Goal: Task Accomplishment & Management: Manage account settings

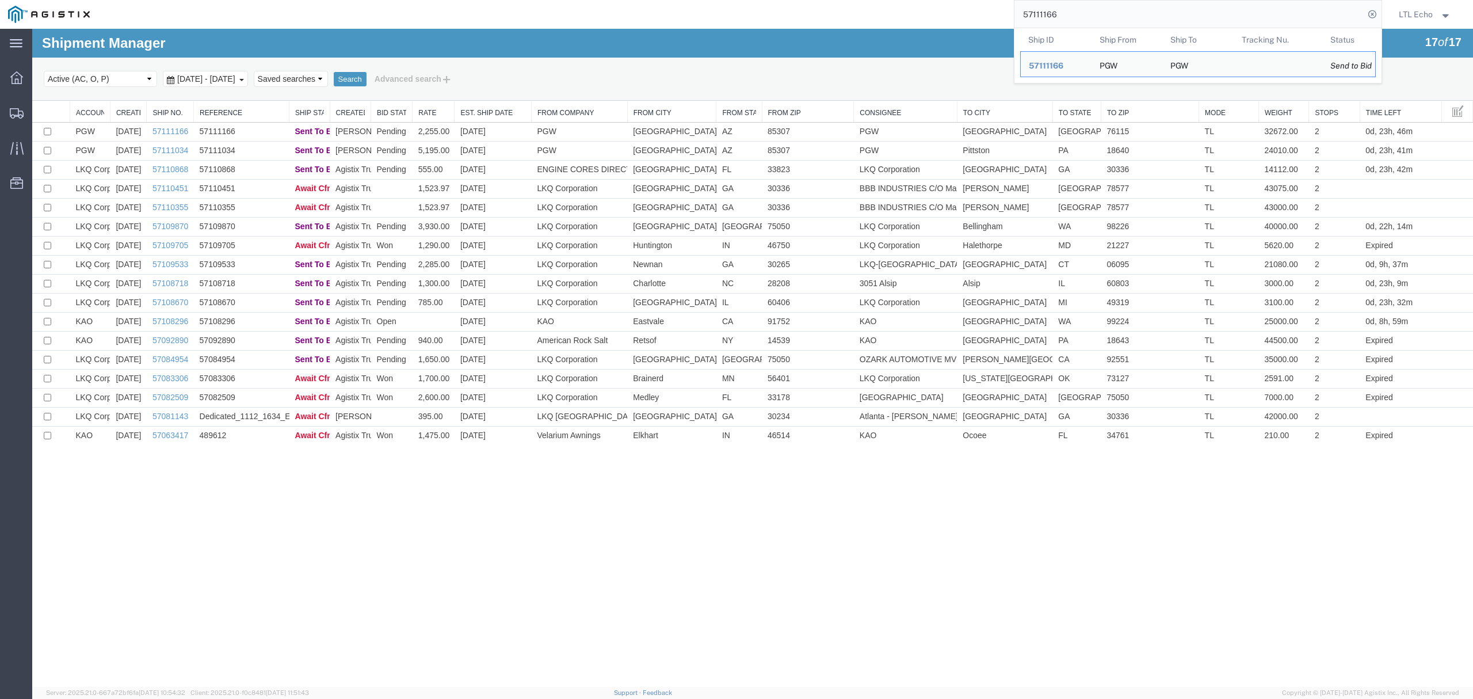
drag, startPoint x: 1104, startPoint y: 46, endPoint x: 856, endPoint y: 56, distance: 247.6
paste input "64165444"
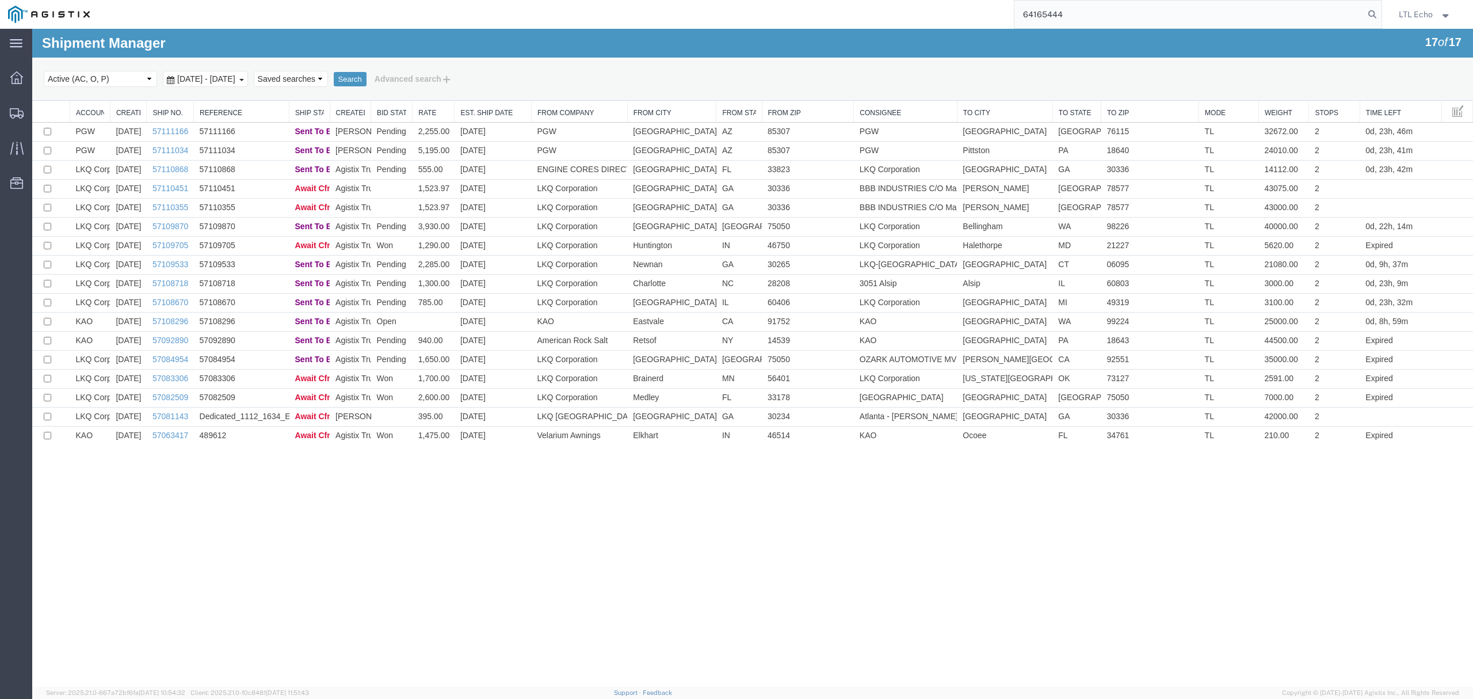
type input "64165444"
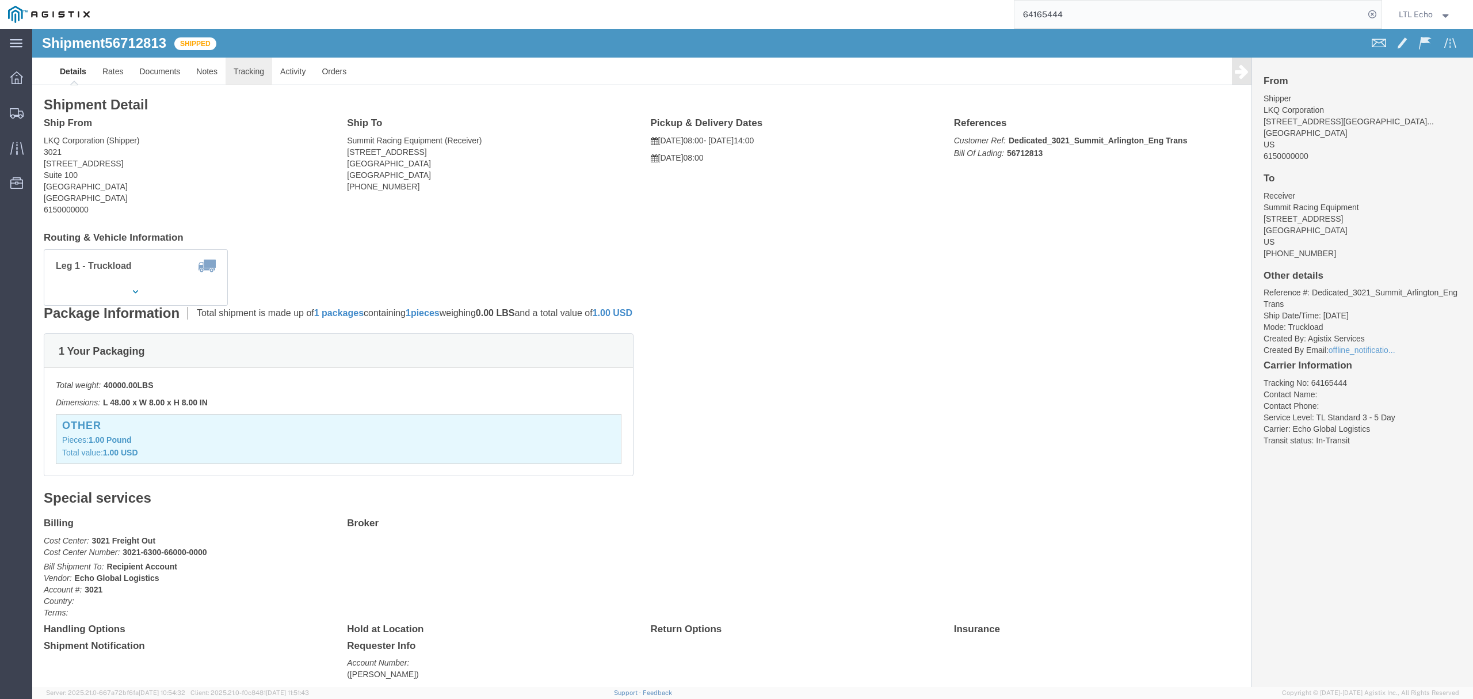
click link "Tracking"
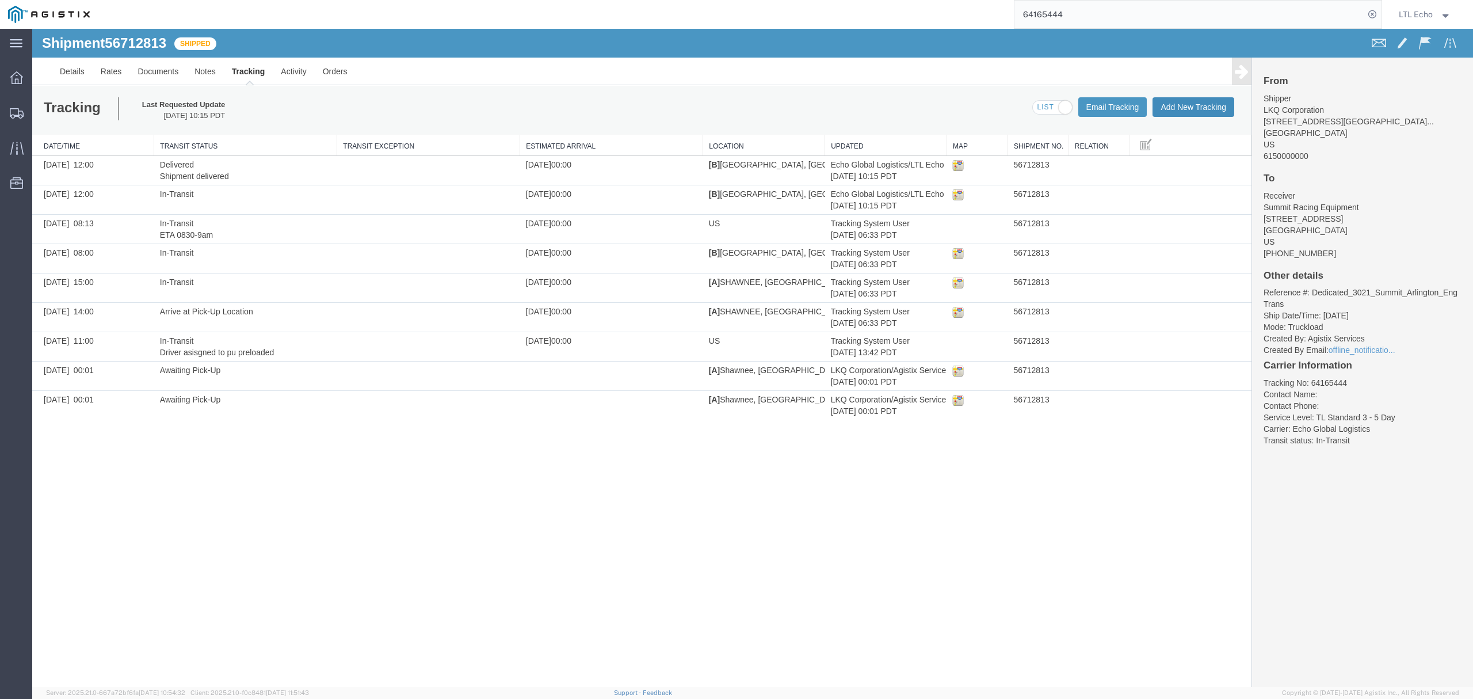
click at [1183, 107] on button "Add New Tracking" at bounding box center [1194, 107] width 82 height 20
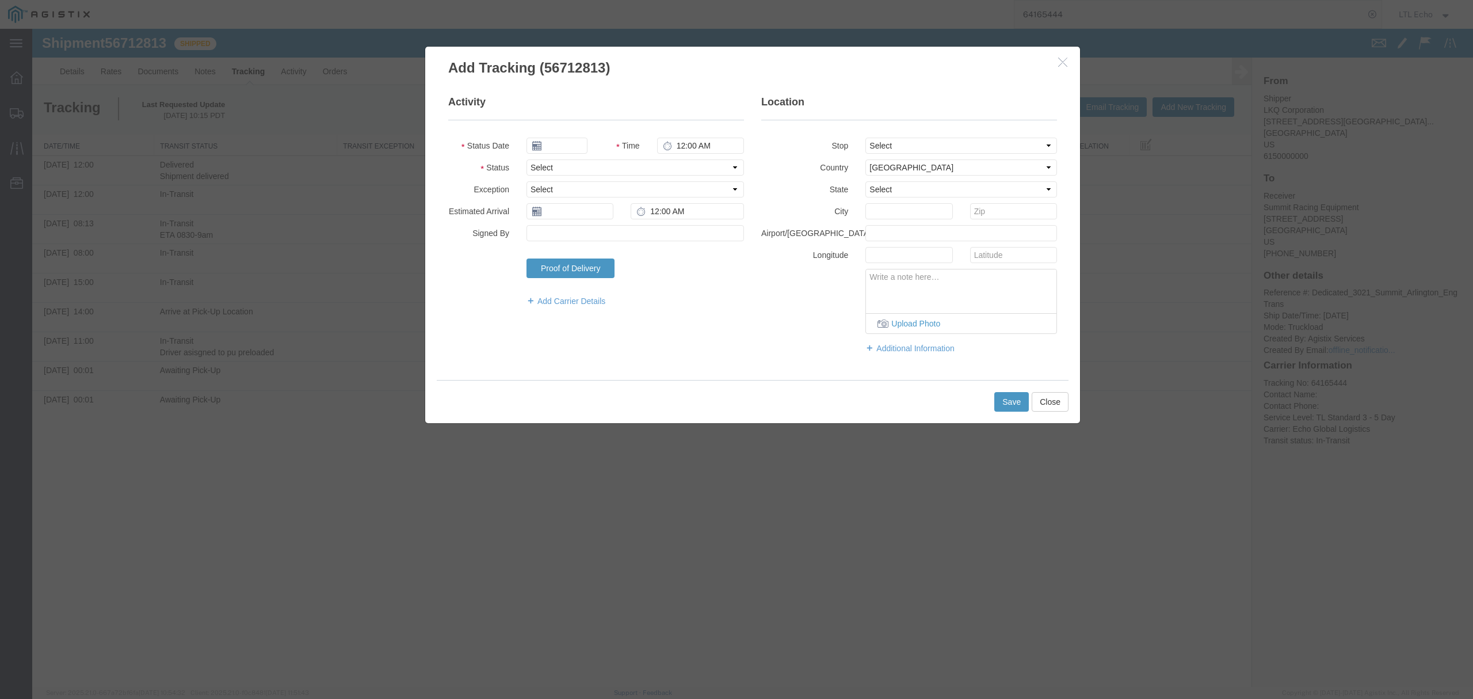
type input "[DATE]"
type input "12:00 PM"
click at [609, 171] on select "Select Arrival Notice Available Arrival Notice Imported Arrive at Delivery Loca…" at bounding box center [636, 167] width 218 height 16
select select "DELIVRED"
click at [527, 159] on select "Select Arrival Notice Available Arrival Notice Imported Arrive at Delivery Loca…" at bounding box center [636, 167] width 218 height 16
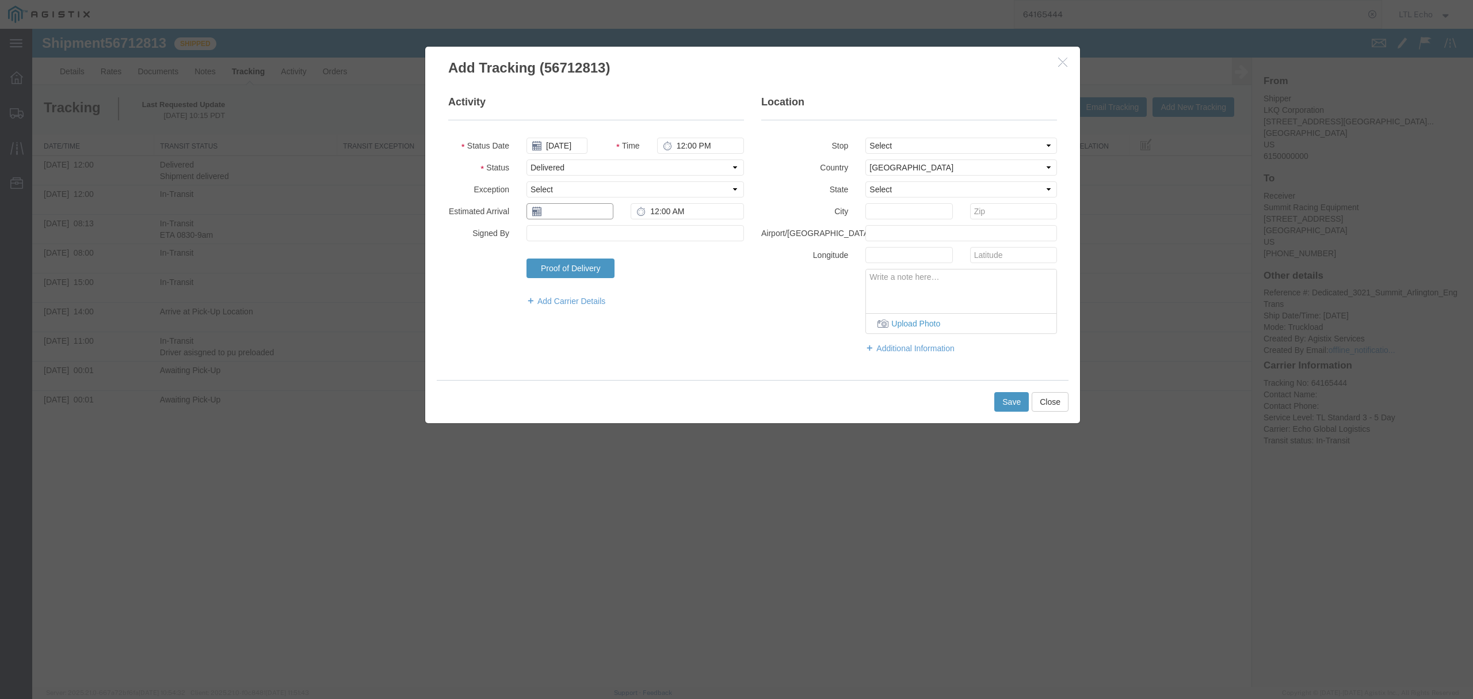
click at [578, 217] on input "text" at bounding box center [570, 211] width 87 height 16
click at [620, 284] on td "10" at bounding box center [621, 283] width 17 height 17
type input "[DATE]"
click at [703, 215] on input "12:00 AM" at bounding box center [687, 211] width 113 height 16
click at [679, 209] on input "12:00 AM" at bounding box center [687, 211] width 113 height 16
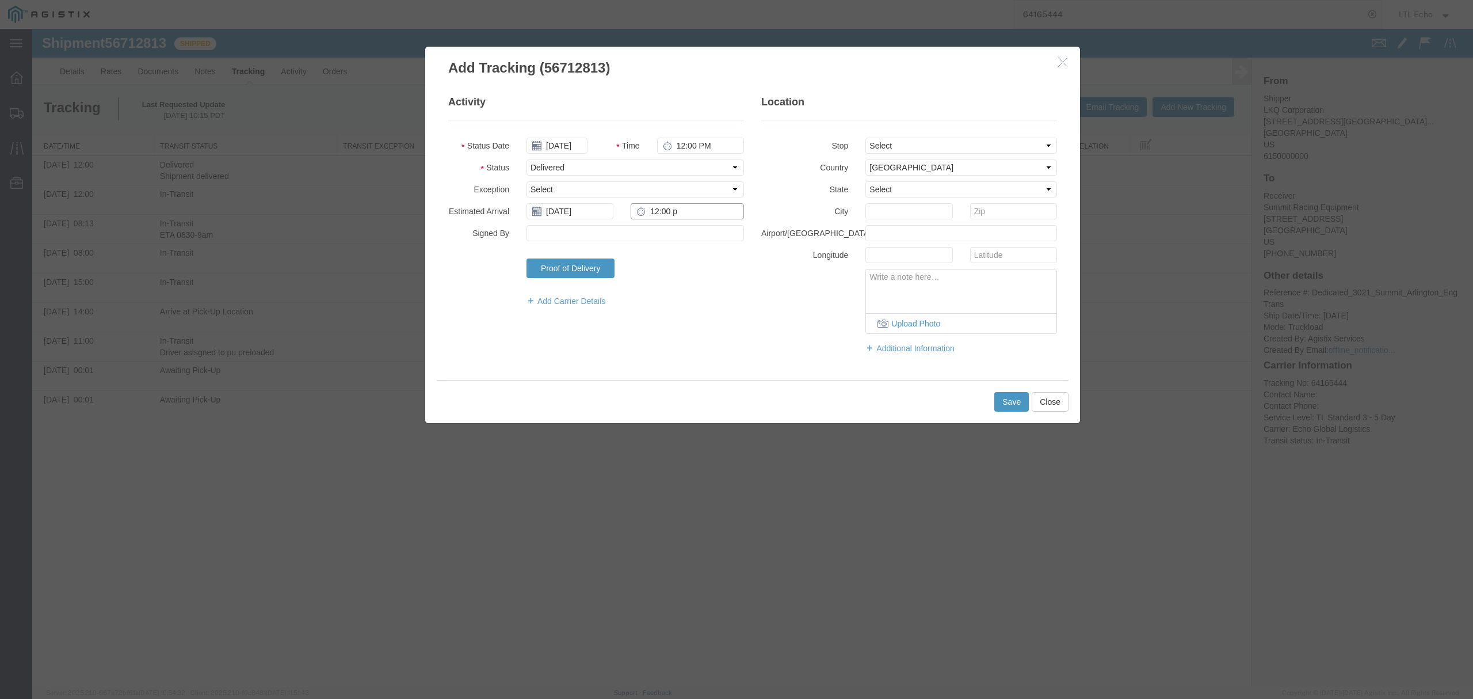
type input "12:00 PM"
click at [1013, 401] on button "Save" at bounding box center [1011, 402] width 35 height 20
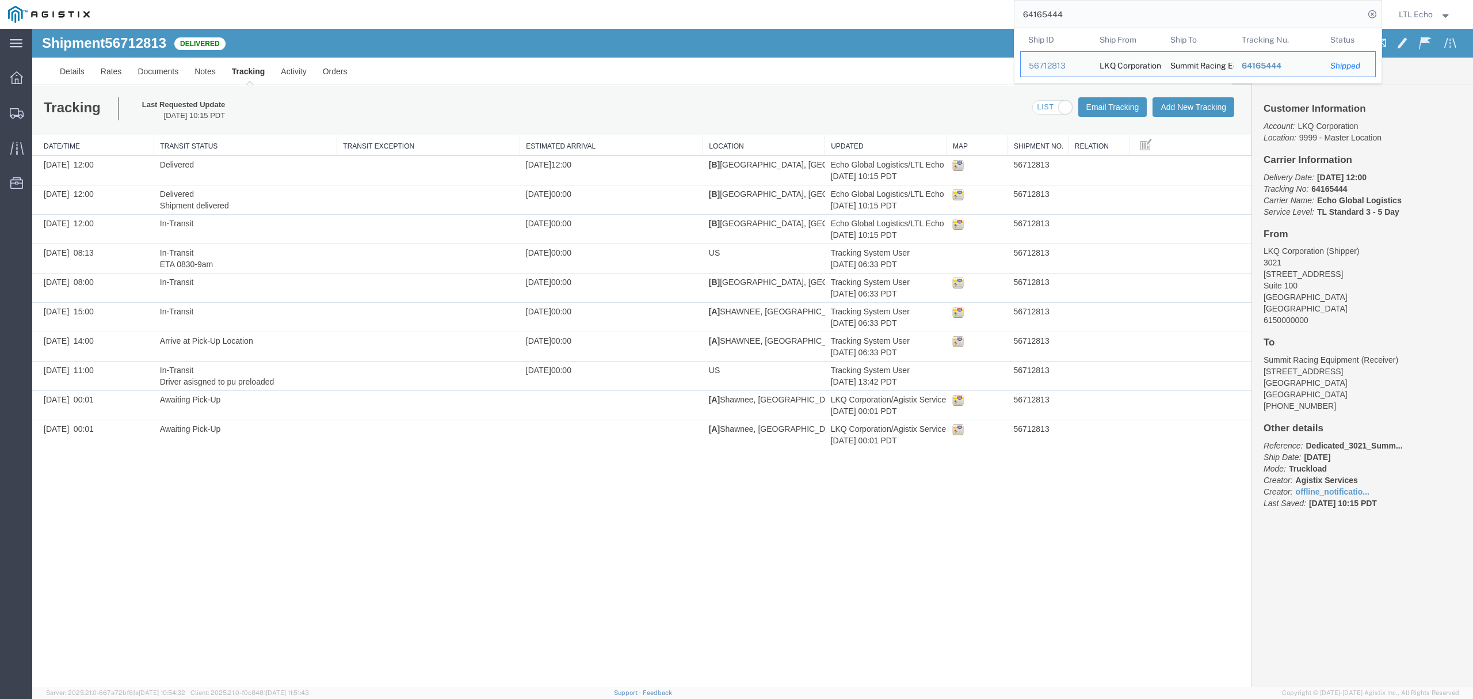
drag, startPoint x: 1128, startPoint y: 39, endPoint x: 848, endPoint y: 41, distance: 280.3
paste input "540545"
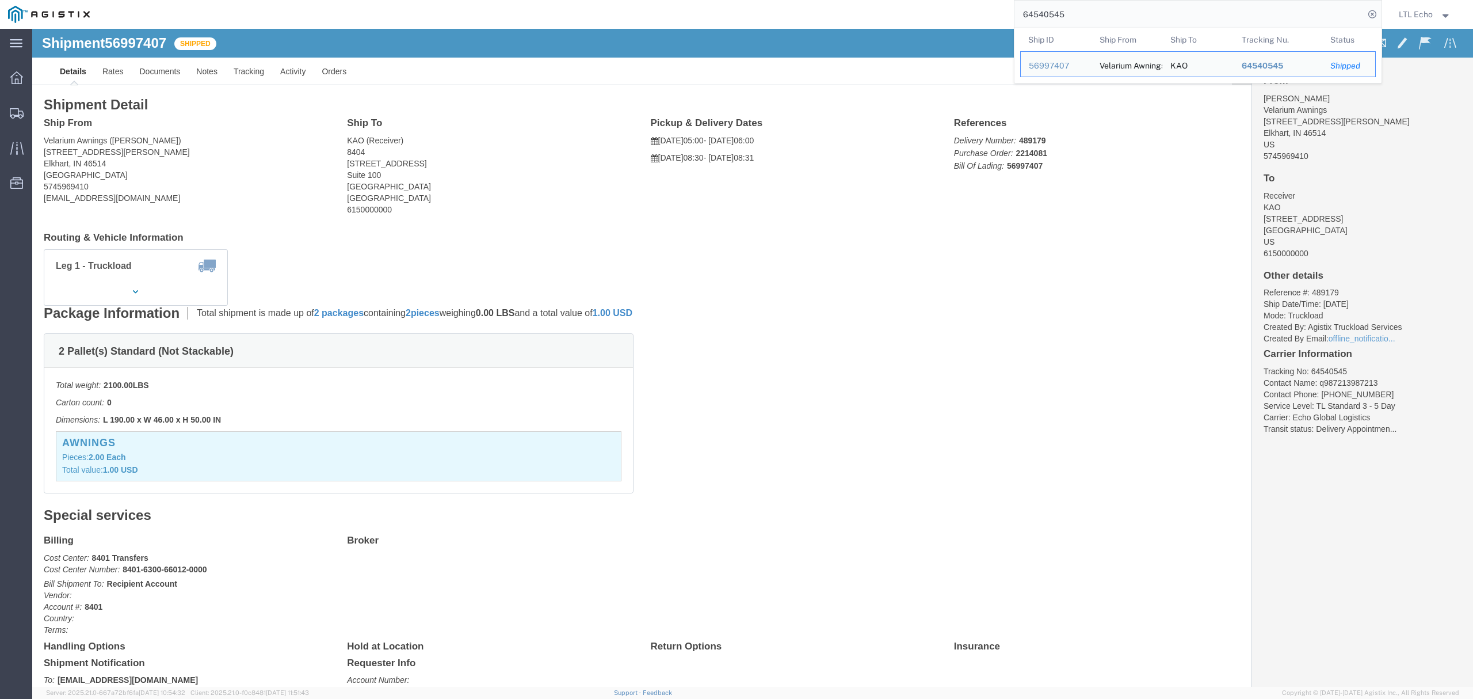
drag, startPoint x: 1080, startPoint y: 16, endPoint x: 880, endPoint y: 2, distance: 200.8
paste input "58368"
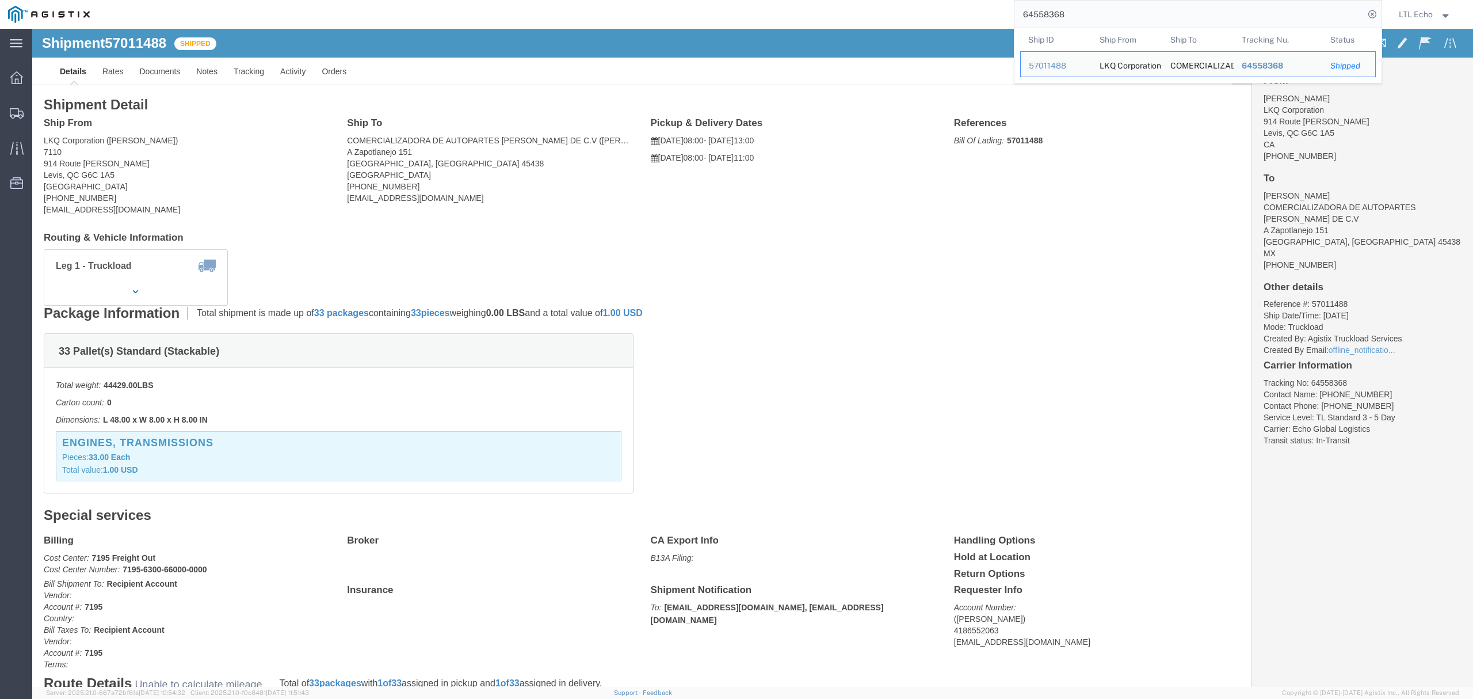
drag, startPoint x: 1071, startPoint y: 12, endPoint x: 941, endPoint y: 28, distance: 130.5
click at [941, 28] on div "64558368 Ship ID Ship From Ship To Tracking Nu. Status Ship ID 57011488 Ship Fr…" at bounding box center [740, 14] width 1284 height 29
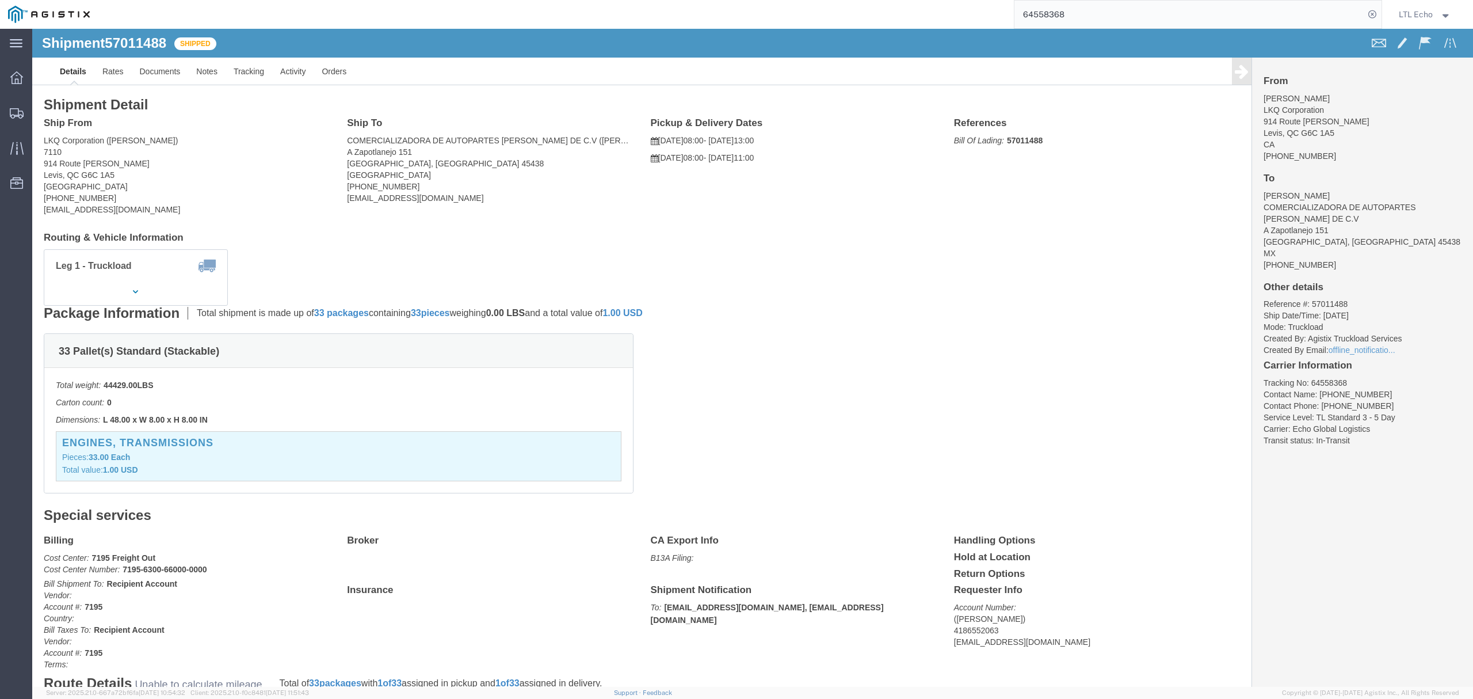
paste input "60599"
type input "64560599"
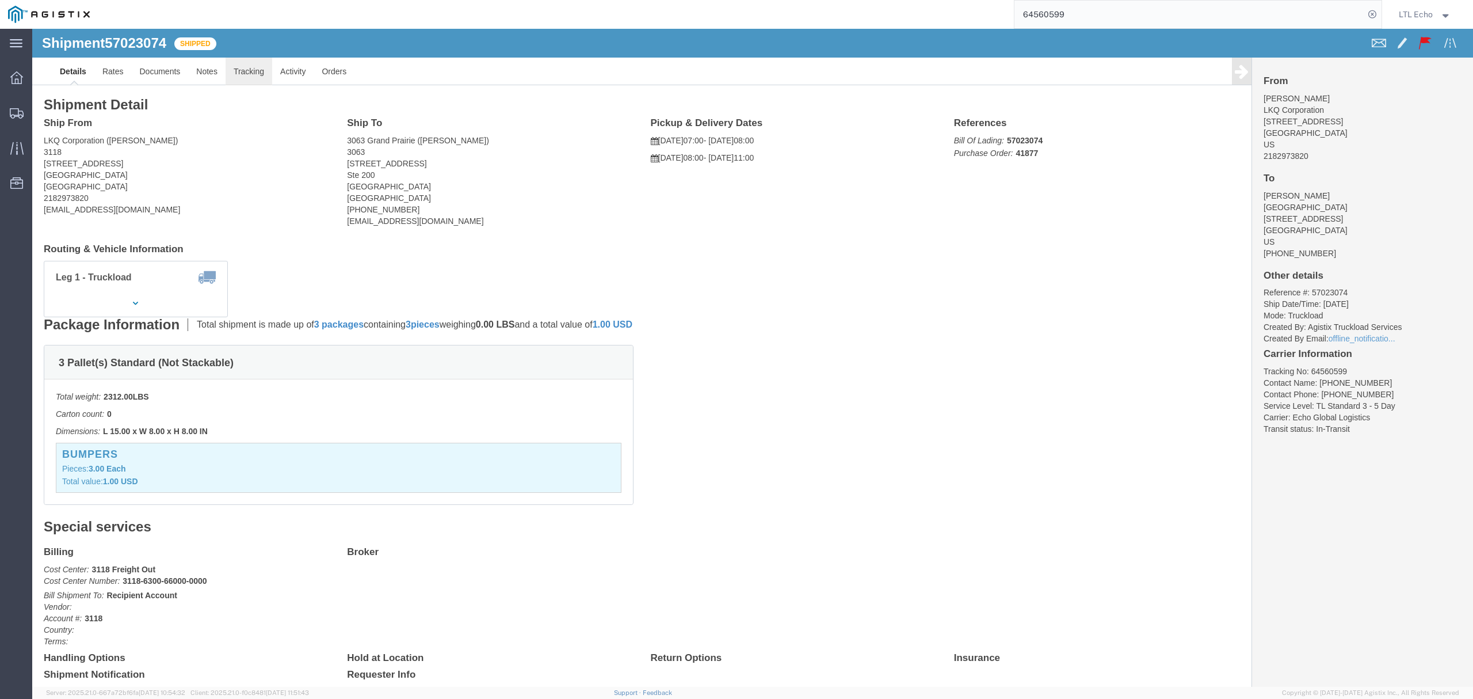
click link "Tracking"
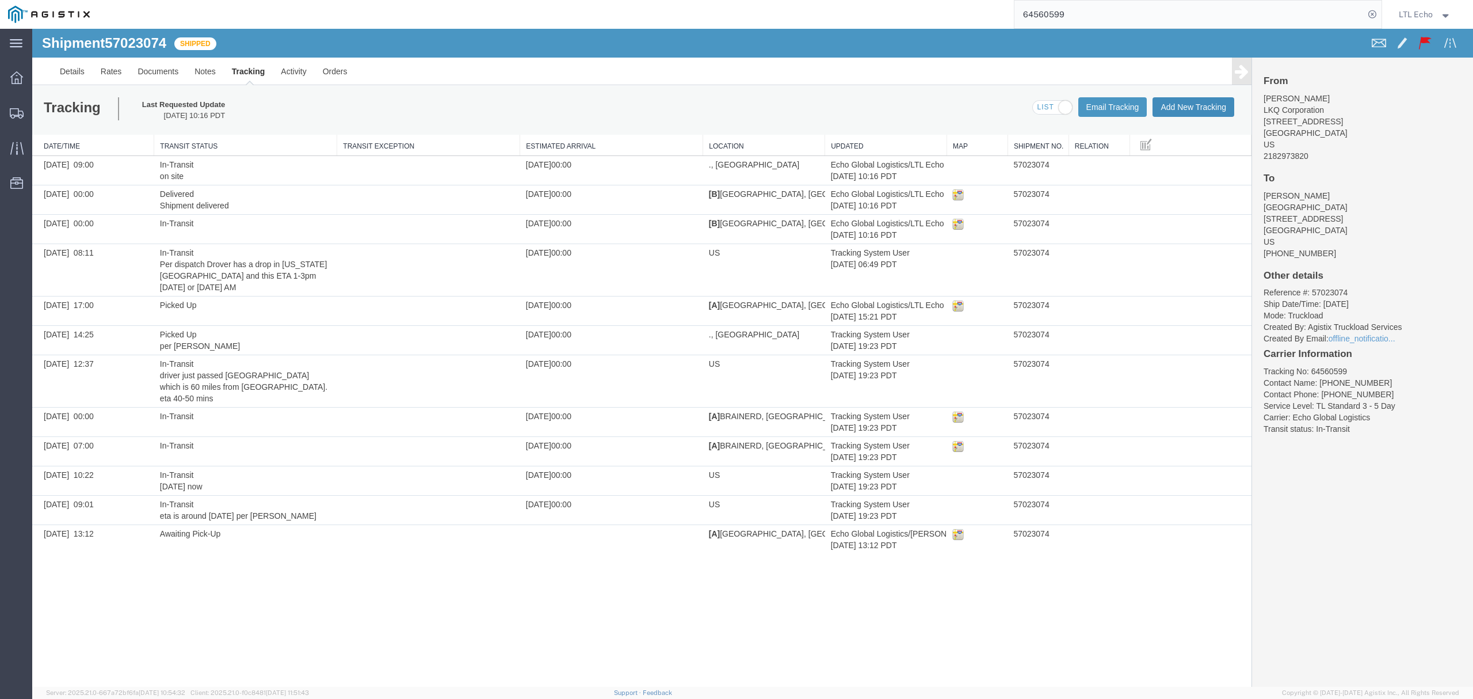
click at [1177, 106] on button "Add New Tracking" at bounding box center [1194, 107] width 82 height 20
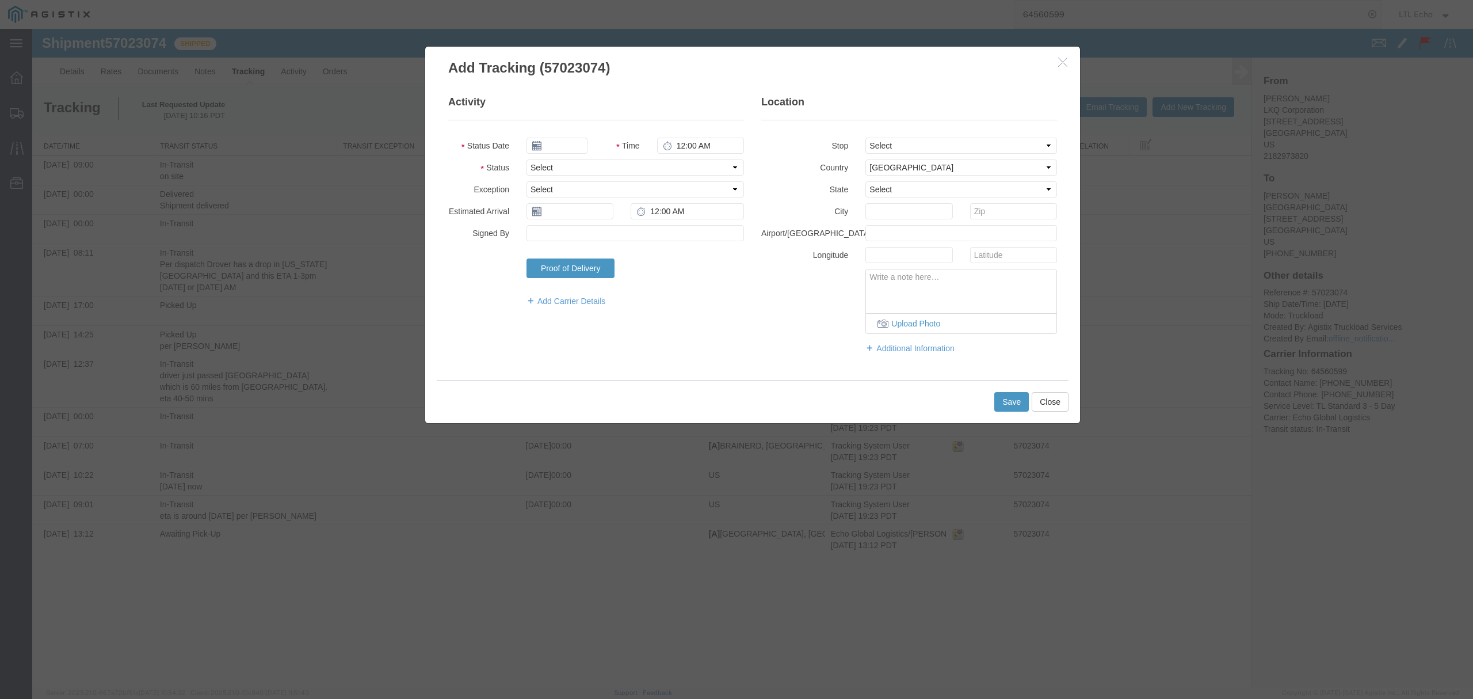
type input "[DATE]"
type input "12:00 PM"
click at [562, 171] on select "Select Arrival Notice Available Arrival Notice Imported Arrive at Delivery Loca…" at bounding box center [636, 167] width 218 height 16
select select "DELIVRED"
click at [527, 159] on select "Select Arrival Notice Available Arrival Notice Imported Arrive at Delivery Loca…" at bounding box center [636, 167] width 218 height 16
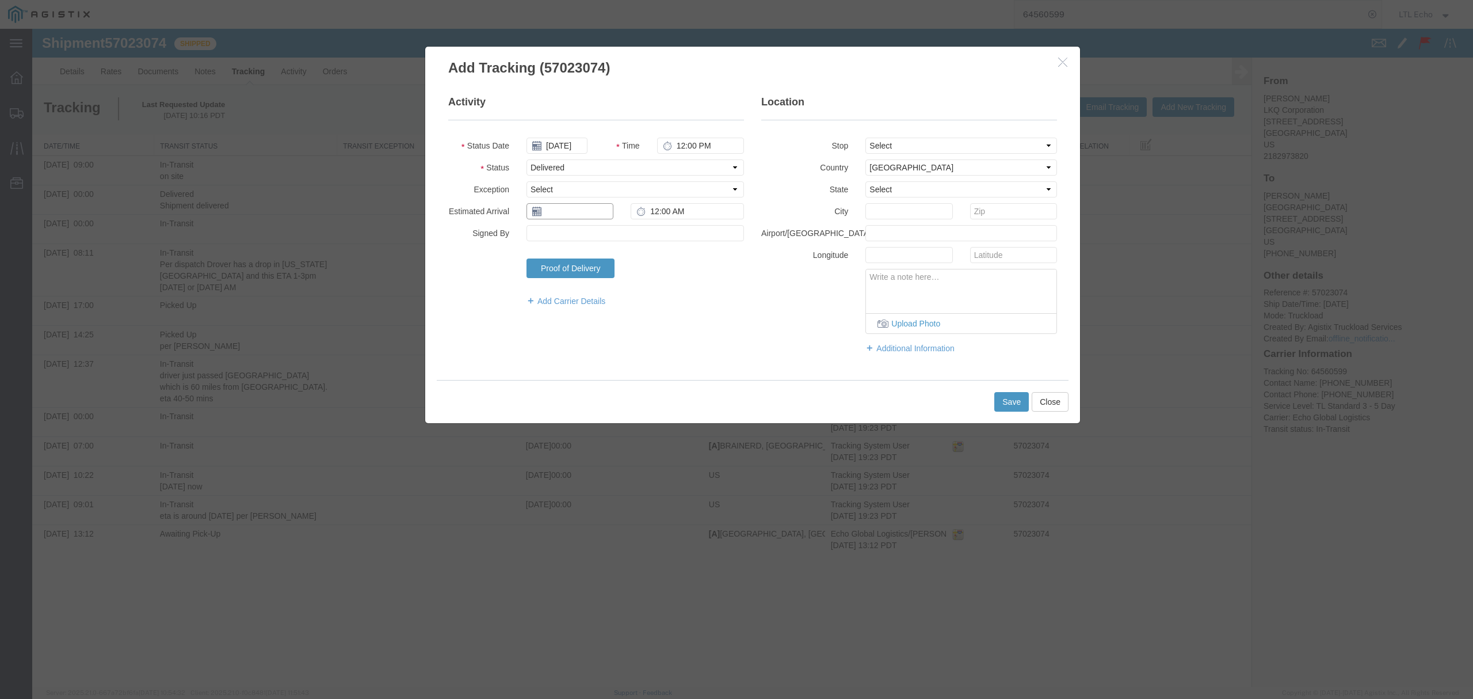
click at [566, 215] on input "text" at bounding box center [570, 211] width 87 height 16
click at [552, 299] on td "13" at bounding box center [552, 300] width 17 height 17
type input "[DATE]"
click at [1011, 398] on button "Save" at bounding box center [1011, 402] width 35 height 20
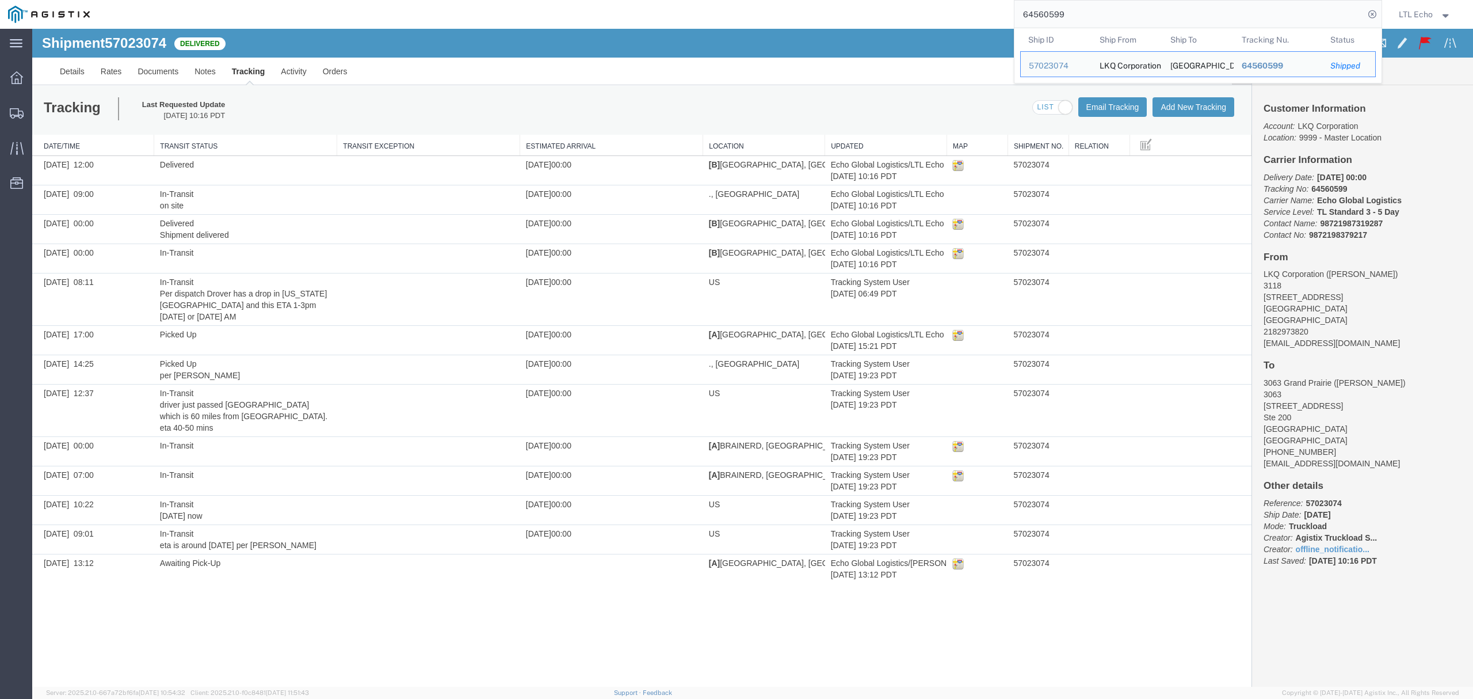
drag, startPoint x: 1081, startPoint y: 14, endPoint x: 908, endPoint y: 28, distance: 173.2
click at [908, 28] on div "64560599 Ship ID Ship From Ship To Tracking Nu. Status Ship ID 57023074 Ship Fr…" at bounding box center [740, 14] width 1284 height 29
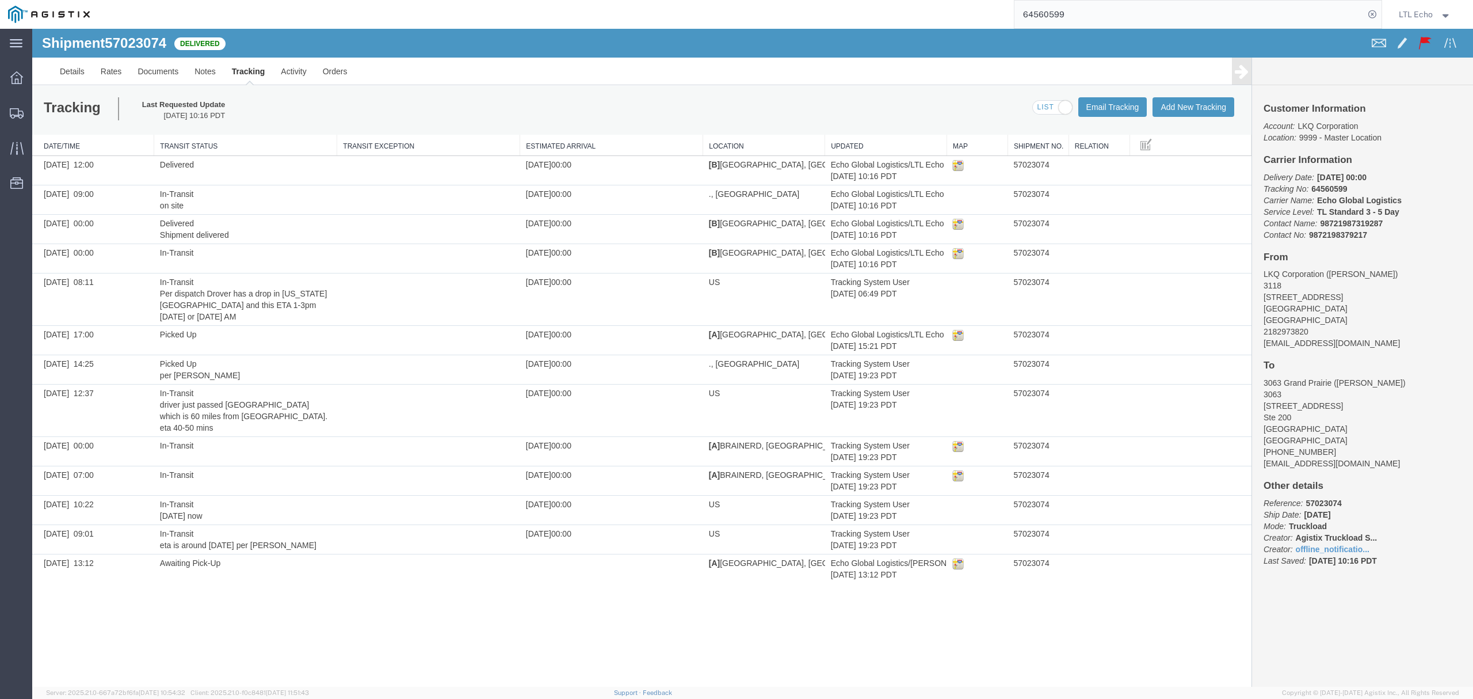
paste input "64566307"
type input "64566307"
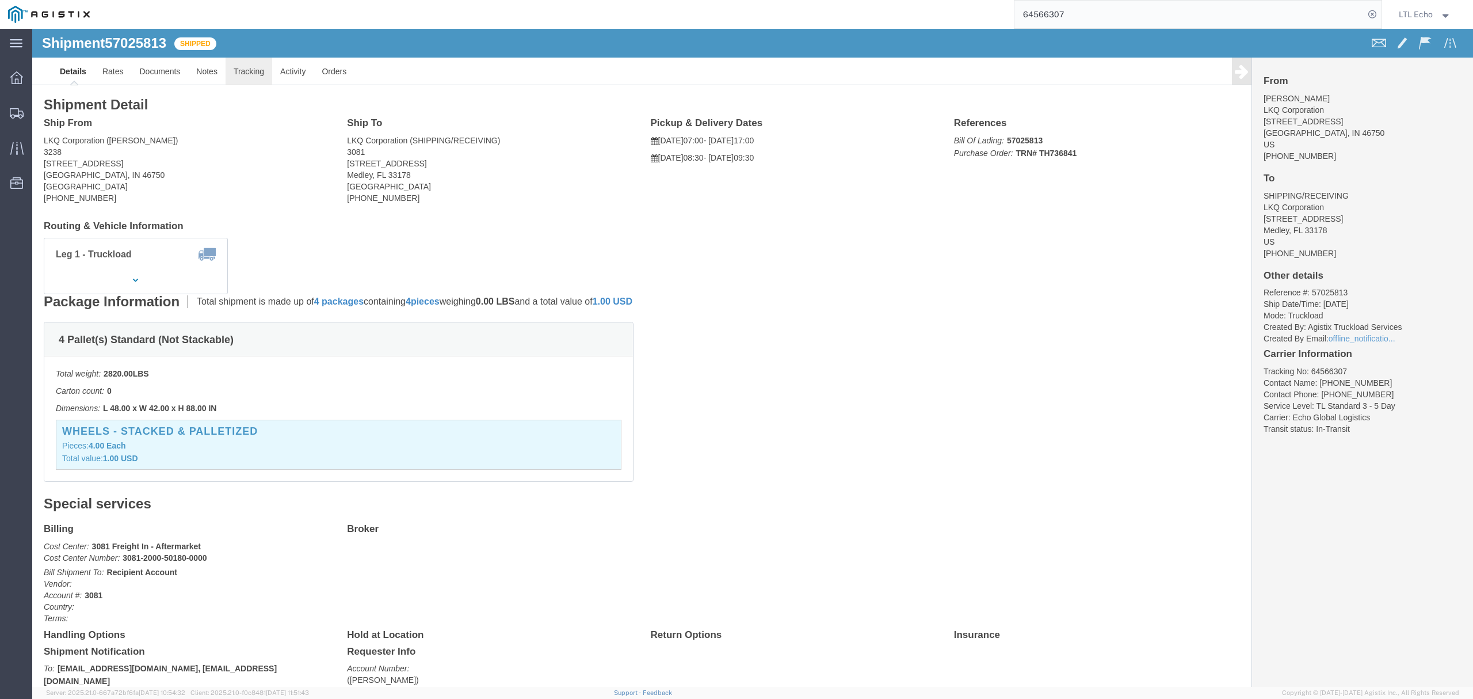
click link "Tracking"
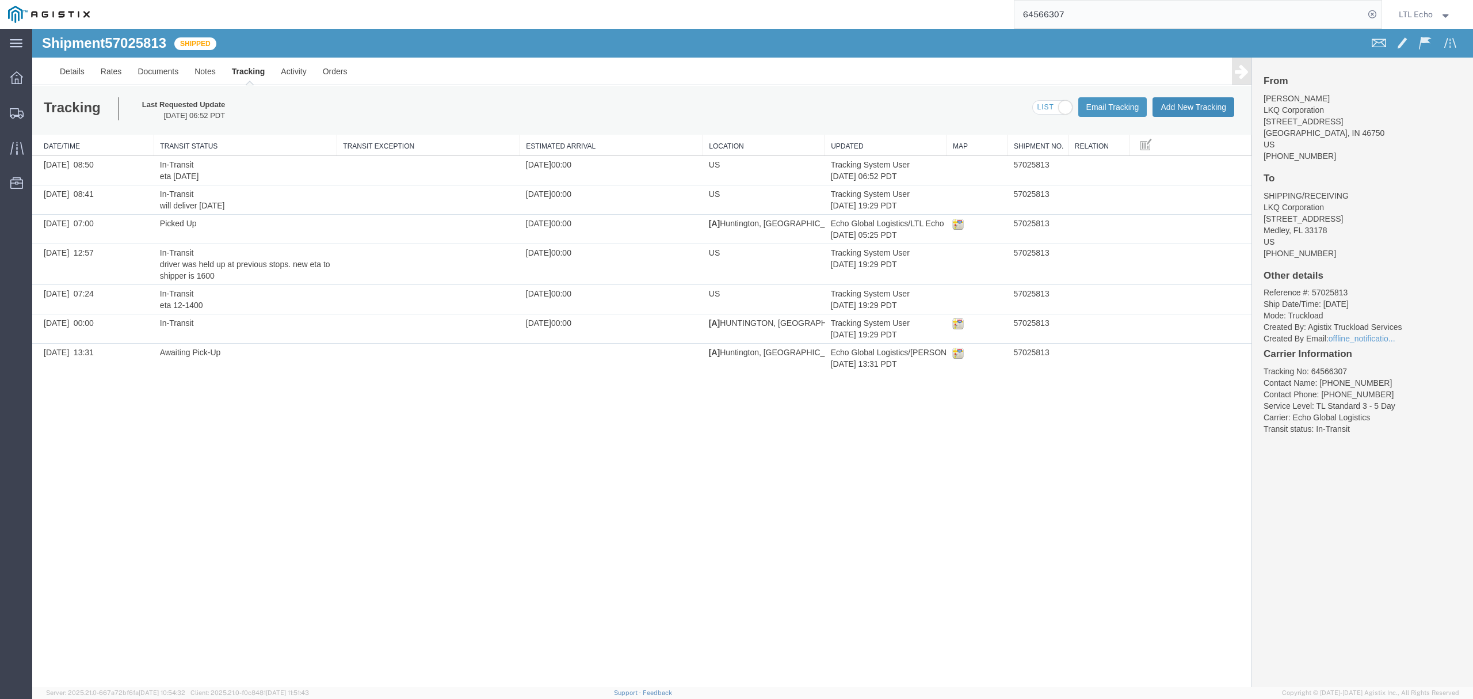
click at [1177, 104] on button "Add New Tracking" at bounding box center [1194, 107] width 82 height 20
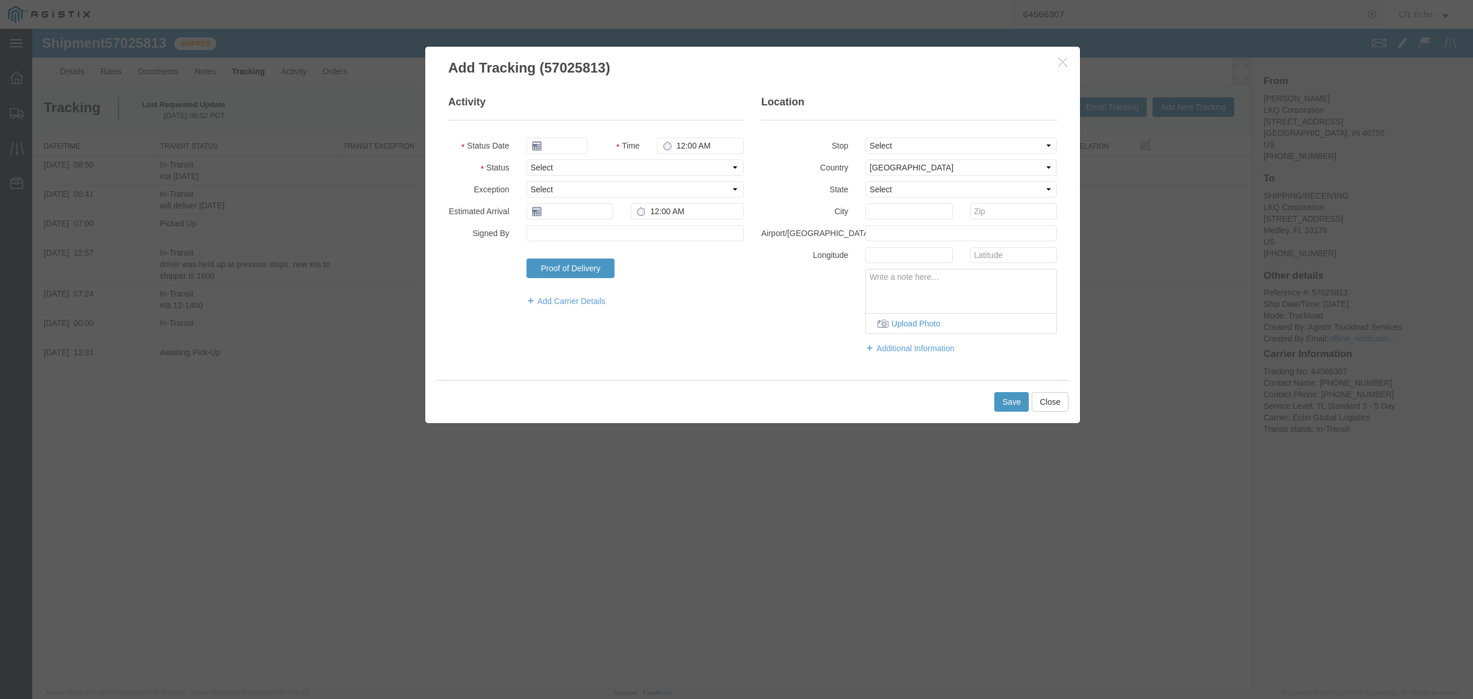
type input "[DATE]"
type input "12:00 PM"
click at [1066, 64] on icon "button" at bounding box center [1062, 62] width 9 height 10
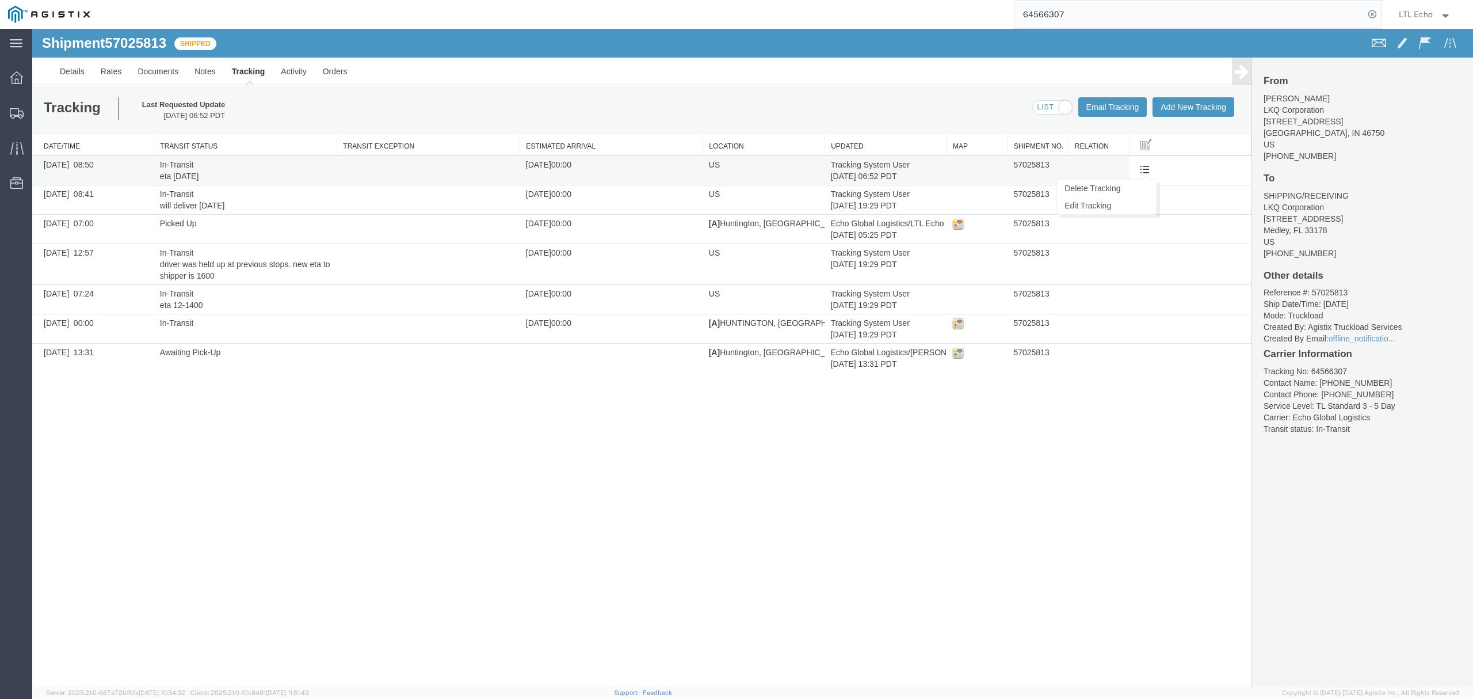
click at [1140, 169] on span at bounding box center [1145, 169] width 10 height 10
click at [1100, 206] on link "Edit Tracking" at bounding box center [1107, 205] width 100 height 17
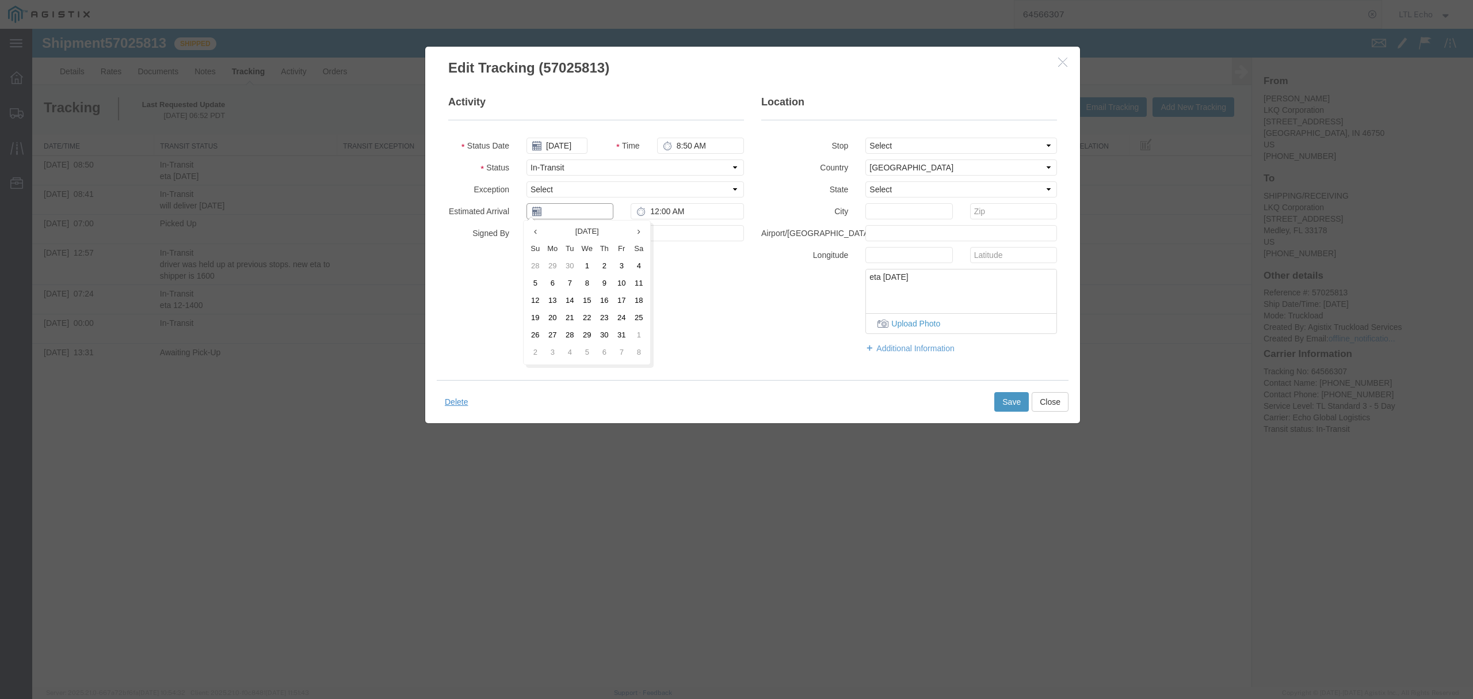
click at [572, 211] on input "text" at bounding box center [570, 211] width 87 height 16
click at [587, 300] on td "15" at bounding box center [586, 300] width 17 height 17
type input "[DATE]"
click at [1009, 401] on button "Save" at bounding box center [1011, 402] width 35 height 20
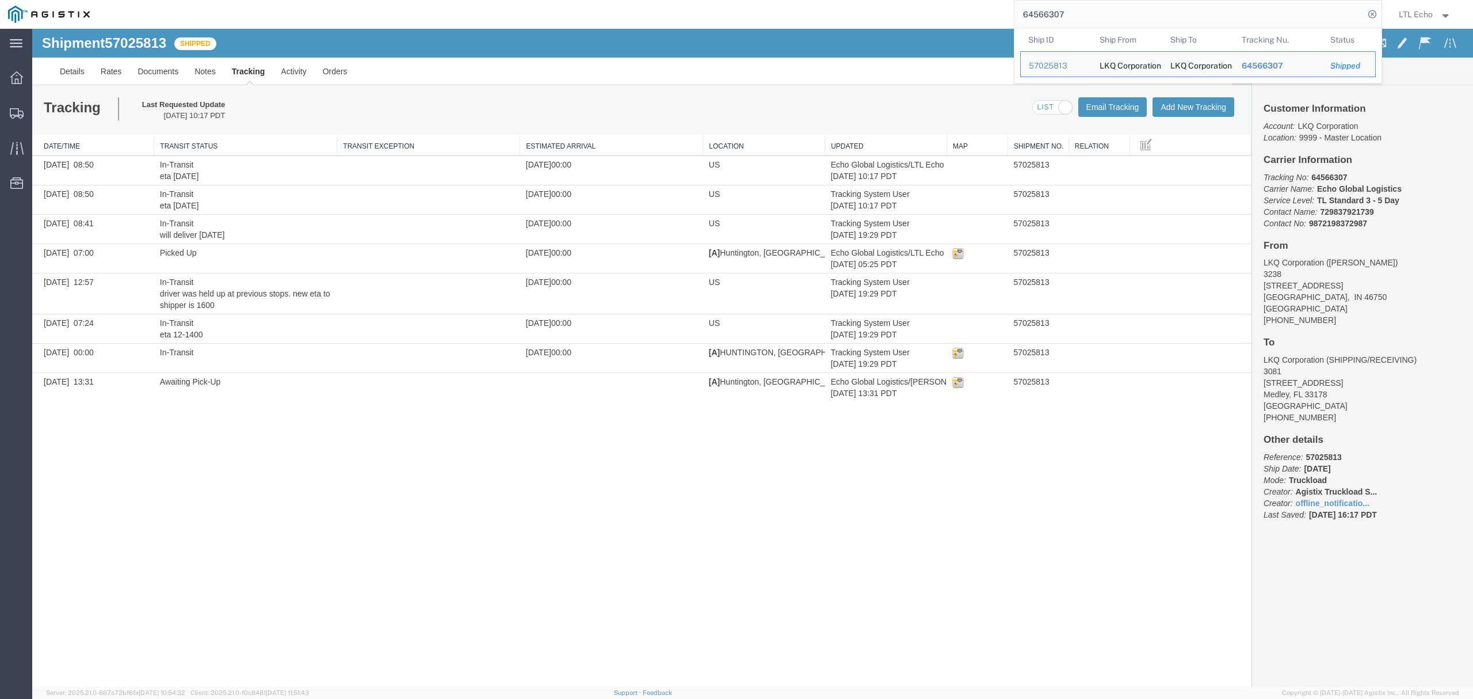
drag, startPoint x: 1112, startPoint y: 41, endPoint x: 868, endPoint y: 40, distance: 244.6
paste input "74689"
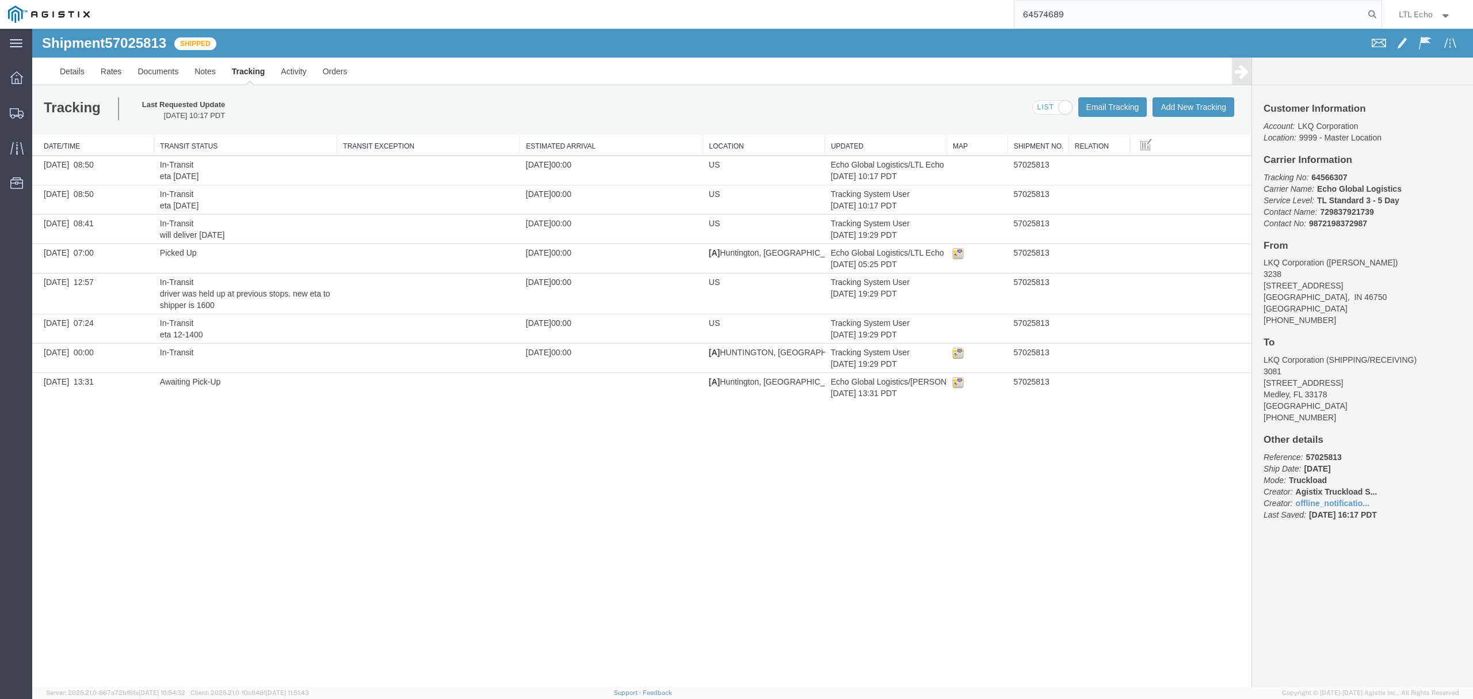
type input "64574689"
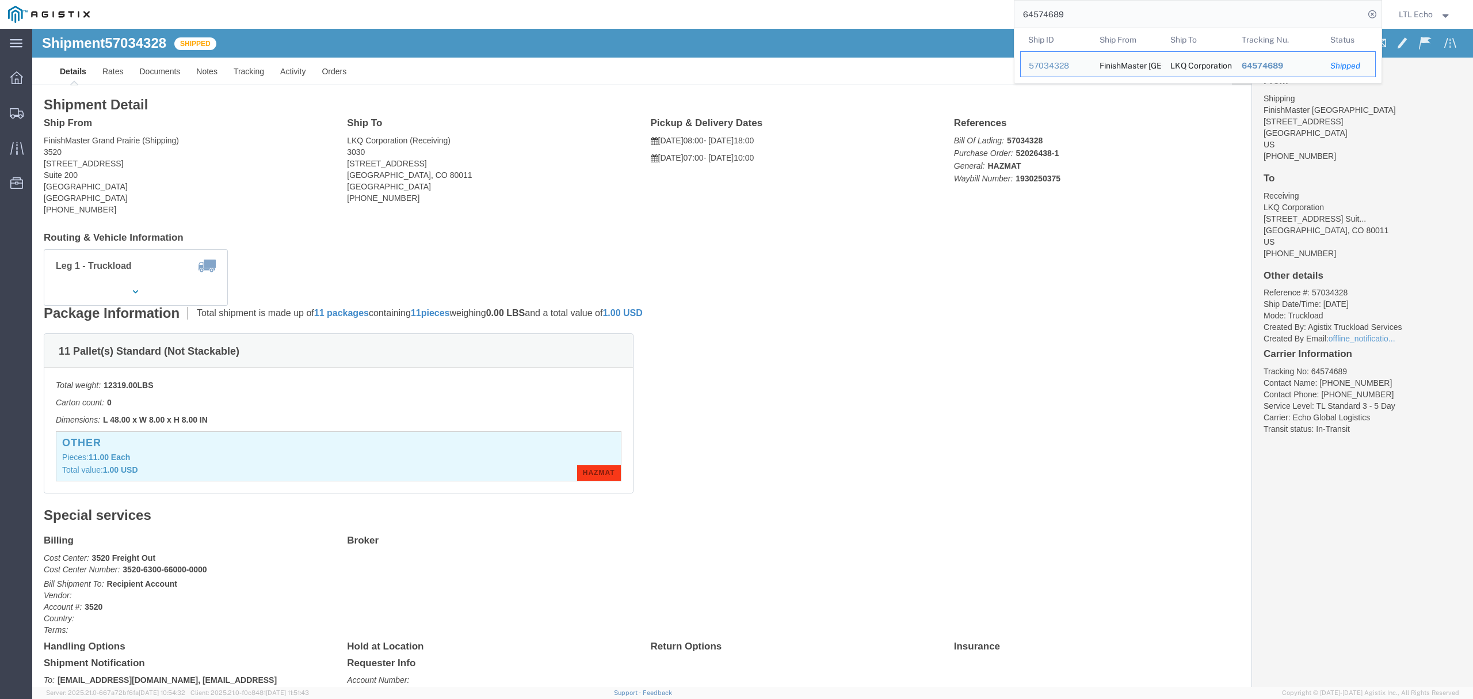
click div "Leg 1 - Truckload Vehicle 1: Standard Dry Van (53 Feet) Number of trucks: 1"
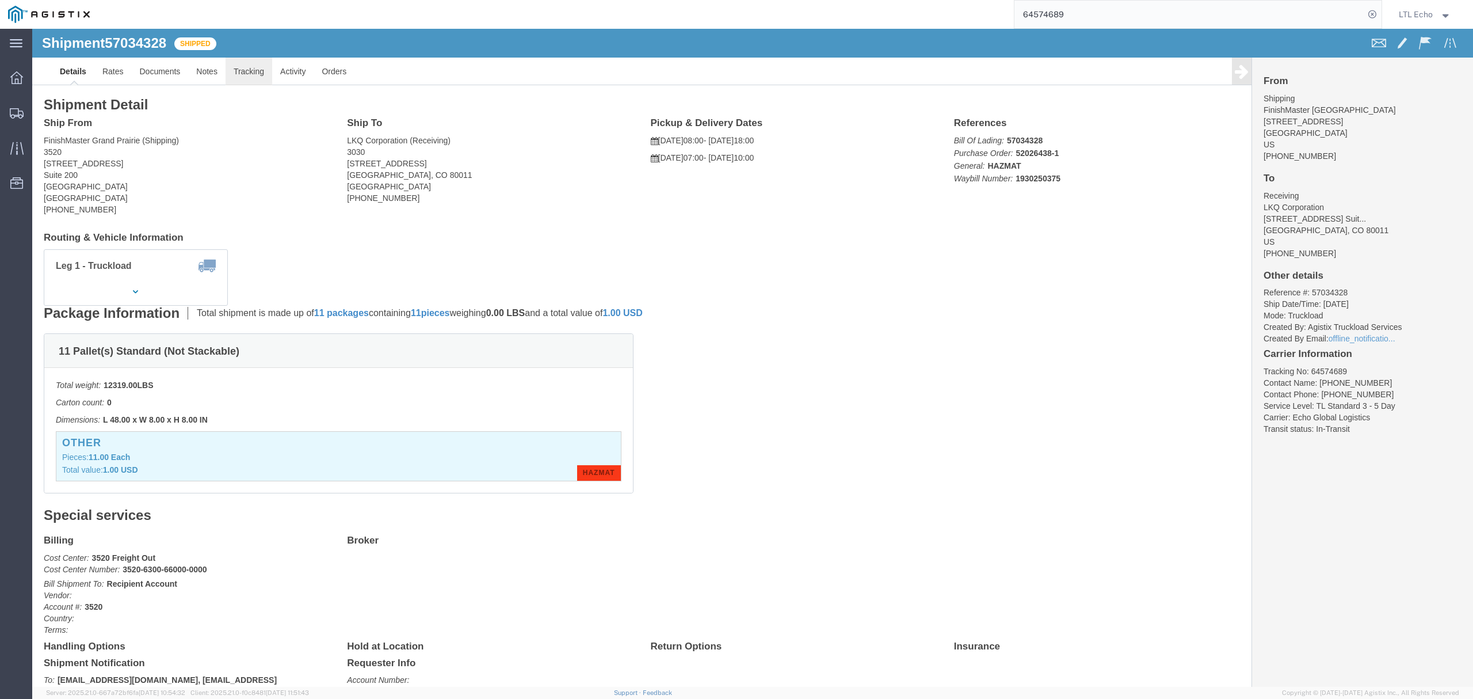
click link "Tracking"
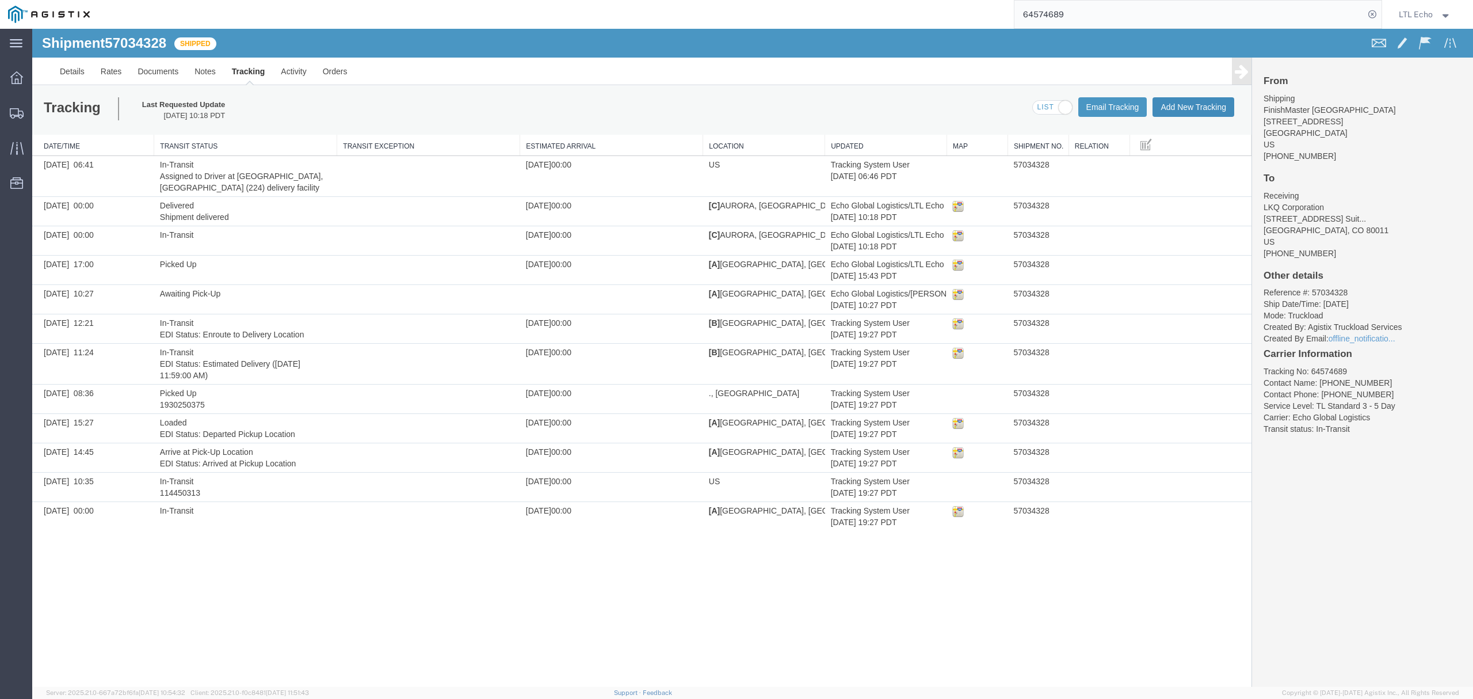
click at [1217, 107] on button "Add New Tracking" at bounding box center [1194, 107] width 82 height 20
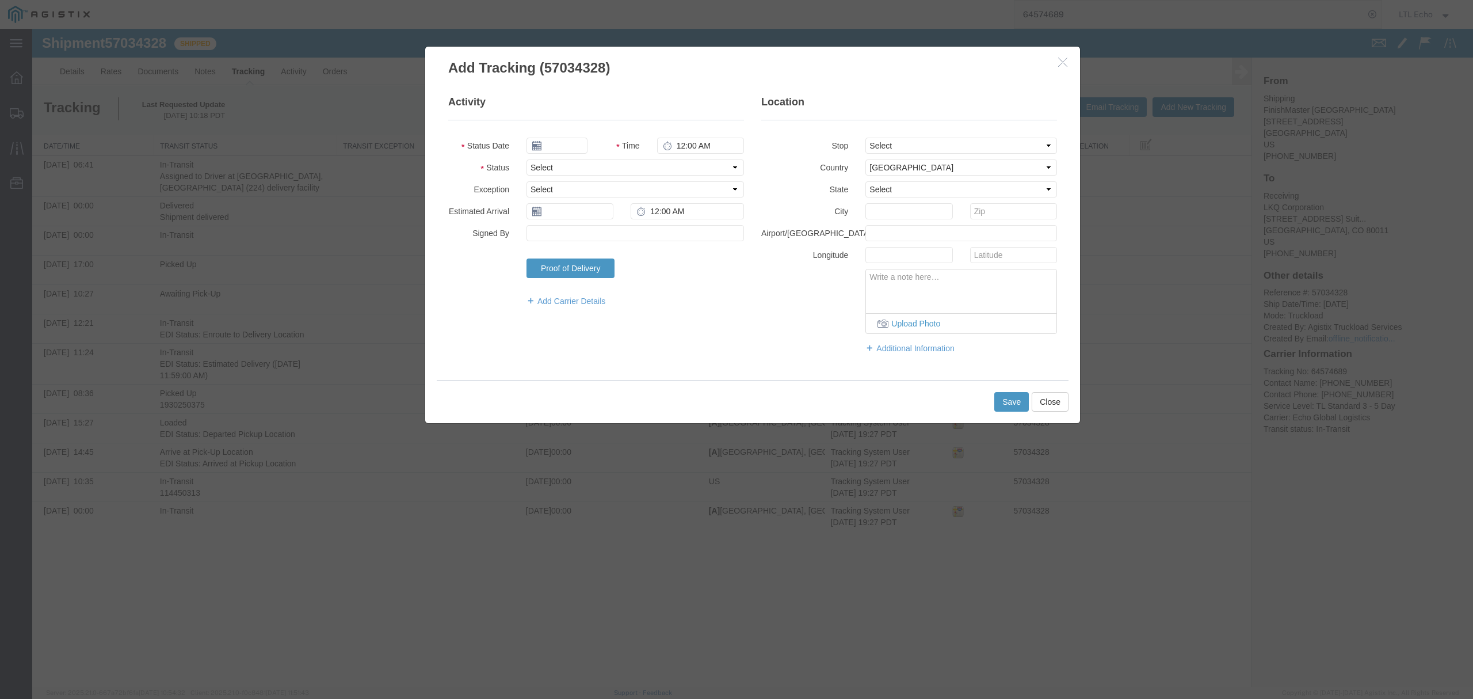
type input "[DATE]"
type input "12:00 PM"
click at [556, 169] on select "Select Arrival Notice Available Arrival Notice Imported Arrive at Delivery Loca…" at bounding box center [636, 167] width 218 height 16
select select "DELIVRED"
click at [527, 159] on select "Select Arrival Notice Available Arrival Notice Imported Arrive at Delivery Loca…" at bounding box center [636, 167] width 218 height 16
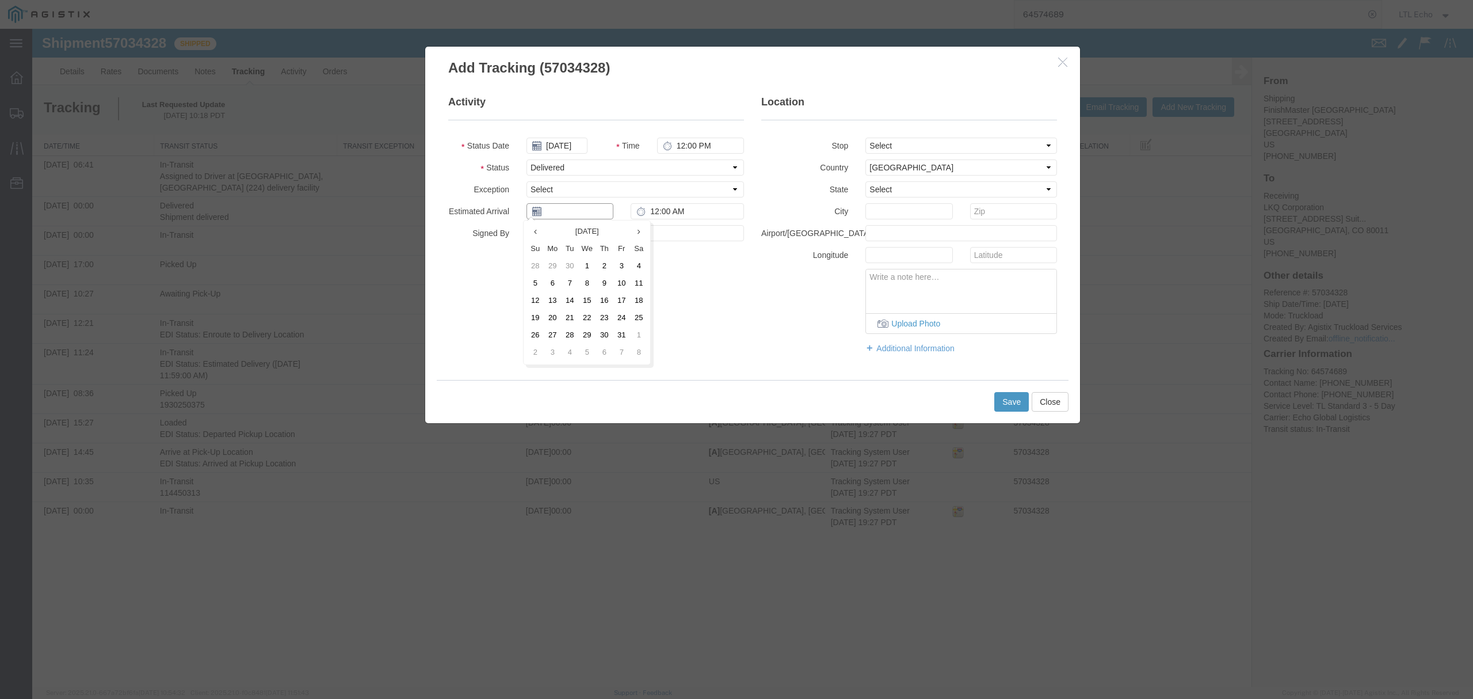
click at [565, 212] on input "text" at bounding box center [570, 211] width 87 height 16
click at [551, 302] on td "13" at bounding box center [552, 300] width 17 height 17
type input "[DATE]"
click at [1008, 404] on button "Save" at bounding box center [1011, 402] width 35 height 20
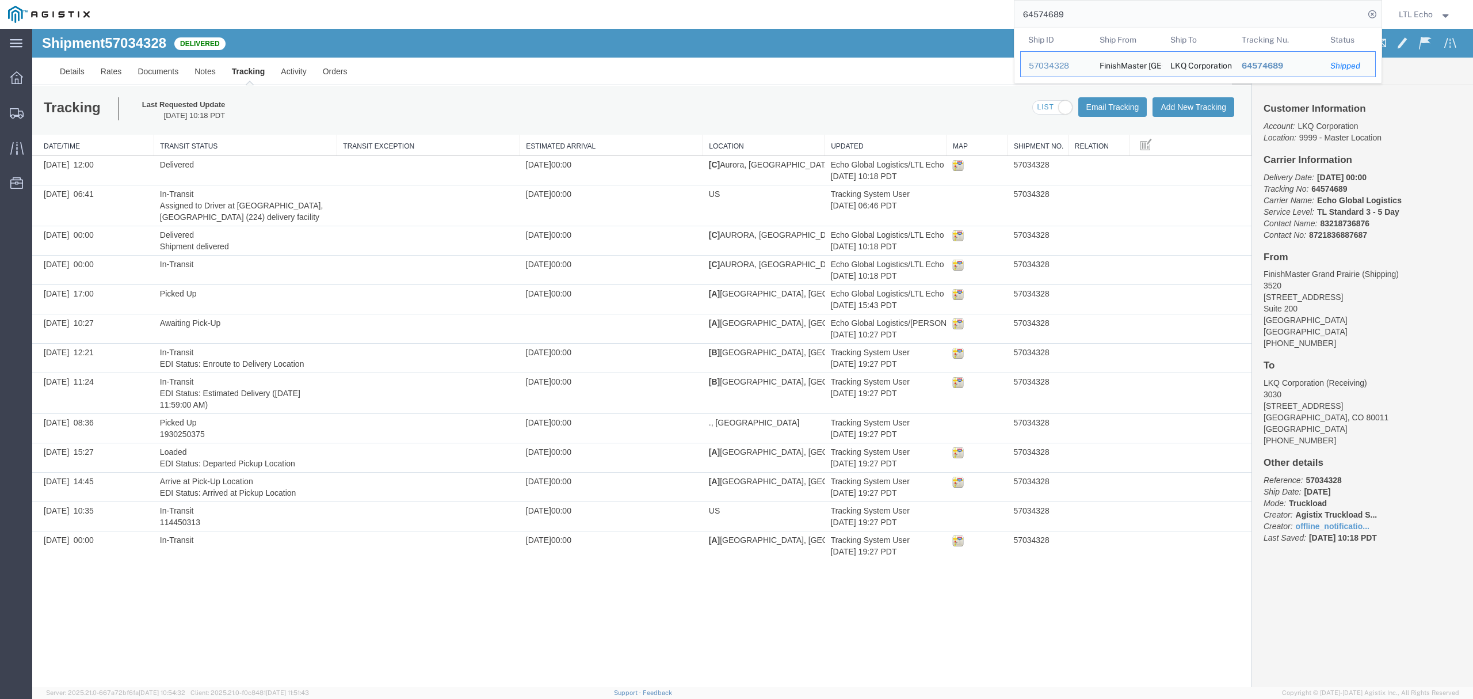
drag, startPoint x: 1111, startPoint y: 17, endPoint x: 891, endPoint y: 22, distance: 219.3
click at [901, 22] on div "64574689 Ship ID Ship From Ship To Tracking Nu. Status Ship ID 57034328 Ship Fr…" at bounding box center [740, 14] width 1284 height 29
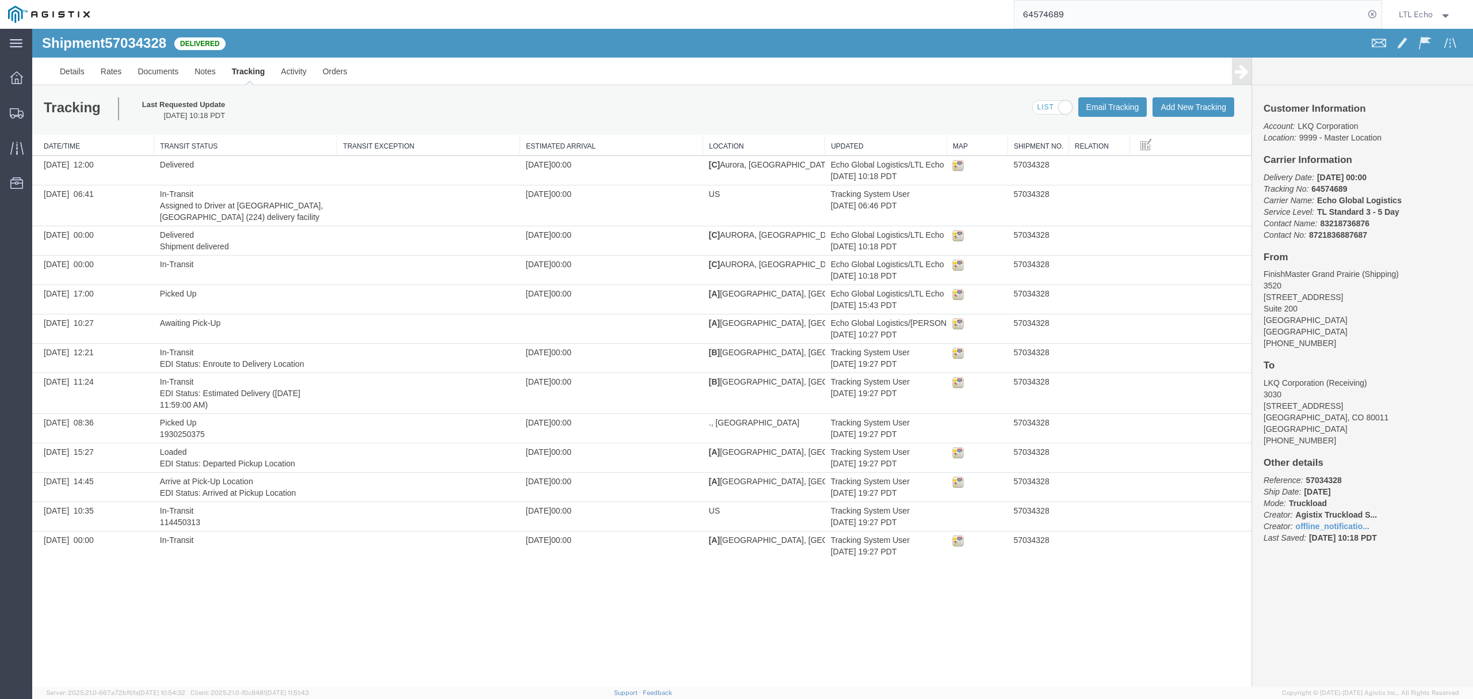
paste input "99231"
type input "64599231"
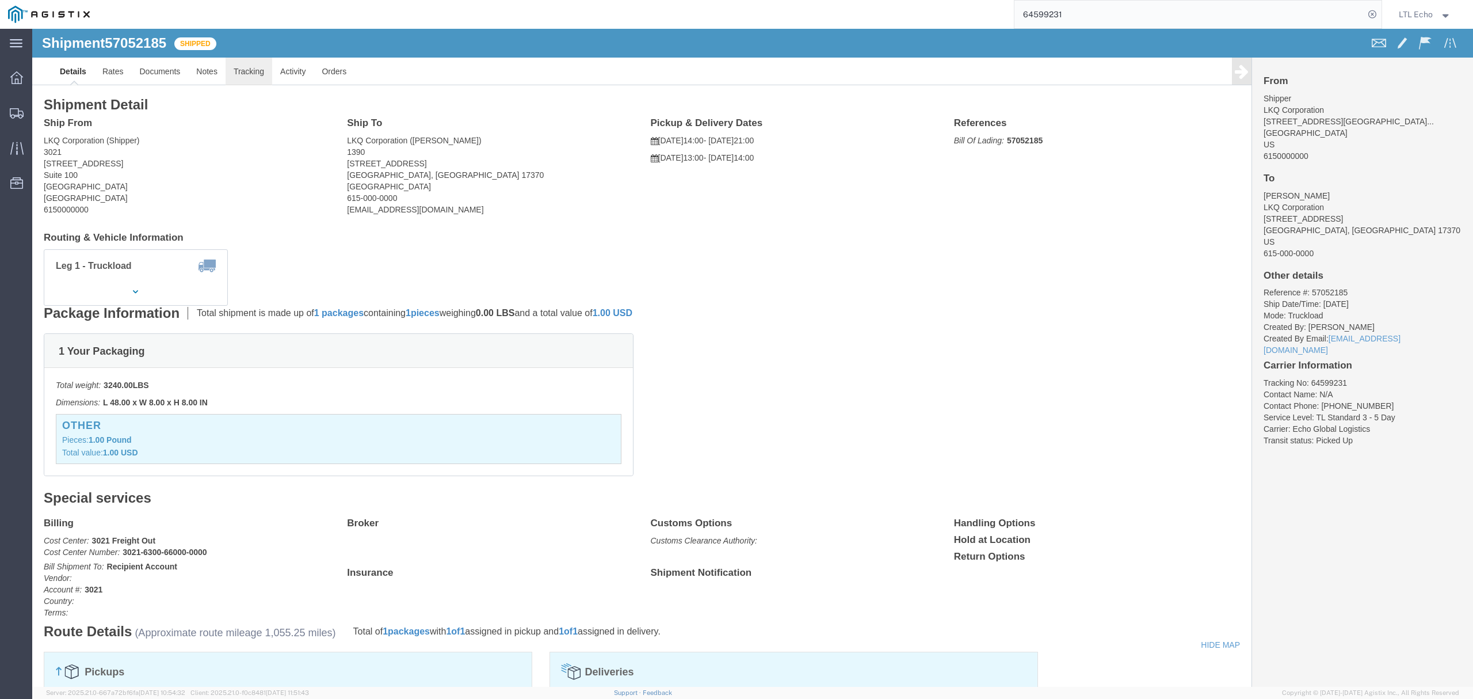
click link "Tracking"
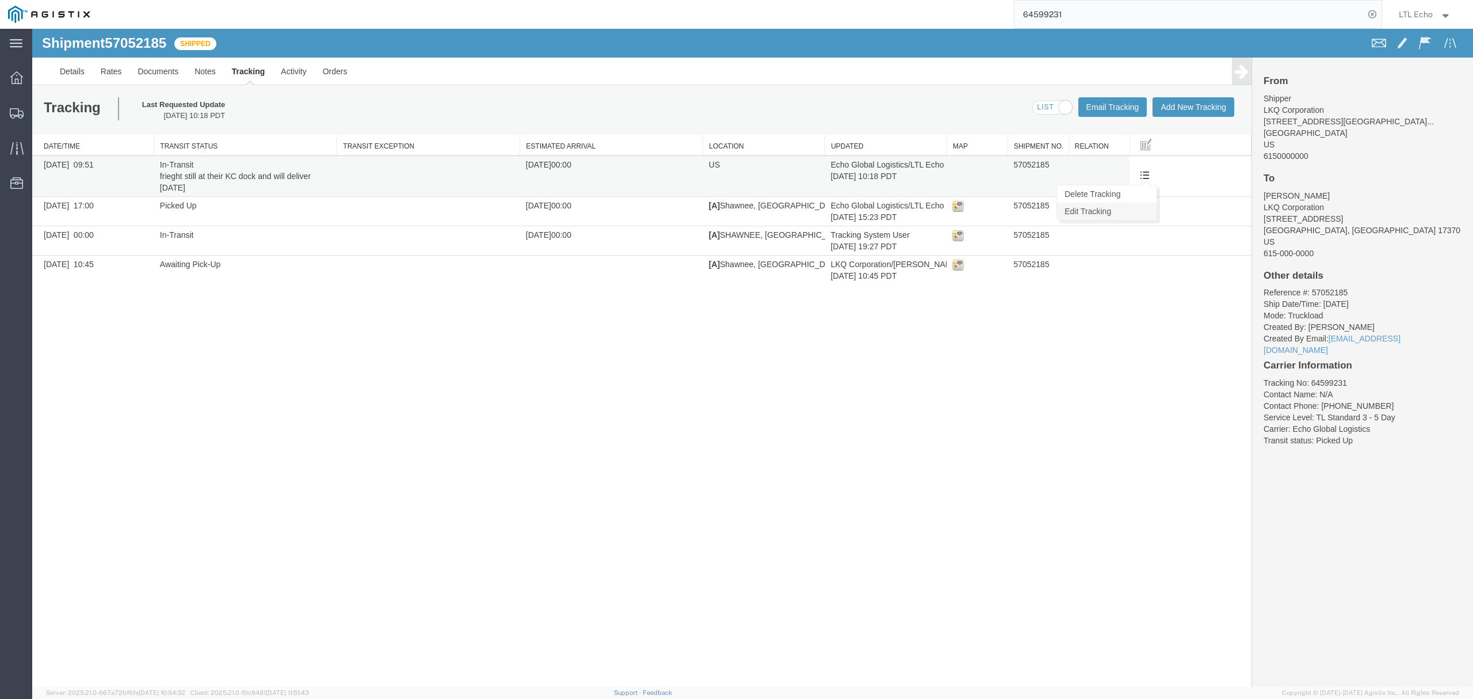
click at [1085, 215] on link "Edit Tracking" at bounding box center [1107, 211] width 100 height 17
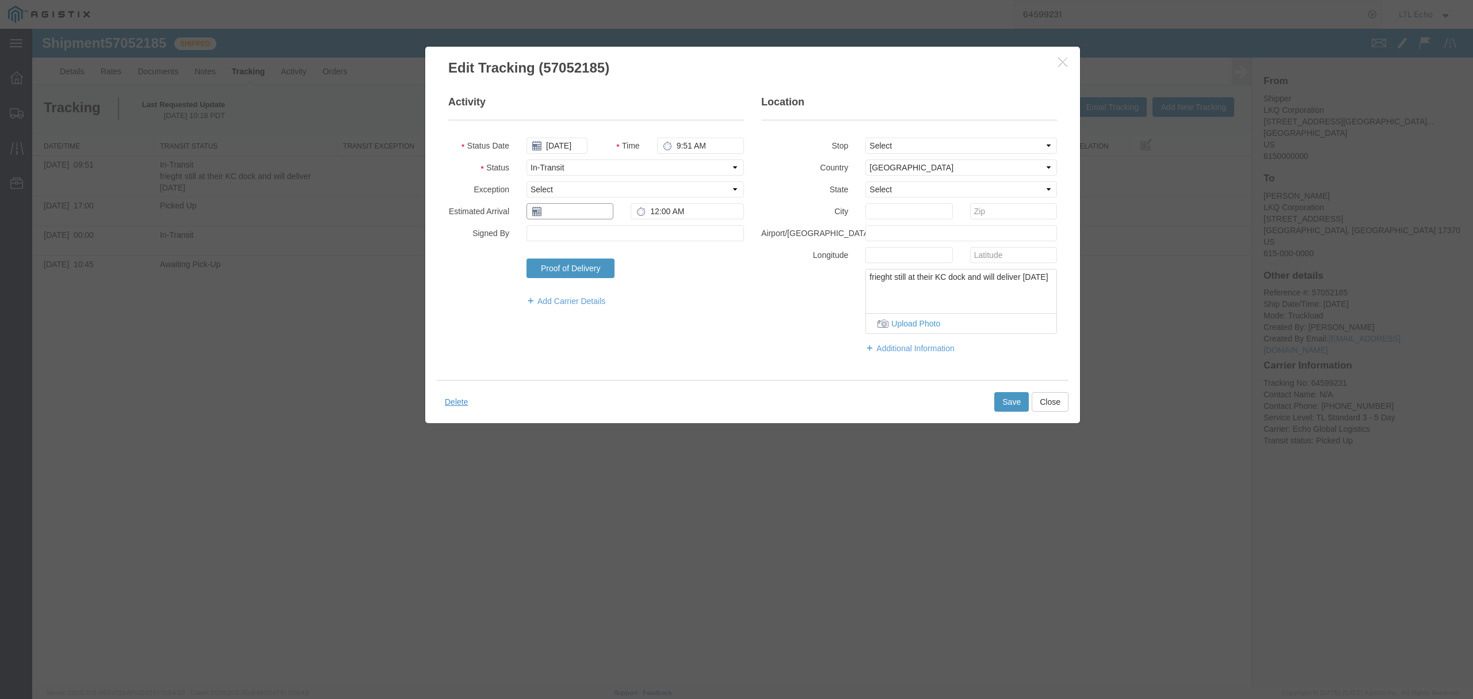
click at [566, 214] on input "text" at bounding box center [570, 211] width 87 height 16
click at [584, 302] on td "15" at bounding box center [586, 300] width 17 height 17
type input "[DATE]"
click at [1014, 405] on button "Save" at bounding box center [1011, 402] width 35 height 20
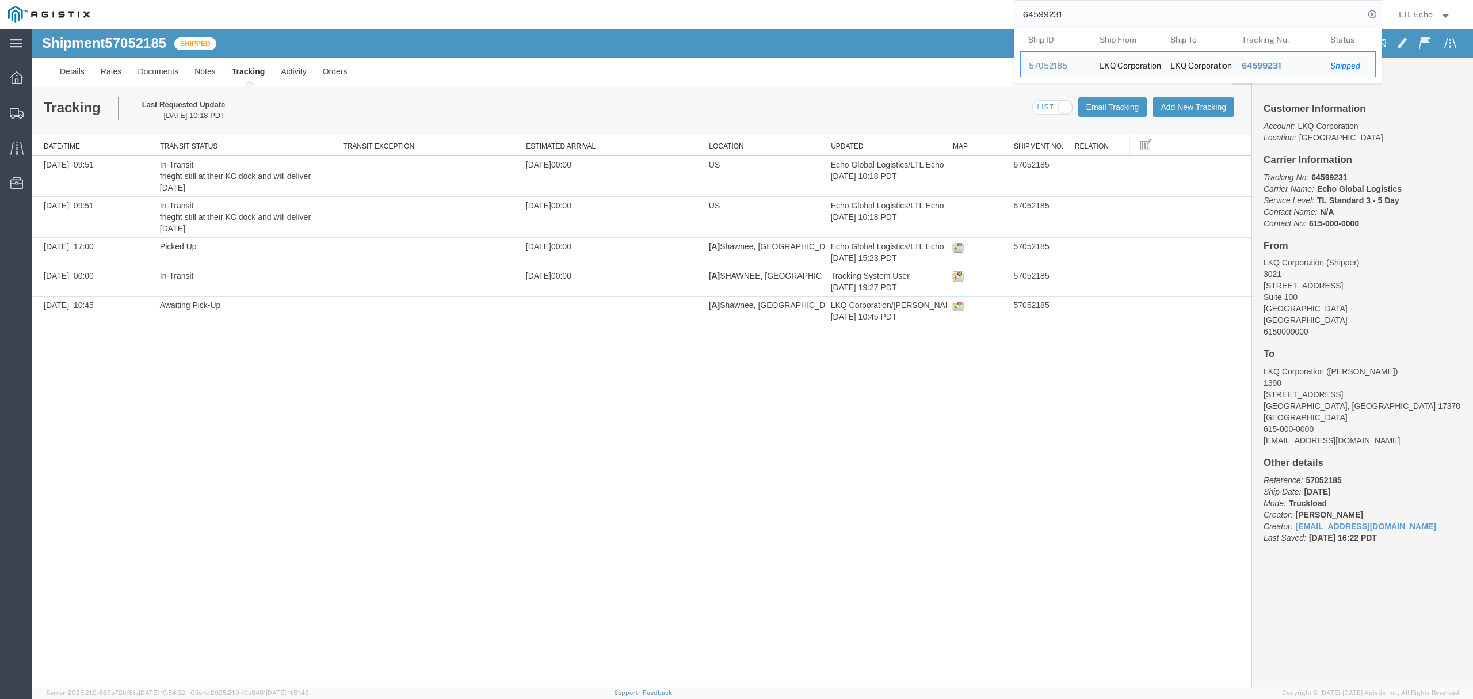
drag, startPoint x: 1104, startPoint y: 48, endPoint x: 886, endPoint y: 36, distance: 217.9
paste input "56"
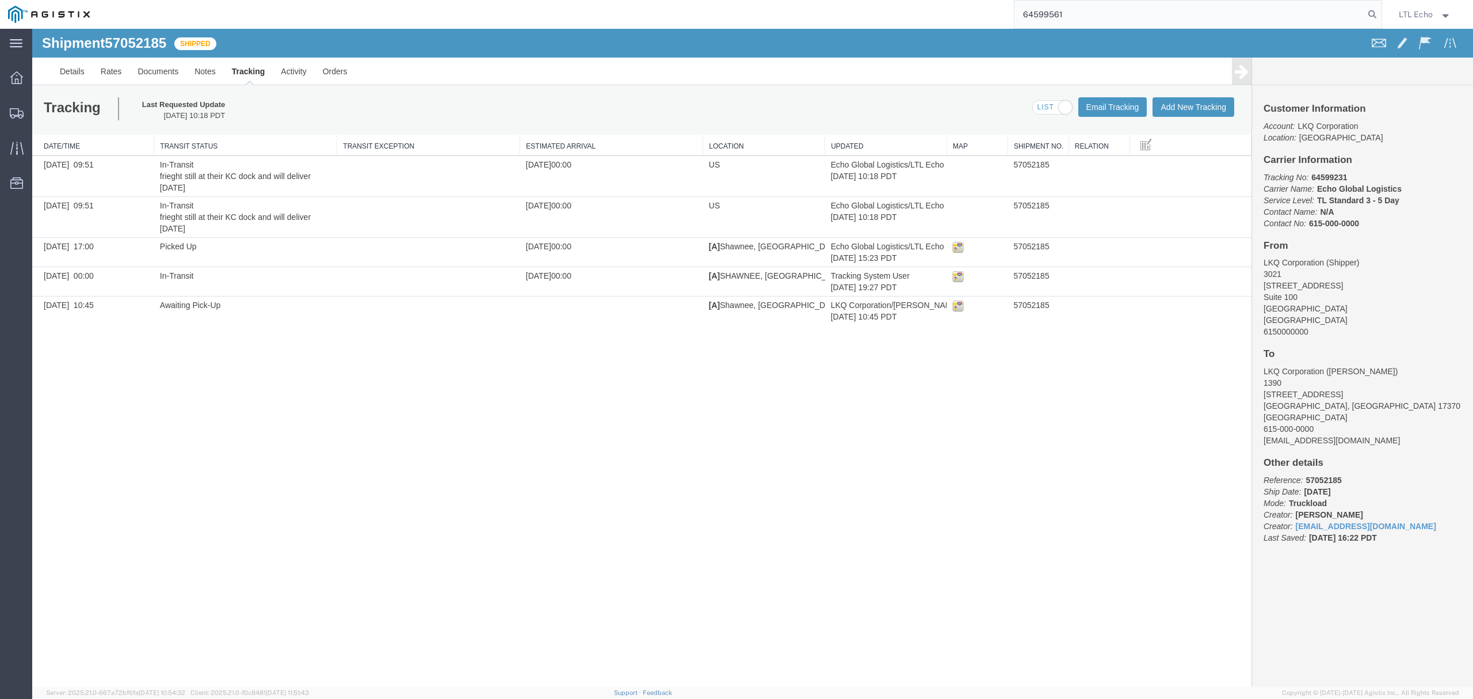
type input "64599561"
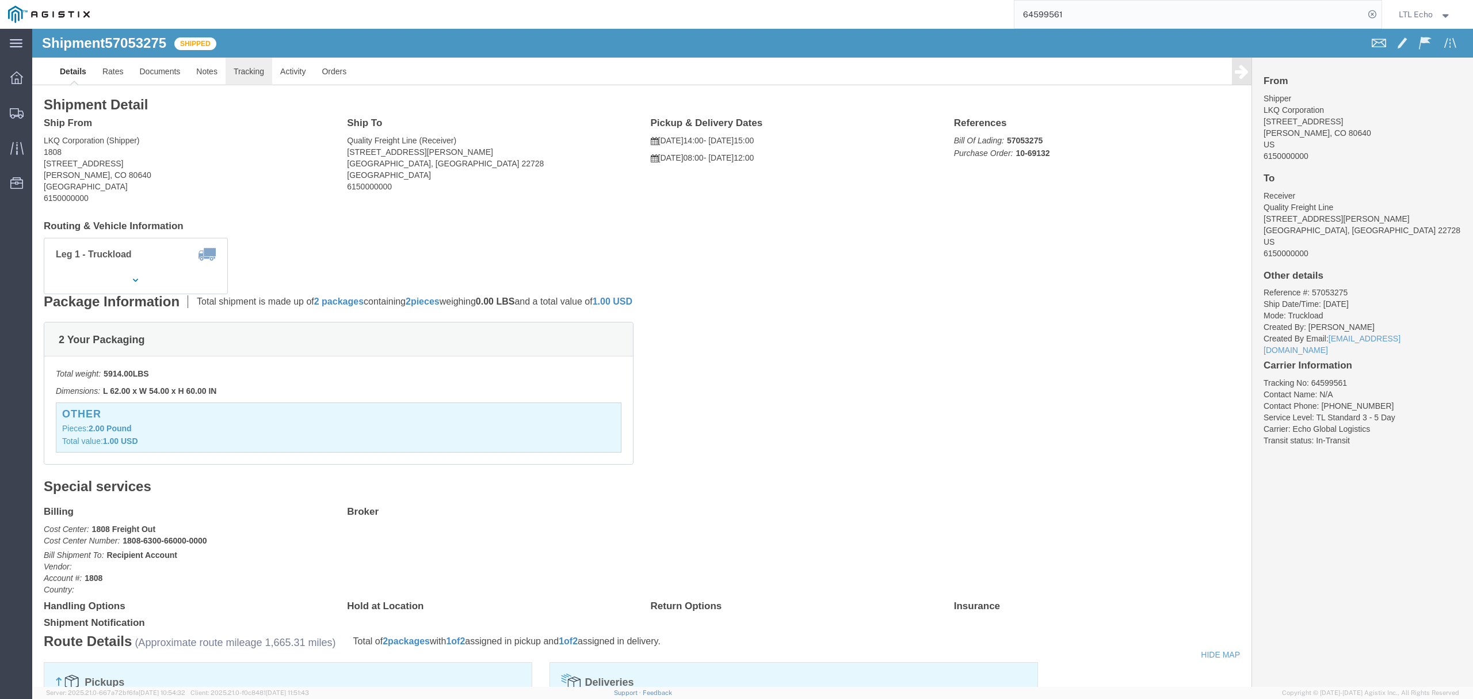
click link "Tracking"
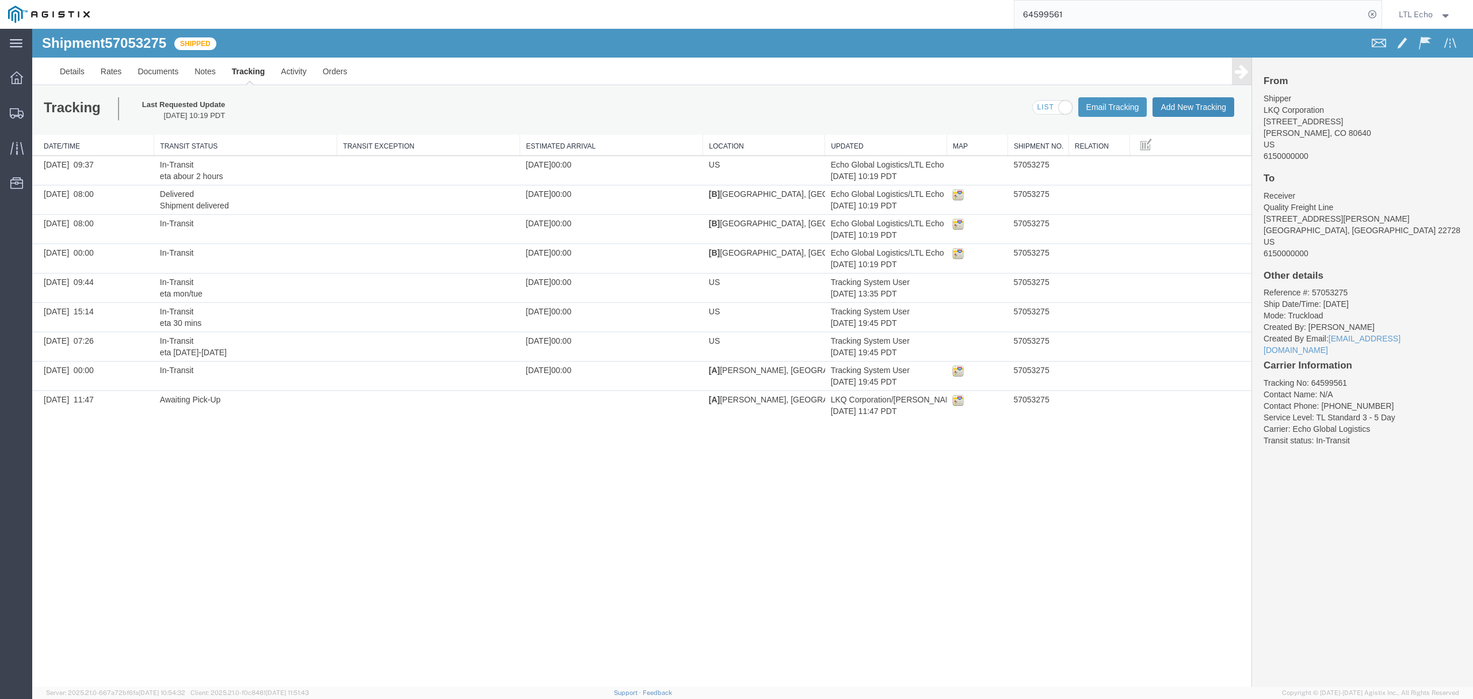
click at [1193, 106] on button "Add New Tracking" at bounding box center [1194, 107] width 82 height 20
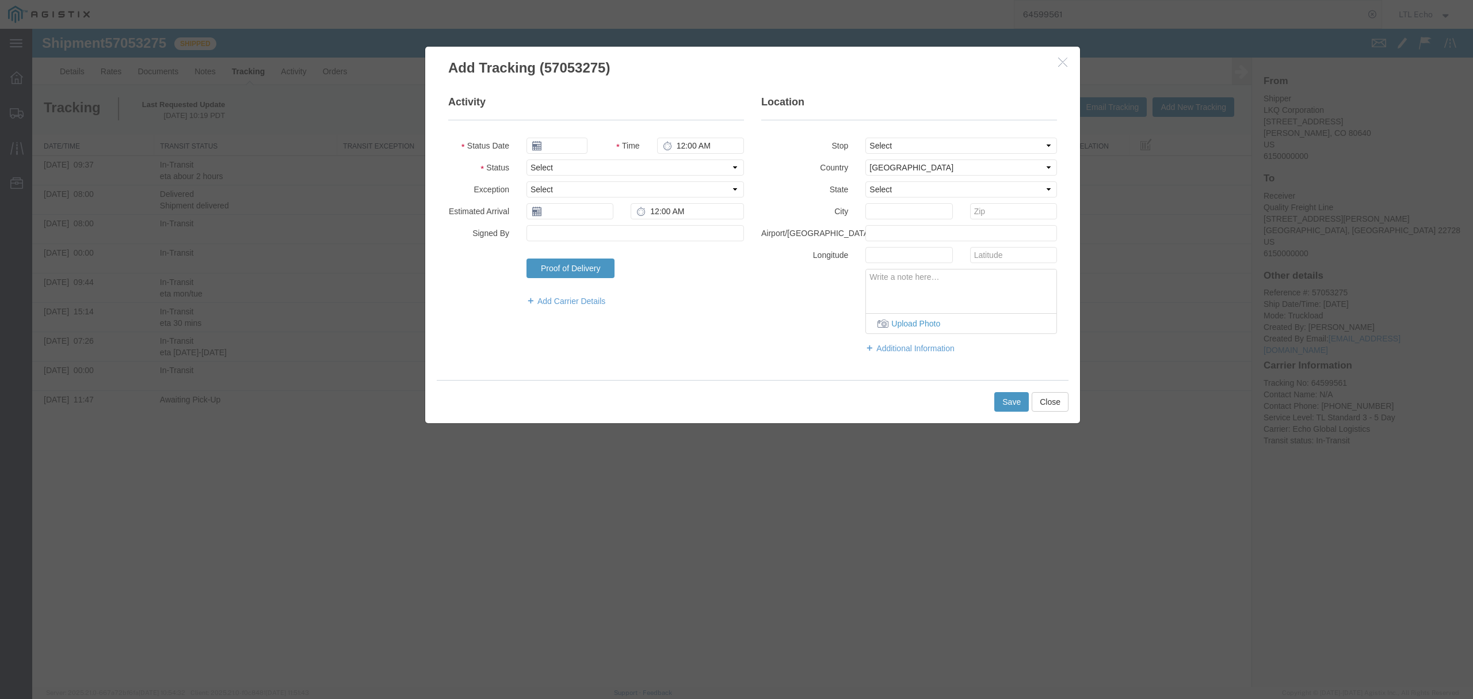
type input "[DATE]"
type input "12:00 PM"
click at [1059, 66] on icon "button" at bounding box center [1062, 62] width 9 height 10
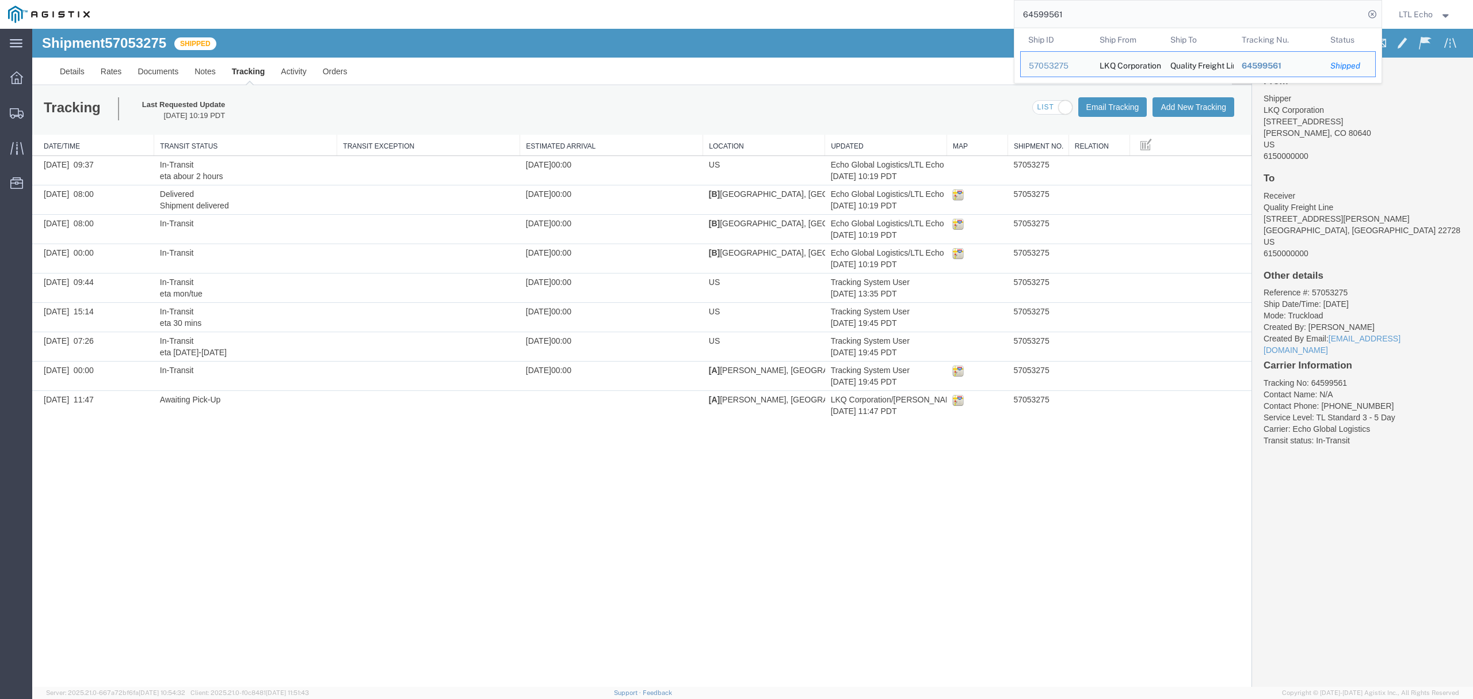
drag, startPoint x: 1096, startPoint y: 48, endPoint x: 931, endPoint y: 33, distance: 165.9
paste input "78546"
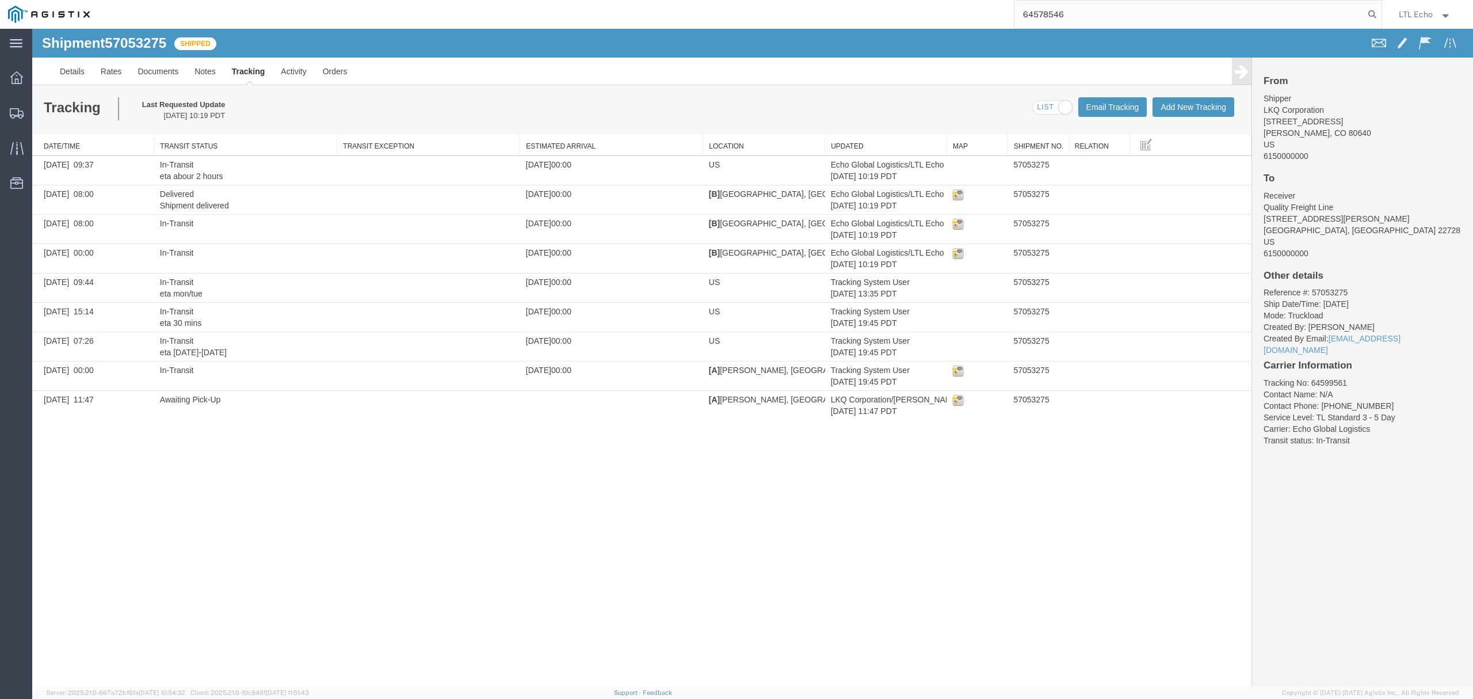
type input "64578546"
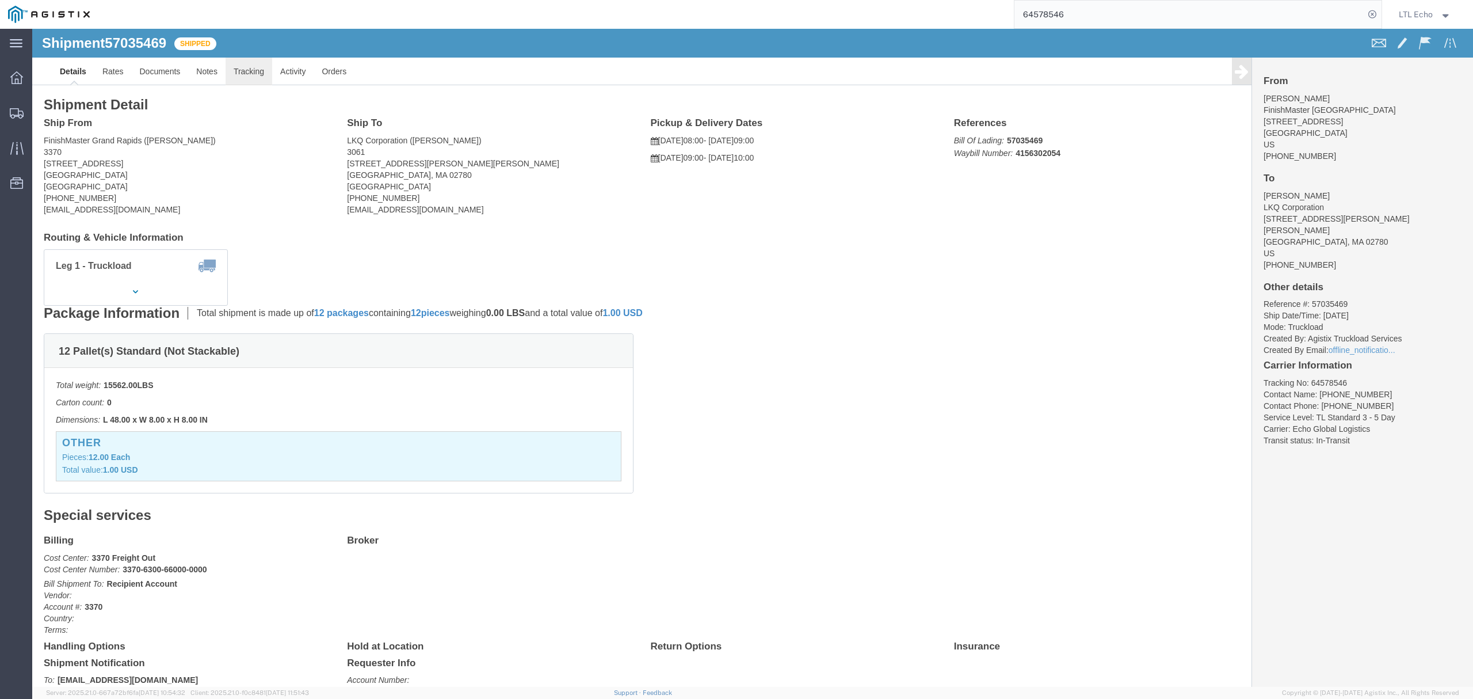
click link "Tracking"
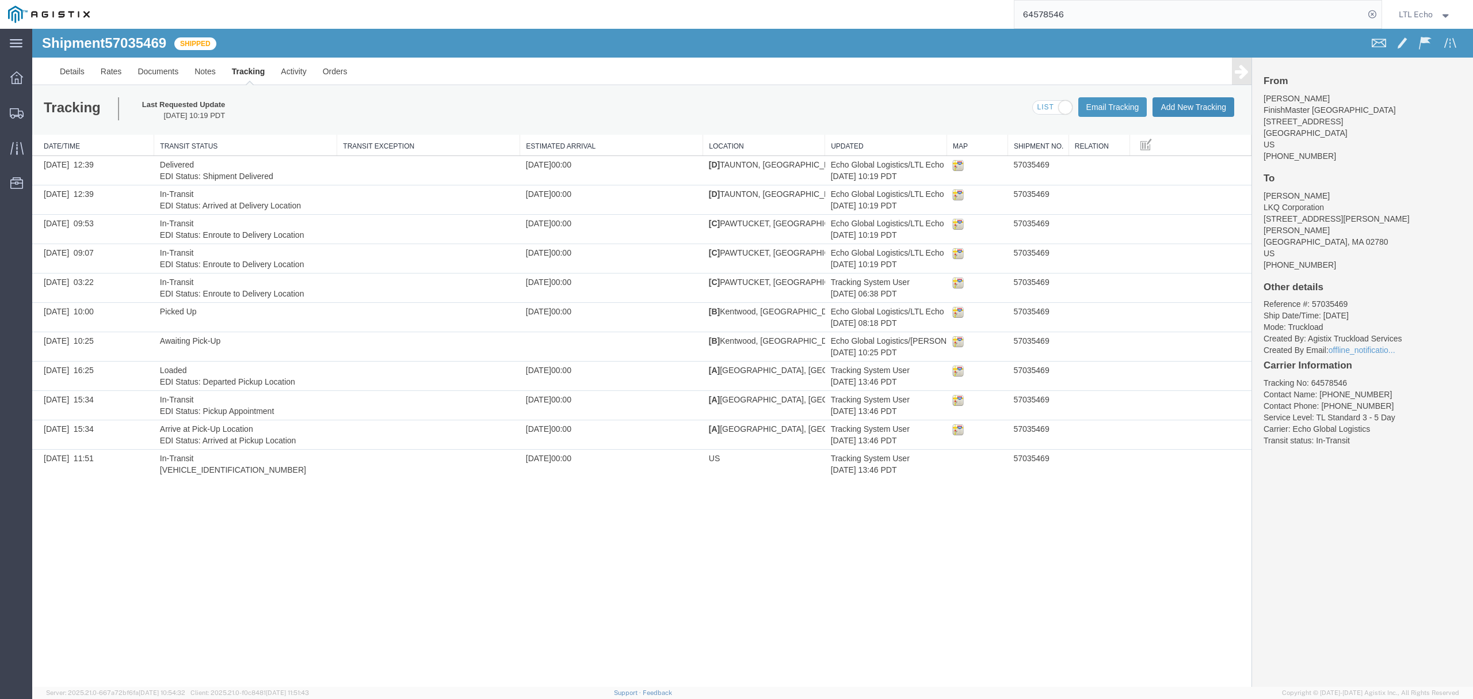
click at [1198, 101] on button "Add New Tracking" at bounding box center [1194, 107] width 82 height 20
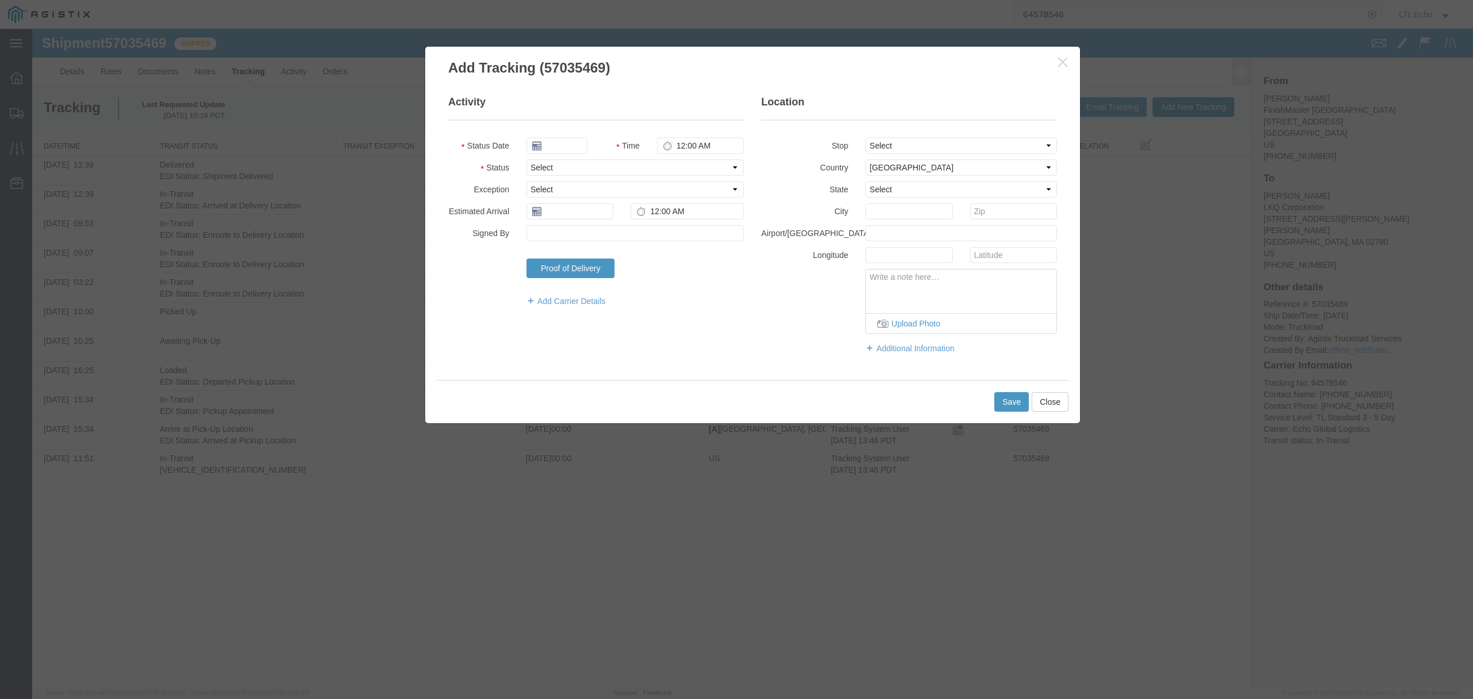
type input "[DATE]"
type input "12:00 PM"
click at [560, 173] on select "Select Arrival Notice Available Arrival Notice Imported Arrive at Delivery Loca…" at bounding box center [636, 167] width 218 height 16
select select "DELIVRED"
click at [527, 159] on select "Select Arrival Notice Available Arrival Notice Imported Arrive at Delivery Loca…" at bounding box center [636, 167] width 218 height 16
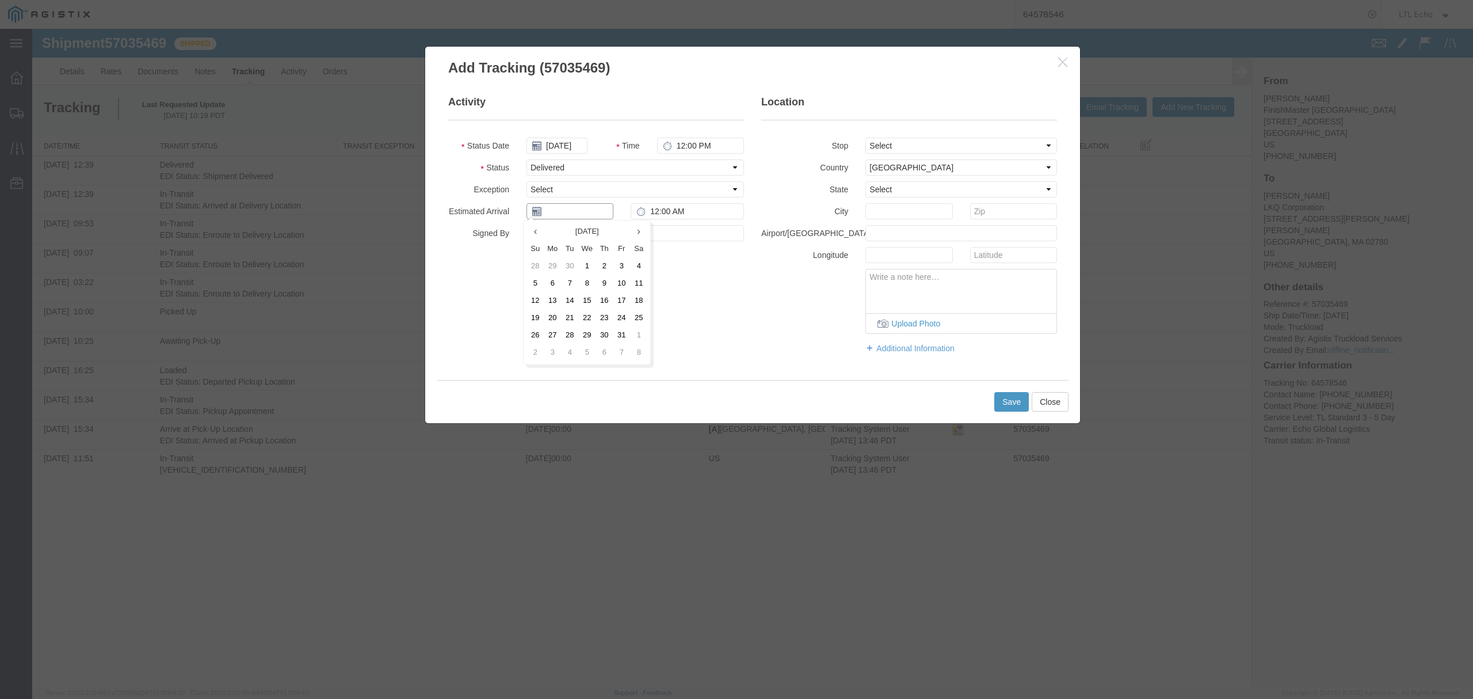
click at [559, 213] on input "text" at bounding box center [570, 211] width 87 height 16
click at [552, 302] on td "13" at bounding box center [552, 300] width 17 height 17
type input "[DATE]"
click at [677, 214] on input "12:00 AM" at bounding box center [687, 211] width 113 height 16
click at [680, 217] on input "12:00 AM" at bounding box center [687, 211] width 113 height 16
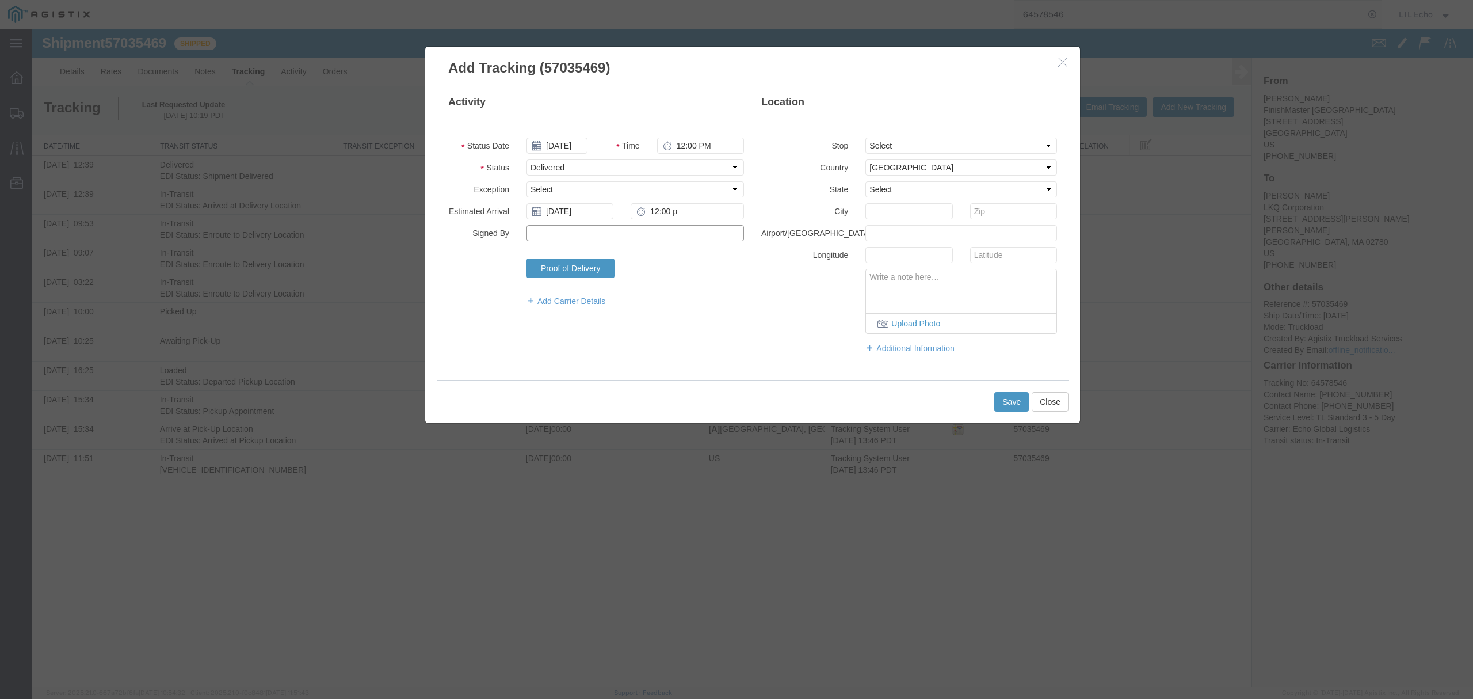
type input "12:00 PM"
click at [1013, 395] on button "Save" at bounding box center [1011, 402] width 35 height 20
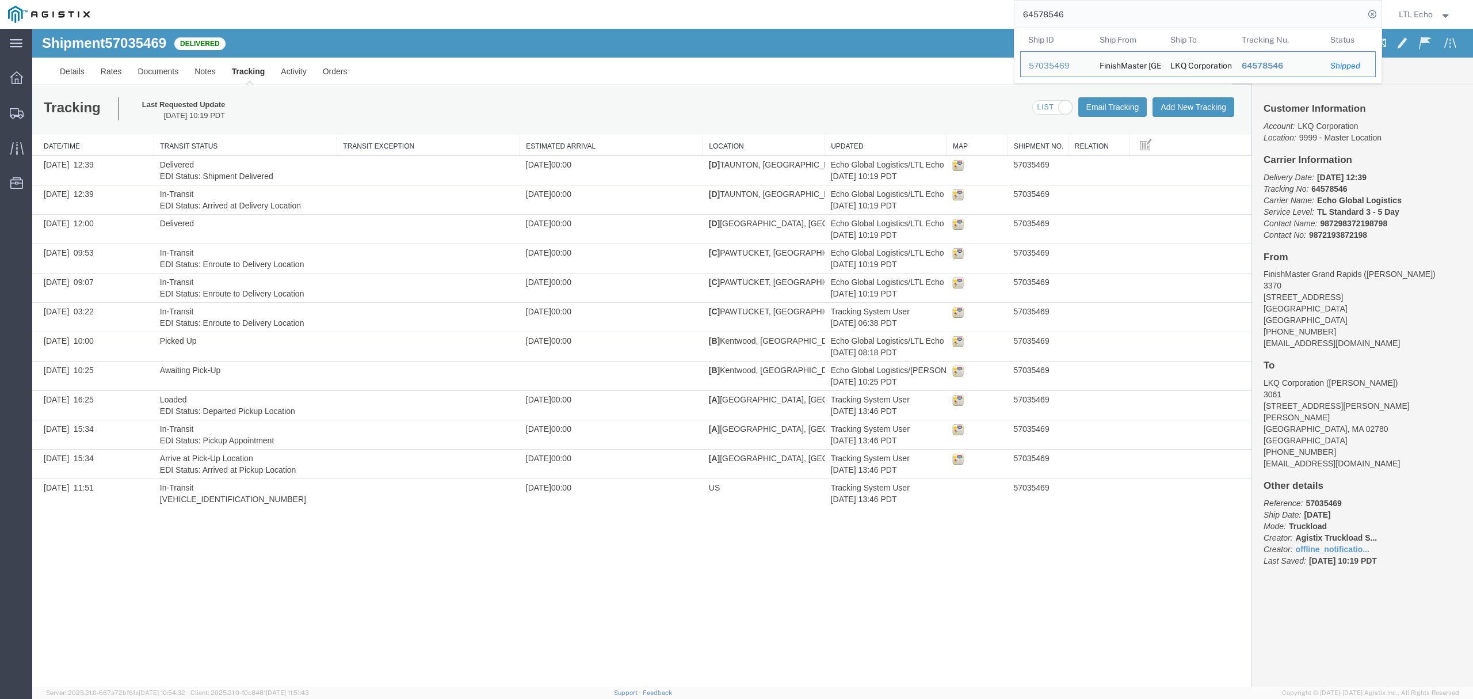
drag, startPoint x: 1082, startPoint y: 19, endPoint x: 900, endPoint y: 21, distance: 182.4
click at [901, 20] on div "64578546 Ship ID Ship From Ship To Tracking Nu. Status Ship ID 57035469 Ship Fr…" at bounding box center [740, 14] width 1284 height 29
paste input "029"
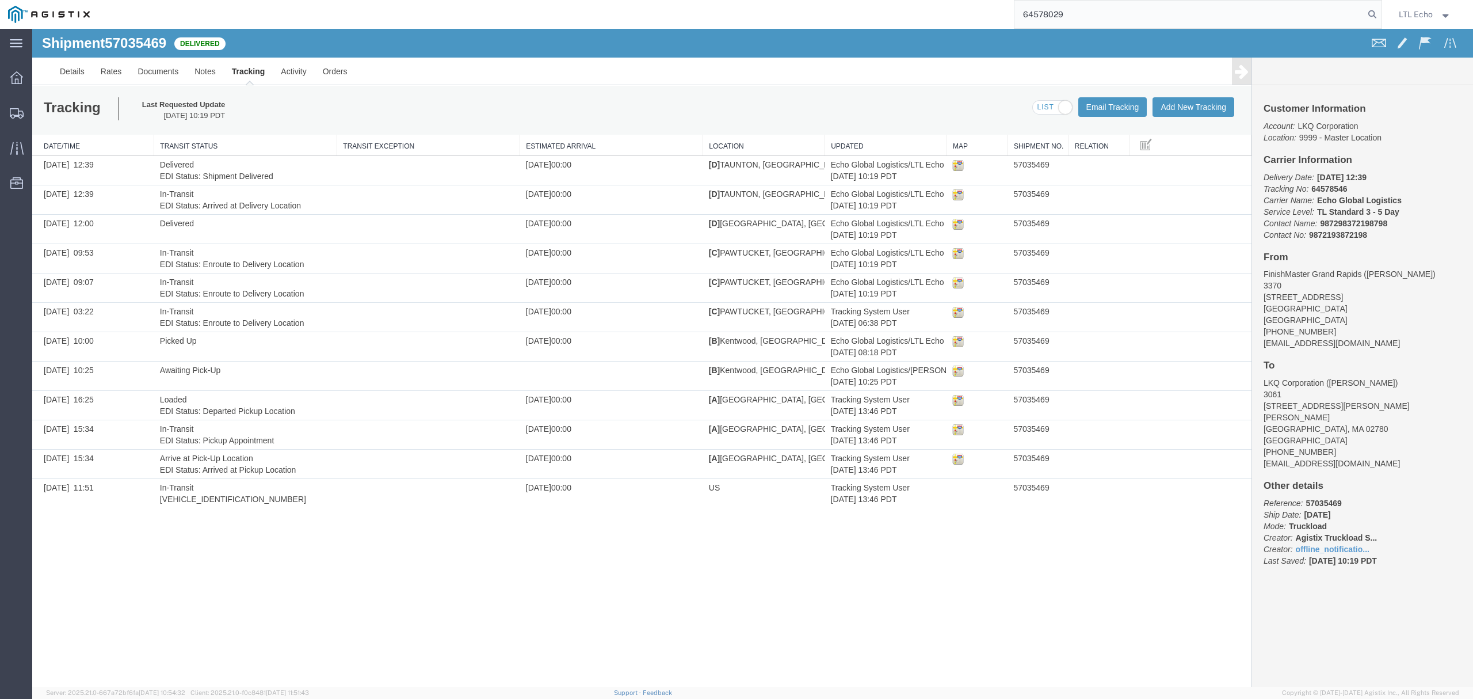
type input "64578029"
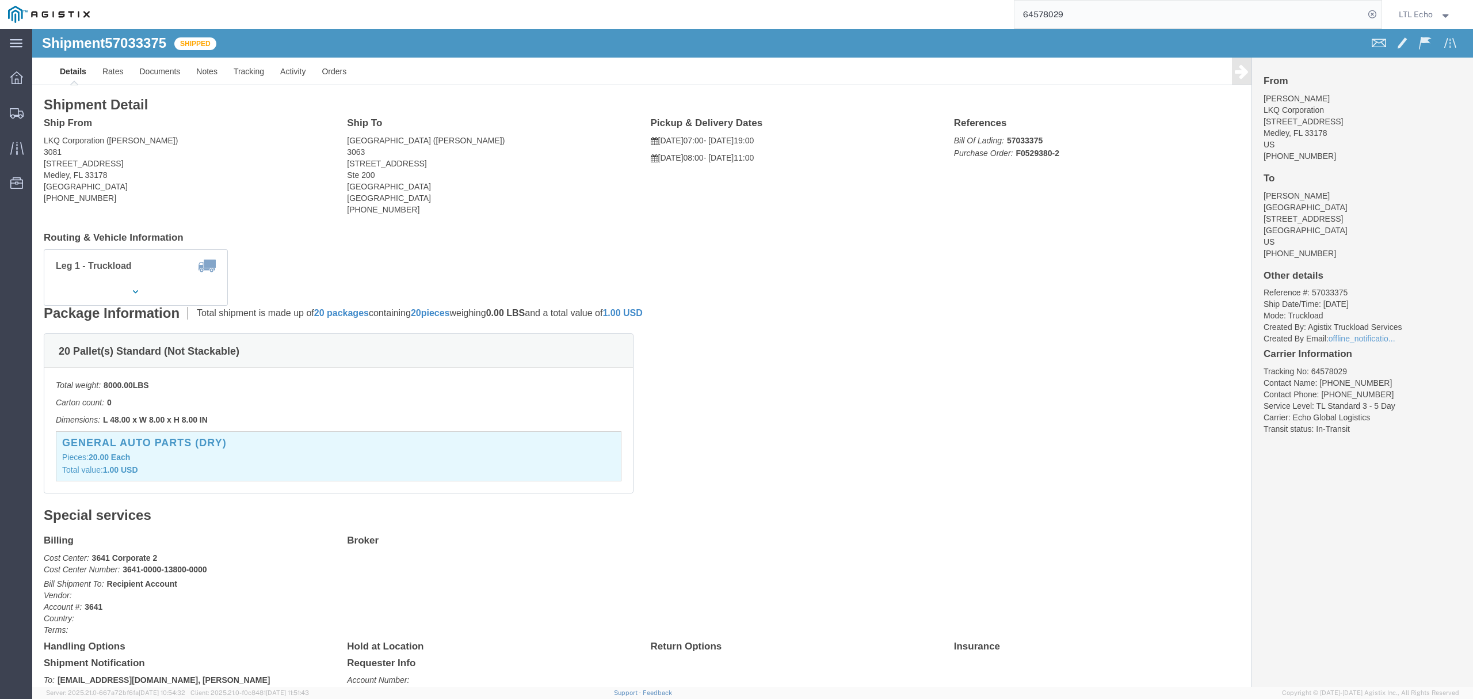
click h4 "Routing & Vehicle Information"
click link "Tracking"
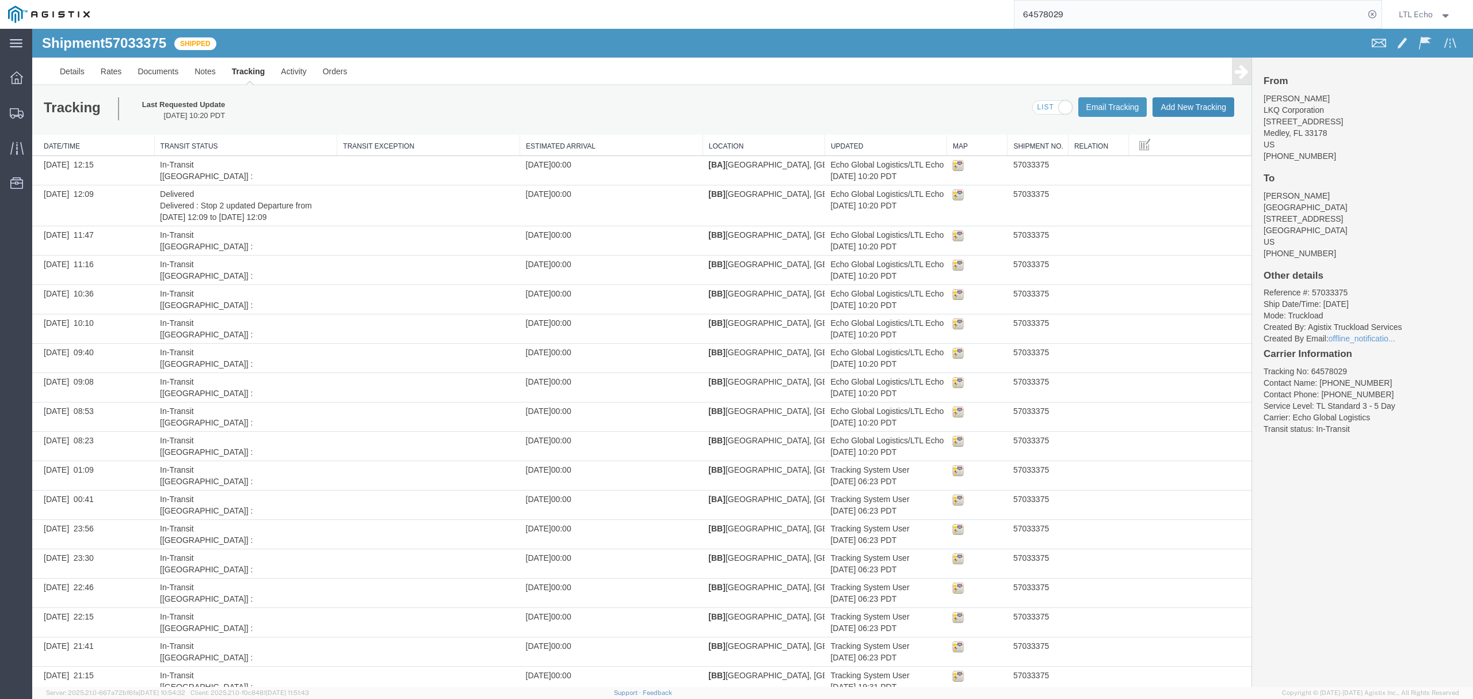
click at [1184, 106] on button "Add New Tracking" at bounding box center [1194, 107] width 82 height 20
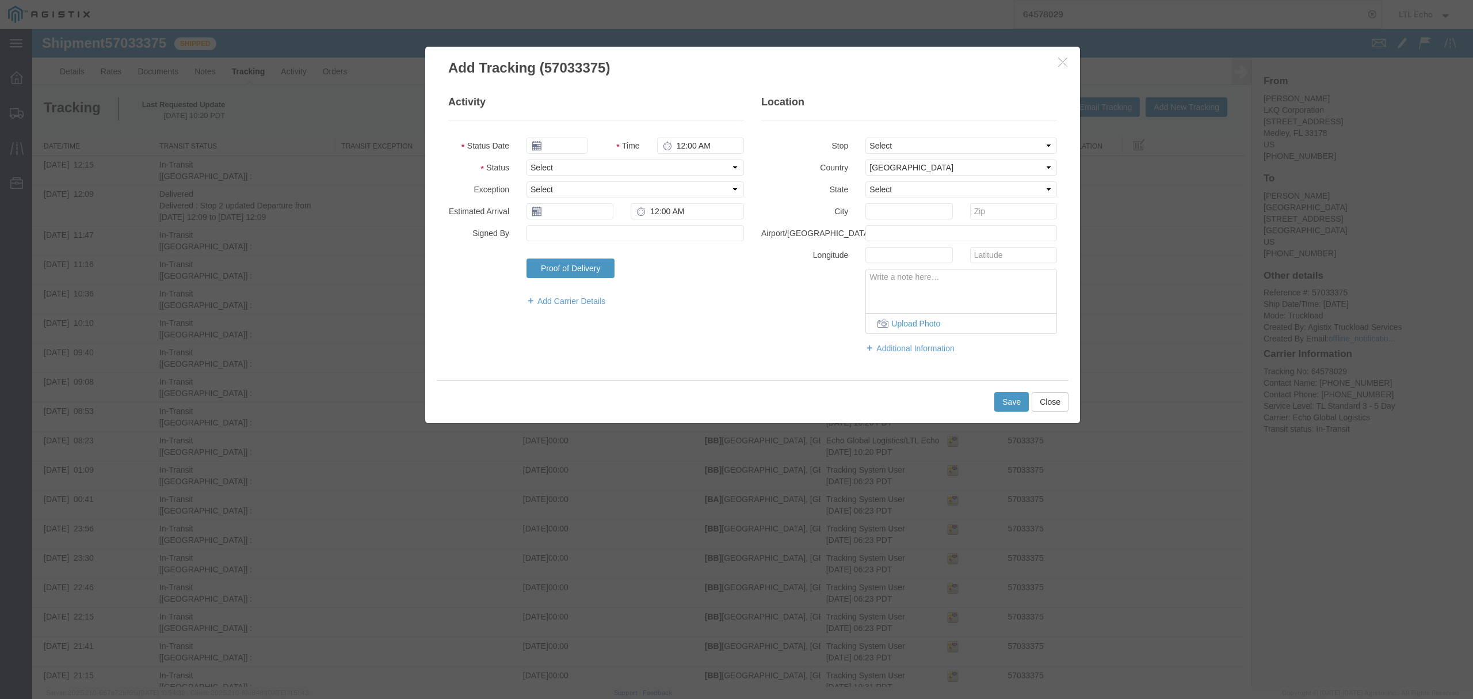
type input "[DATE]"
type input "12:00 PM"
click at [539, 165] on select "Select Arrival Notice Available Arrival Notice Imported Arrive at Delivery Loca…" at bounding box center [636, 167] width 218 height 16
select select "DELIVRED"
click at [527, 159] on select "Select Arrival Notice Available Arrival Notice Imported Arrive at Delivery Loca…" at bounding box center [636, 167] width 218 height 16
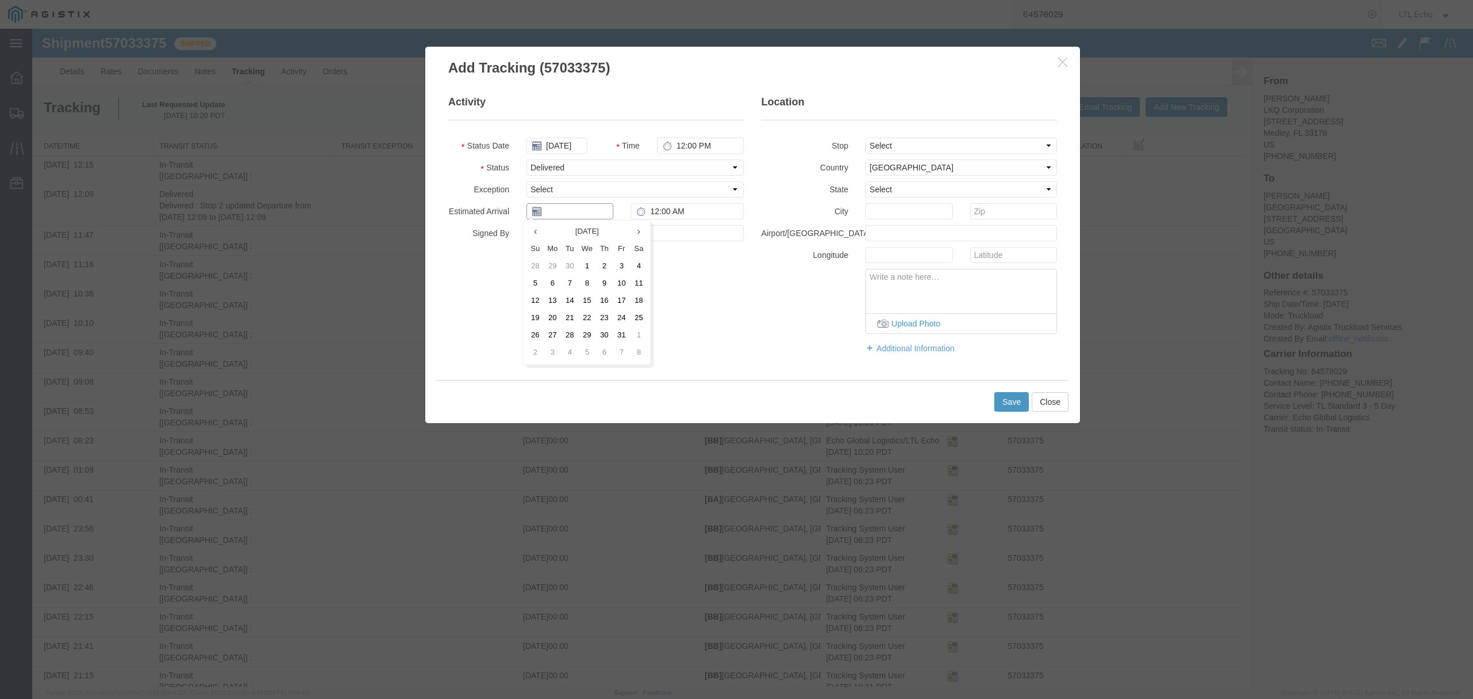
click at [562, 215] on input "text" at bounding box center [570, 211] width 87 height 16
click at [548, 303] on td "13" at bounding box center [552, 300] width 17 height 17
type input "[DATE]"
click at [673, 212] on input "12:00 AM" at bounding box center [687, 211] width 113 height 16
click at [677, 214] on input "12:00 AM" at bounding box center [687, 211] width 113 height 16
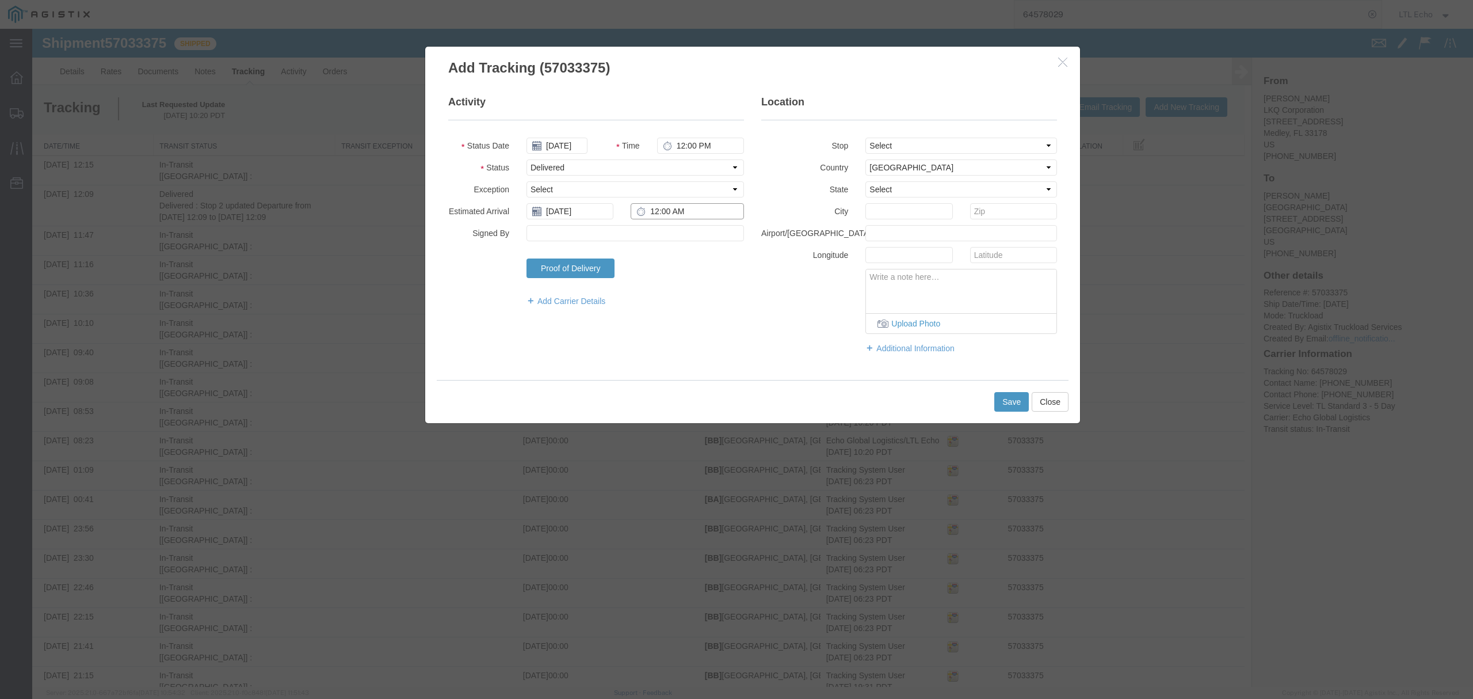
type input "12:00 PM"
click at [1002, 403] on button "Save" at bounding box center [1011, 402] width 35 height 20
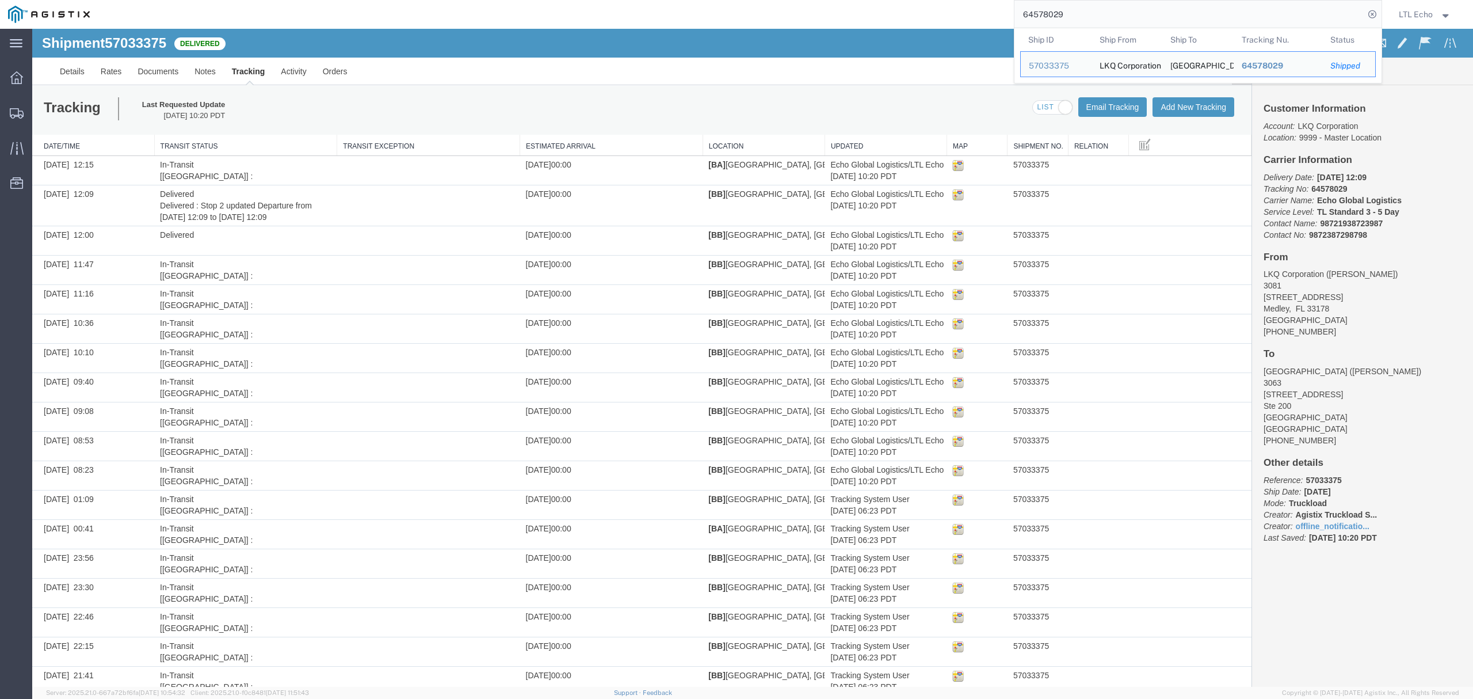
drag, startPoint x: 1077, startPoint y: 39, endPoint x: 848, endPoint y: 38, distance: 229.6
paste input "91487"
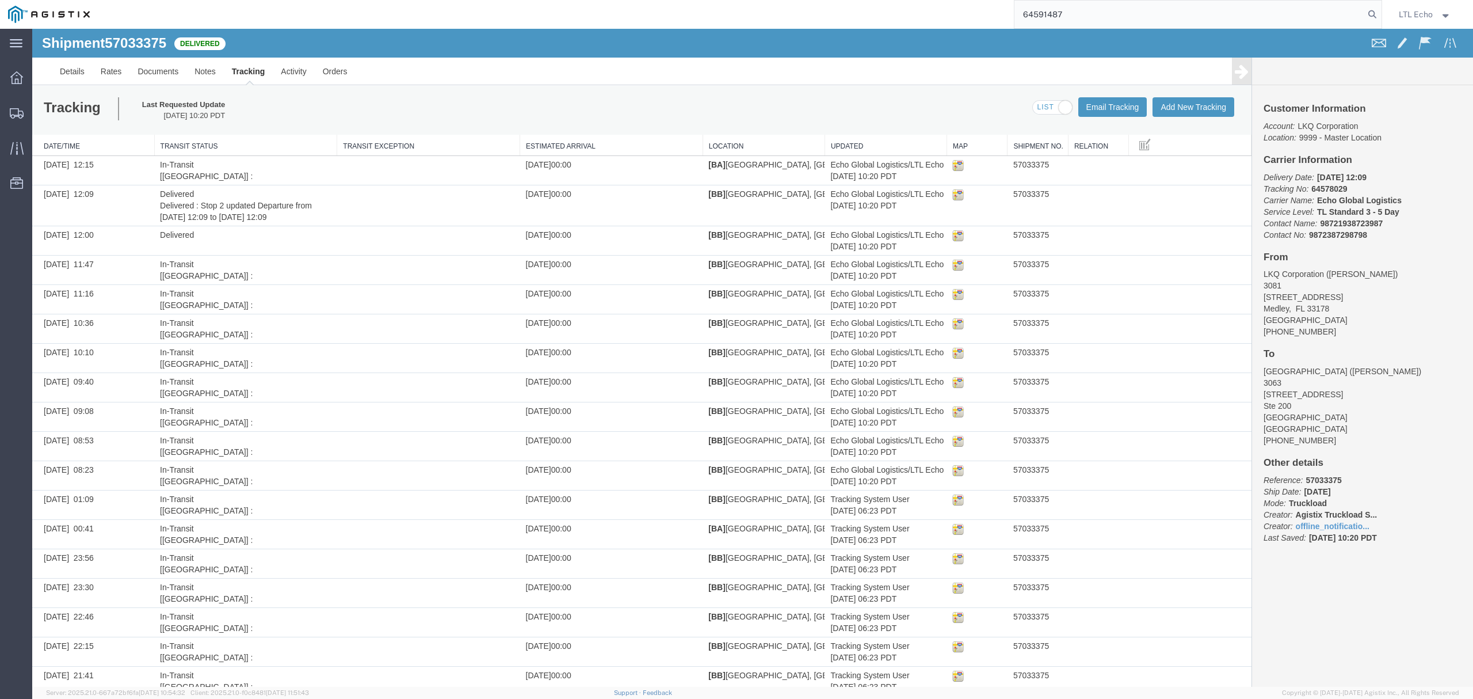
type input "64591487"
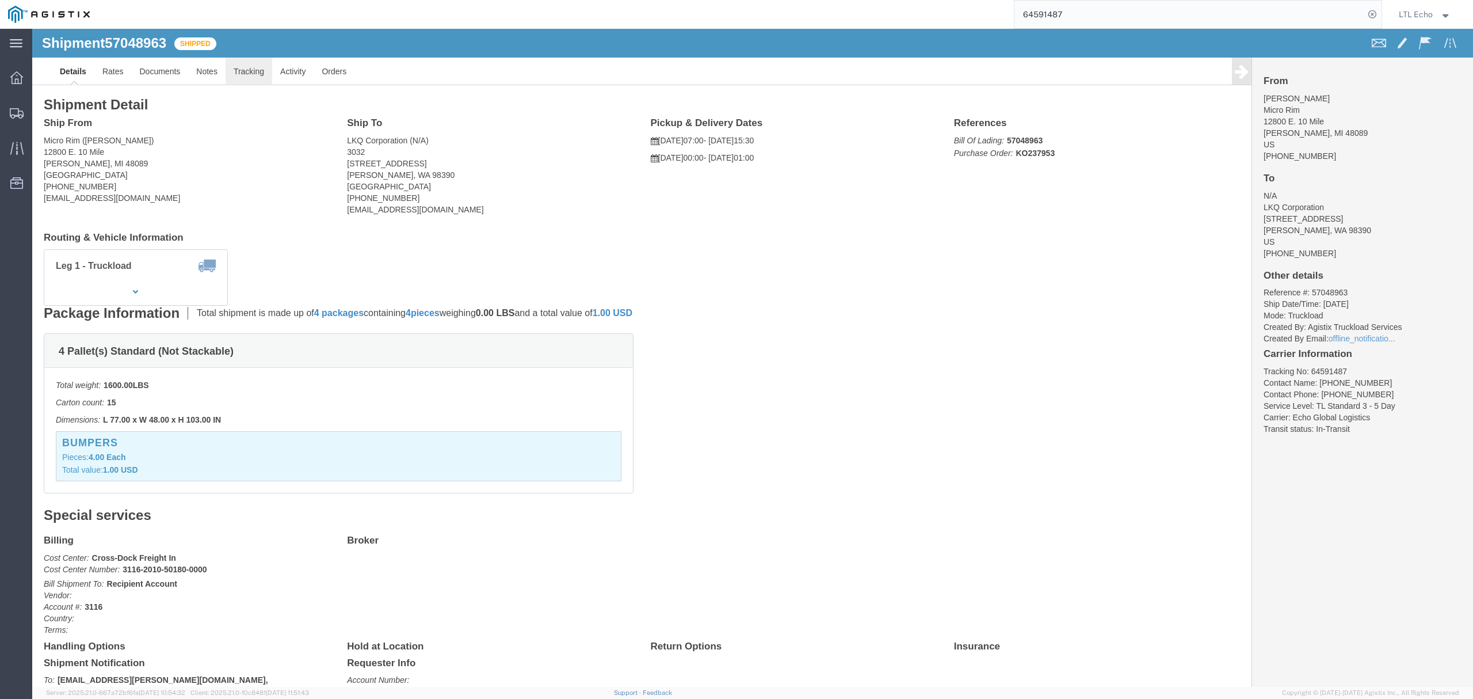
click link "Tracking"
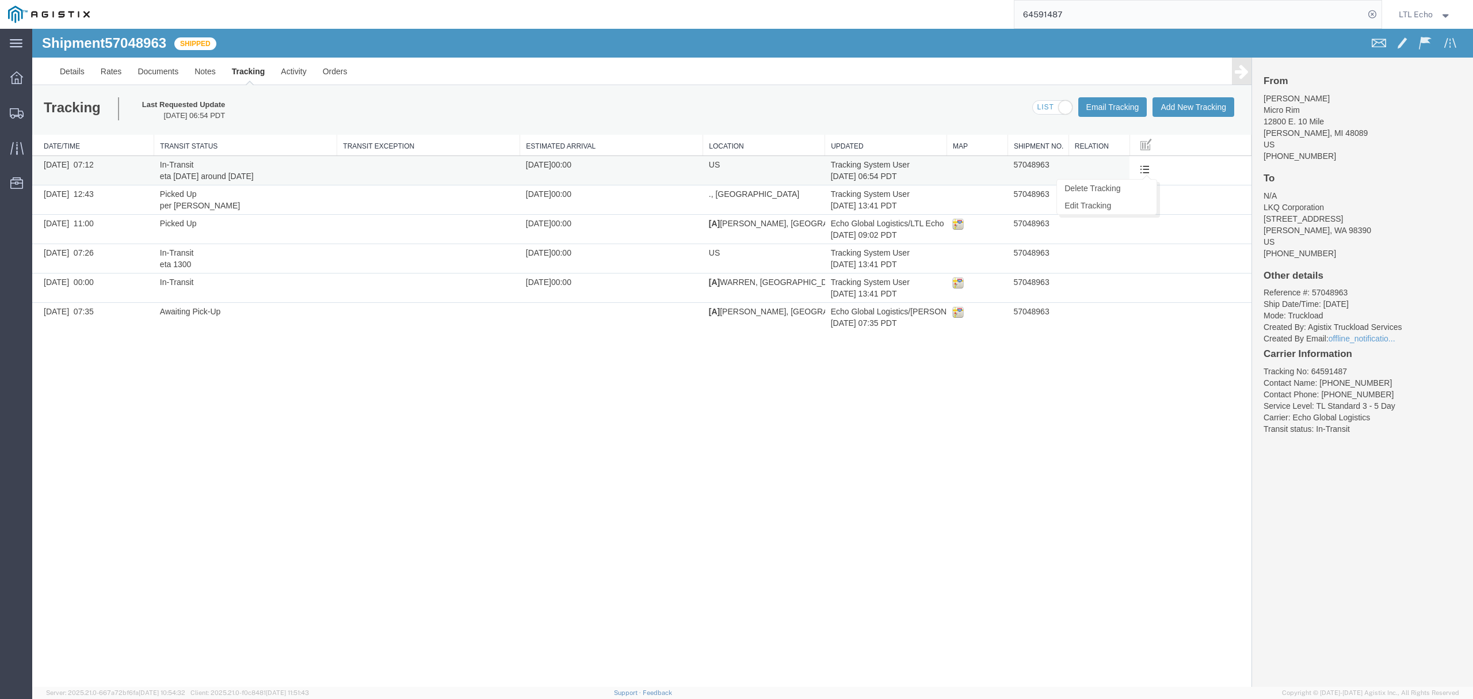
click at [1142, 169] on span at bounding box center [1145, 169] width 10 height 10
click at [1091, 208] on link "Edit Tracking" at bounding box center [1107, 205] width 100 height 17
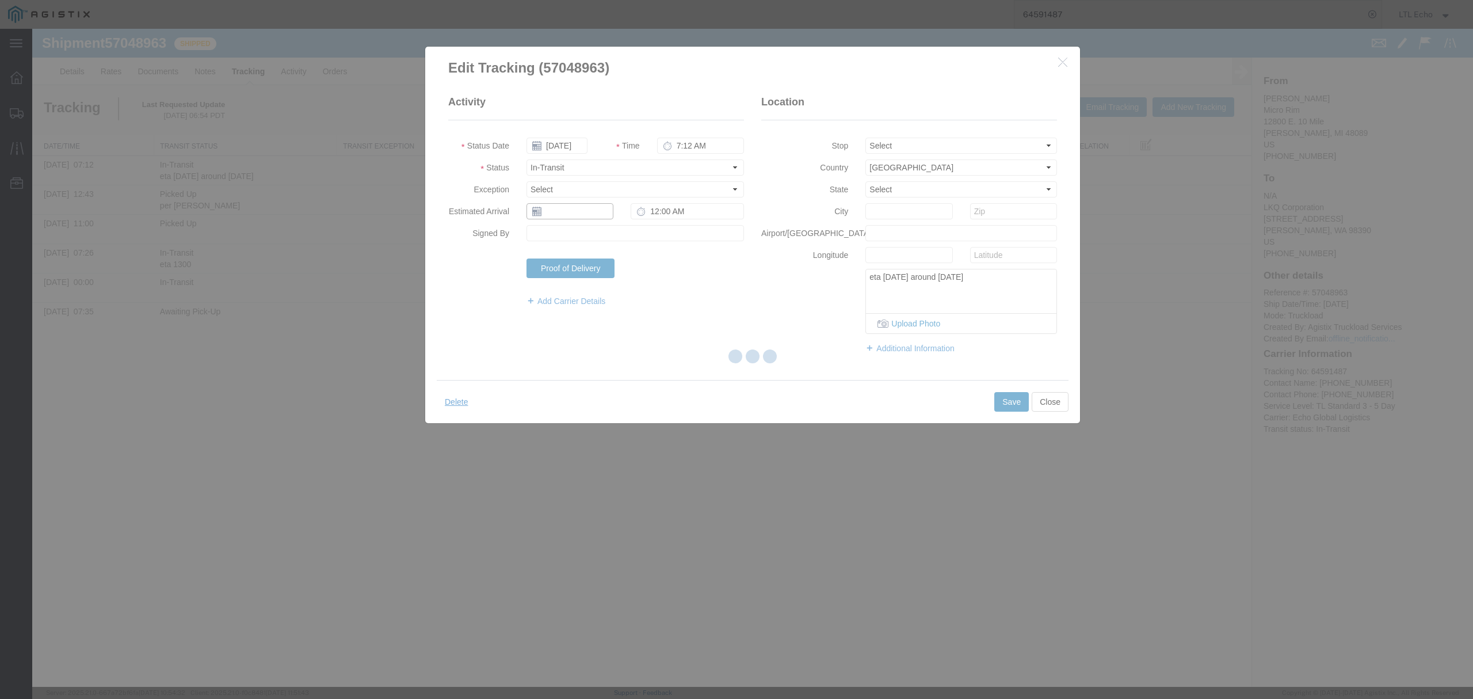
click at [566, 212] on input "text" at bounding box center [570, 211] width 87 height 16
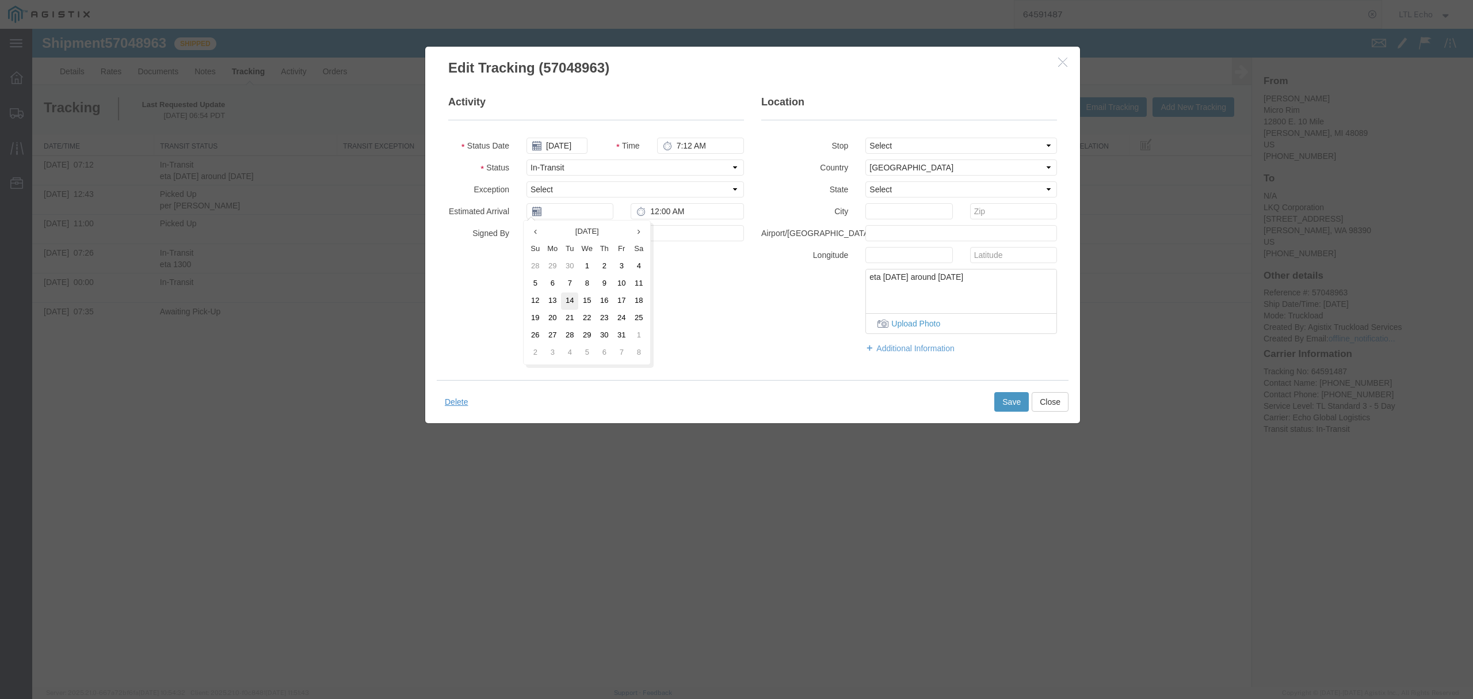
click at [569, 300] on td "14" at bounding box center [569, 300] width 17 height 17
type input "[DATE]"
click at [1007, 406] on button "Save" at bounding box center [1011, 402] width 35 height 20
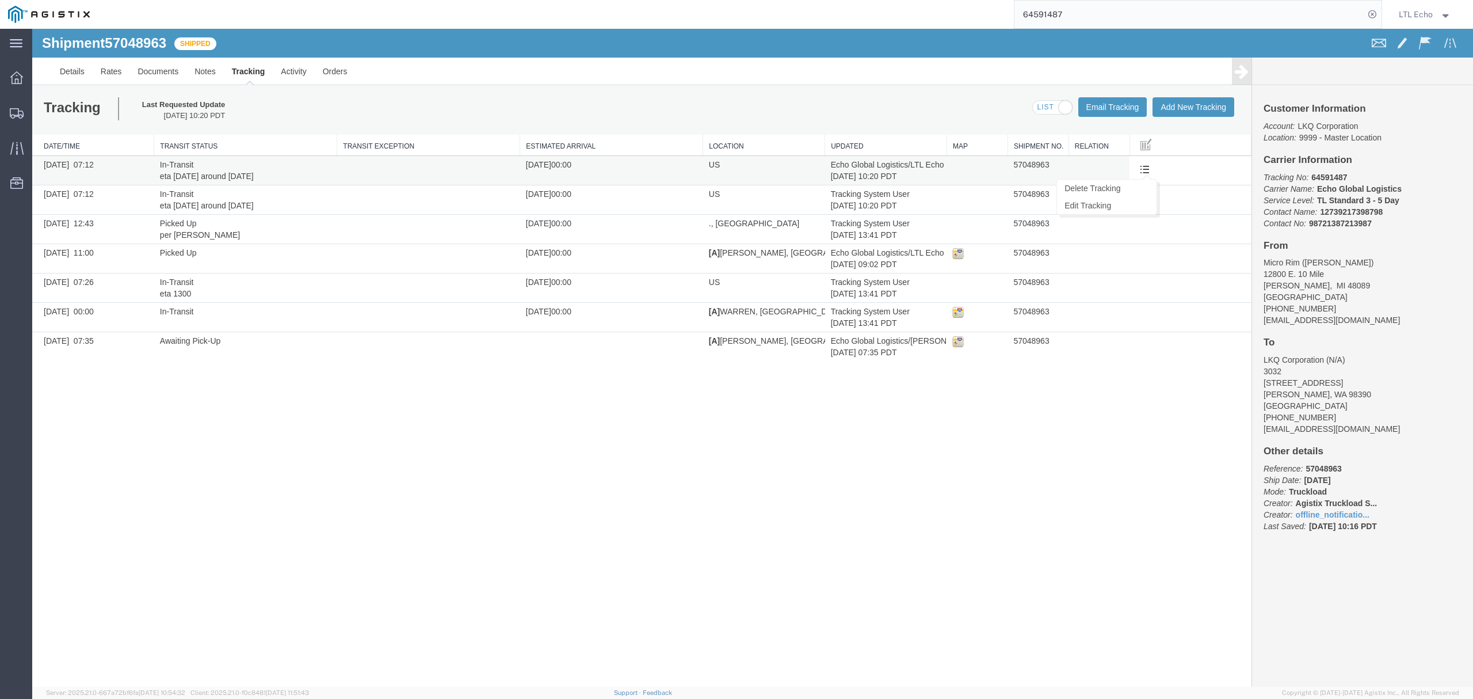
click at [1147, 167] on span at bounding box center [1145, 169] width 10 height 10
click at [32, 29] on link "Edit Tracking" at bounding box center [32, 29] width 0 height 0
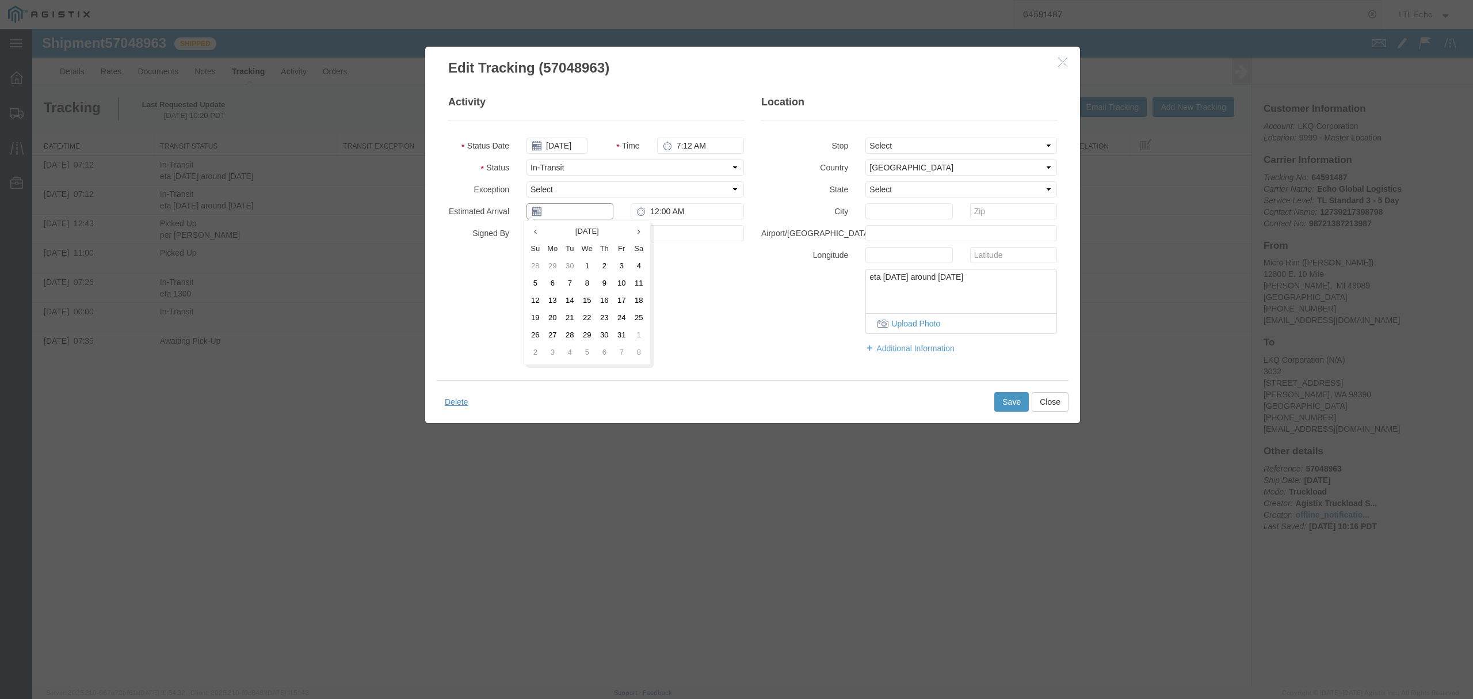
click at [550, 210] on input "text" at bounding box center [570, 211] width 87 height 16
click at [574, 298] on td "14" at bounding box center [569, 300] width 17 height 17
type input "[DATE]"
click at [657, 215] on input "12:00 AM" at bounding box center [687, 211] width 113 height 16
type input "1:00 PM"
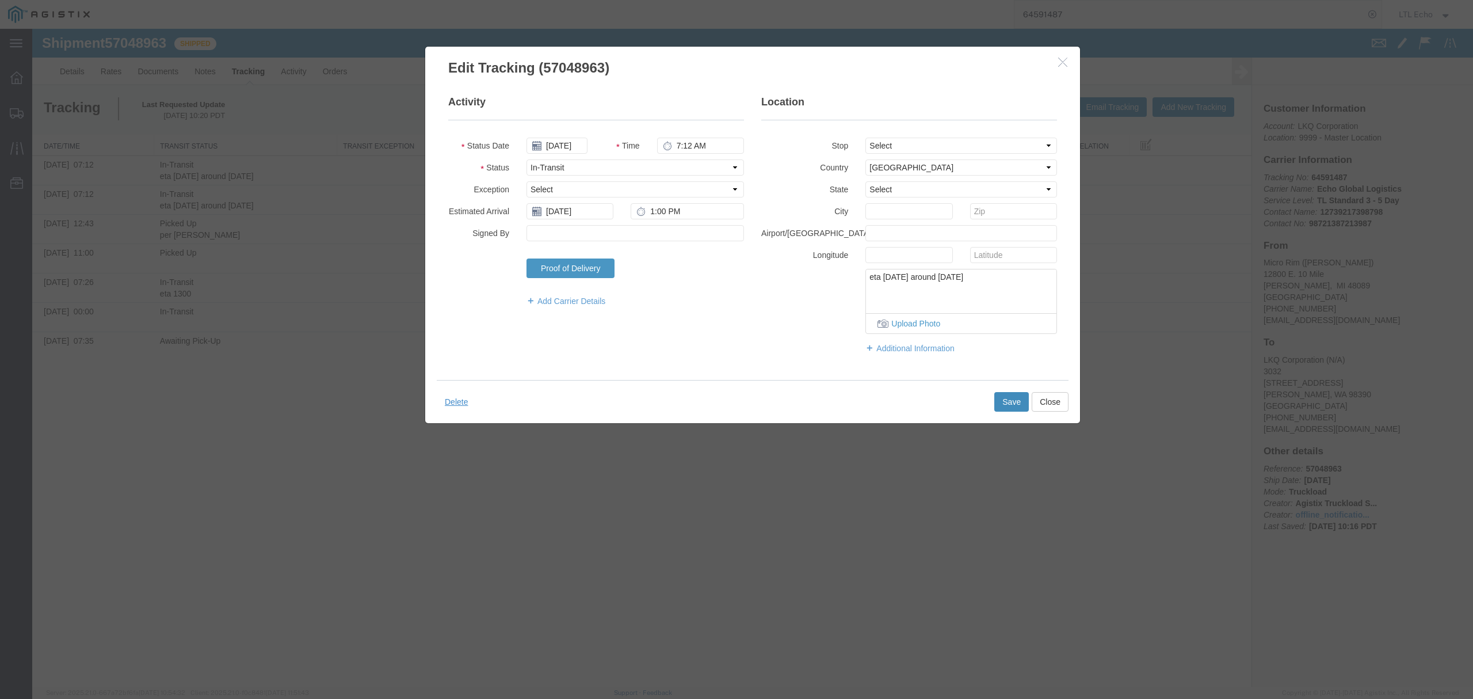
click at [1006, 401] on button "Save" at bounding box center [1011, 402] width 35 height 20
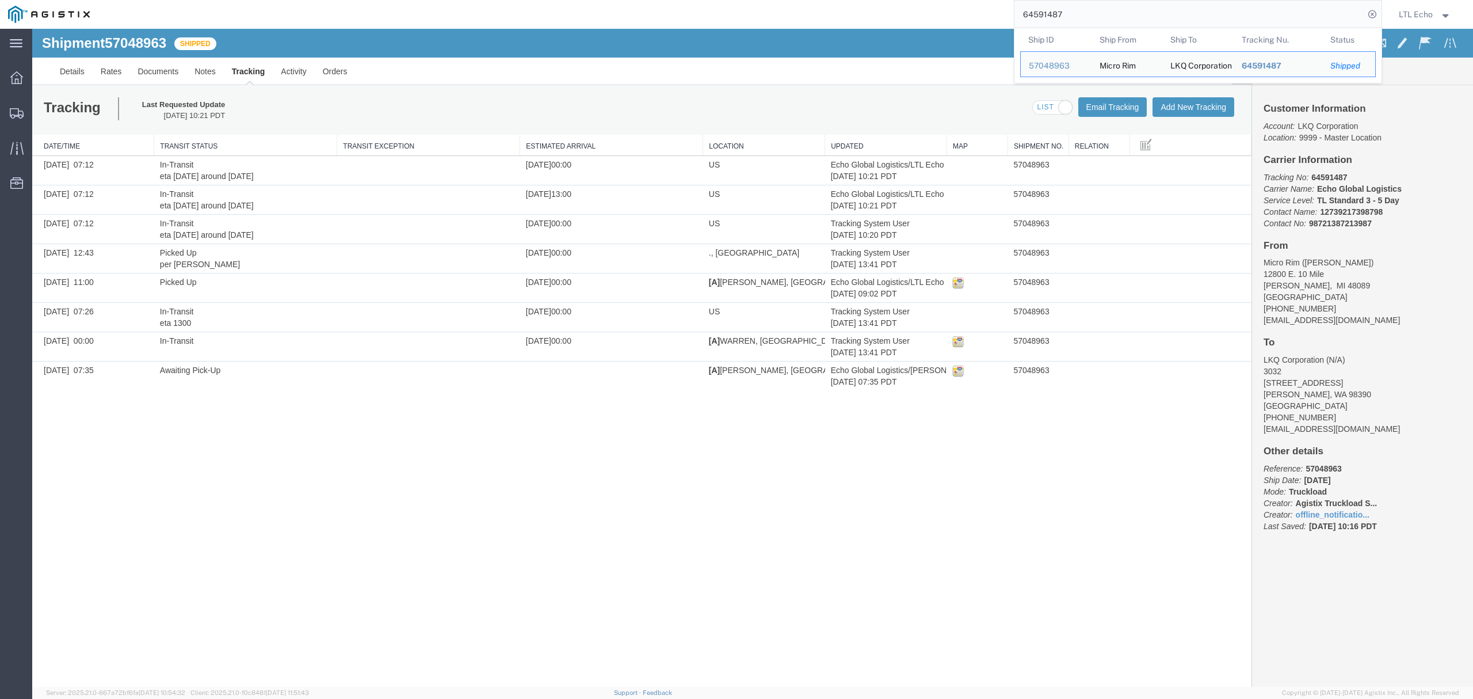
drag, startPoint x: 1080, startPoint y: 16, endPoint x: 806, endPoint y: 21, distance: 274.0
click at [806, 21] on div "64591487 Ship ID Ship From Ship To Tracking Nu. Status Ship ID 57048963 Ship Fr…" at bounding box center [740, 14] width 1284 height 29
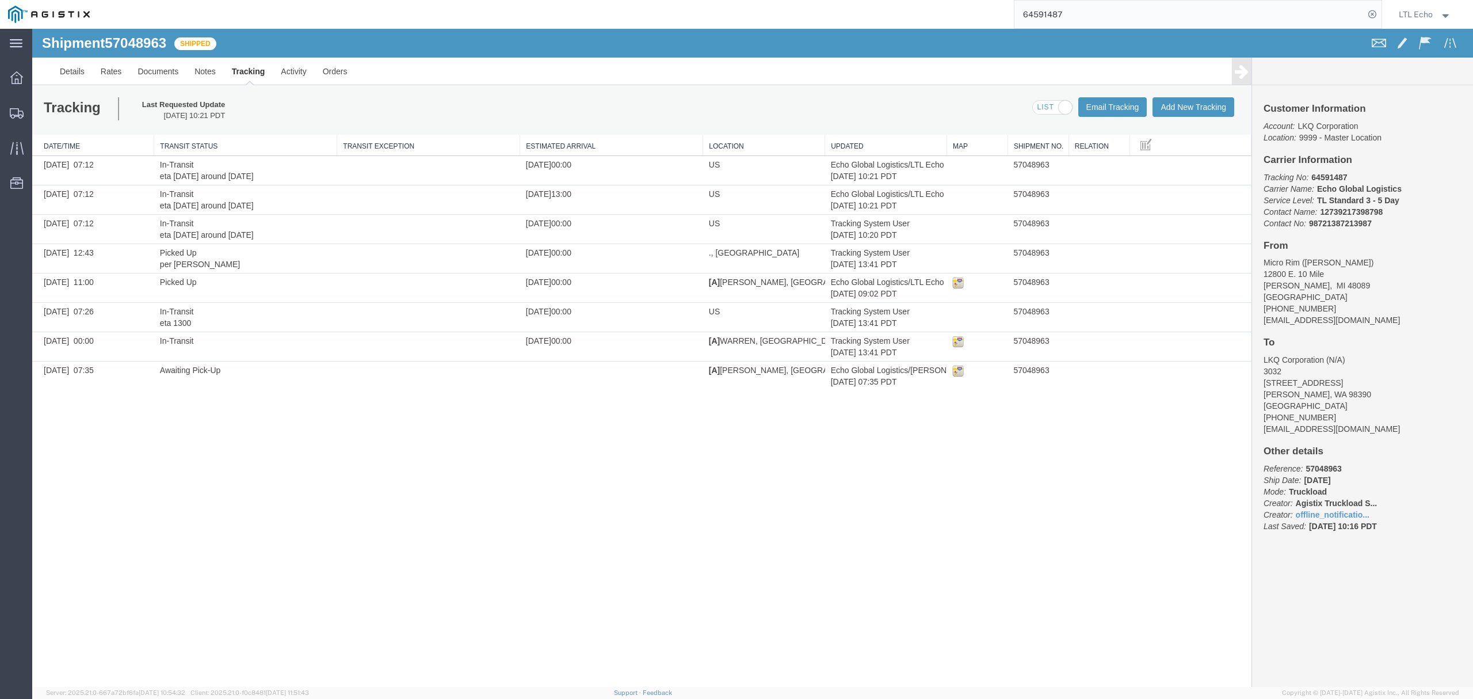
paste input "64539196"
type input "64539196"
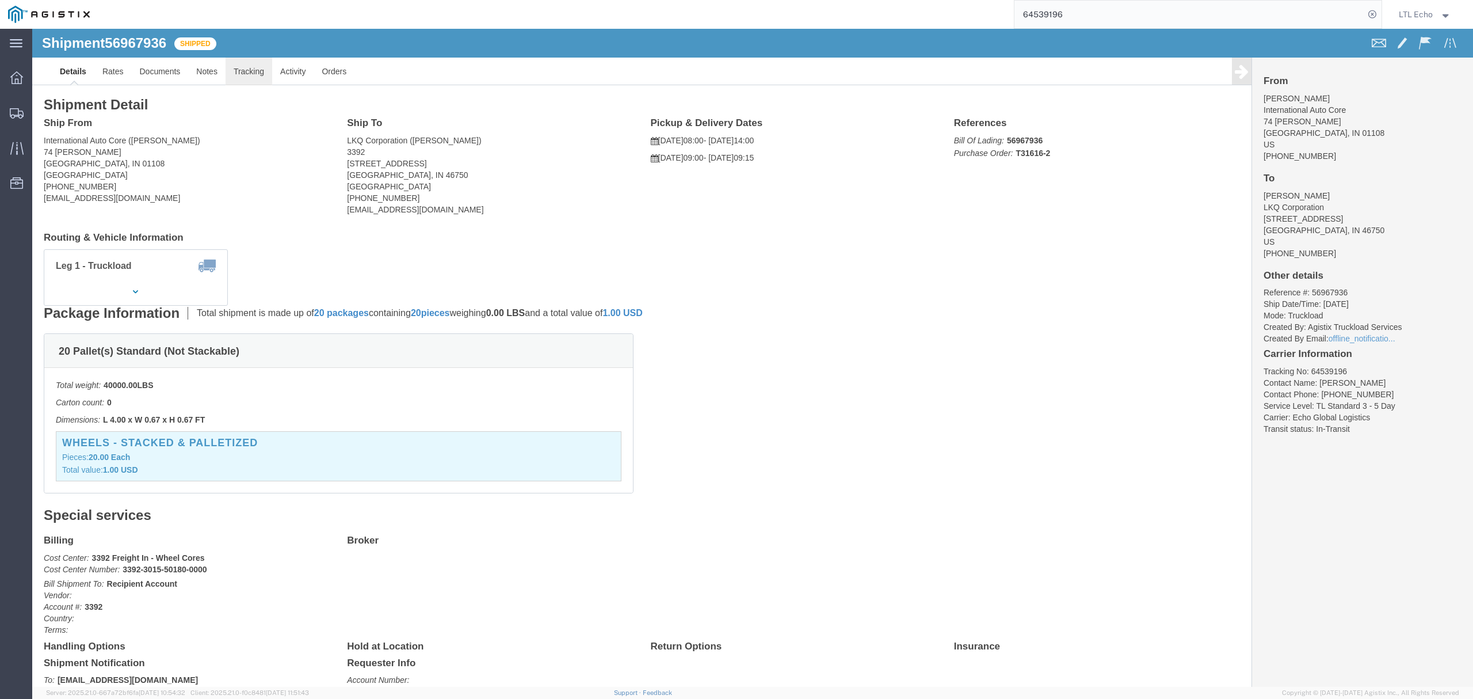
click link "Tracking"
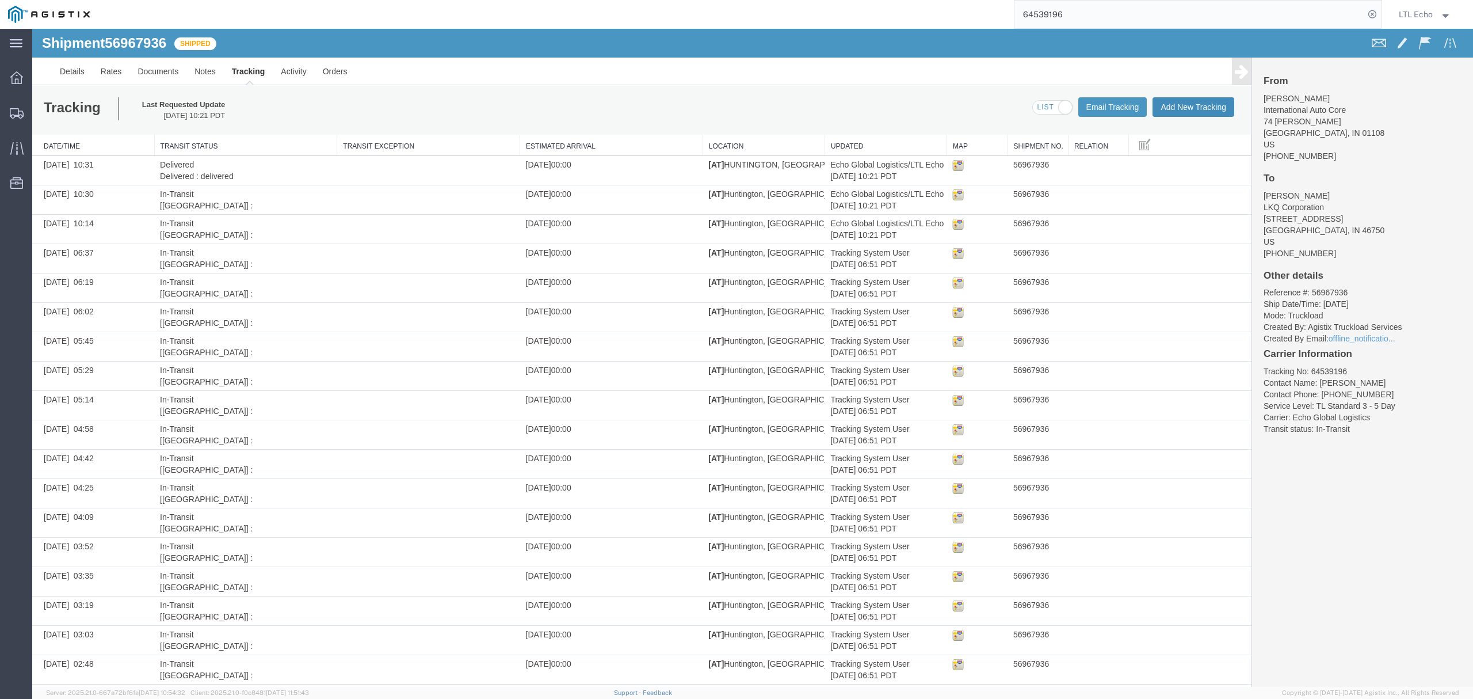
click at [1195, 106] on button "Add New Tracking" at bounding box center [1194, 107] width 82 height 20
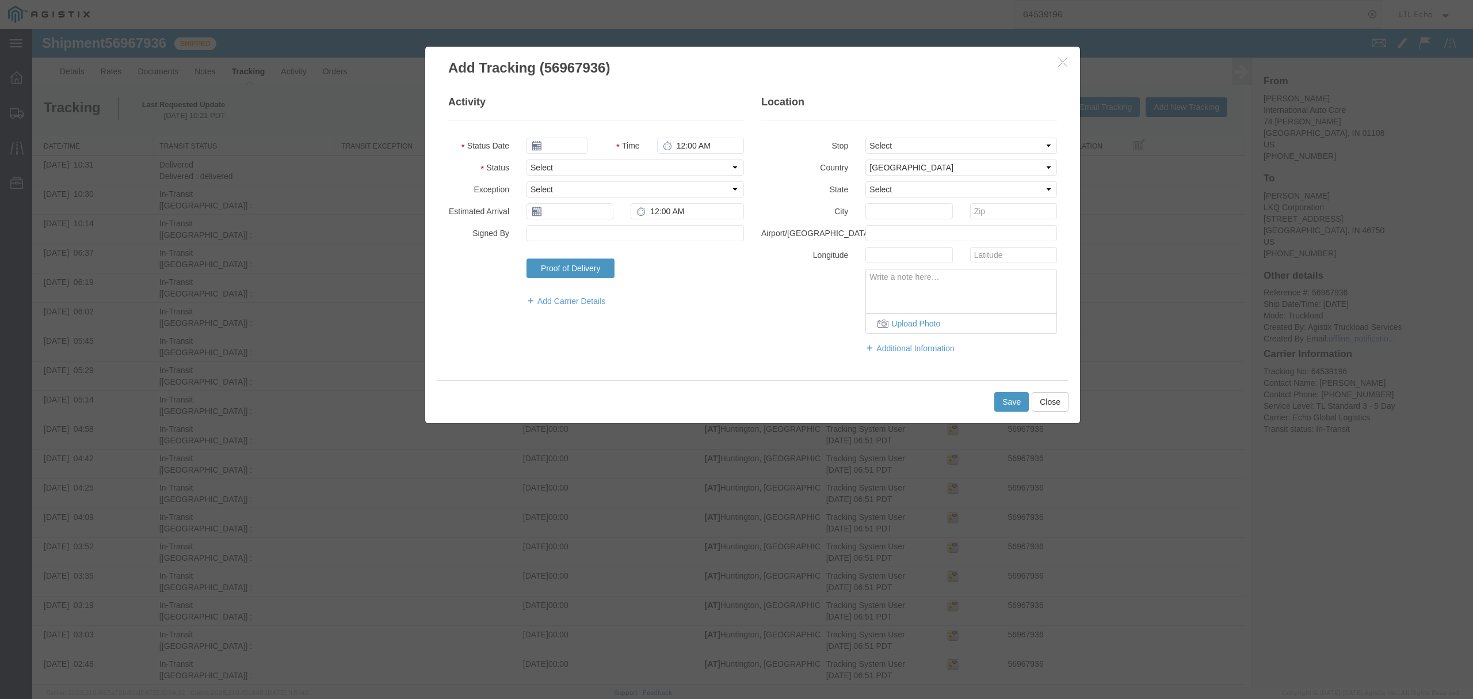
type input "[DATE]"
type input "12:00 PM"
click at [598, 168] on select "Select Arrival Notice Available Arrival Notice Imported Arrive at Delivery Loca…" at bounding box center [636, 167] width 218 height 16
select select "DELIVRED"
click at [527, 159] on select "Select Arrival Notice Available Arrival Notice Imported Arrive at Delivery Loca…" at bounding box center [636, 167] width 218 height 16
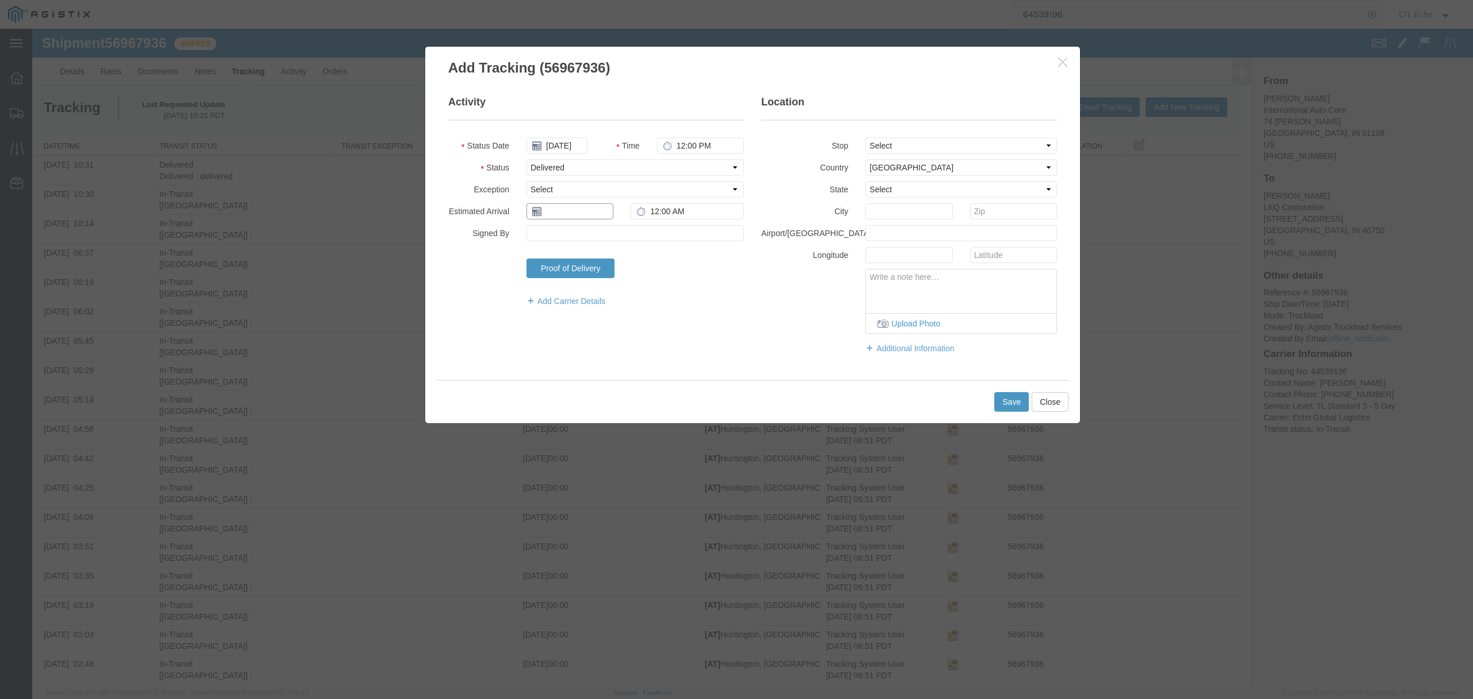
click at [561, 210] on input "text" at bounding box center [570, 211] width 87 height 16
click at [548, 302] on td "13" at bounding box center [552, 300] width 17 height 17
type input "[DATE]"
click at [659, 214] on input "12:00 AM" at bounding box center [687, 211] width 113 height 16
type input "10:00 AM"
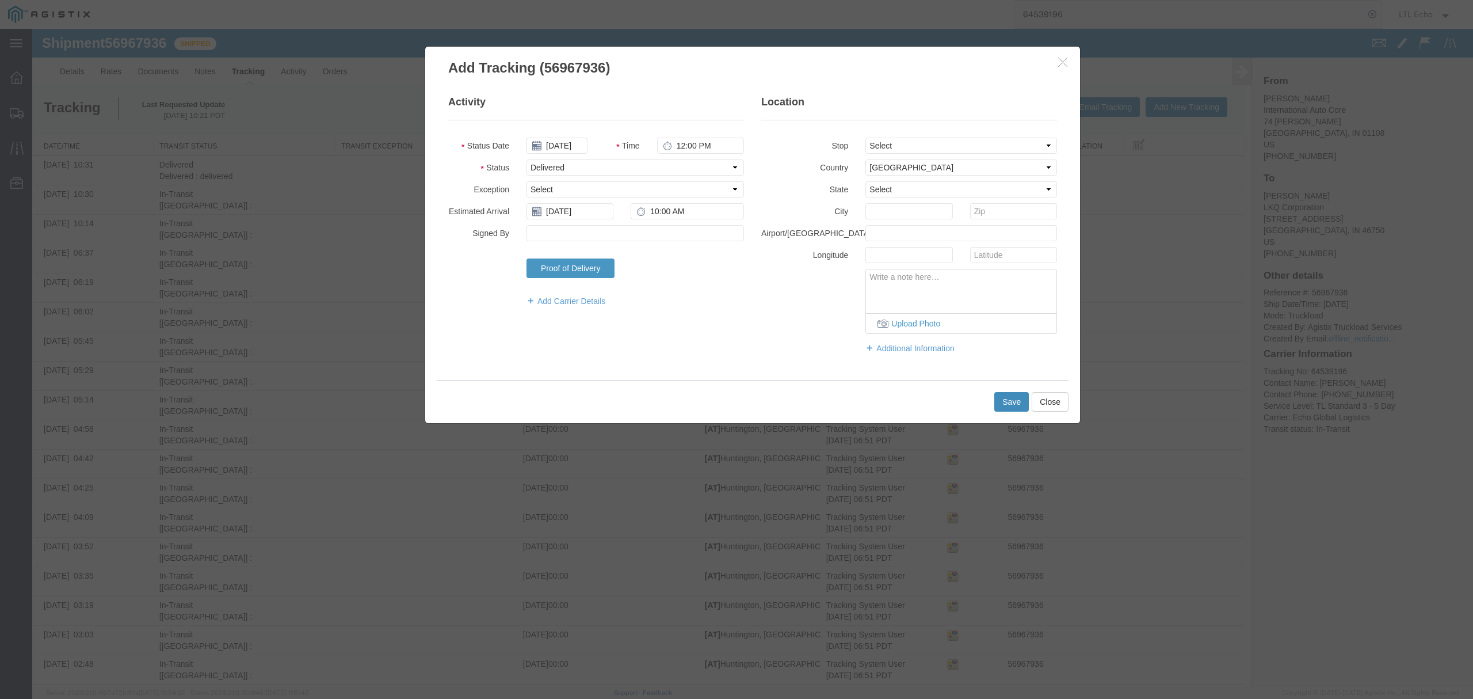
click at [1005, 408] on button "Save" at bounding box center [1011, 402] width 35 height 20
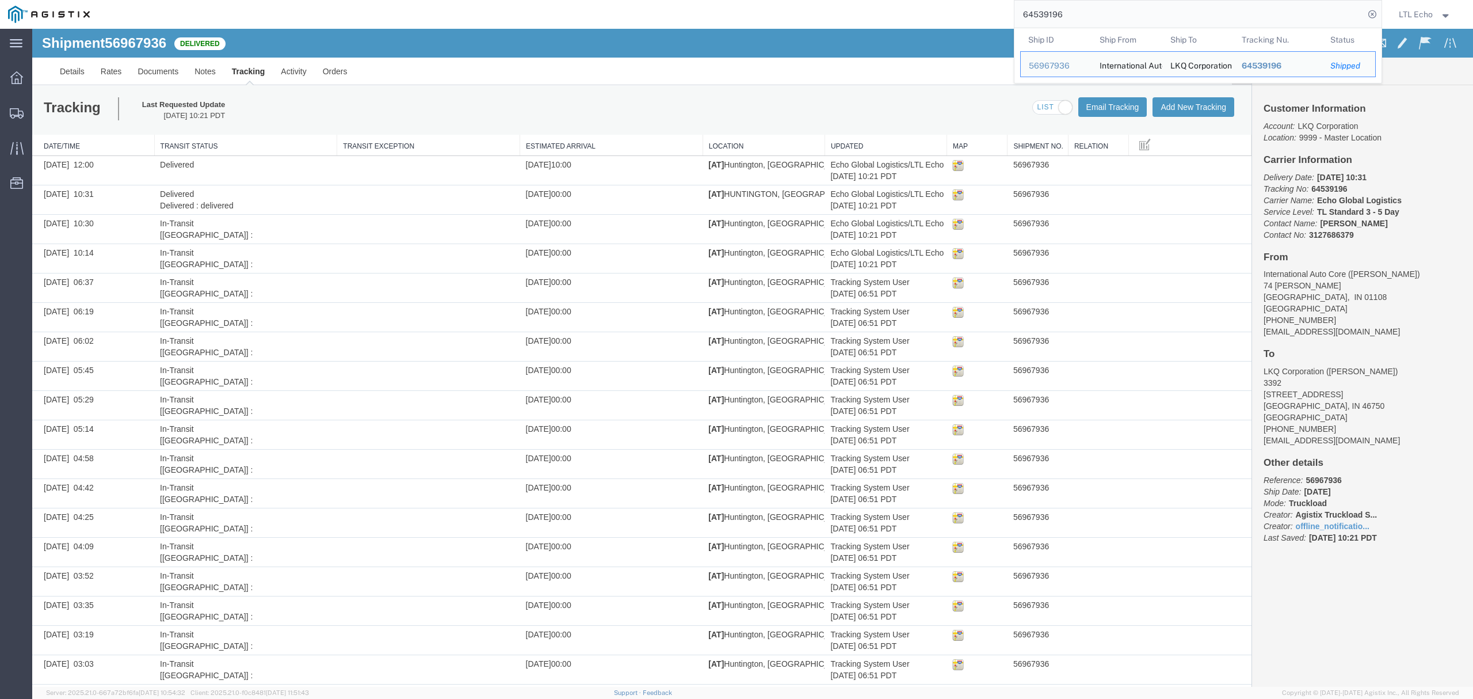
drag, startPoint x: 1085, startPoint y: 14, endPoint x: 846, endPoint y: 1, distance: 239.8
click at [847, 3] on div "64539196 Ship ID Ship From Ship To Tracking Nu. Status Ship ID 56967936 Ship Fr…" at bounding box center [740, 14] width 1284 height 29
paste input "62777"
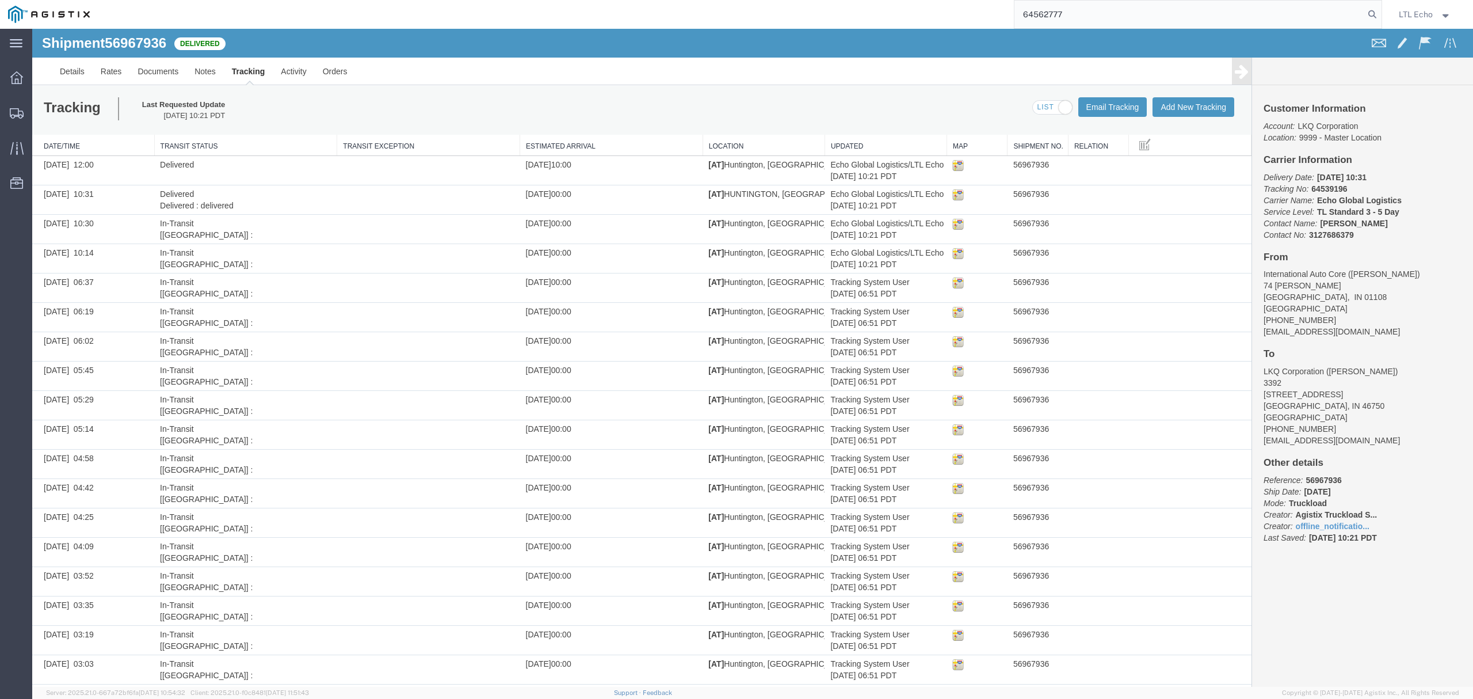
type input "64562777"
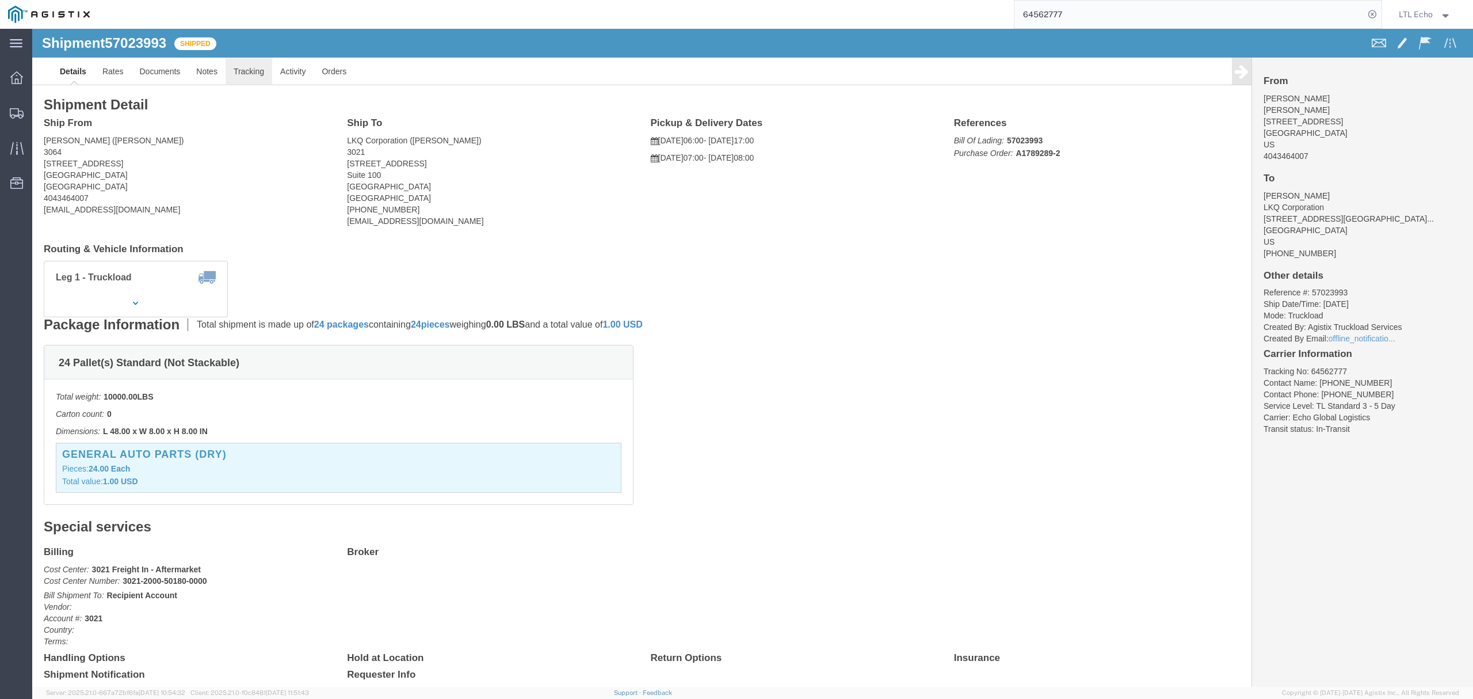
click link "Tracking"
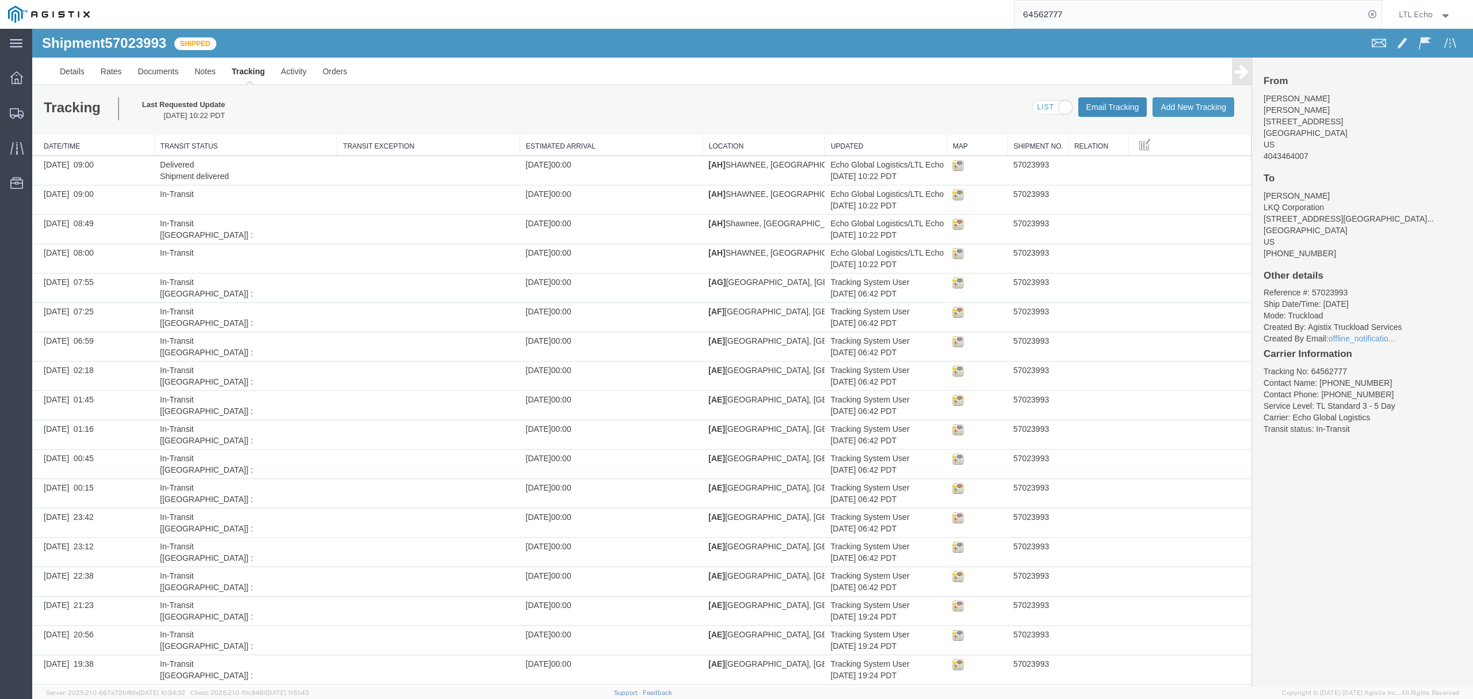
click at [1092, 102] on button "Email Tracking" at bounding box center [1112, 107] width 69 height 20
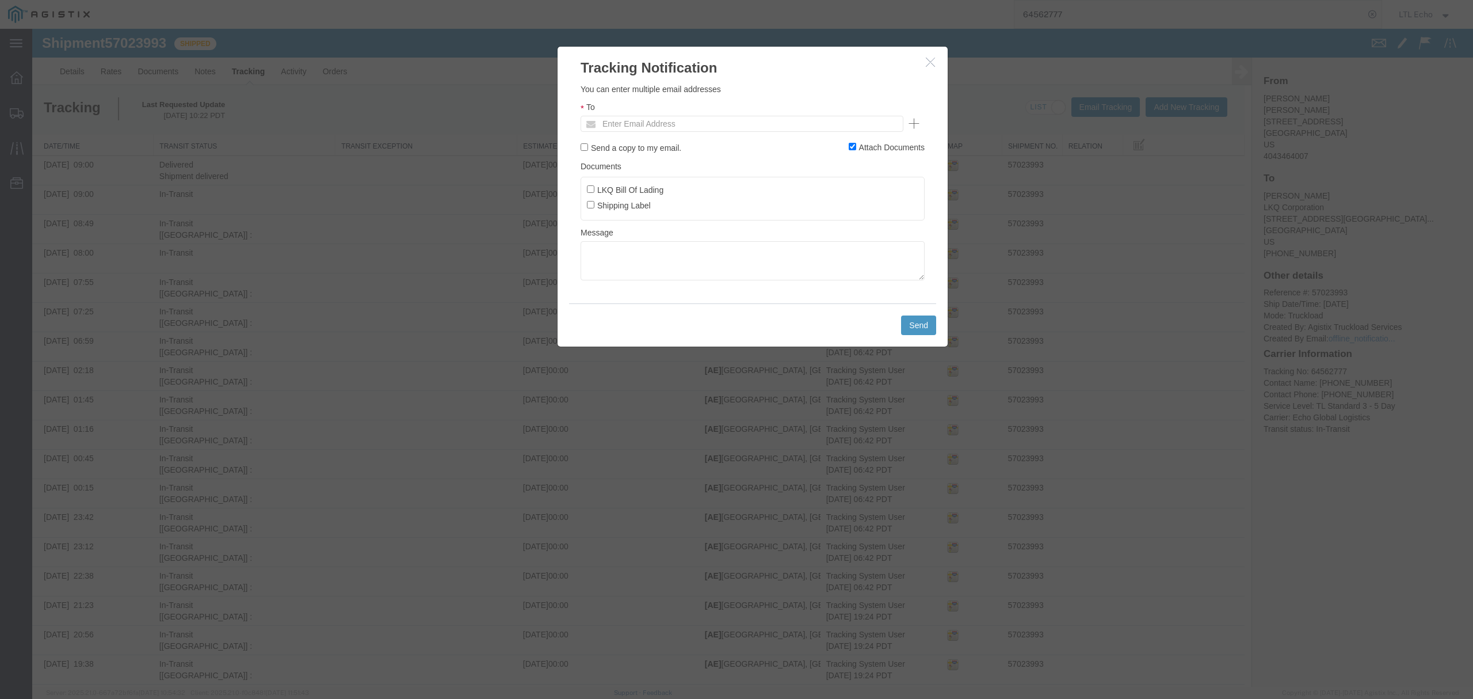
click at [926, 63] on icon "button" at bounding box center [930, 62] width 9 height 10
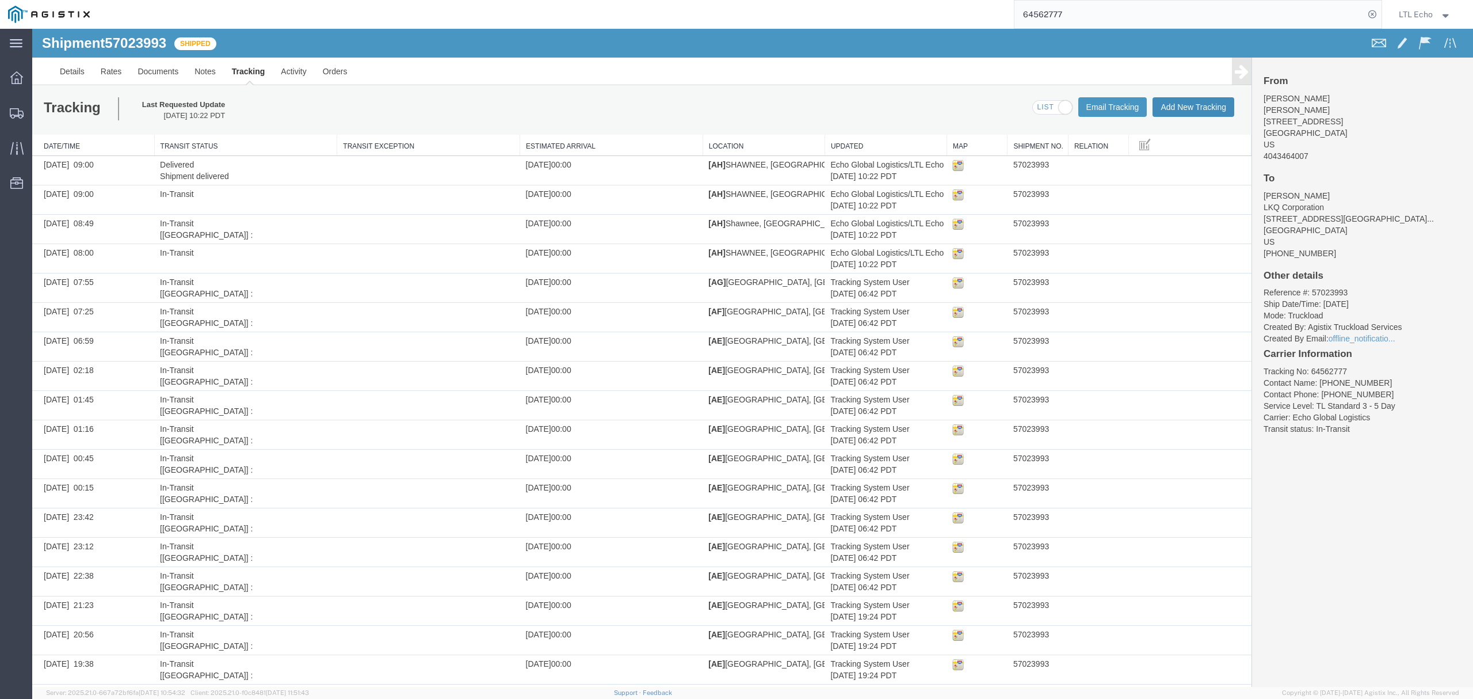
click at [1167, 104] on button "Add New Tracking" at bounding box center [1194, 107] width 82 height 20
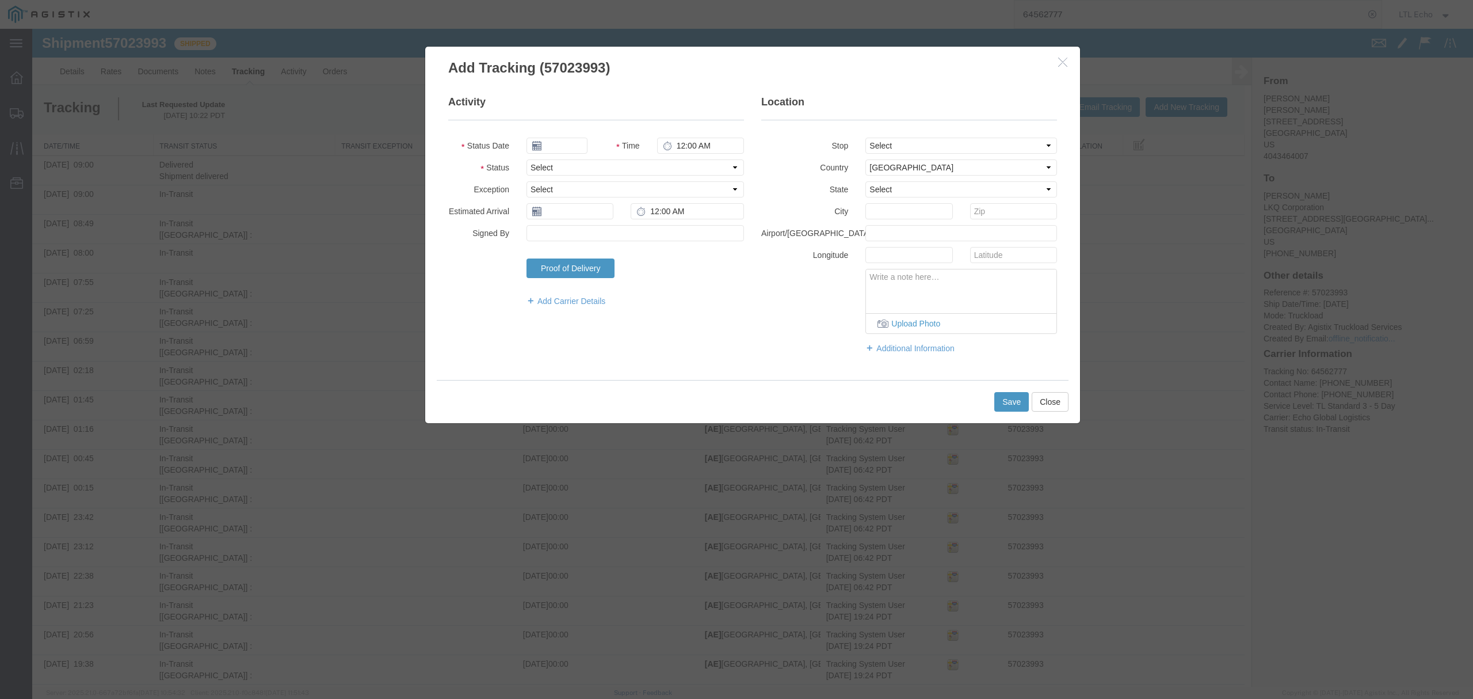
type input "[DATE]"
type input "12:00 PM"
click at [565, 164] on select "Select Arrival Notice Available Arrival Notice Imported Arrive at Delivery Loca…" at bounding box center [636, 167] width 218 height 16
select select "DELIVRED"
click at [527, 159] on select "Select Arrival Notice Available Arrival Notice Imported Arrive at Delivery Loca…" at bounding box center [636, 167] width 218 height 16
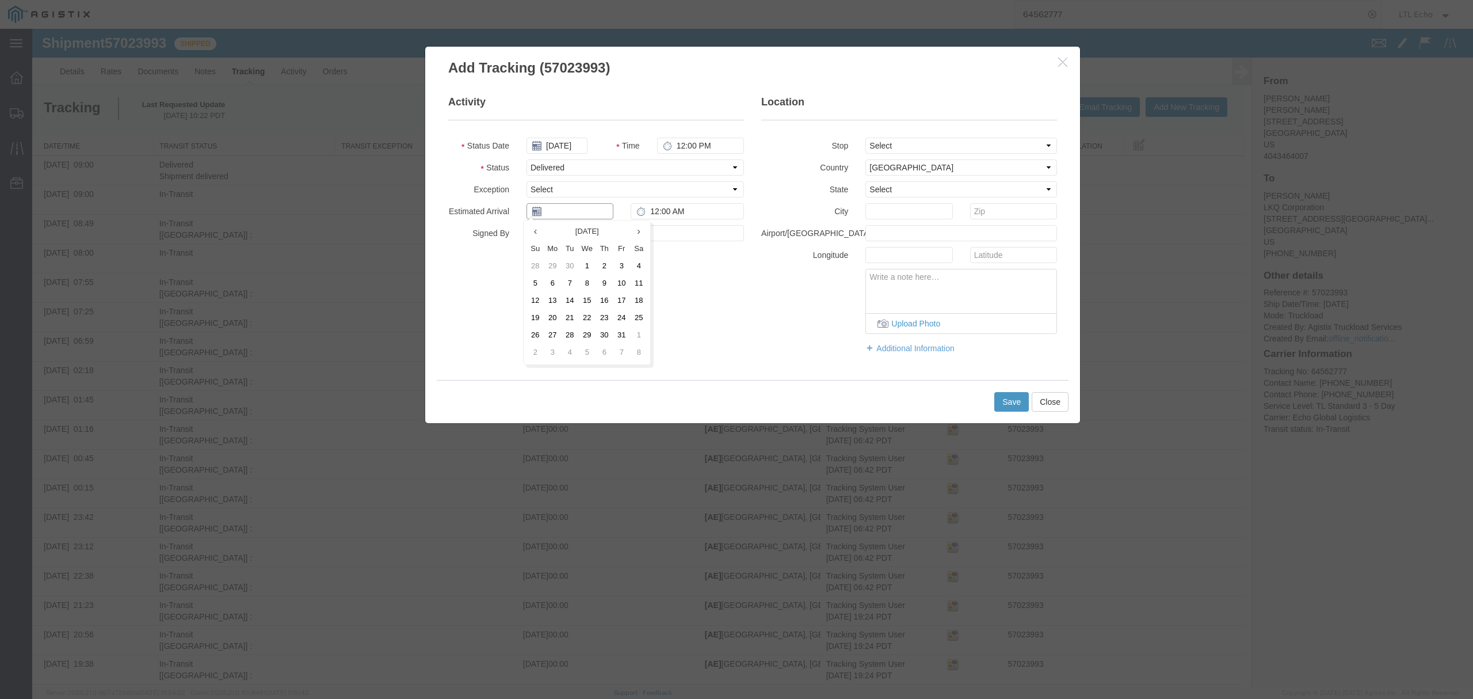
click at [549, 216] on input "text" at bounding box center [570, 211] width 87 height 16
click at [555, 300] on td "13" at bounding box center [552, 300] width 17 height 17
type input "[DATE]"
click at [649, 208] on input "12:00 AM" at bounding box center [687, 211] width 113 height 16
type input "9:00 AM"
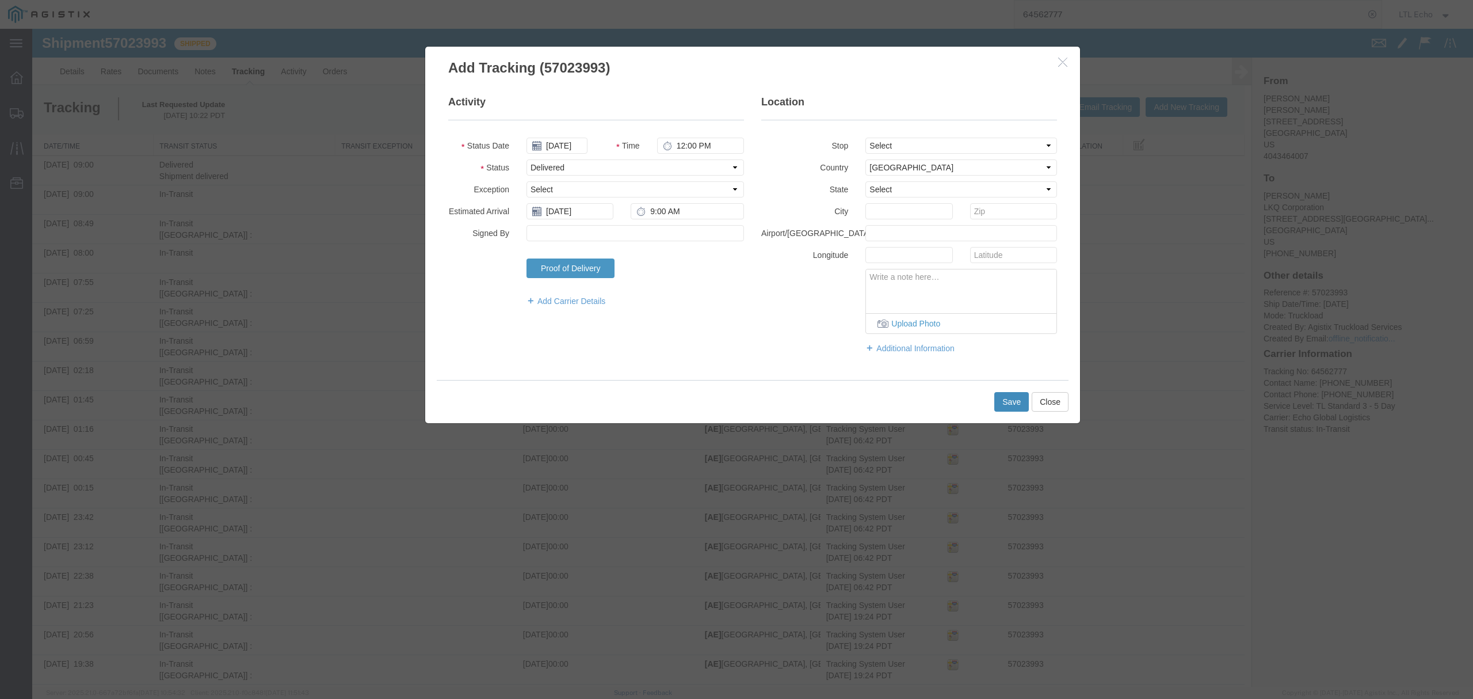
click at [1001, 403] on button "Save" at bounding box center [1011, 402] width 35 height 20
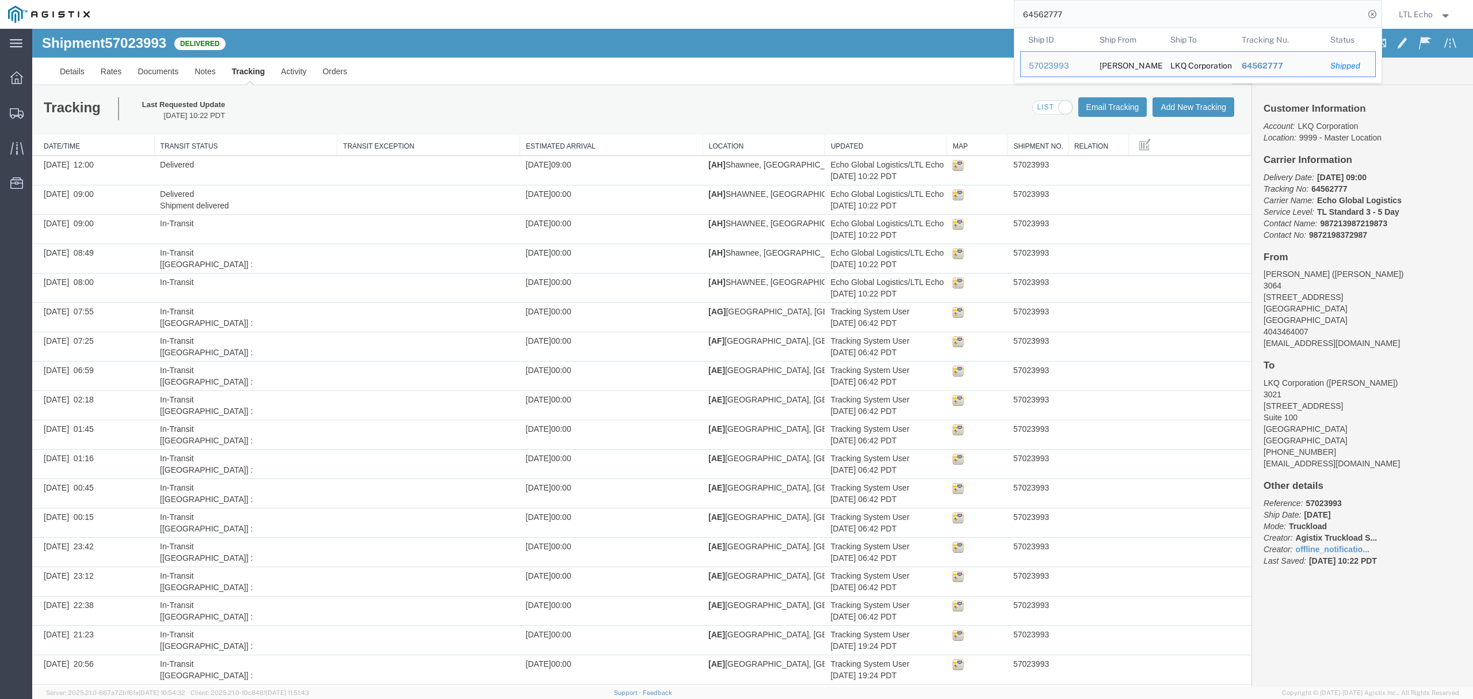
drag, startPoint x: 1087, startPoint y: 13, endPoint x: 723, endPoint y: 17, distance: 363.1
click at [769, 13] on div "64562777 Ship ID Ship From Ship To Tracking Nu. Status Ship ID 57023993 Ship Fr…" at bounding box center [740, 14] width 1284 height 29
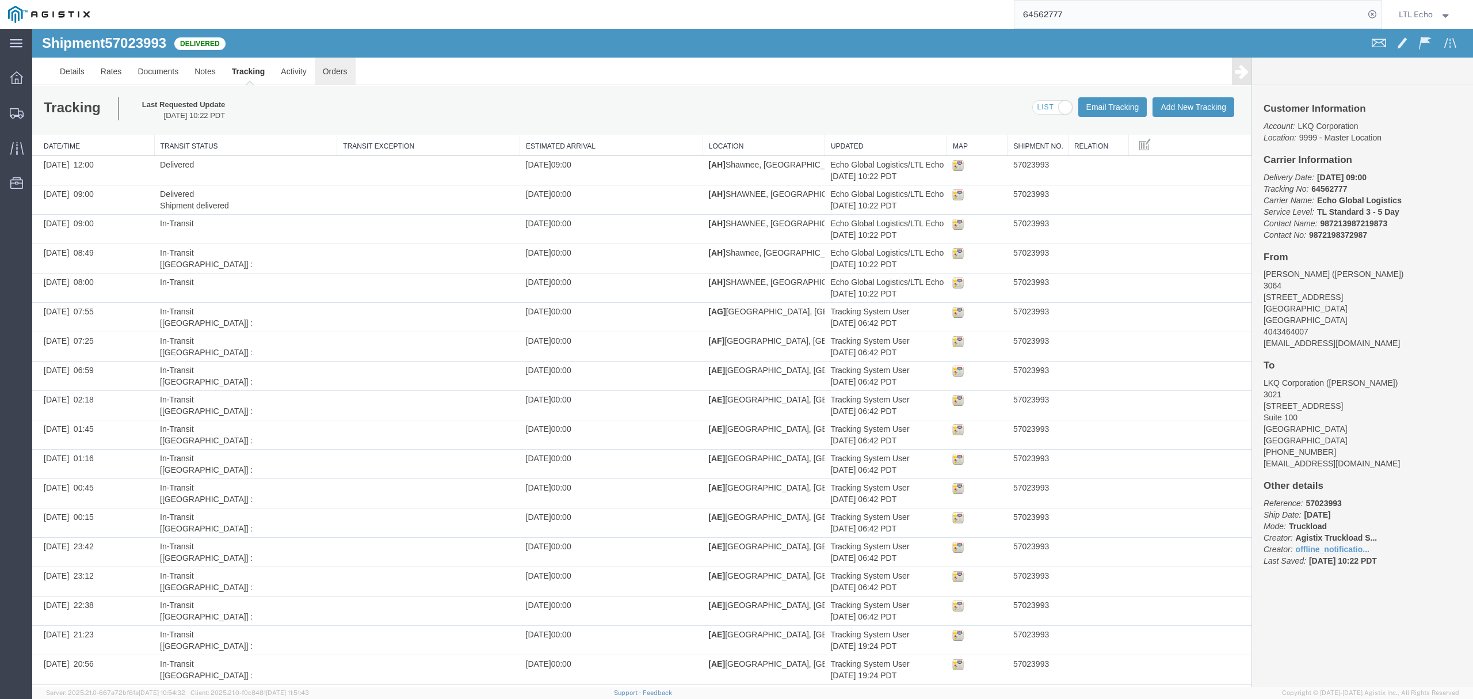
paste input "89842"
type input "64589842"
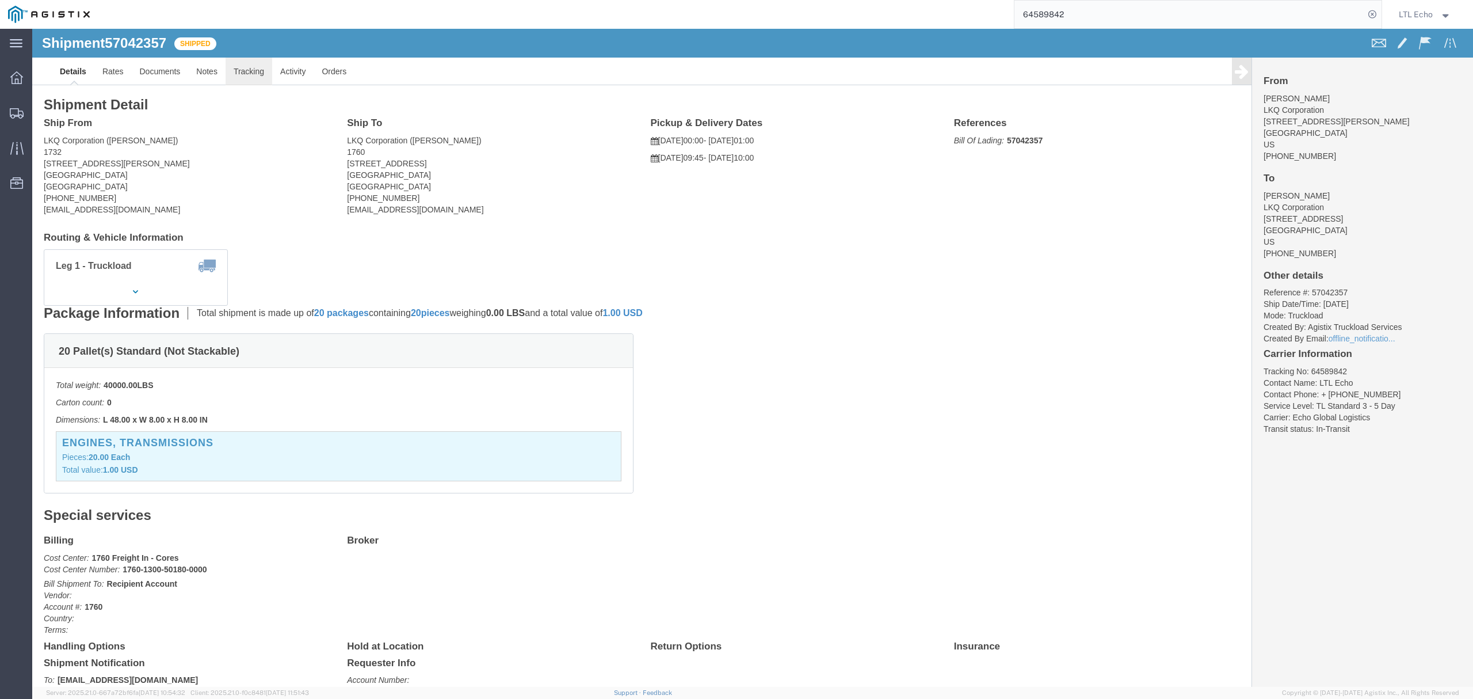
click link "Tracking"
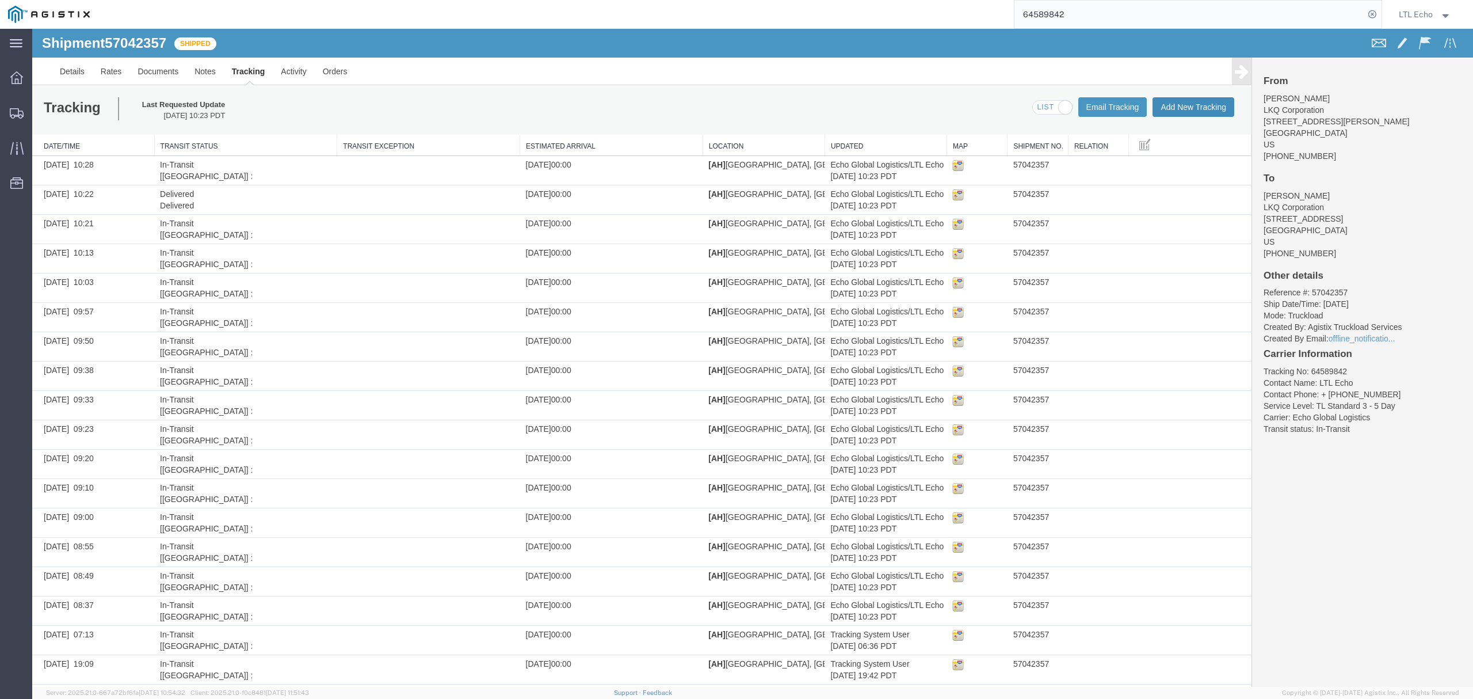
click at [1181, 109] on button "Add New Tracking" at bounding box center [1194, 107] width 82 height 20
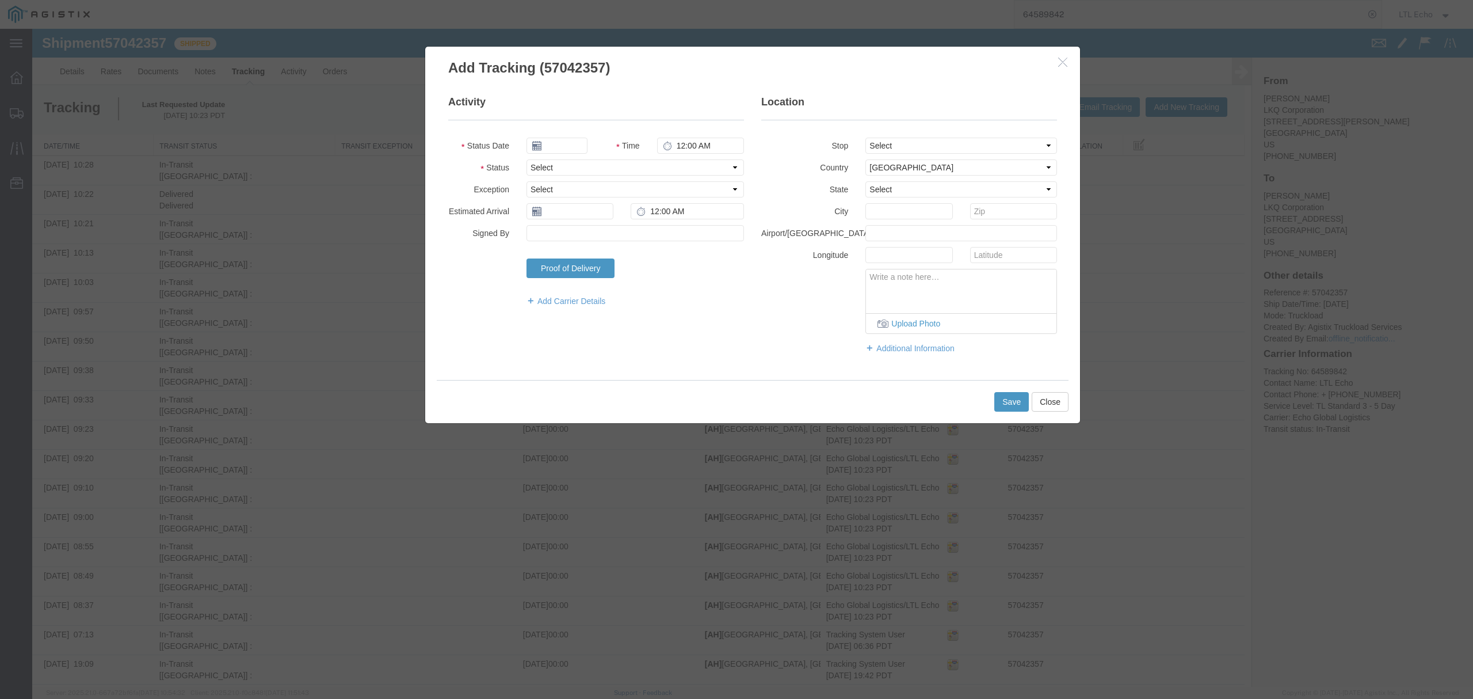
type input "[DATE]"
type input "12:00 PM"
click at [544, 166] on select "Select Arrival Notice Available Arrival Notice Imported Arrive at Delivery Loca…" at bounding box center [636, 167] width 218 height 16
select select "DELIVRED"
click at [527, 159] on select "Select Arrival Notice Available Arrival Notice Imported Arrive at Delivery Loca…" at bounding box center [636, 167] width 218 height 16
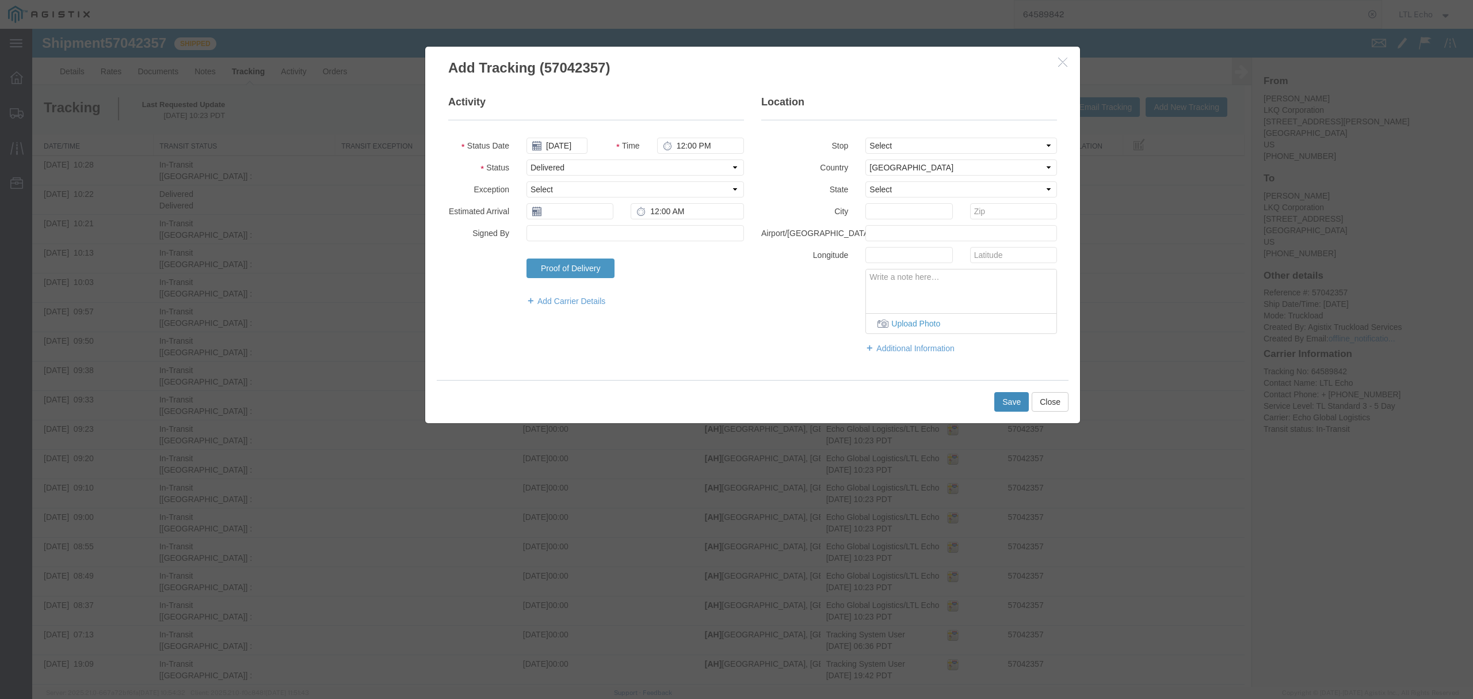
click at [1005, 399] on button "Save" at bounding box center [1011, 402] width 35 height 20
click at [565, 209] on input "text" at bounding box center [570, 211] width 87 height 16
click at [552, 297] on td "13" at bounding box center [552, 300] width 17 height 17
type input "[DATE]"
click at [1011, 408] on button "Save" at bounding box center [1011, 402] width 35 height 20
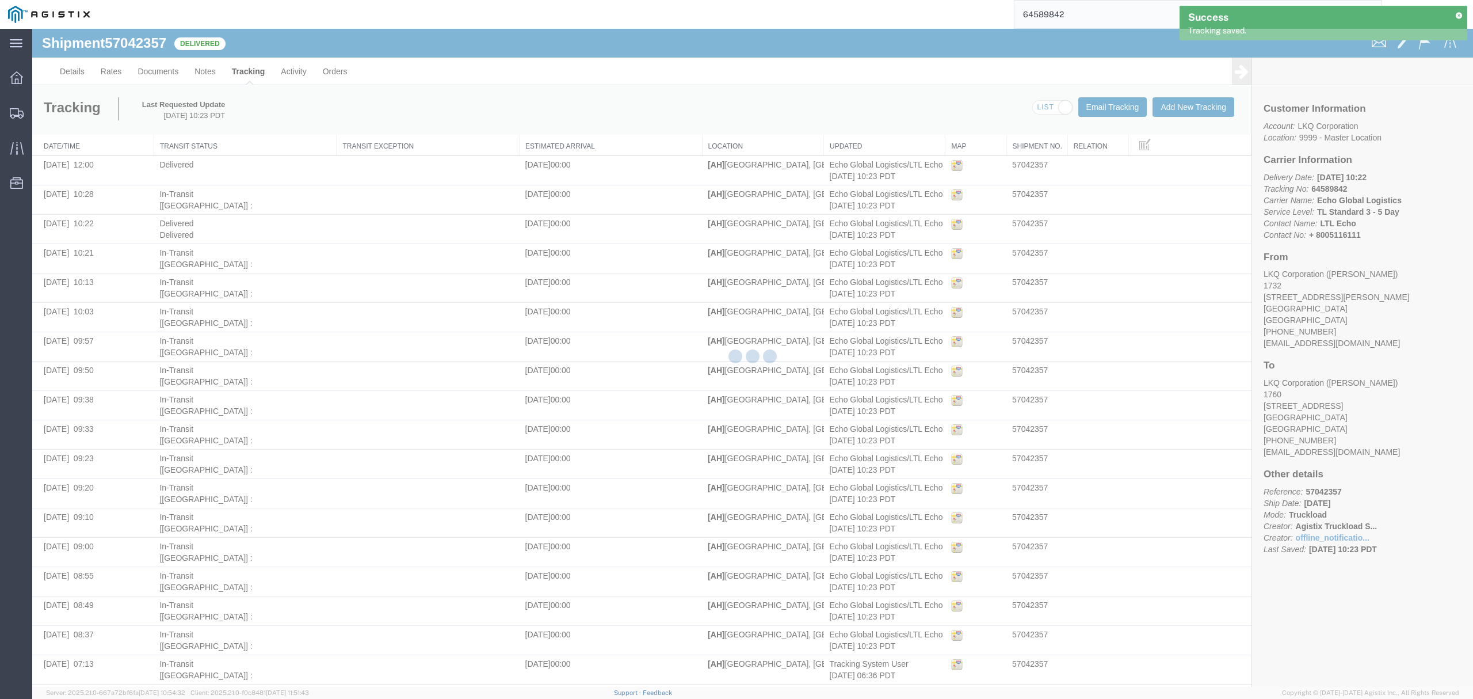
click at [1085, 22] on input "64589842" at bounding box center [1190, 15] width 350 height 28
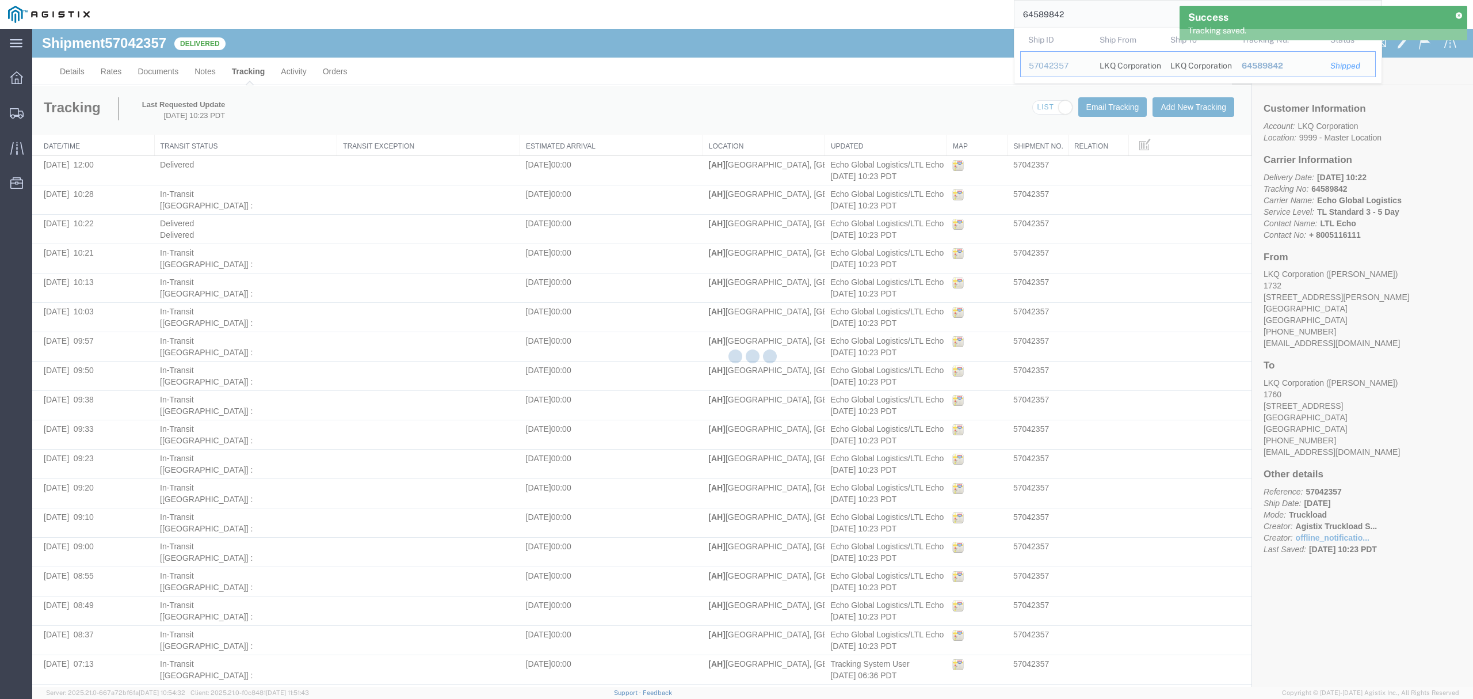
drag, startPoint x: 1092, startPoint y: 14, endPoint x: 930, endPoint y: 17, distance: 162.3
click at [961, 13] on div "64589842 Ship ID Ship From Ship To Tracking Nu. Status Ship ID 57042357 Ship Fr…" at bounding box center [740, 14] width 1284 height 29
paste input "64591904"
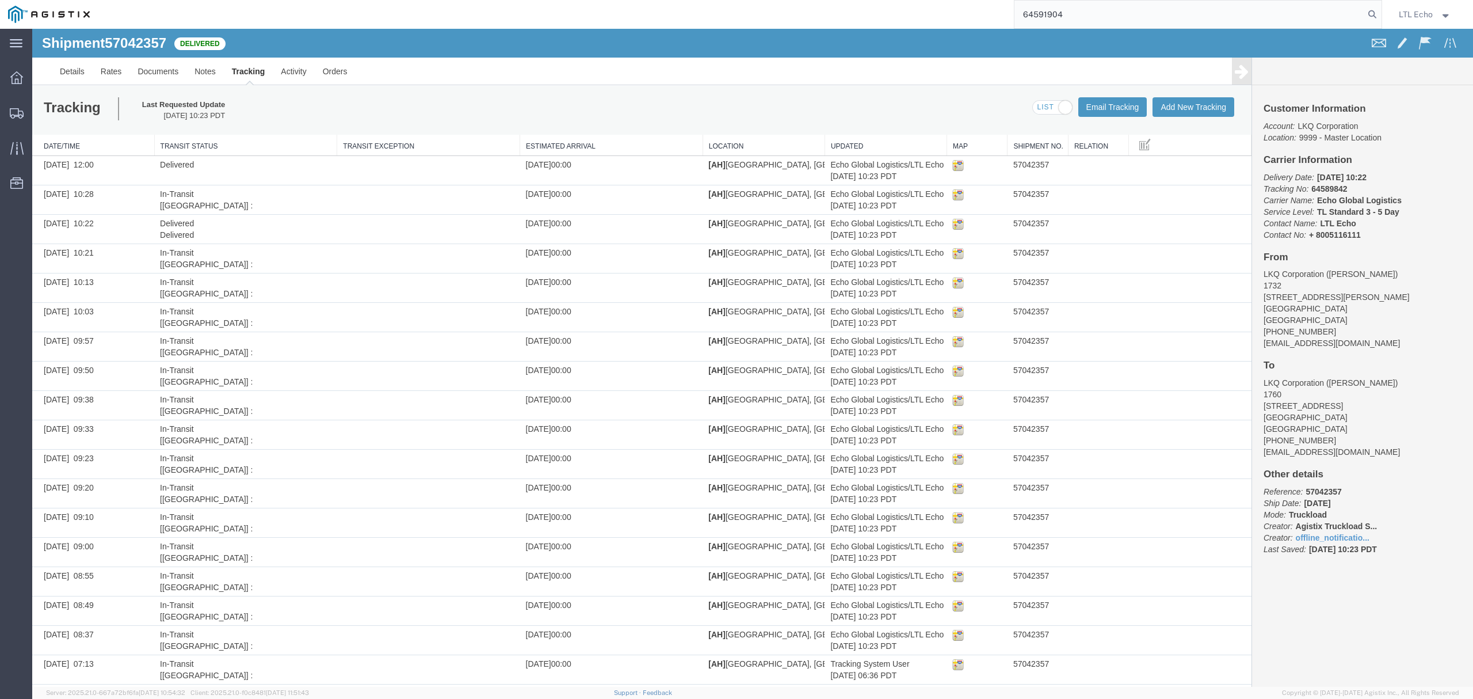
type input "64591904"
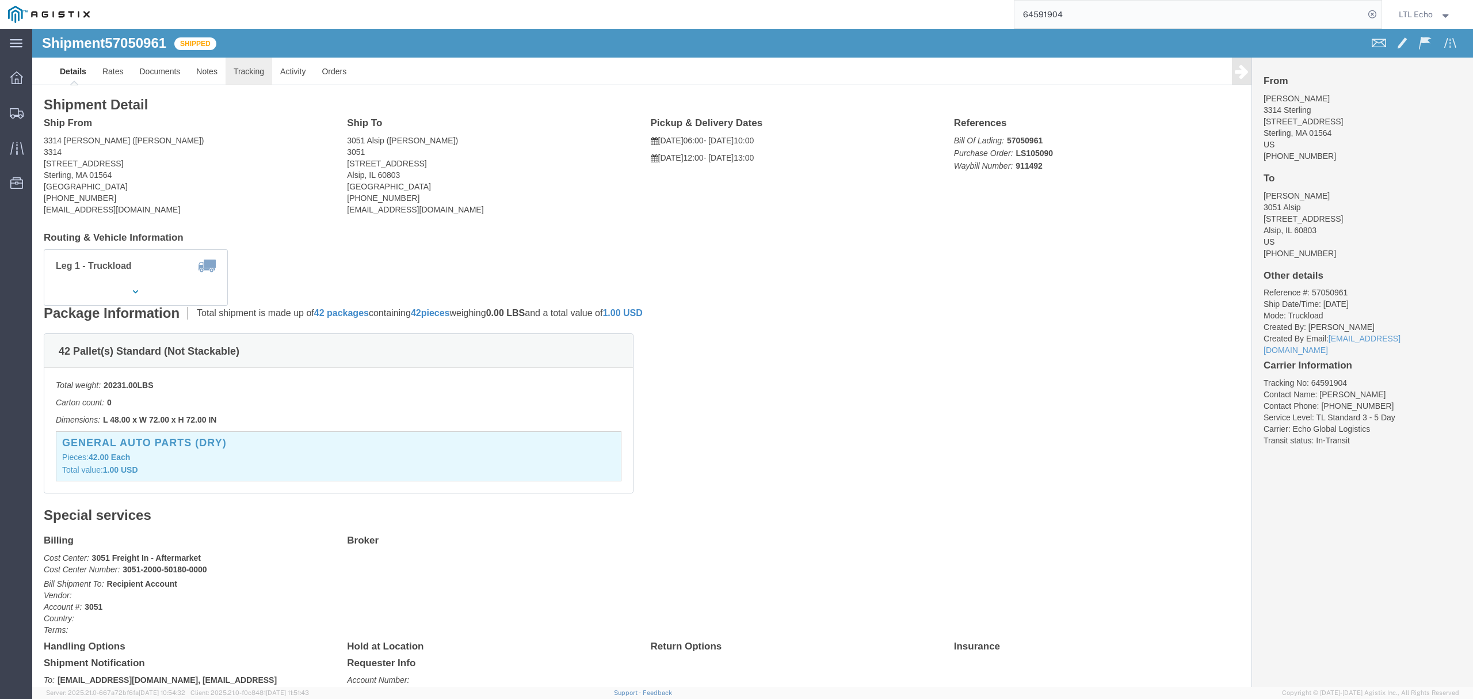
click link "Tracking"
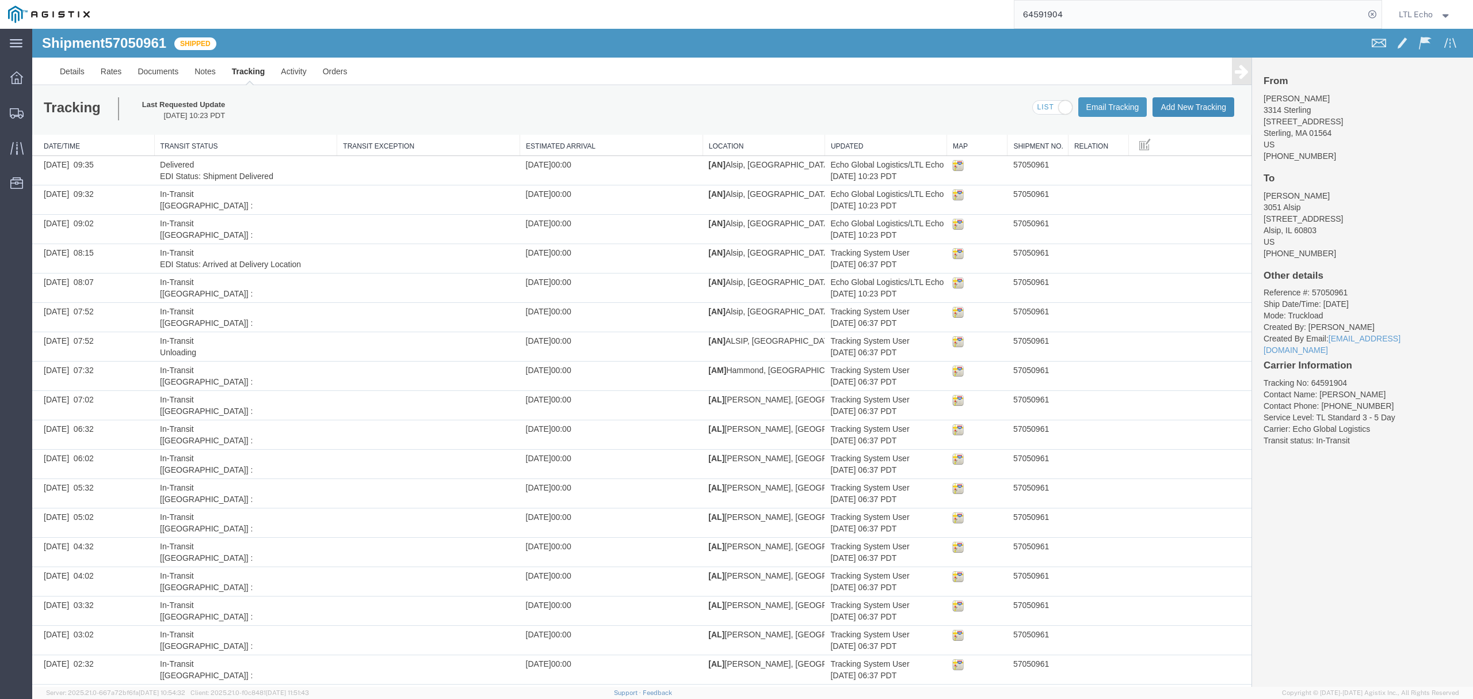
click at [1180, 105] on button "Add New Tracking" at bounding box center [1194, 107] width 82 height 20
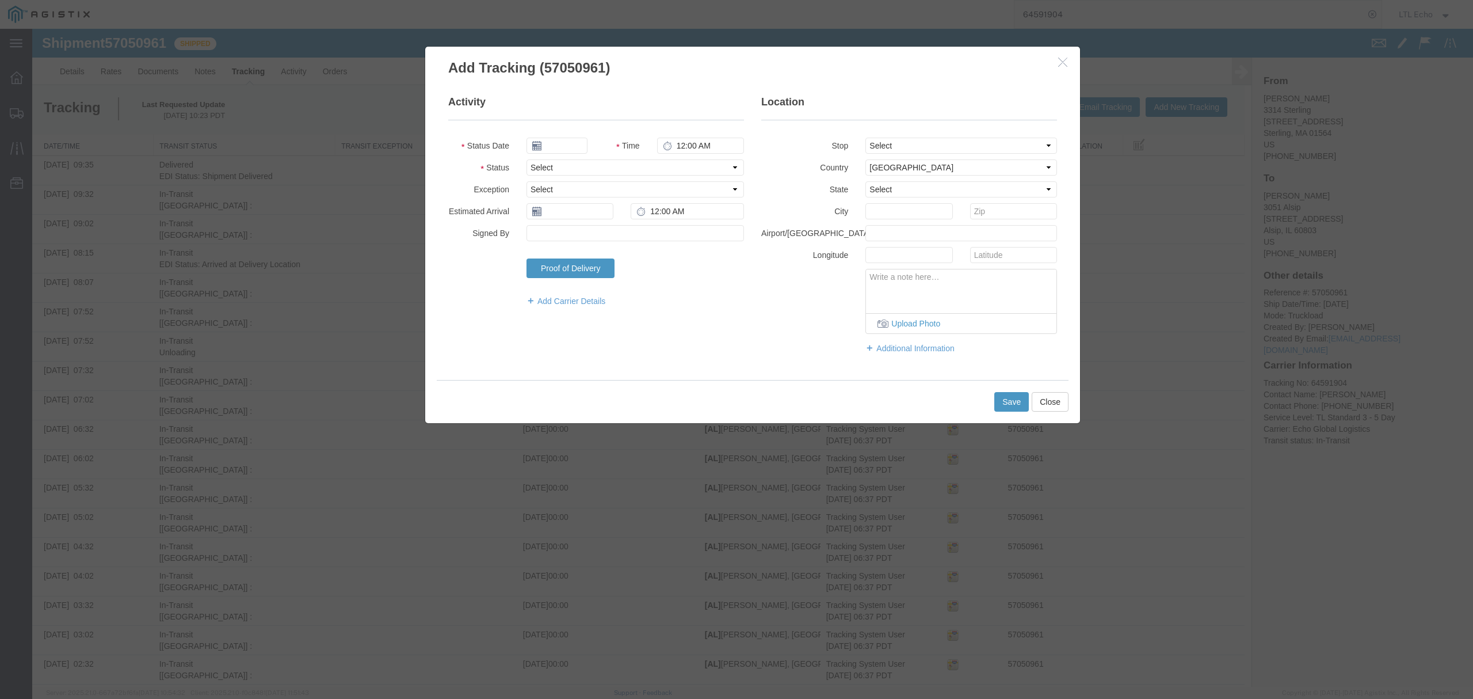
type input "[DATE]"
type input "12:00 PM"
click at [592, 168] on select "Select Arrival Notice Available Arrival Notice Imported Arrive at Delivery Loca…" at bounding box center [636, 167] width 218 height 16
select select "DELIVRED"
click at [527, 159] on select "Select Arrival Notice Available Arrival Notice Imported Arrive at Delivery Loca…" at bounding box center [636, 167] width 218 height 16
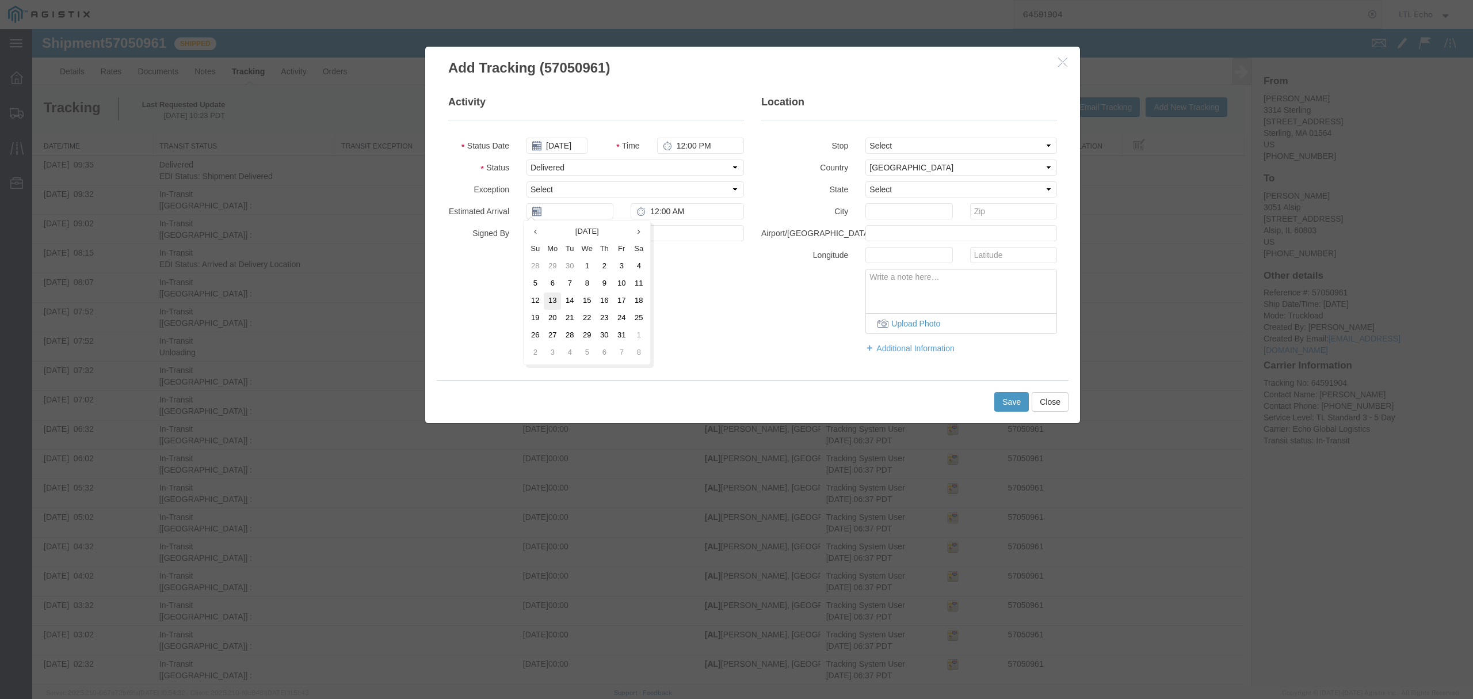
click at [556, 303] on td "13" at bounding box center [552, 300] width 17 height 17
type input "[DATE]"
click at [1011, 403] on button "Save" at bounding box center [1011, 402] width 35 height 20
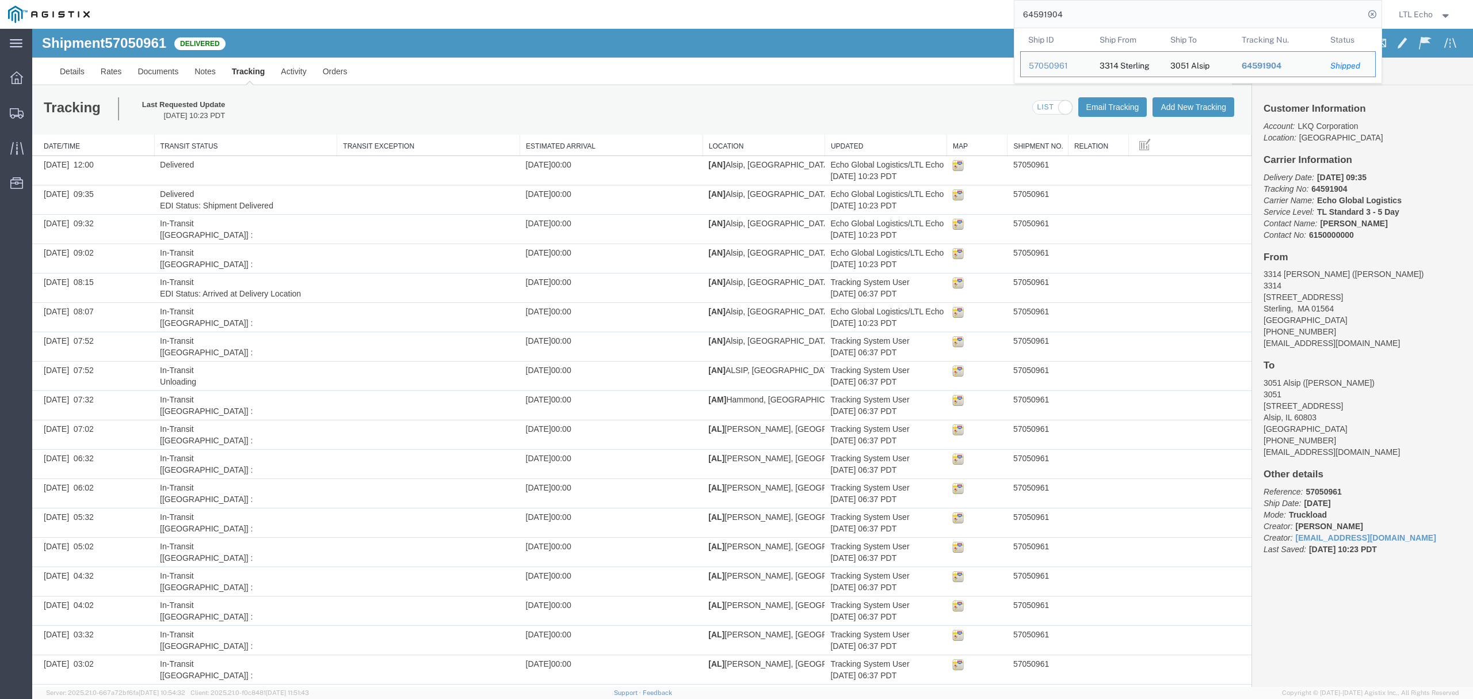
drag, startPoint x: 1106, startPoint y: 44, endPoint x: 868, endPoint y: 37, distance: 238.3
paste input "4809"
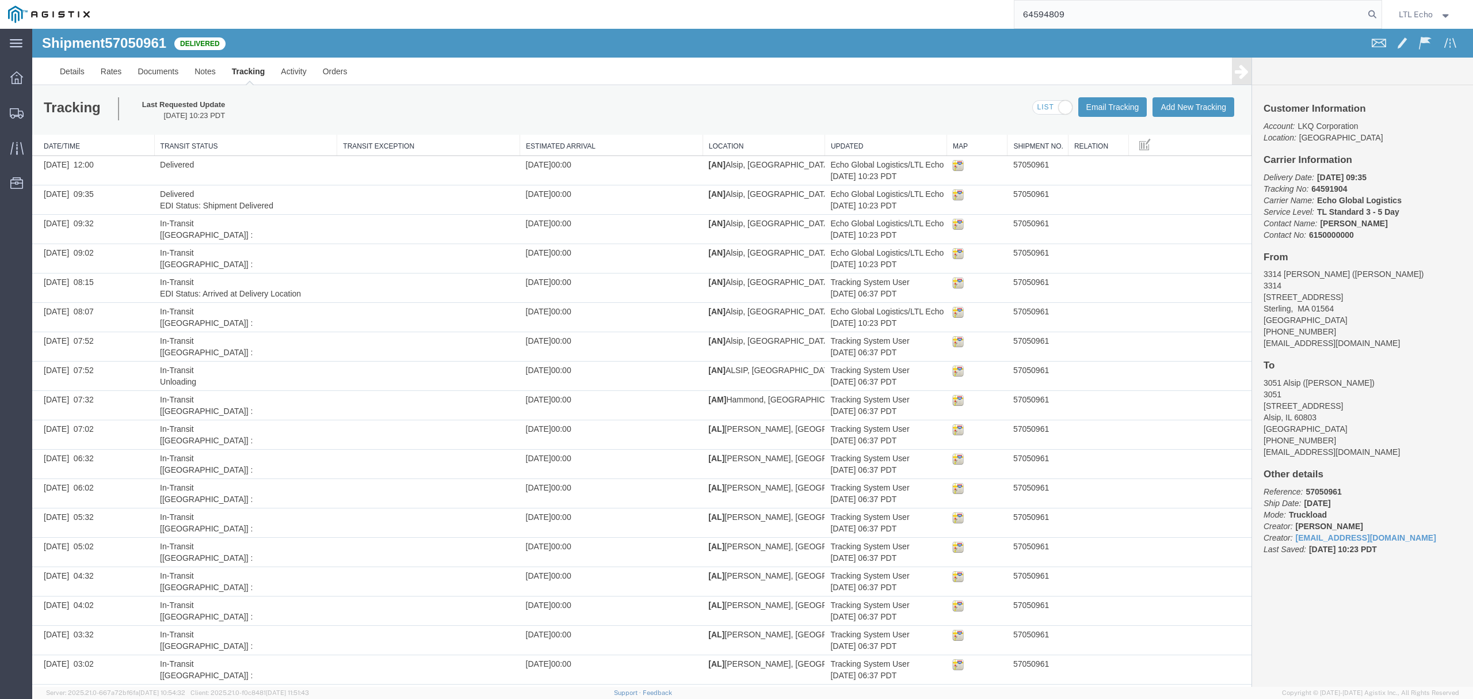
type input "64594809"
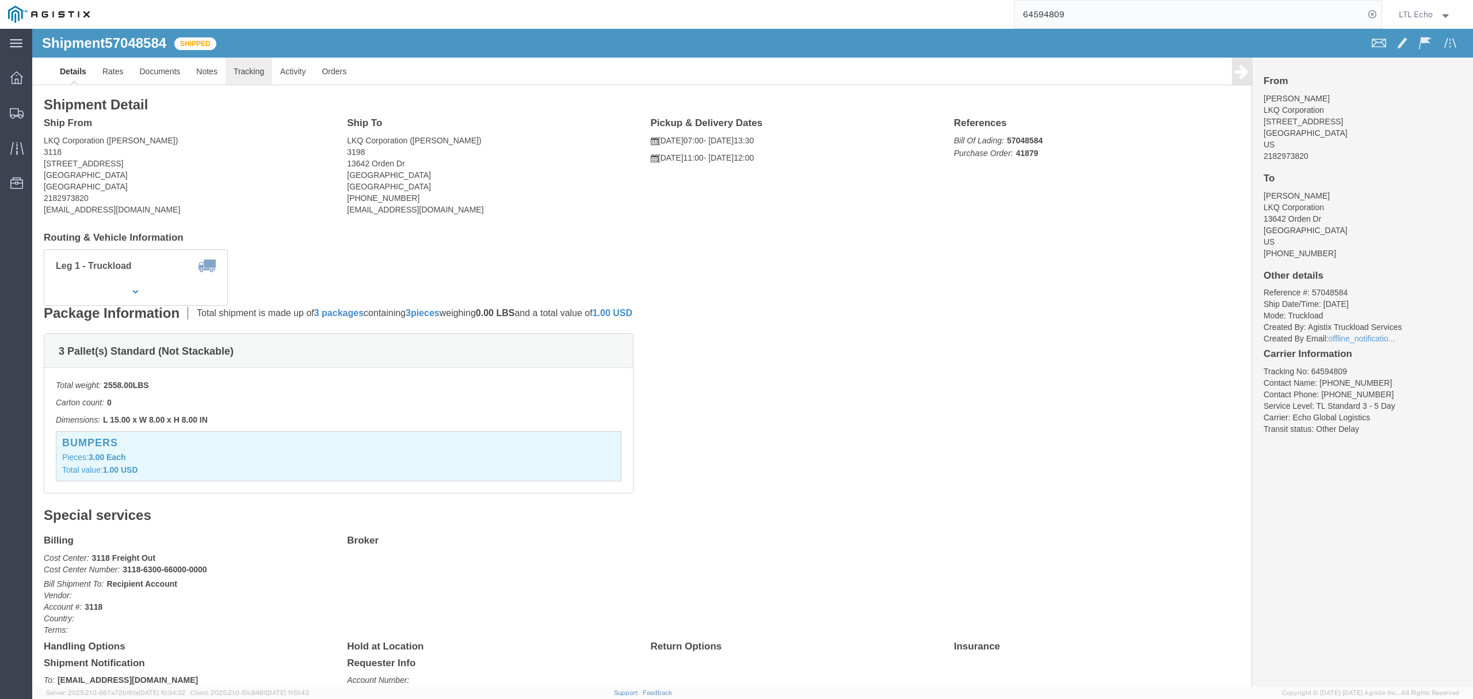
click link "Tracking"
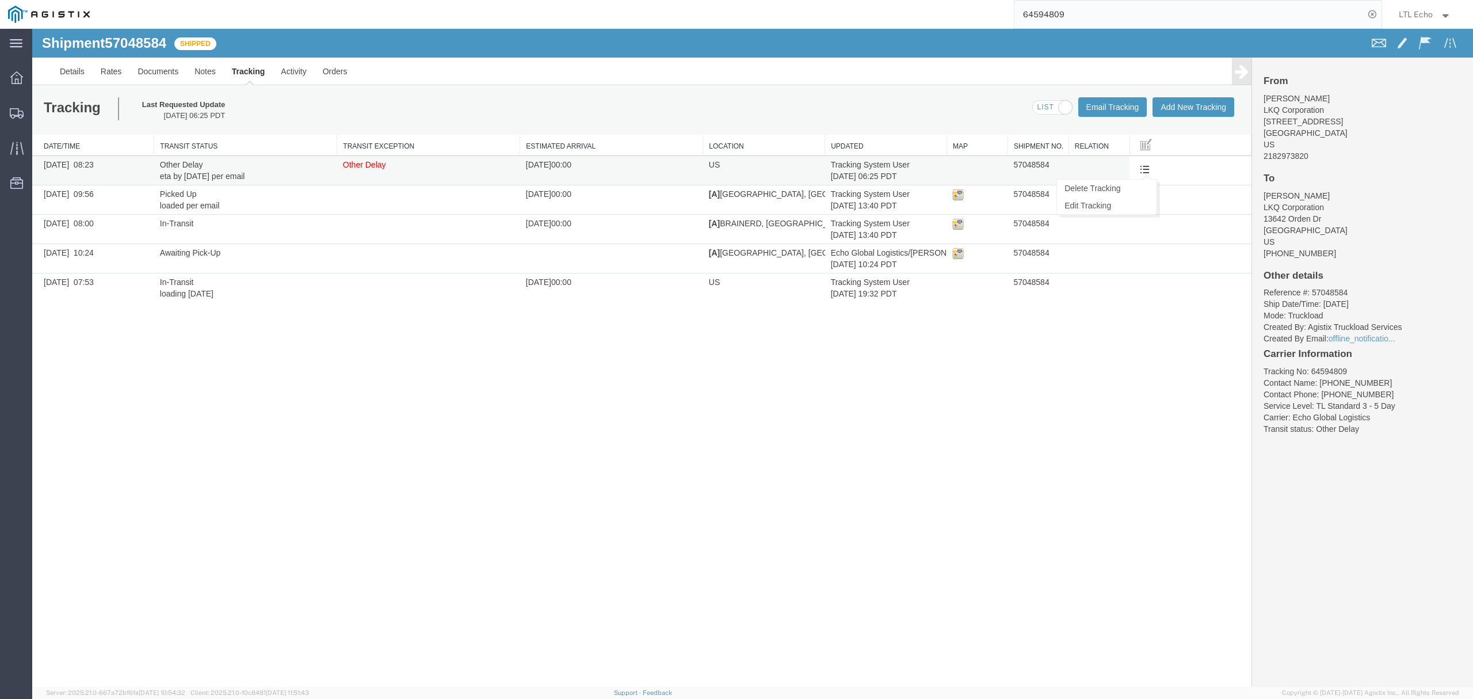
click at [1142, 171] on span at bounding box center [1145, 169] width 10 height 10
click at [1087, 205] on link "Edit Tracking" at bounding box center [1107, 205] width 100 height 17
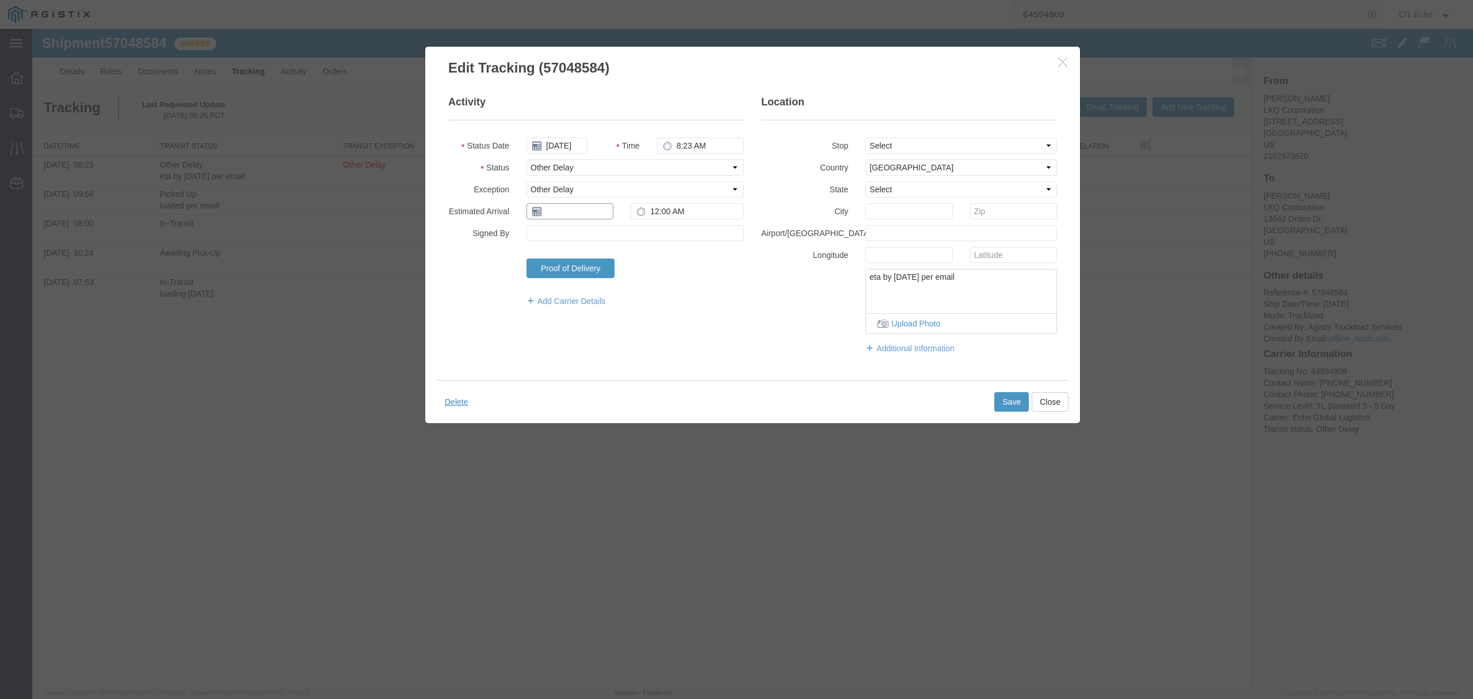
click at [574, 214] on input "text" at bounding box center [570, 211] width 87 height 16
click at [552, 314] on td "20" at bounding box center [552, 318] width 17 height 17
type input "10/20/2025"
click at [1007, 398] on button "Save" at bounding box center [1011, 402] width 35 height 20
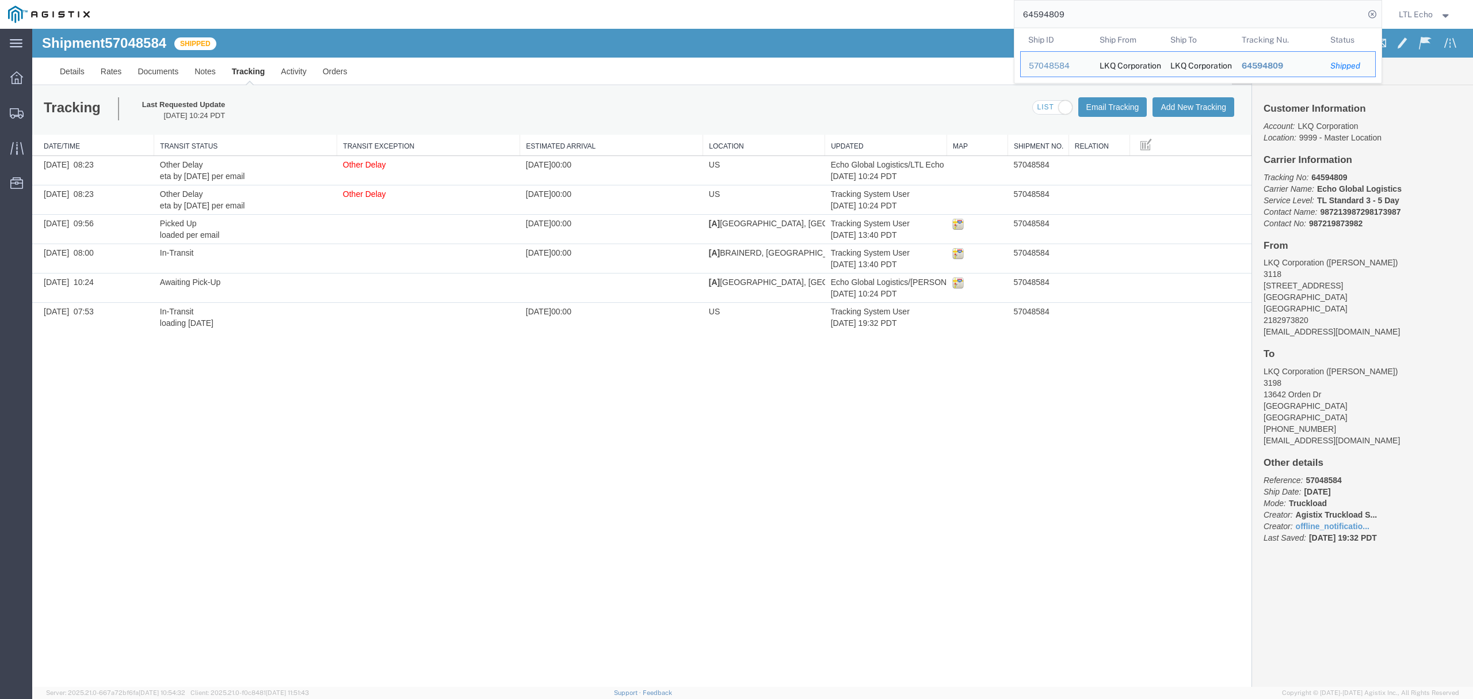
drag, startPoint x: 1108, startPoint y: 44, endPoint x: 825, endPoint y: 32, distance: 283.4
paste input "6911"
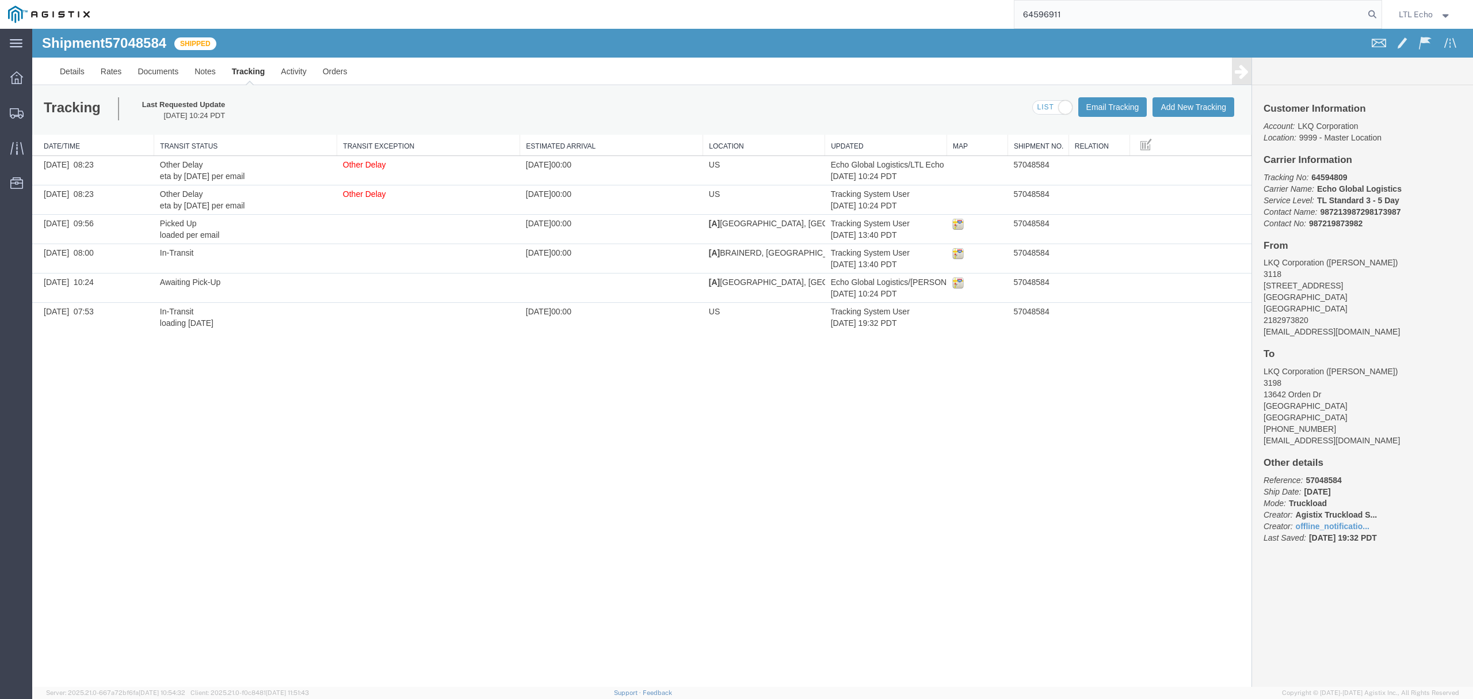
type input "64596911"
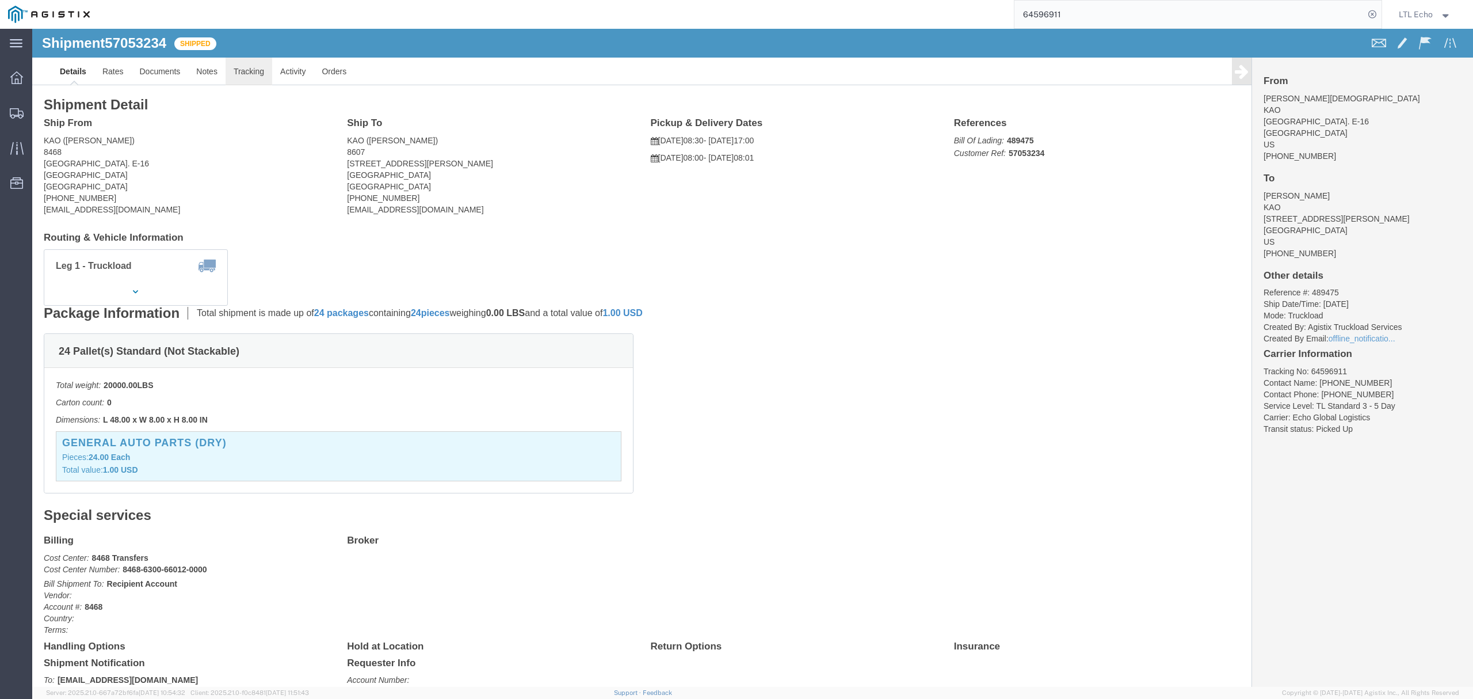
click link "Tracking"
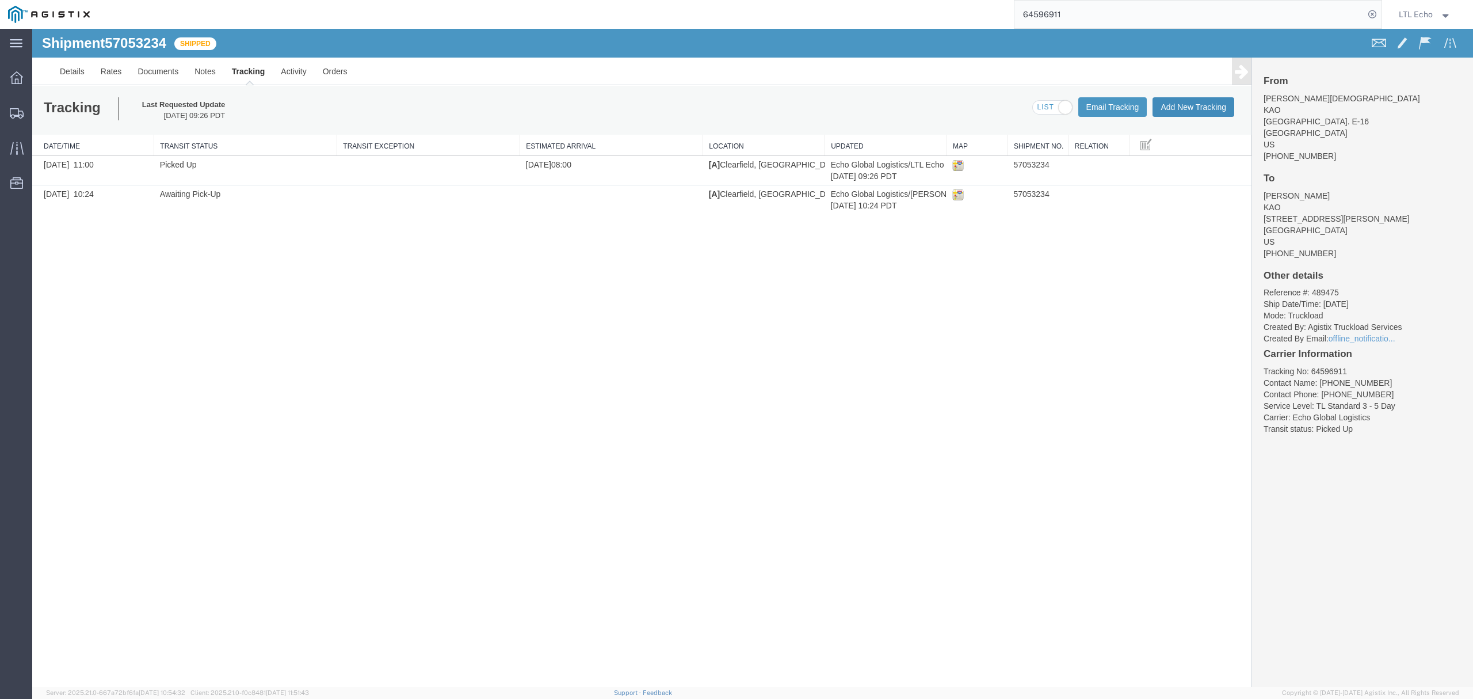
click at [1200, 106] on button "Add New Tracking" at bounding box center [1194, 107] width 82 height 20
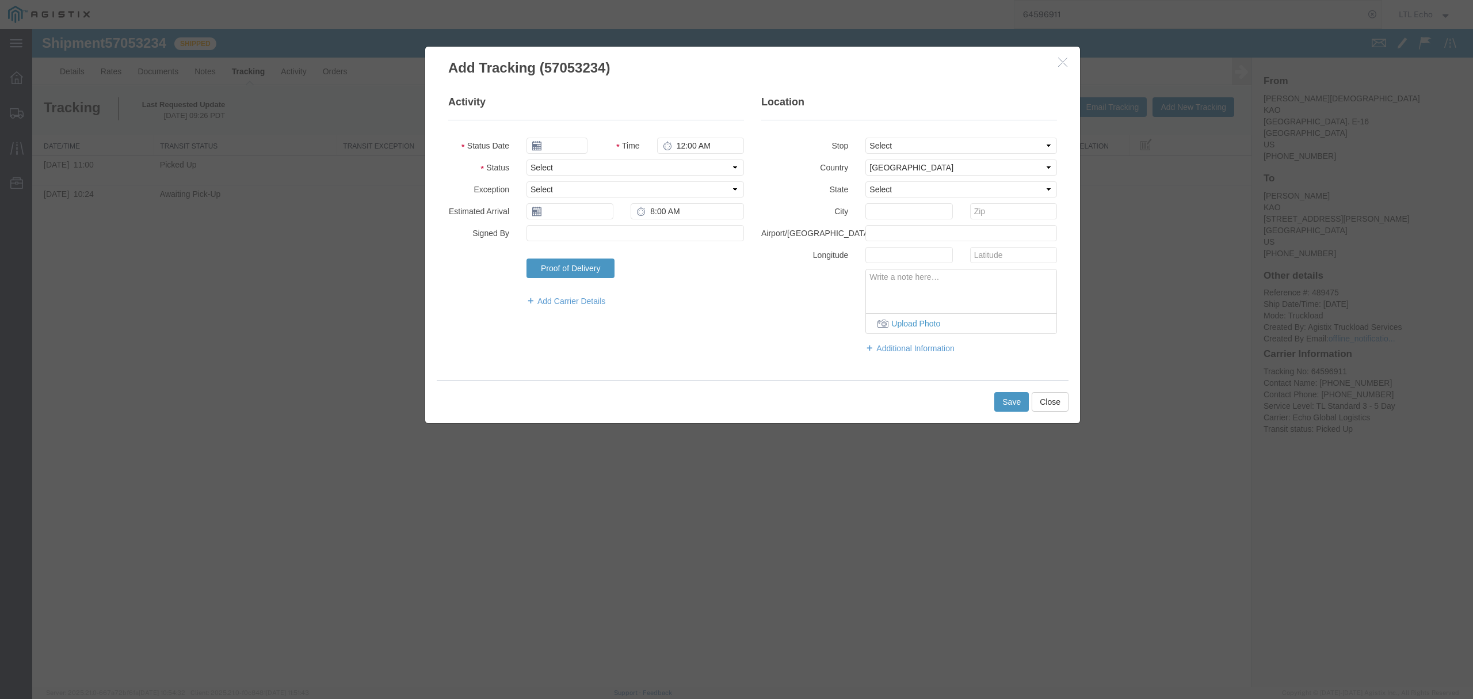
type input "[DATE]"
type input "12:00 PM"
click at [585, 167] on select "Select Arrival Notice Available Arrival Notice Imported Arrive at Delivery Loca…" at bounding box center [636, 167] width 218 height 16
select select "DELIVRED"
click at [527, 159] on select "Select Arrival Notice Available Arrival Notice Imported Arrive at Delivery Loca…" at bounding box center [636, 167] width 218 height 16
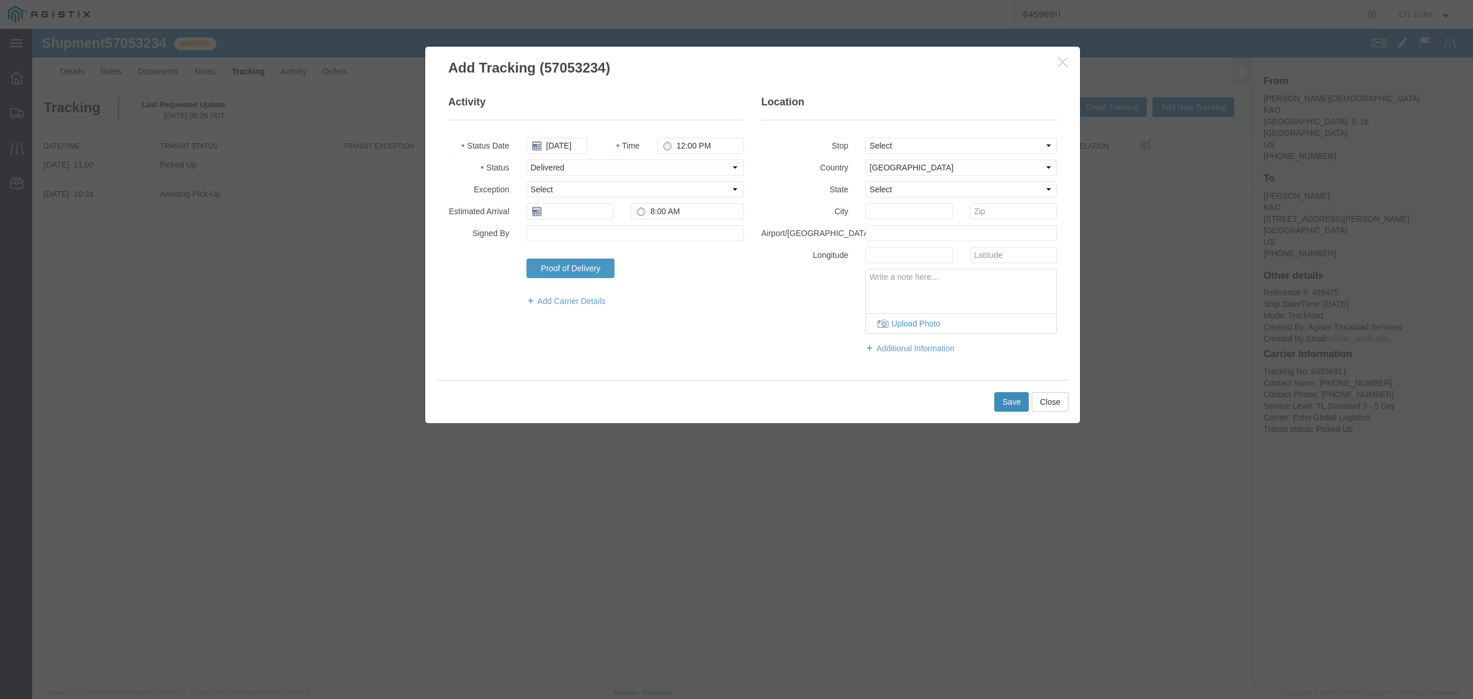
click at [1002, 406] on button "Save" at bounding box center [1011, 402] width 35 height 20
click at [554, 215] on input "text" at bounding box center [570, 211] width 87 height 16
click at [554, 299] on td "13" at bounding box center [552, 300] width 17 height 17
type input "[DATE]"
click at [1014, 399] on button "Save" at bounding box center [1011, 402] width 35 height 20
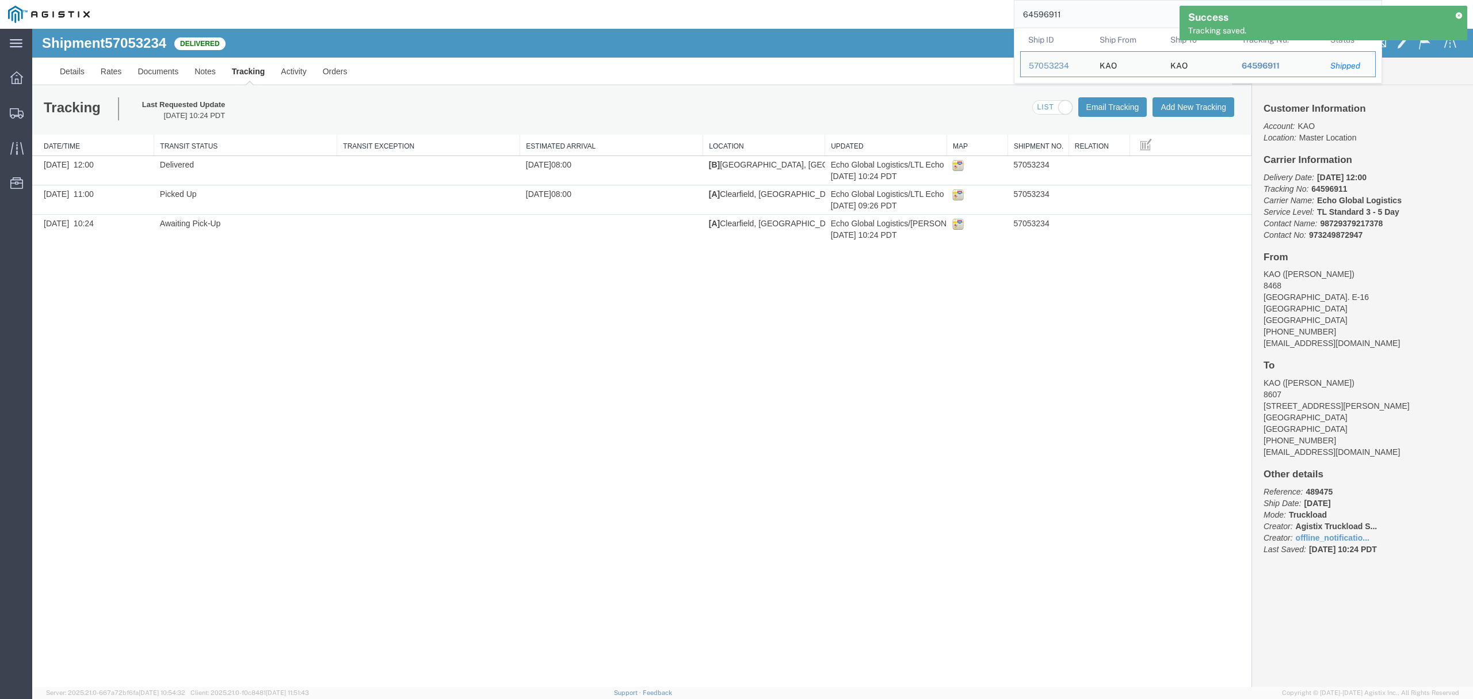
drag, startPoint x: 1101, startPoint y: 18, endPoint x: 809, endPoint y: 3, distance: 292.7
click at [833, 5] on div "64596911 Ship ID Ship From Ship To Tracking Nu. Status Ship ID 57053234 Ship Fr…" at bounding box center [740, 14] width 1284 height 29
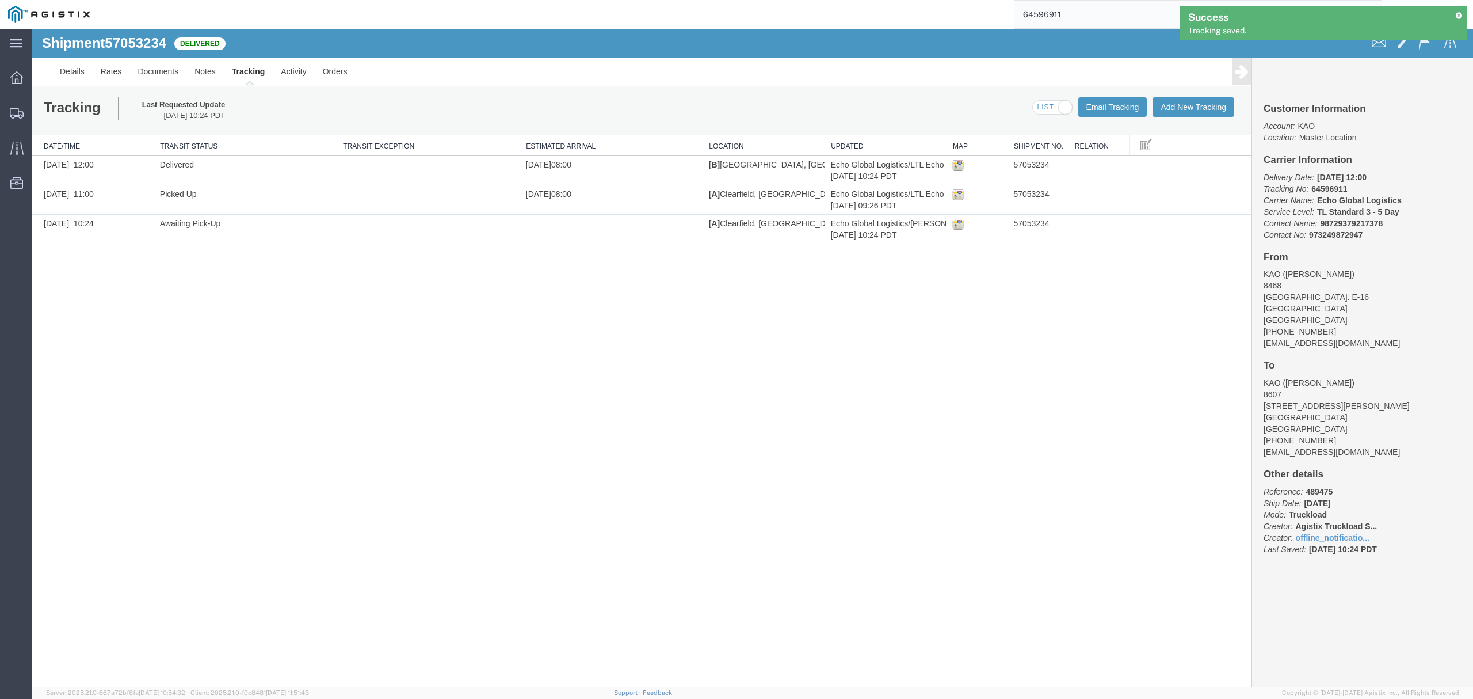
paste input "603078"
type input "64603078"
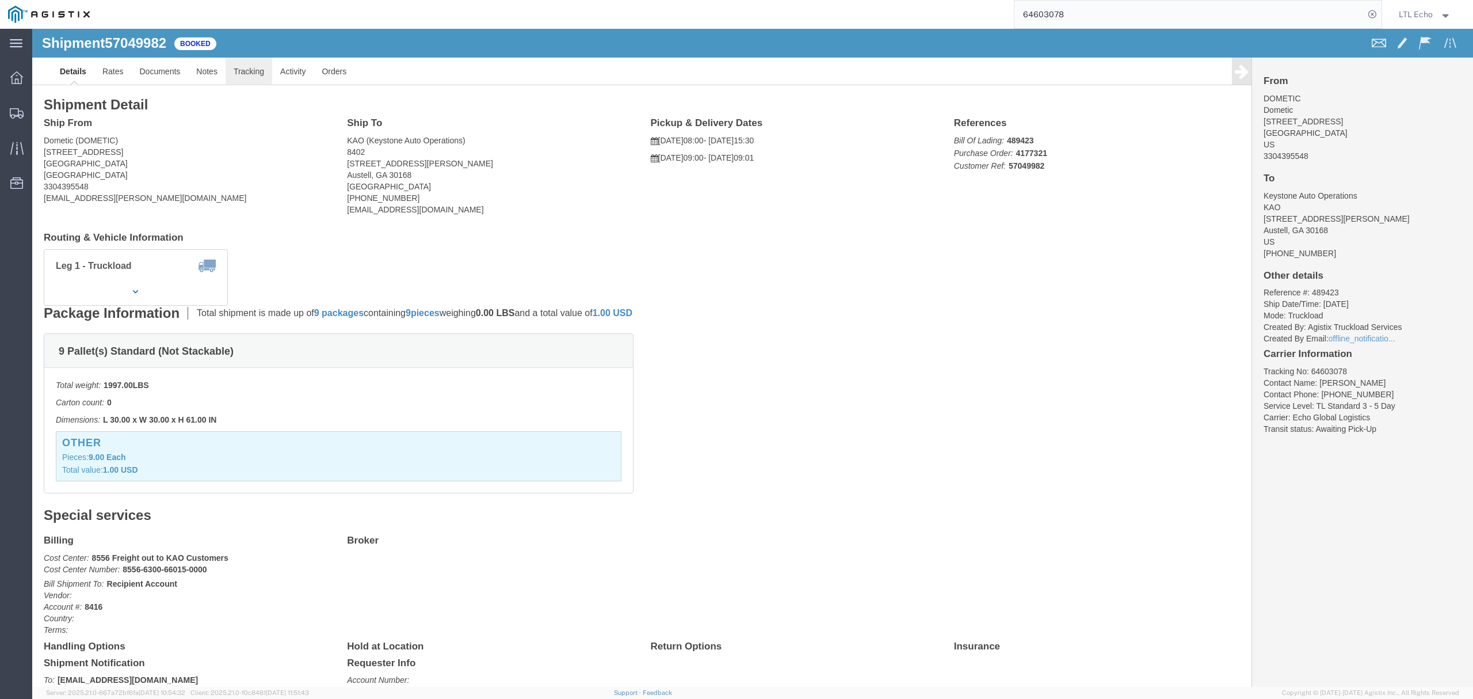
click link "Tracking"
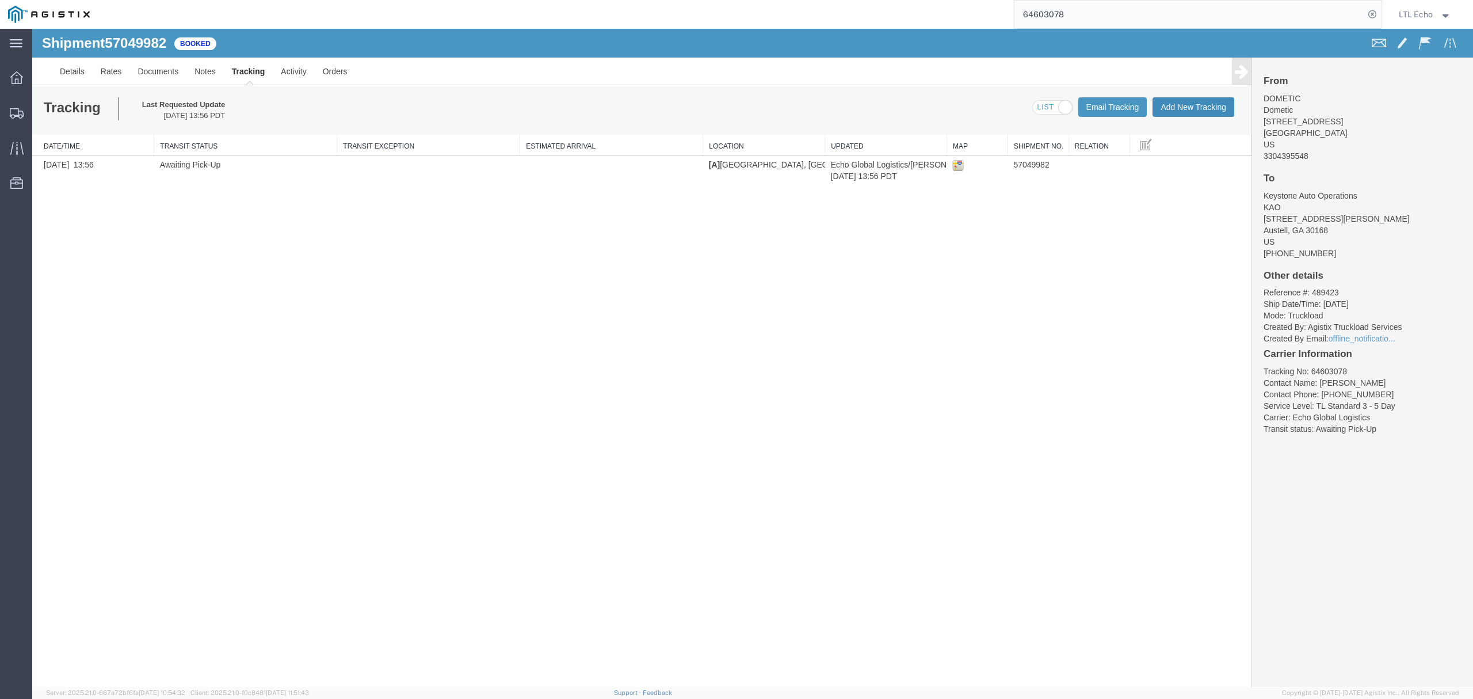
click at [1187, 104] on button "Add New Tracking" at bounding box center [1194, 107] width 82 height 20
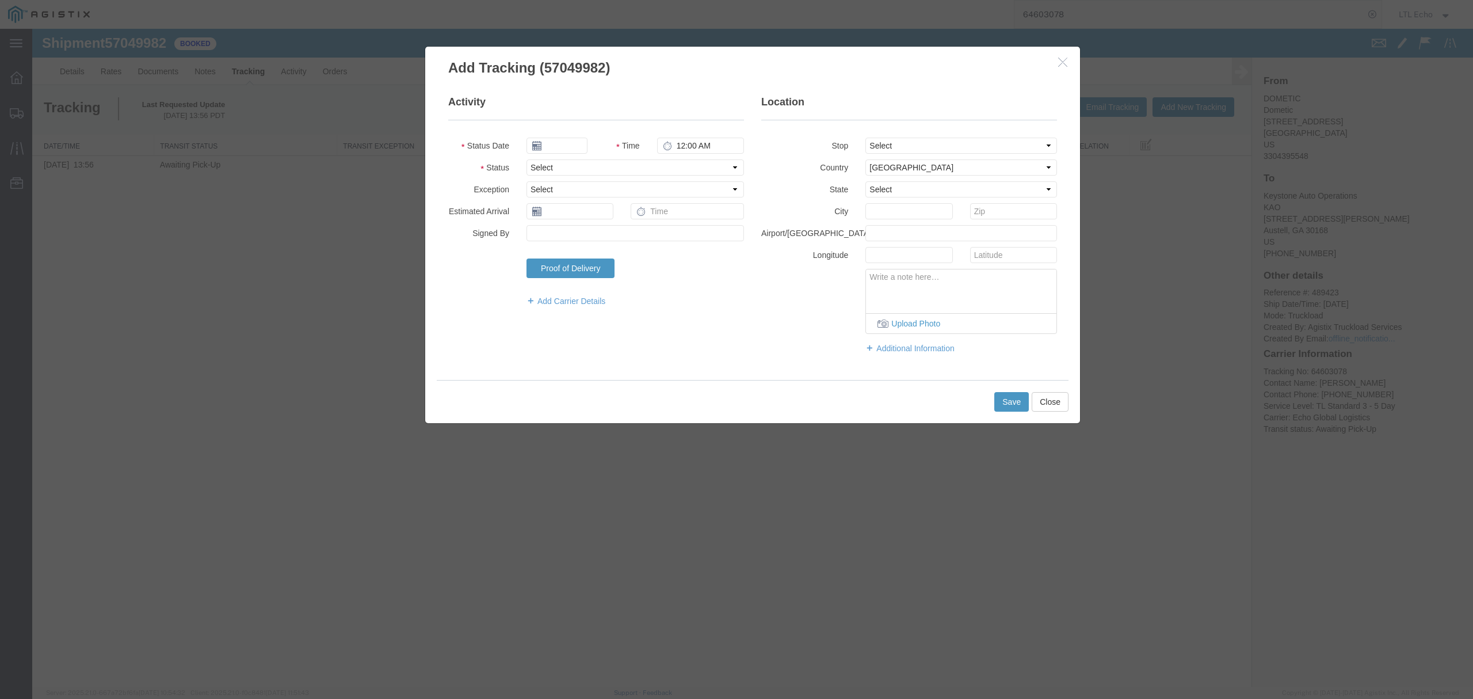
type input "[DATE]"
type input "12:00 PM"
click at [548, 146] on input "[DATE]" at bounding box center [557, 146] width 61 height 16
click at [638, 217] on td "11" at bounding box center [638, 217] width 17 height 17
type input "[DATE]"
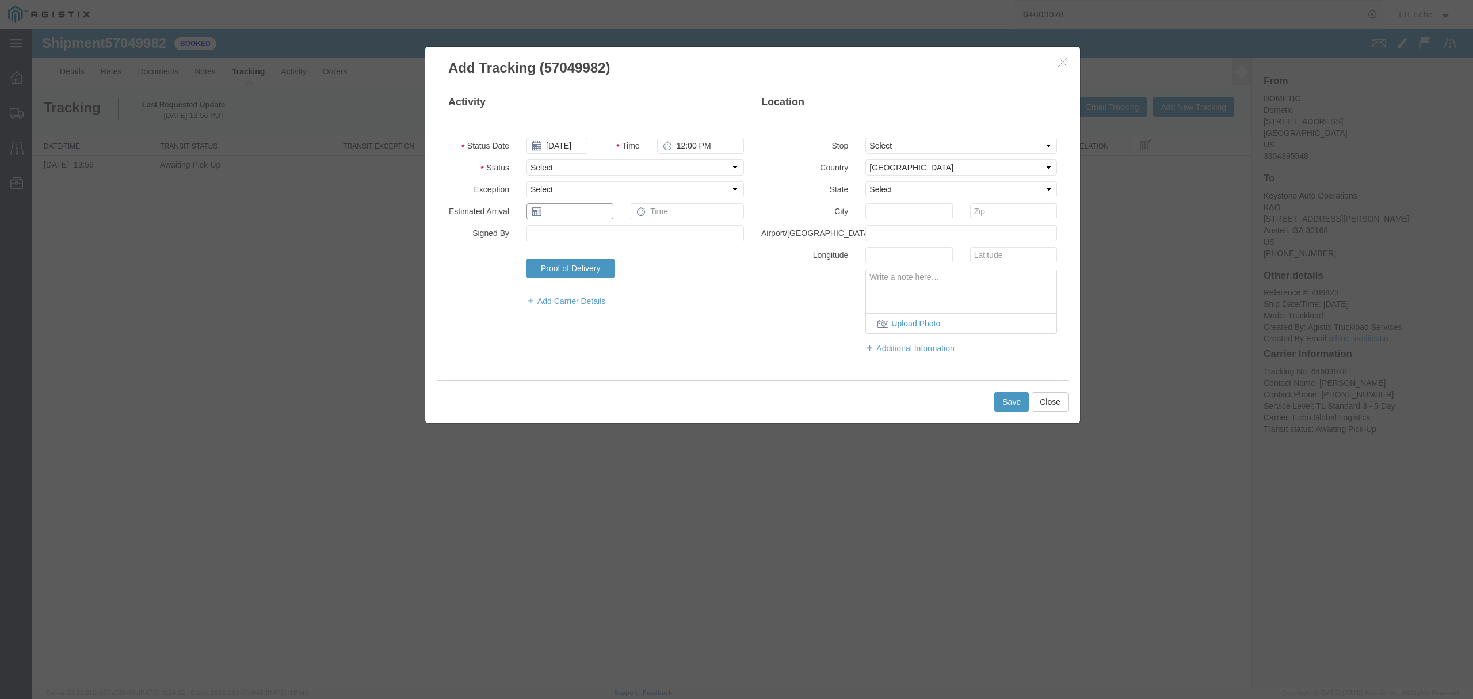
click at [575, 210] on input "text" at bounding box center [570, 211] width 87 height 16
click at [638, 282] on td "11" at bounding box center [638, 283] width 17 height 17
type input "[DATE]"
click at [573, 164] on select "Select Arrival Notice Available Arrival Notice Imported Arrive at Delivery Loca…" at bounding box center [636, 167] width 218 height 16
select select "DELIVRED"
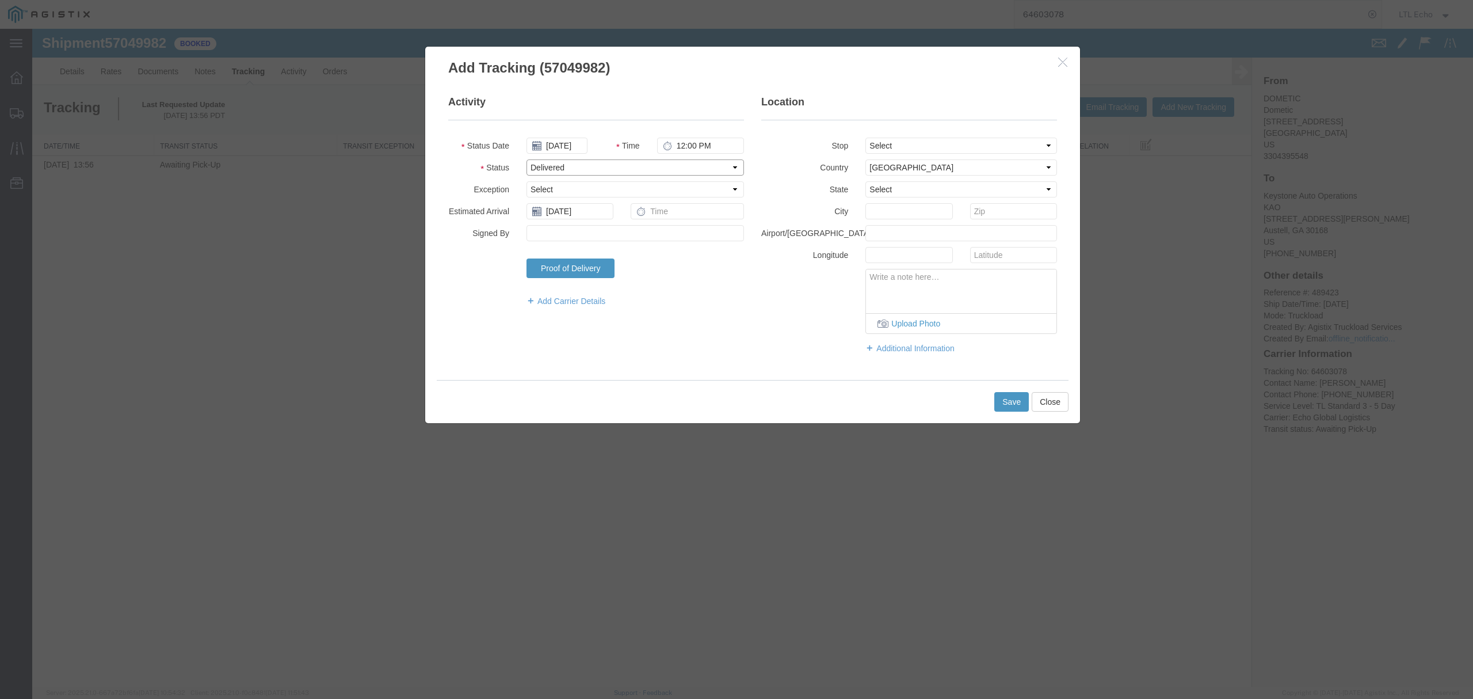
click at [527, 159] on select "Select Arrival Notice Available Arrival Notice Imported Arrive at Delivery Loca…" at bounding box center [636, 167] width 218 height 16
click at [1009, 401] on button "Save" at bounding box center [1011, 402] width 35 height 20
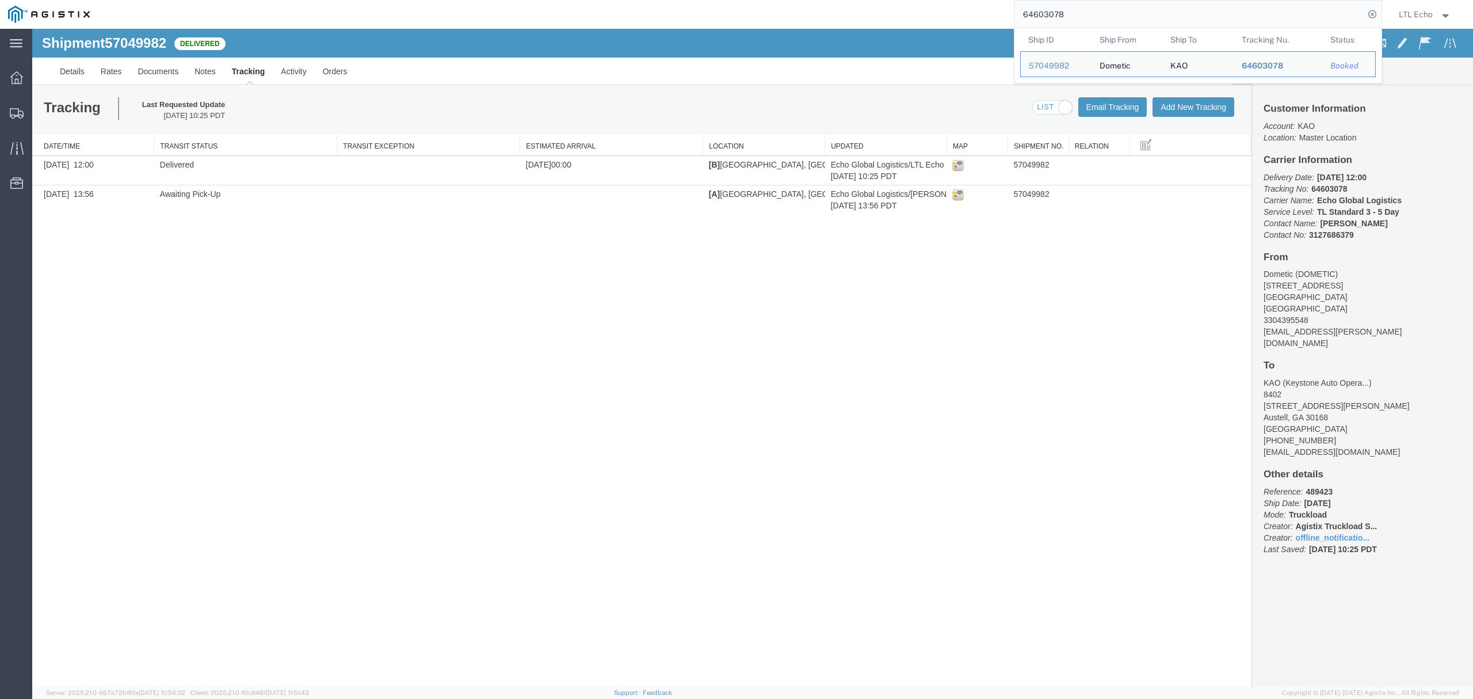
drag, startPoint x: 1071, startPoint y: 19, endPoint x: 927, endPoint y: -3, distance: 146.2
click at [927, 0] on html "main_menu Created with Sketch. Collapse Menu Dashboard Shipments Traffic Resour…" at bounding box center [736, 349] width 1473 height 699
paste input "741"
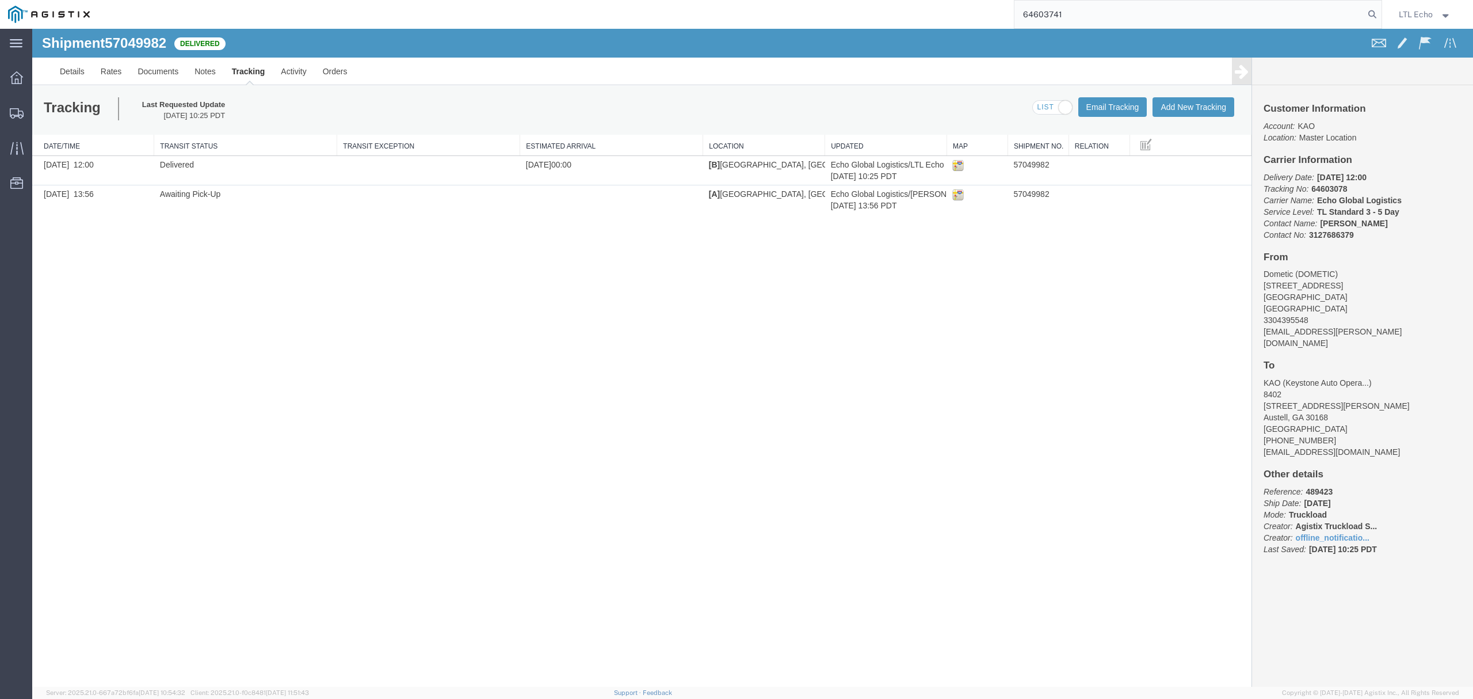
type input "64603741"
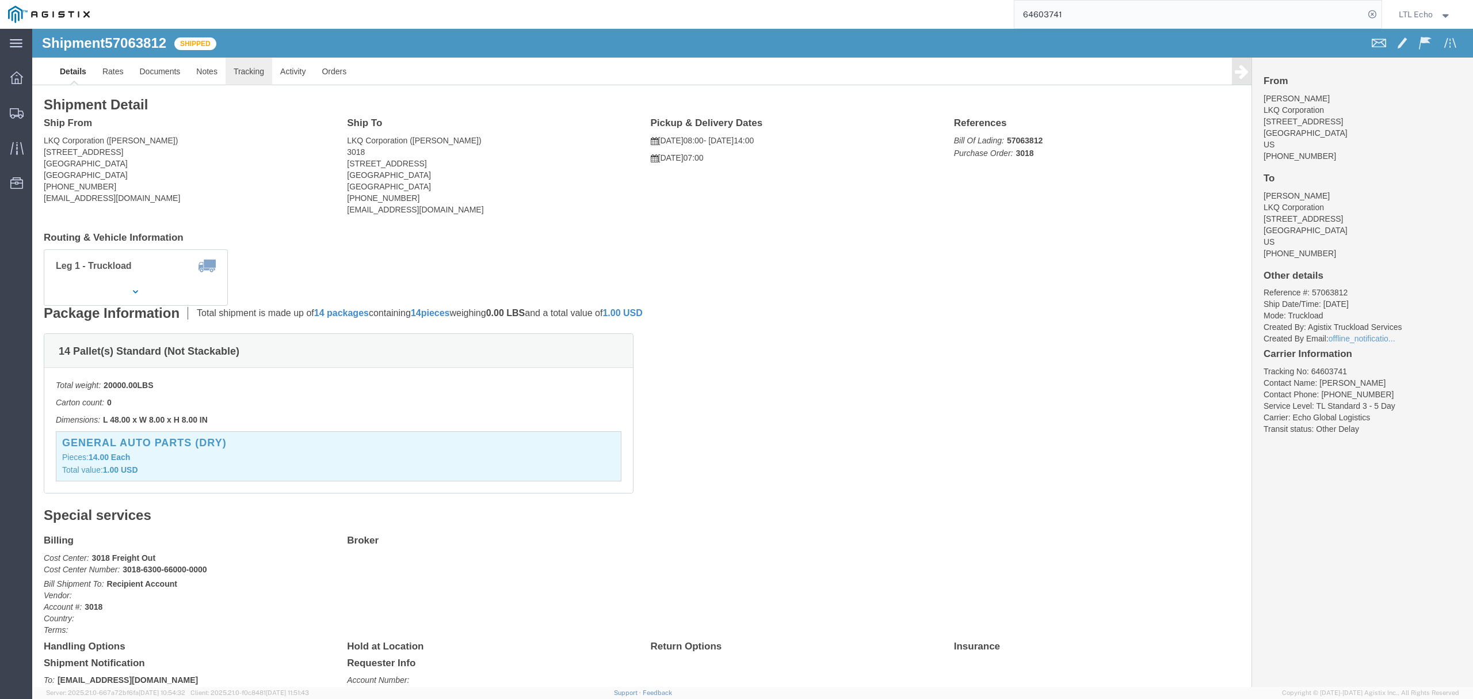
click link "Tracking"
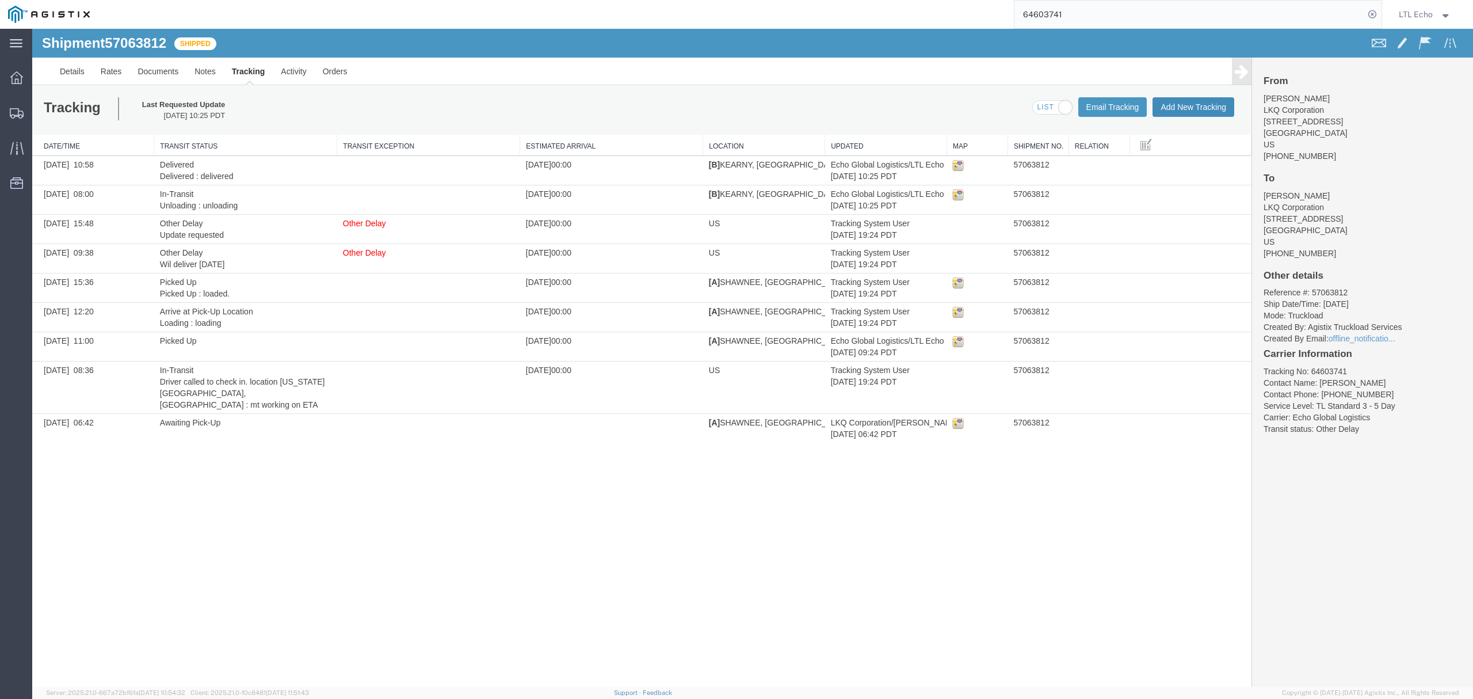
click at [1176, 109] on button "Add New Tracking" at bounding box center [1194, 107] width 82 height 20
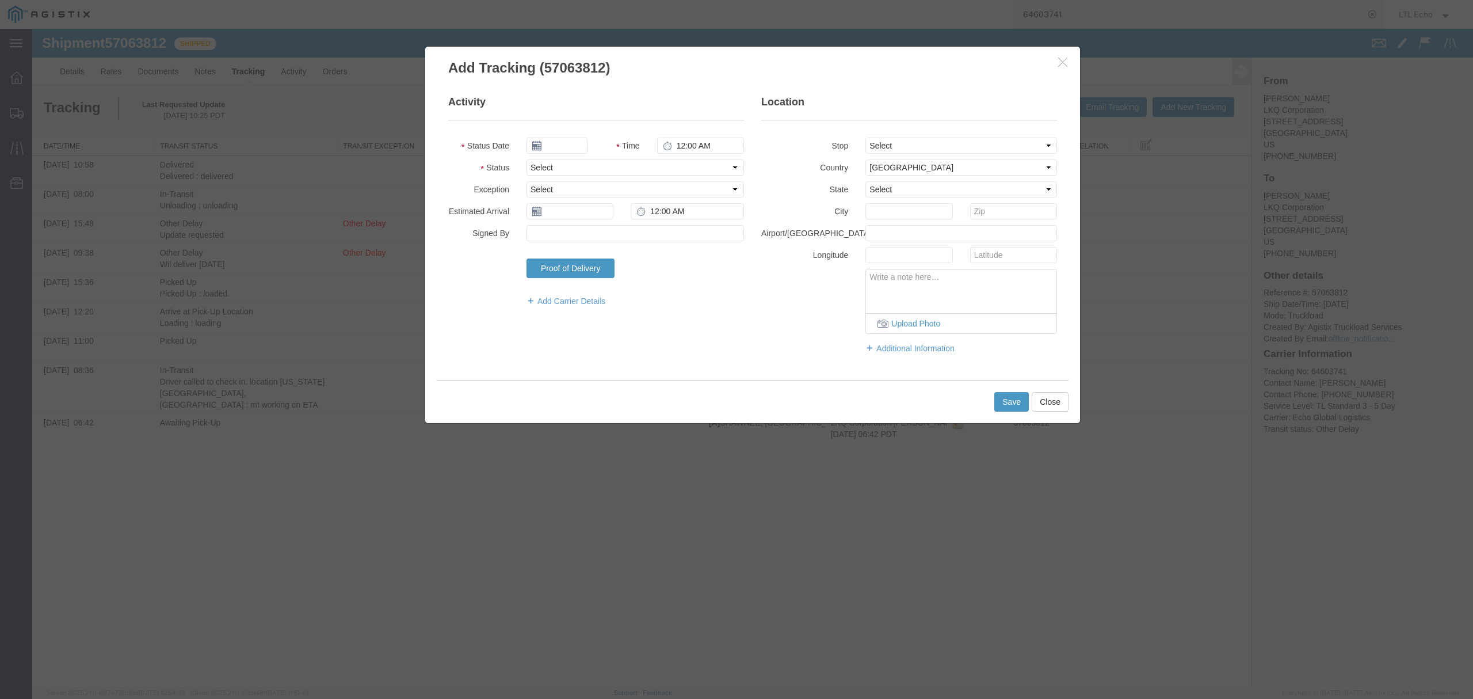
type input "[DATE]"
type input "12:00 PM"
click at [558, 160] on select "Select Arrival Notice Available Arrival Notice Imported Arrive at Delivery Loca…" at bounding box center [636, 167] width 218 height 16
select select "DELIVRED"
click at [527, 159] on select "Select Arrival Notice Available Arrival Notice Imported Arrive at Delivery Loca…" at bounding box center [636, 167] width 218 height 16
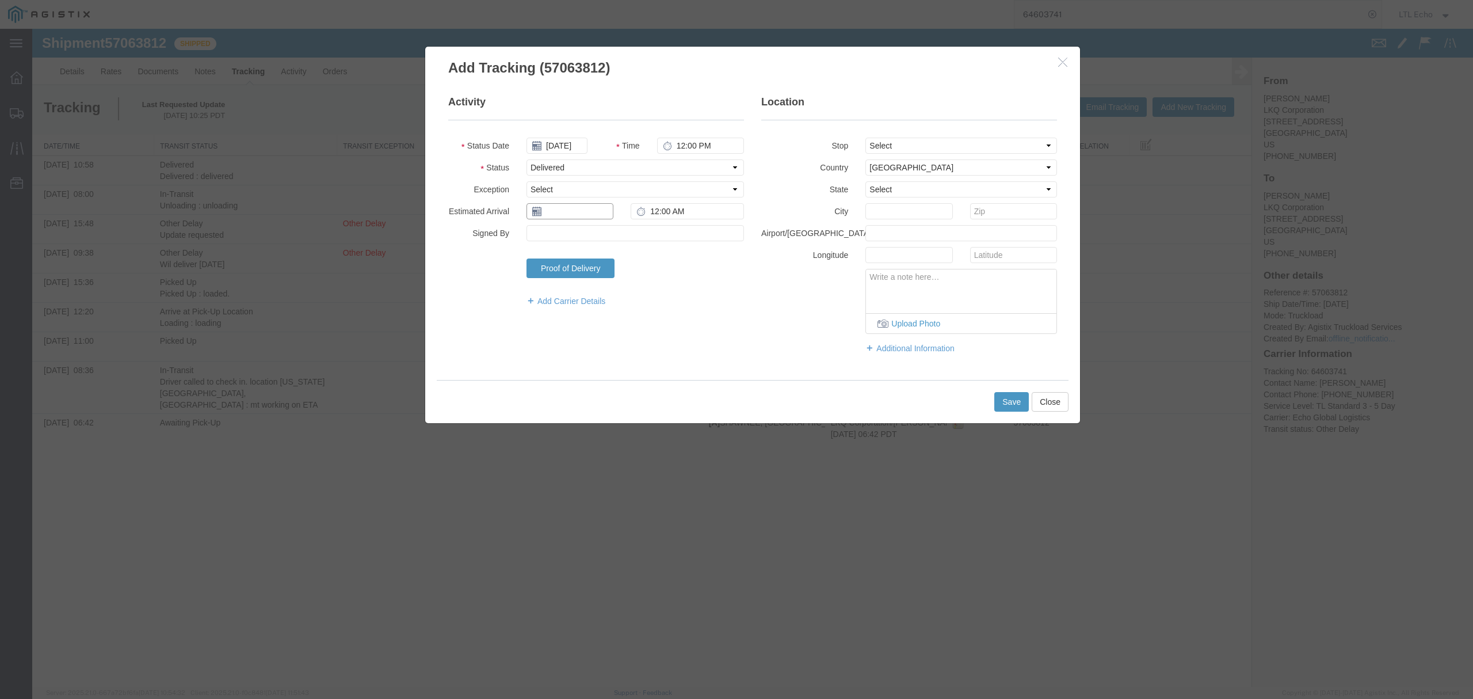
click at [563, 215] on input "text" at bounding box center [570, 211] width 87 height 16
click at [555, 297] on td "13" at bounding box center [552, 300] width 17 height 17
type input "[DATE]"
click at [1009, 407] on button "Save" at bounding box center [1011, 402] width 35 height 20
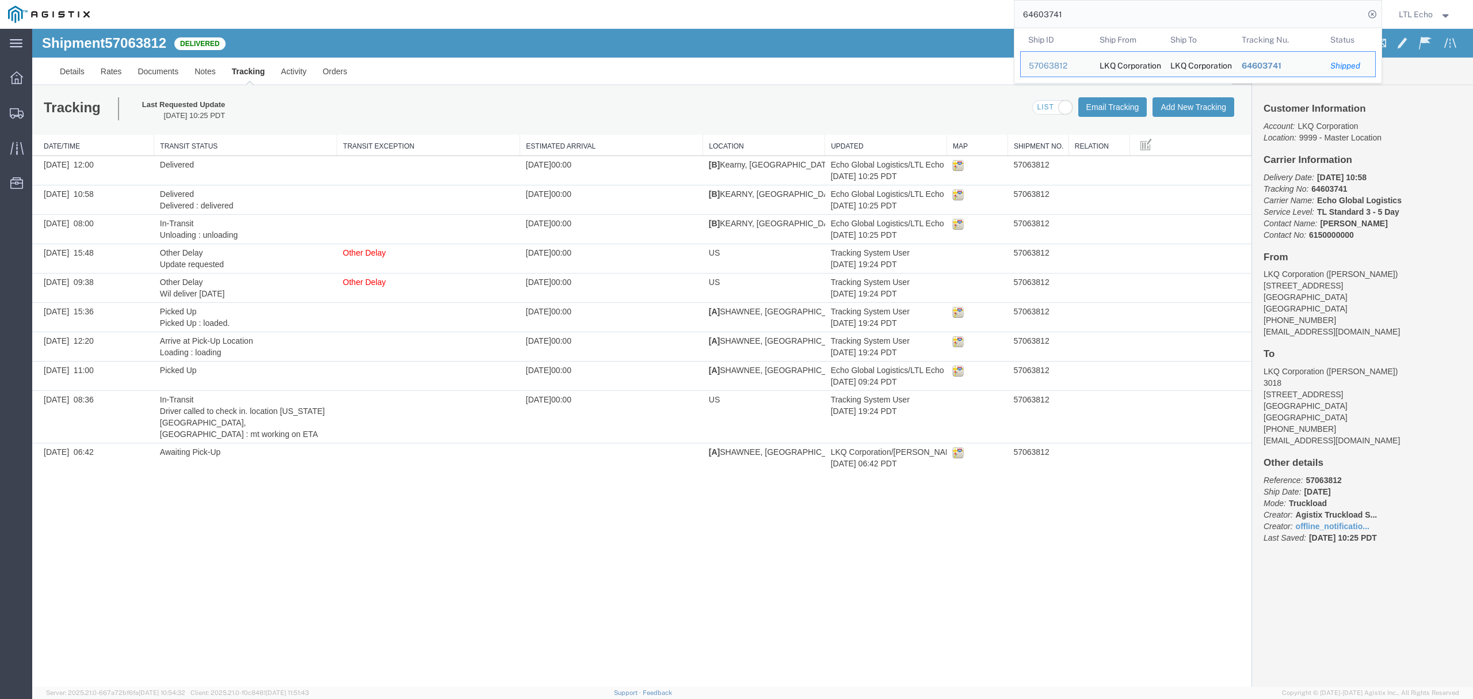
drag, startPoint x: 1065, startPoint y: 9, endPoint x: 883, endPoint y: 3, distance: 182.0
click at [905, 10] on div "64603741 Ship ID Ship From Ship To Tracking Nu. Status Ship ID 57063812 Ship Fr…" at bounding box center [740, 14] width 1284 height 29
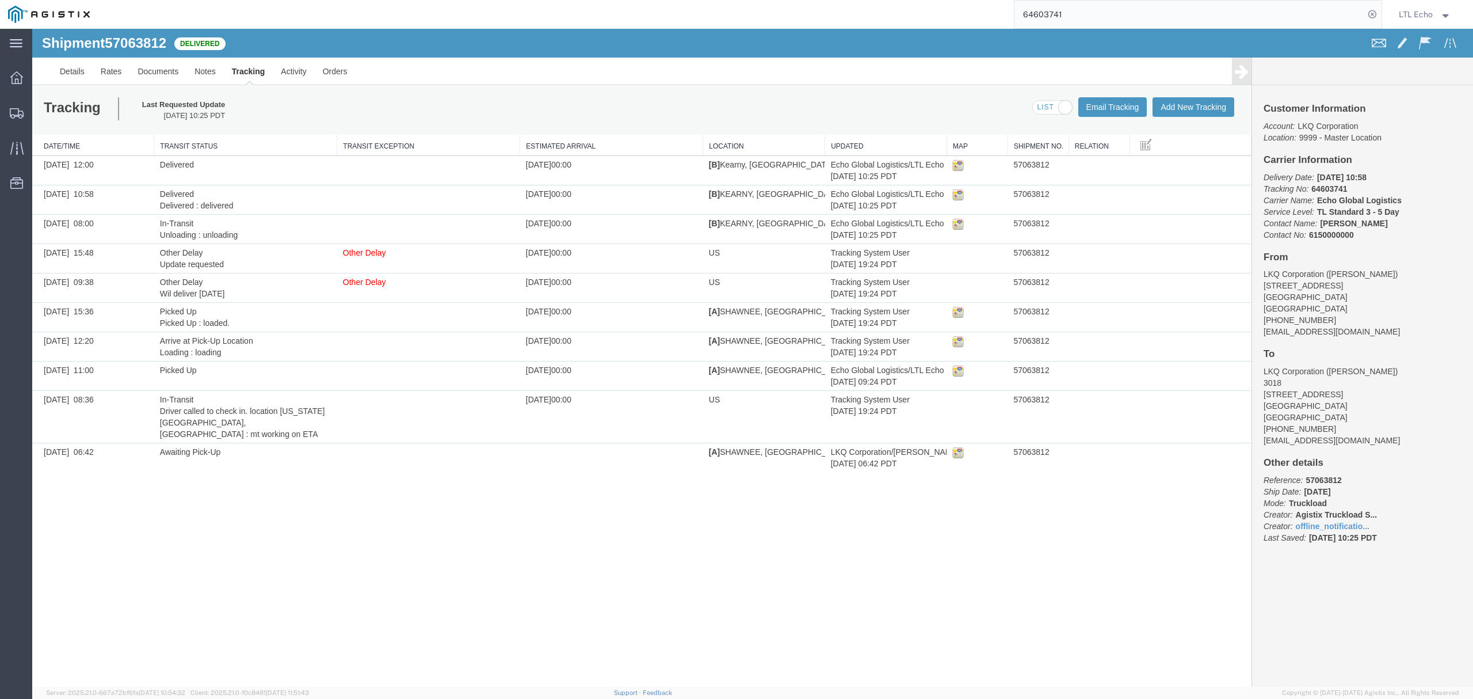
paste input "800"
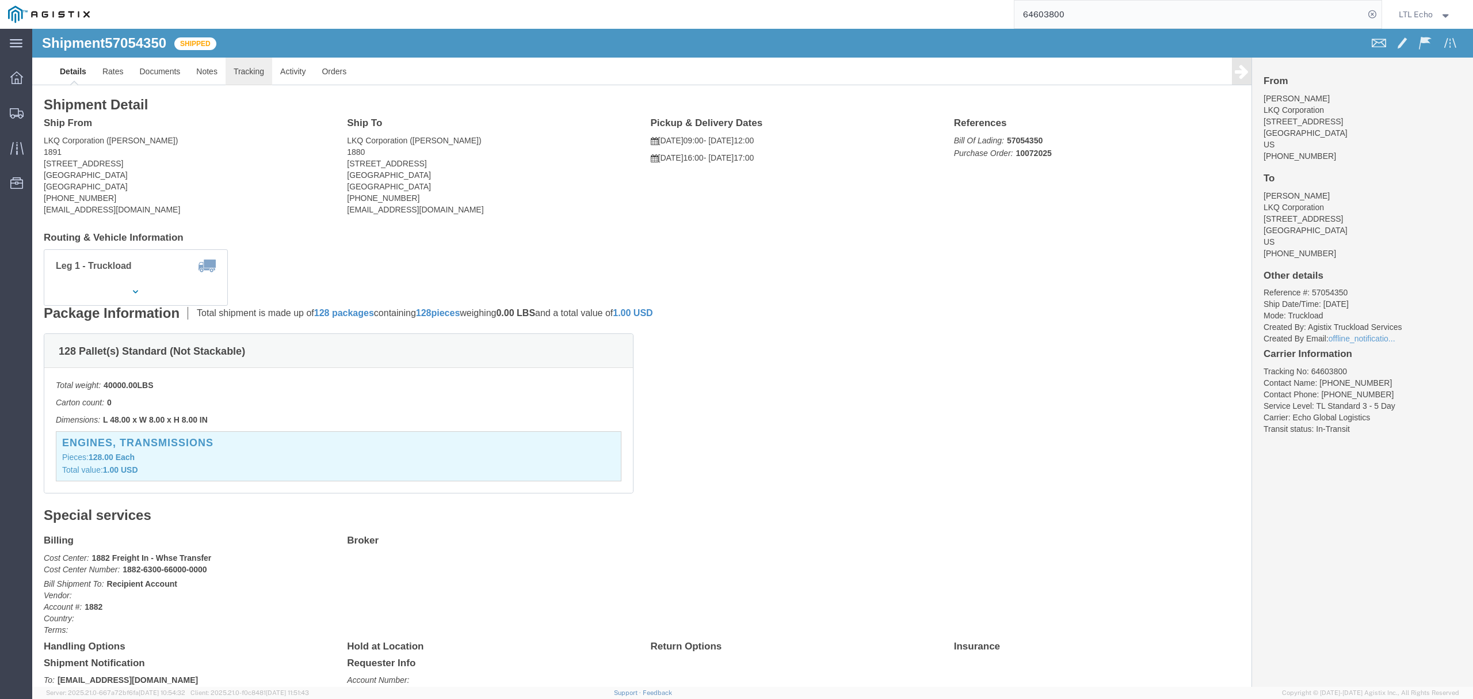
click link "Tracking"
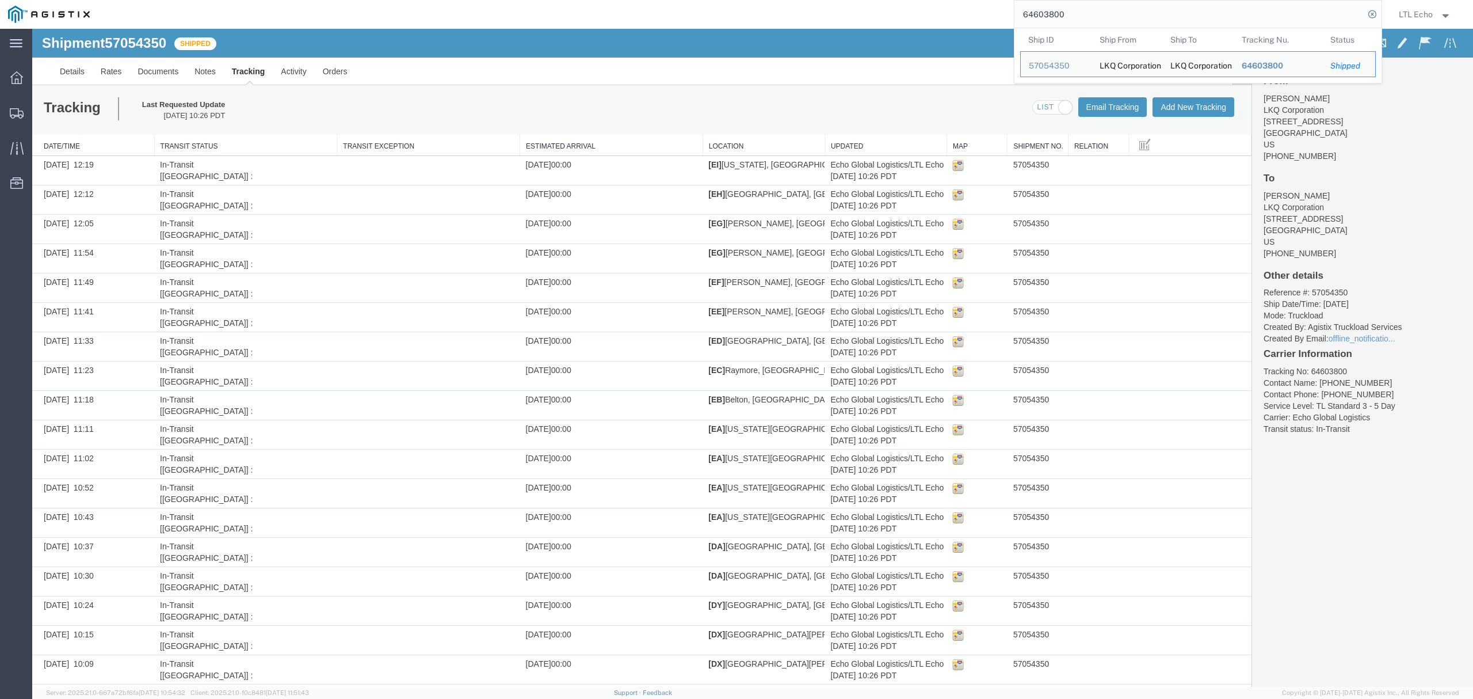
drag, startPoint x: 1089, startPoint y: 13, endPoint x: 864, endPoint y: 13, distance: 225.0
click at [864, 13] on div "64603800 Ship ID Ship From Ship To Tracking Nu. Status Ship ID 57054350 Ship Fr…" at bounding box center [740, 14] width 1284 height 29
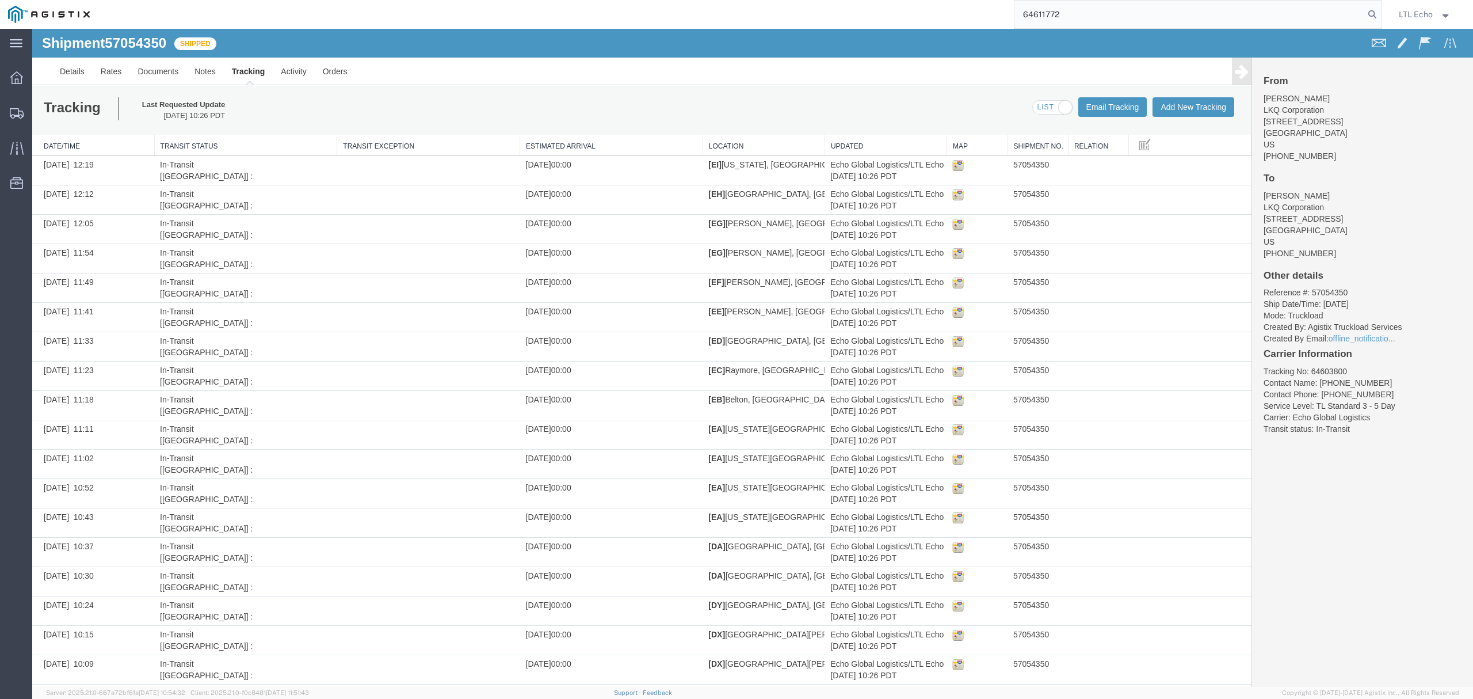
type input "64611772"
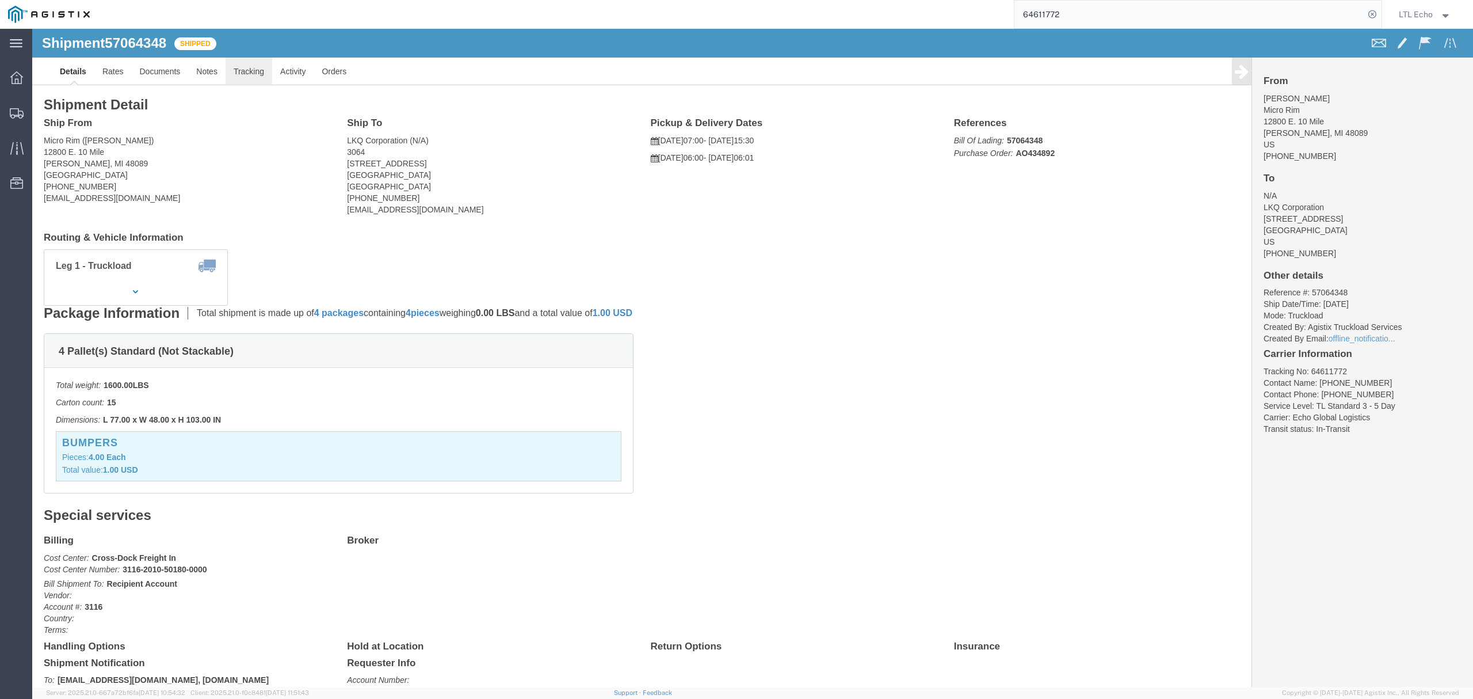
click link "Tracking"
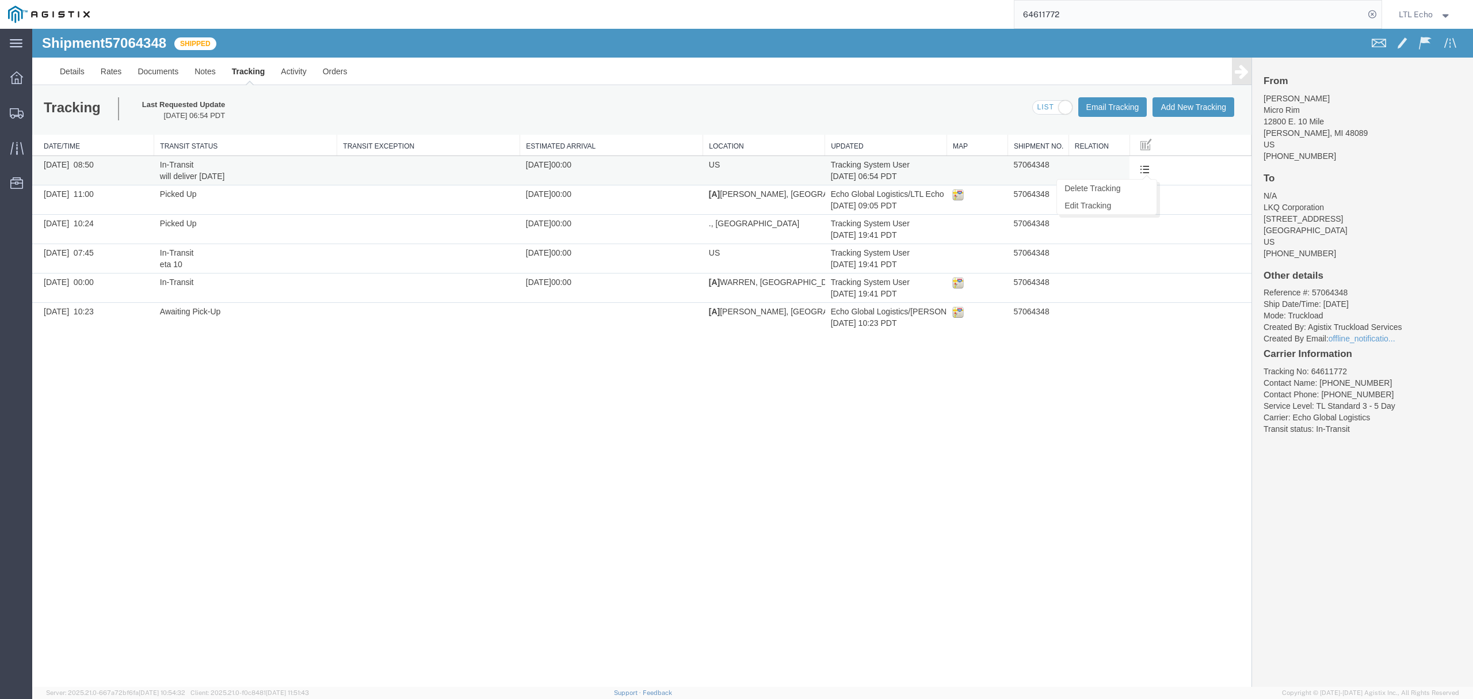
click at [1144, 164] on span at bounding box center [1145, 169] width 10 height 10
click at [1103, 203] on link "Edit Tracking" at bounding box center [1107, 205] width 100 height 17
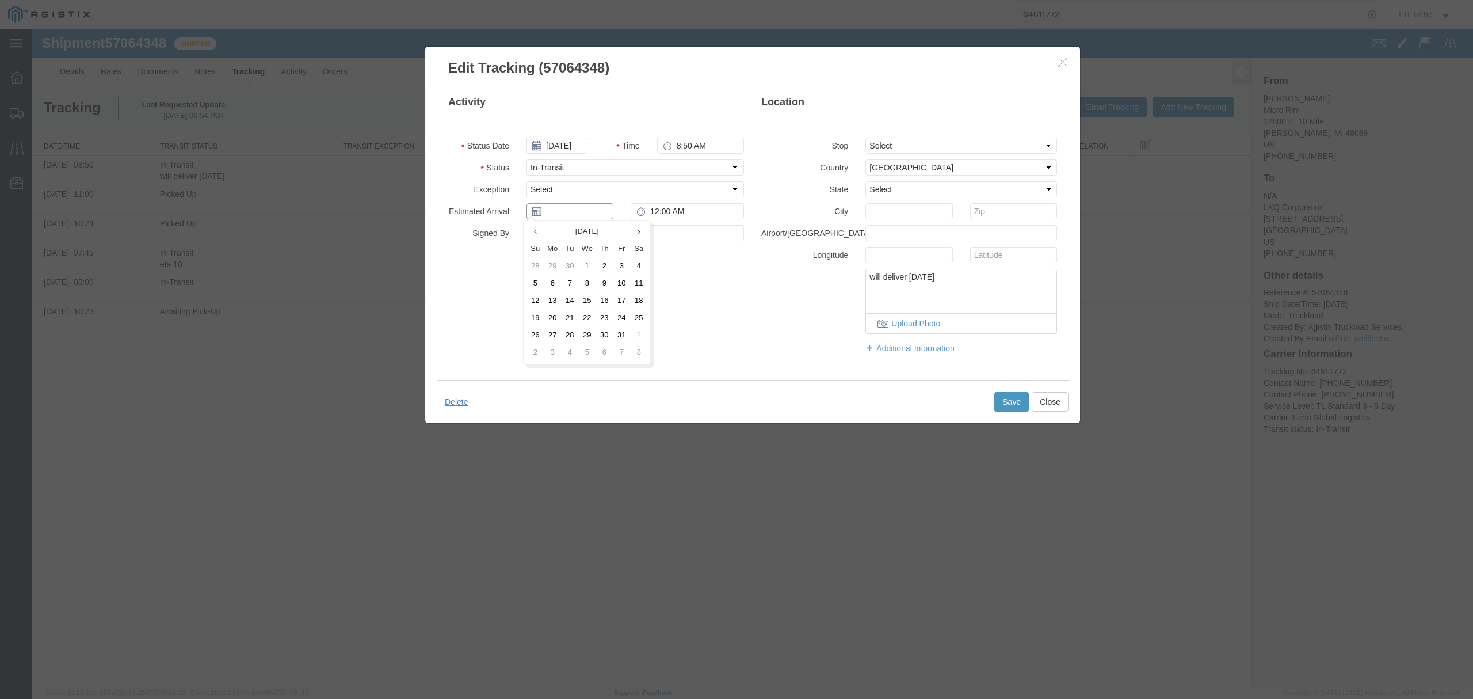
click at [580, 219] on input "text" at bounding box center [570, 211] width 87 height 16
click at [572, 296] on td "14" at bounding box center [569, 300] width 17 height 17
type input "[DATE]"
click at [998, 401] on button "Save" at bounding box center [1011, 402] width 35 height 20
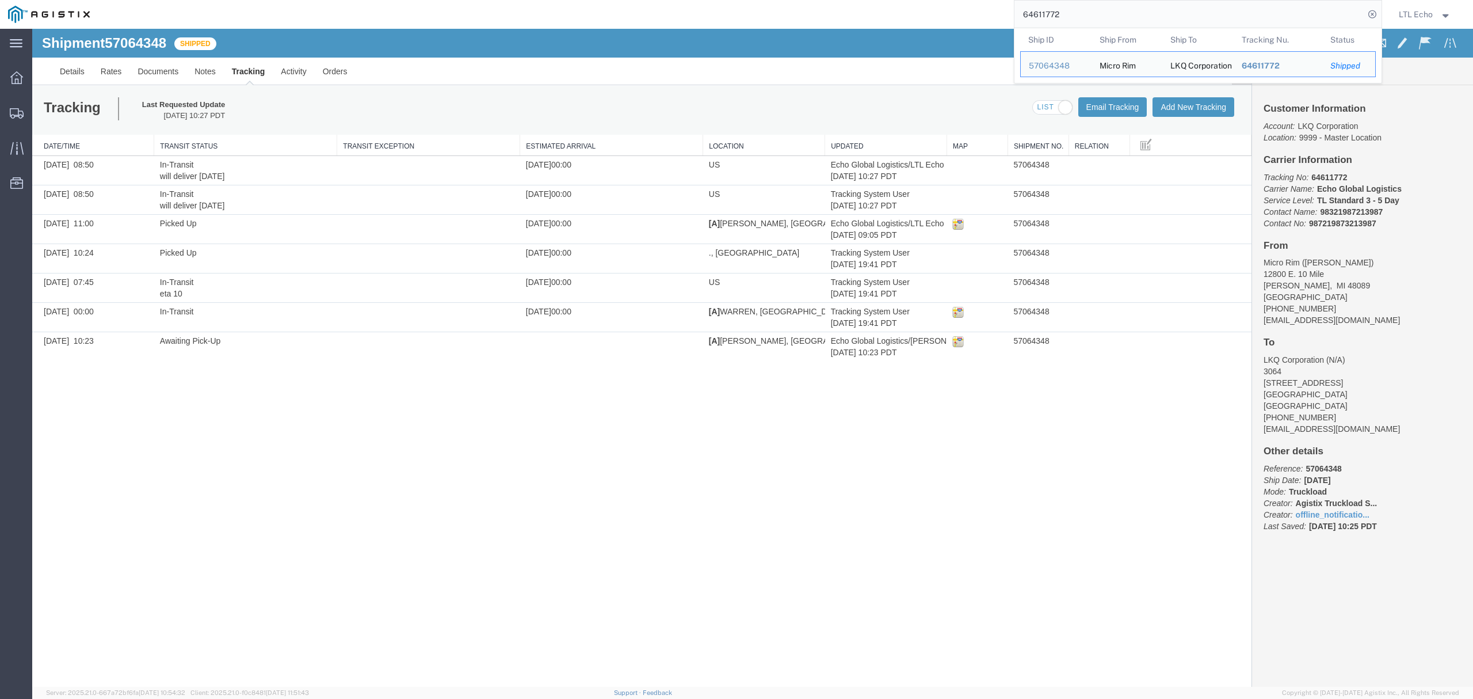
drag, startPoint x: 1072, startPoint y: 19, endPoint x: 892, endPoint y: 12, distance: 179.7
click at [908, 16] on div "64611772 Ship ID Ship From Ship To Tracking Nu. Status Ship ID 57064348 Ship Fr…" at bounding box center [740, 14] width 1284 height 29
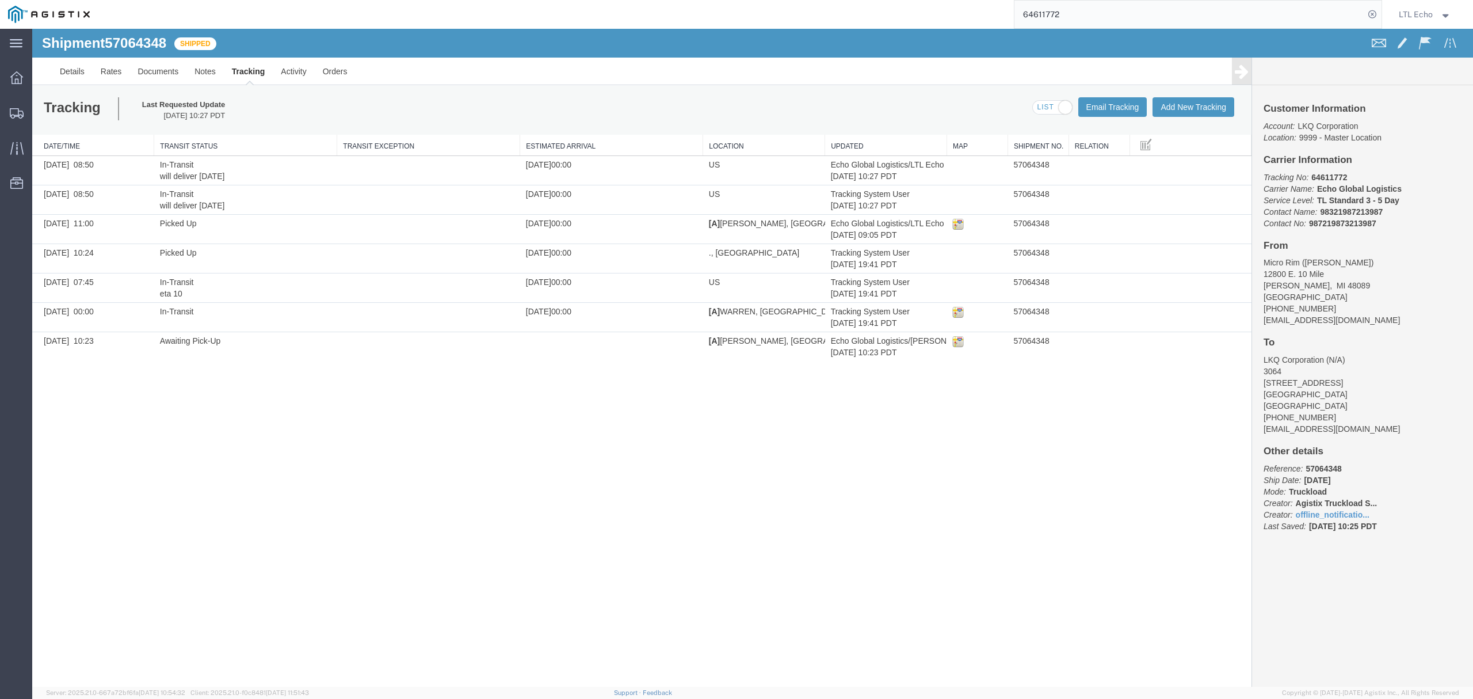
paste input "6727"
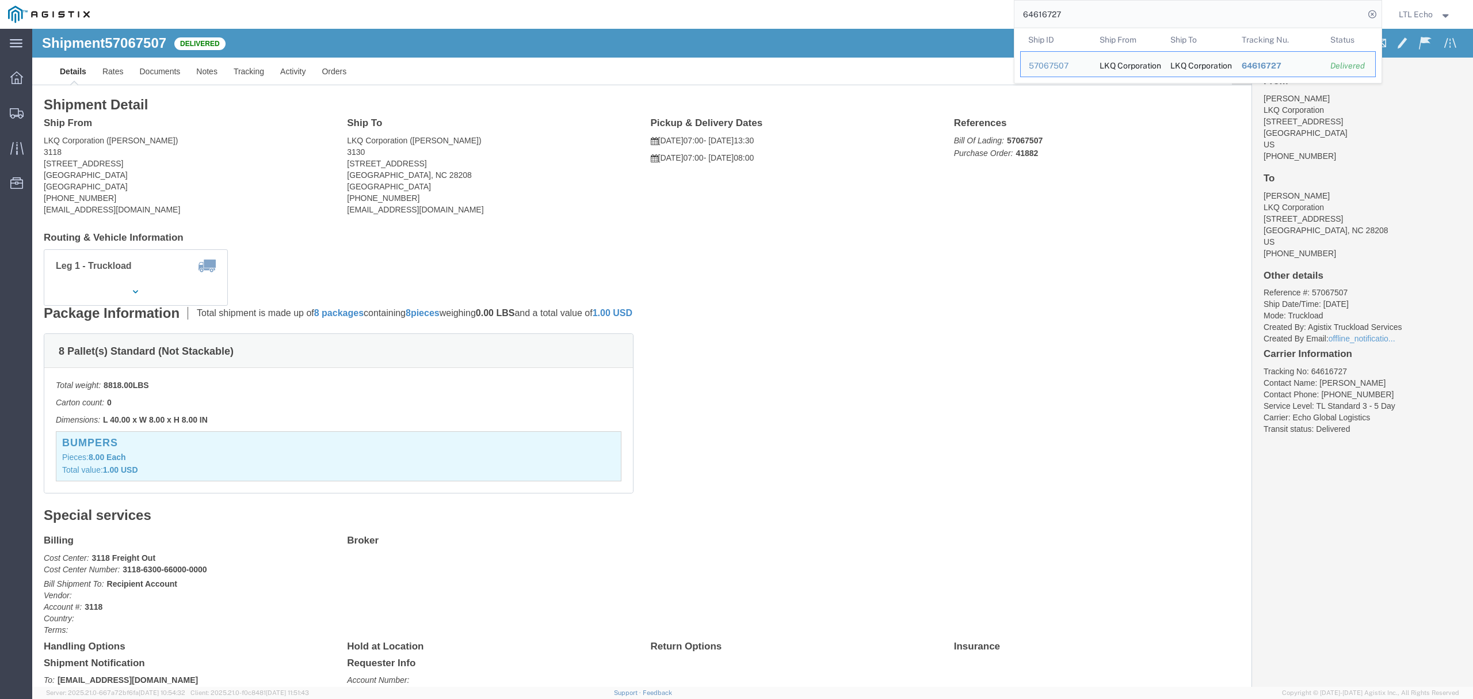
drag, startPoint x: 1072, startPoint y: 14, endPoint x: 932, endPoint y: 21, distance: 139.4
click at [945, 14] on div "64616727 Ship ID Ship From Ship To Tracking Nu. Status Ship ID 57067507 Ship Fr…" at bounding box center [740, 14] width 1284 height 29
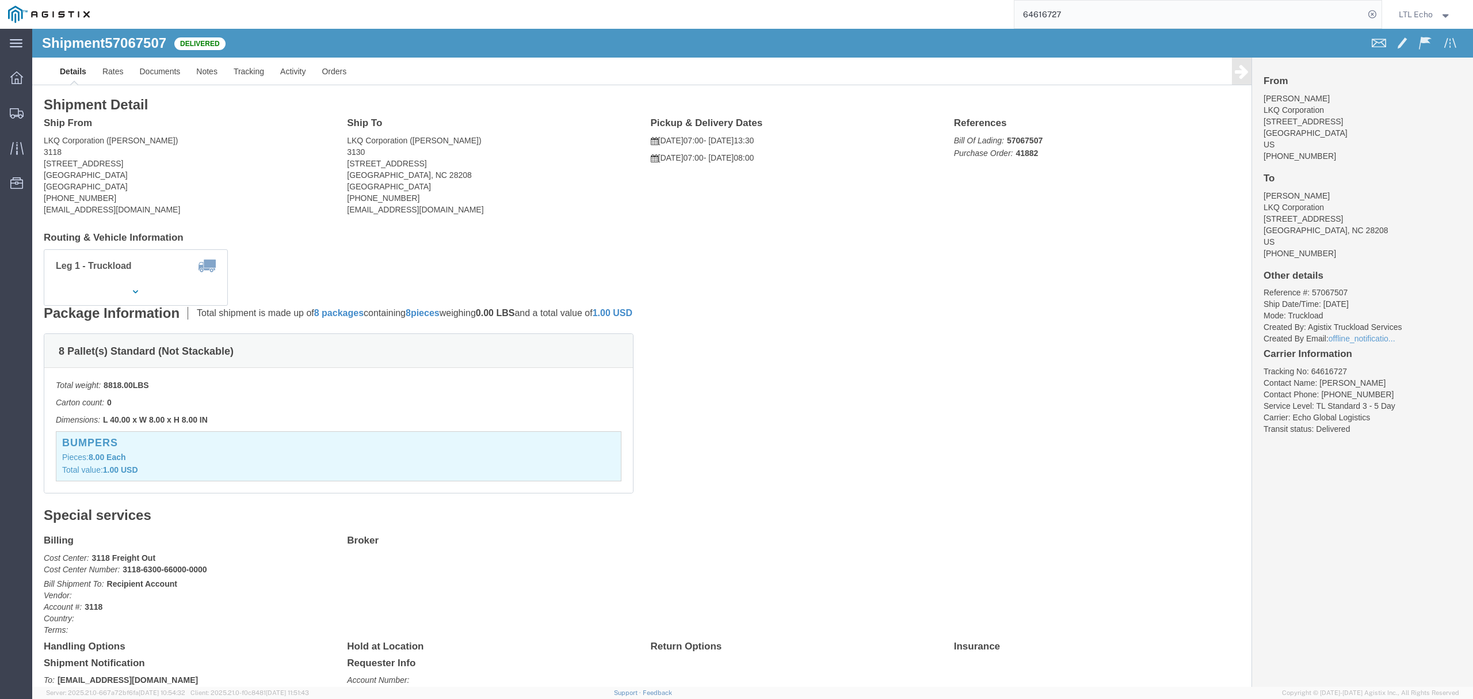
paste input "20123"
type input "64620123"
click link "Tracking"
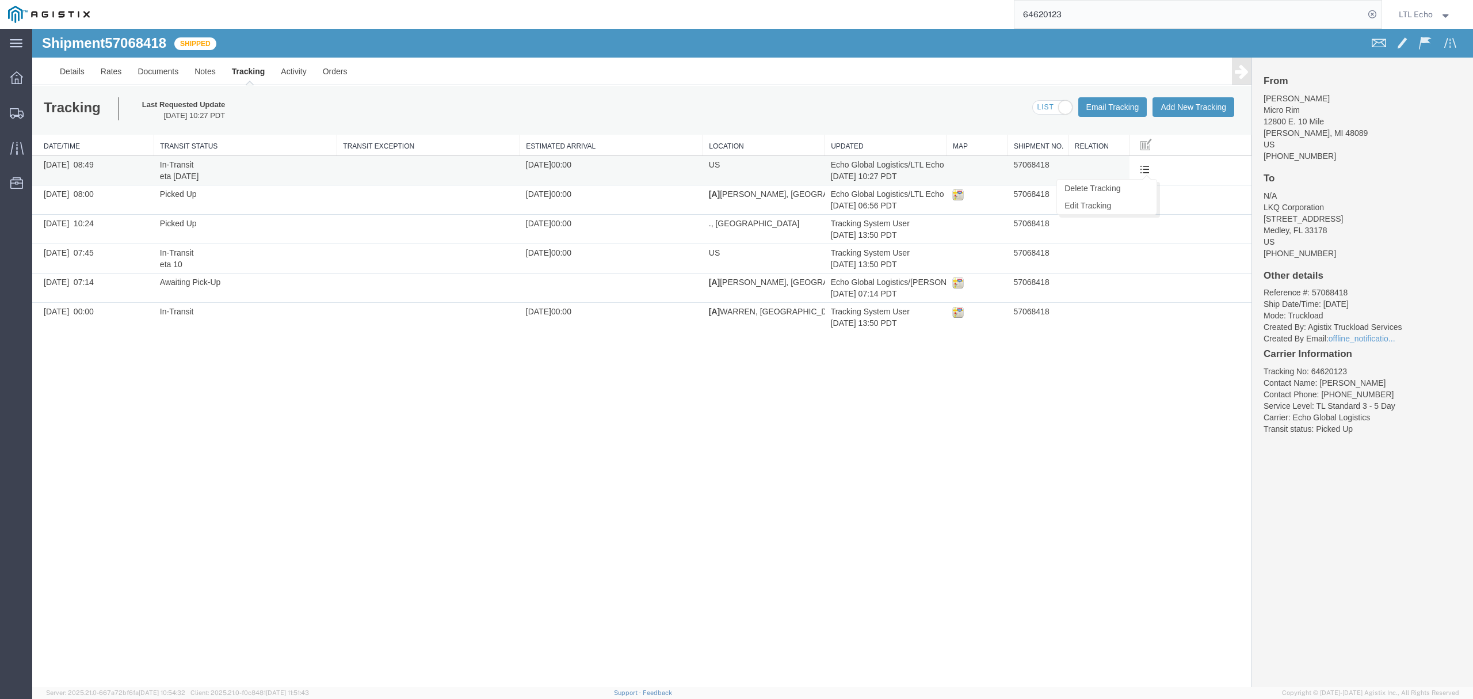
drag, startPoint x: 1146, startPoint y: 173, endPoint x: 1157, endPoint y: 171, distance: 10.5
click at [1157, 171] on div "Delete Tracking Edit Tracking" at bounding box center [1146, 170] width 22 height 17
click at [1092, 203] on link "Edit Tracking" at bounding box center [1107, 205] width 100 height 17
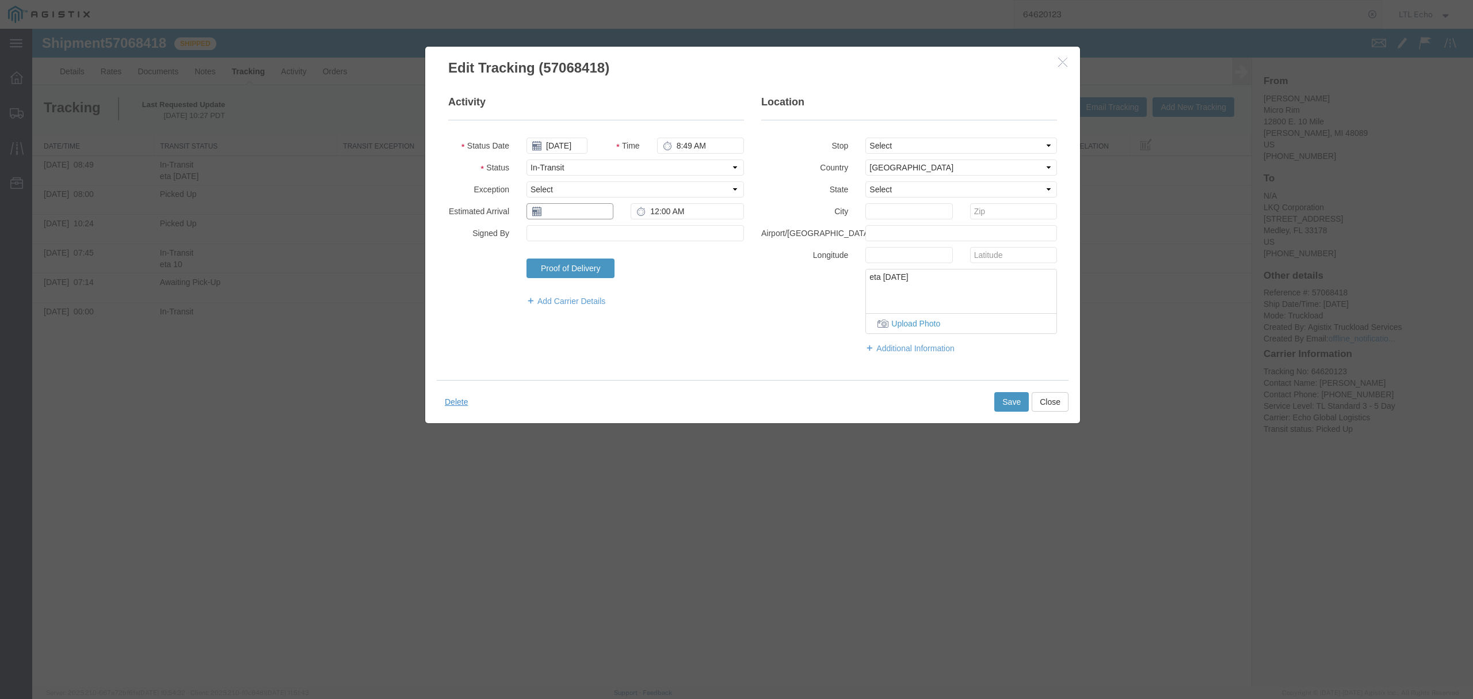
click at [574, 211] on input "text" at bounding box center [570, 211] width 87 height 16
click at [589, 300] on td "15" at bounding box center [586, 300] width 17 height 17
type input "[DATE]"
click at [1004, 399] on button "Save" at bounding box center [1011, 402] width 35 height 20
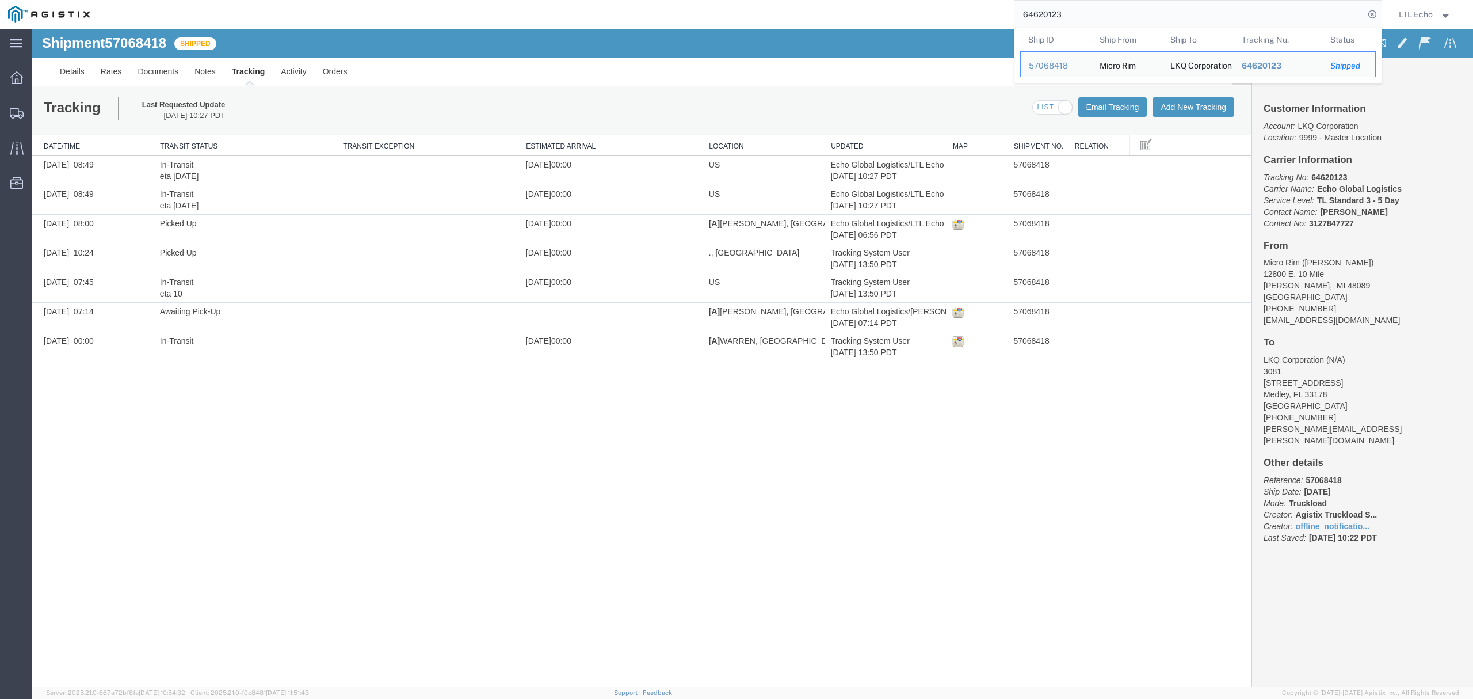
drag, startPoint x: 1105, startPoint y: 12, endPoint x: 914, endPoint y: 17, distance: 191.1
click at [924, 17] on div "64620123 Ship ID Ship From Ship To Tracking Nu. Status Ship ID 57068418 Ship Fr…" at bounding box center [740, 14] width 1284 height 29
paste input "13449"
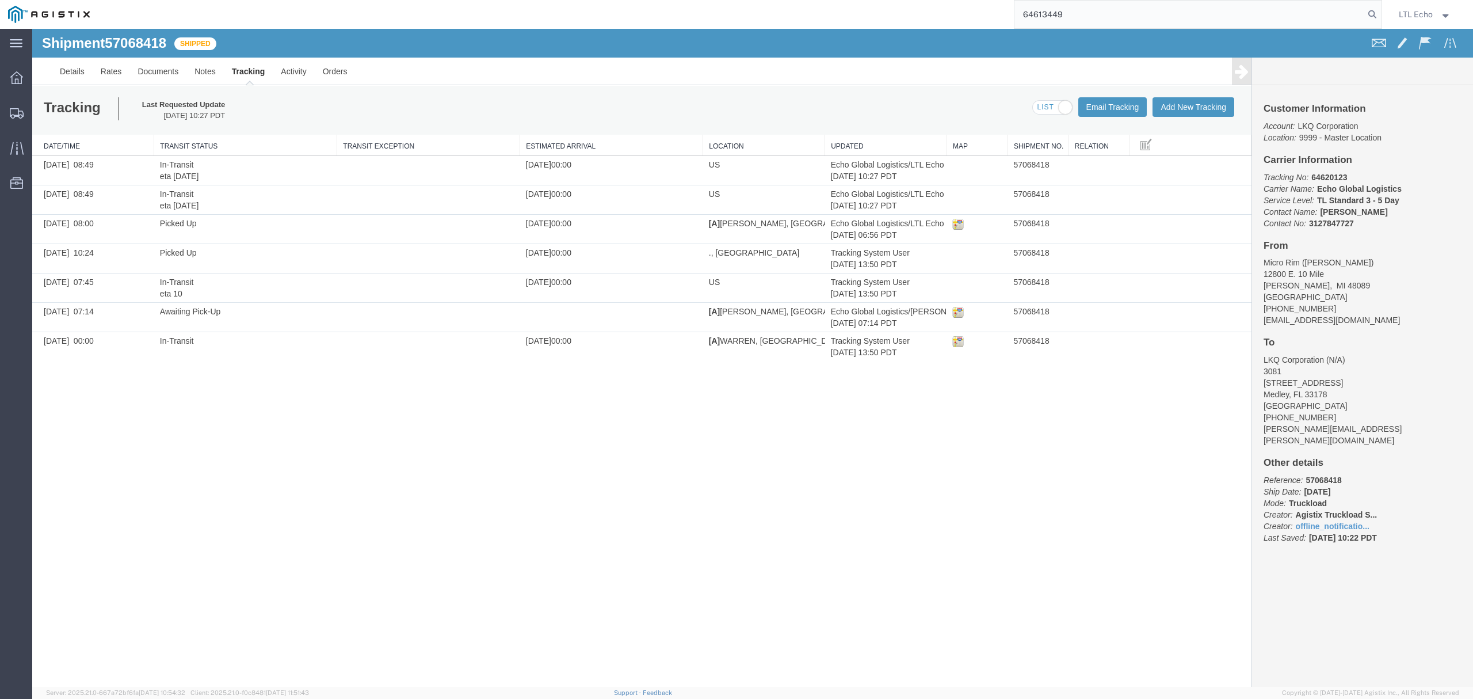
type input "64613449"
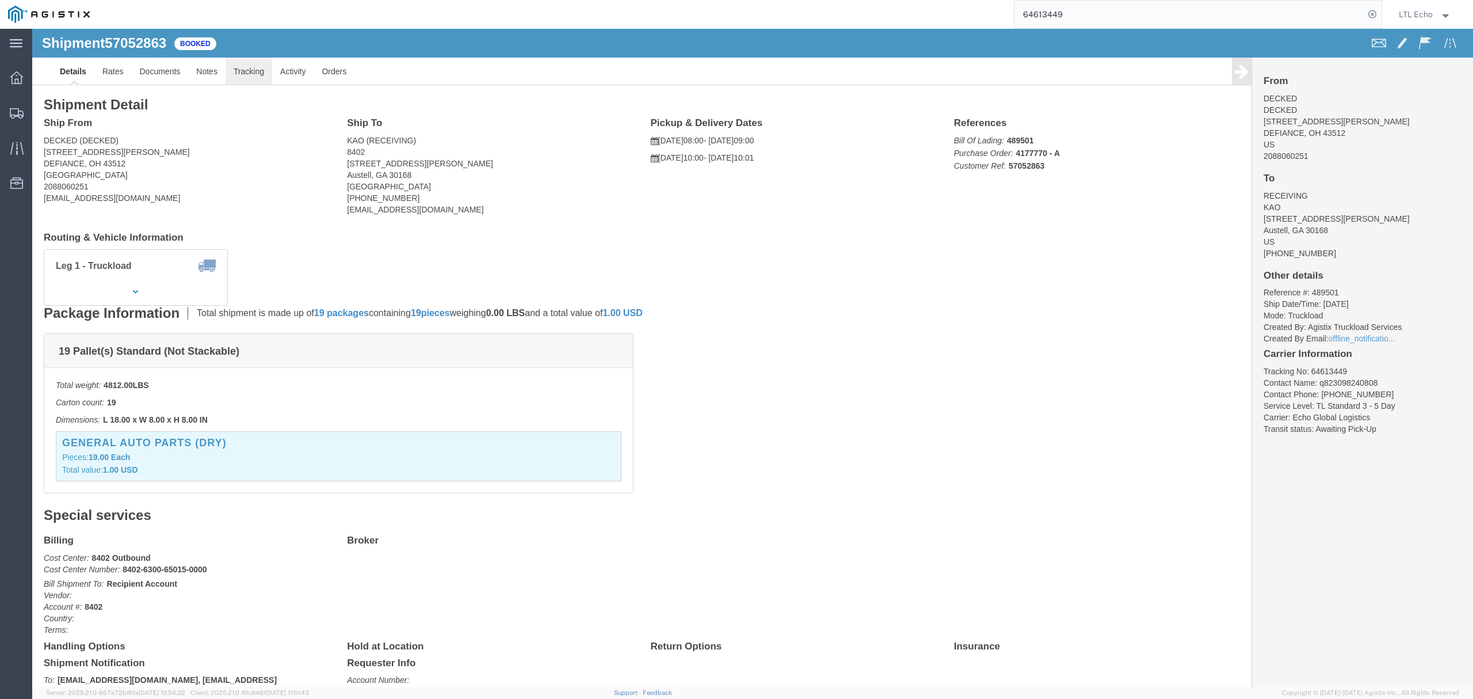
click link "Tracking"
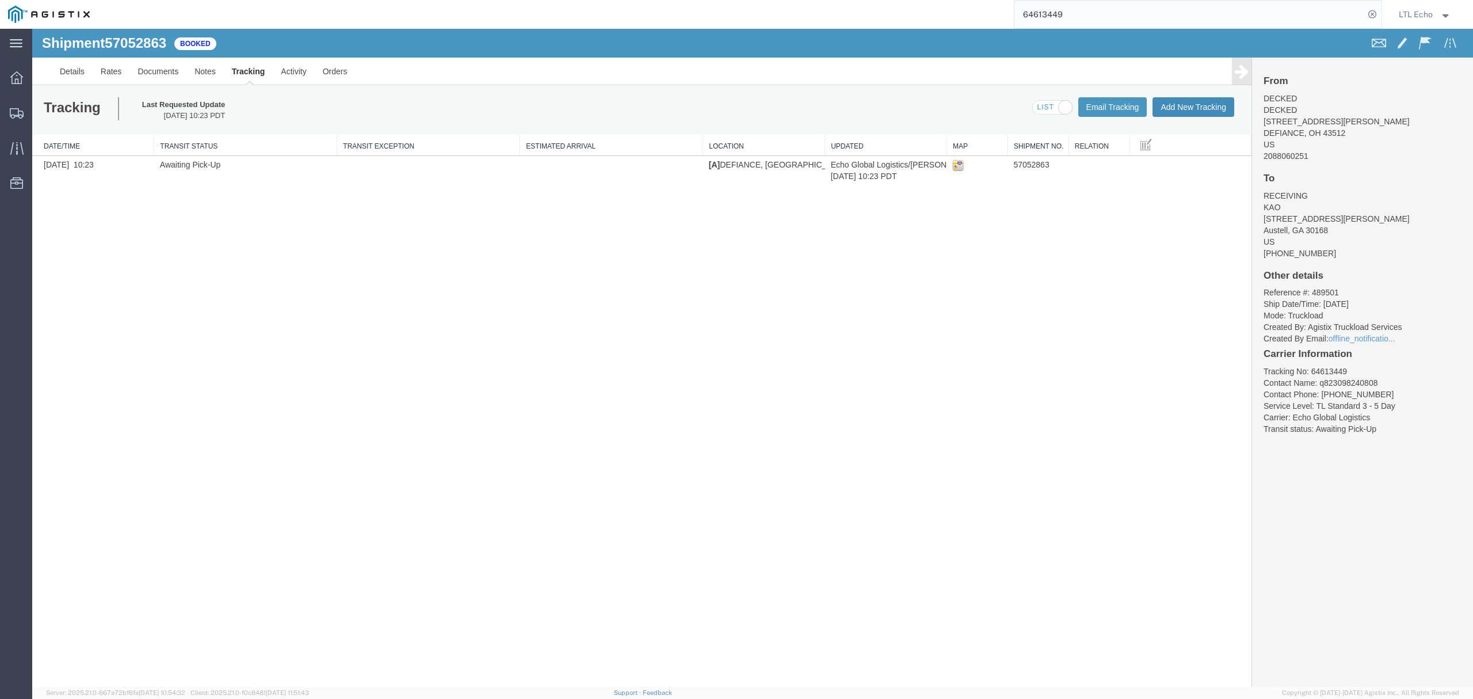
click at [1169, 106] on button "Add New Tracking" at bounding box center [1194, 107] width 82 height 20
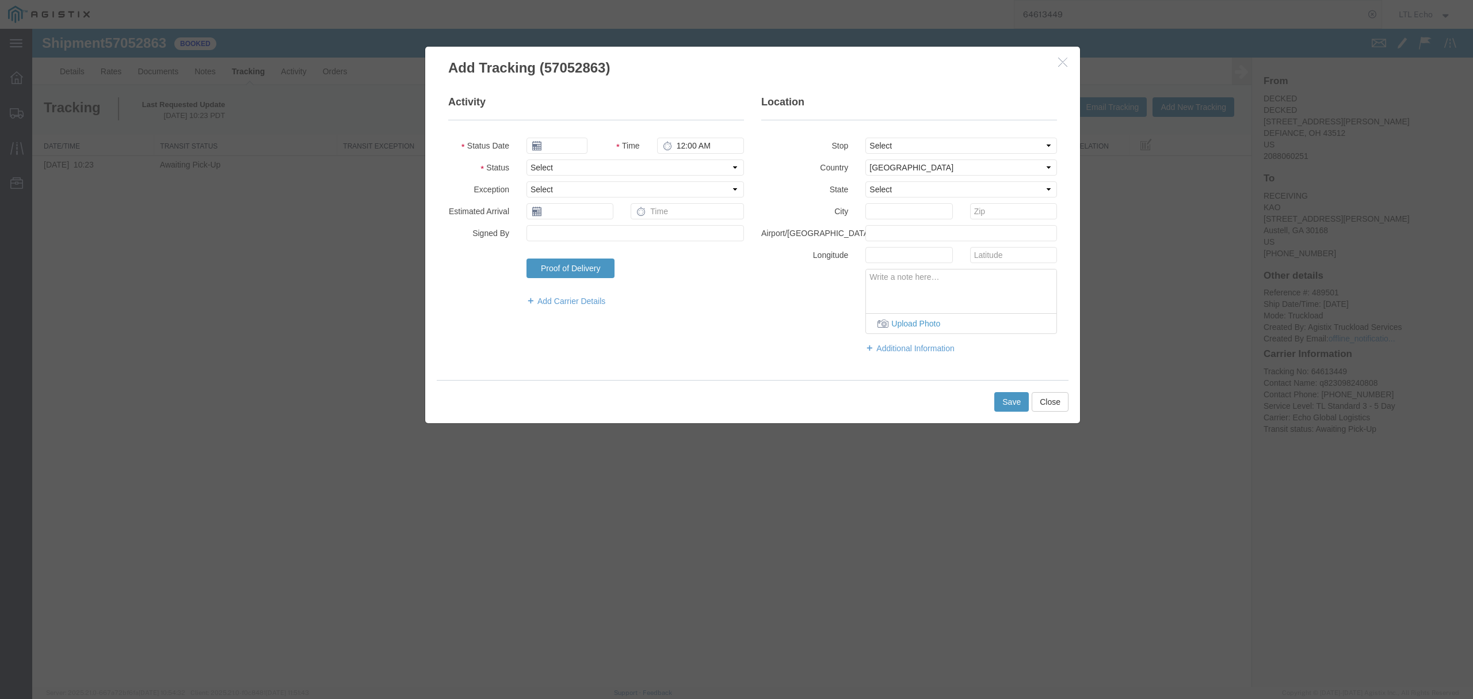
type input "[DATE]"
type input "12:00 PM"
click at [599, 165] on select "Select Arrival Notice Available Arrival Notice Imported Arrive at Delivery Loca…" at bounding box center [636, 167] width 218 height 16
select select "DELIVRED"
click at [527, 159] on select "Select Arrival Notice Available Arrival Notice Imported Arrive at Delivery Loca…" at bounding box center [636, 167] width 218 height 16
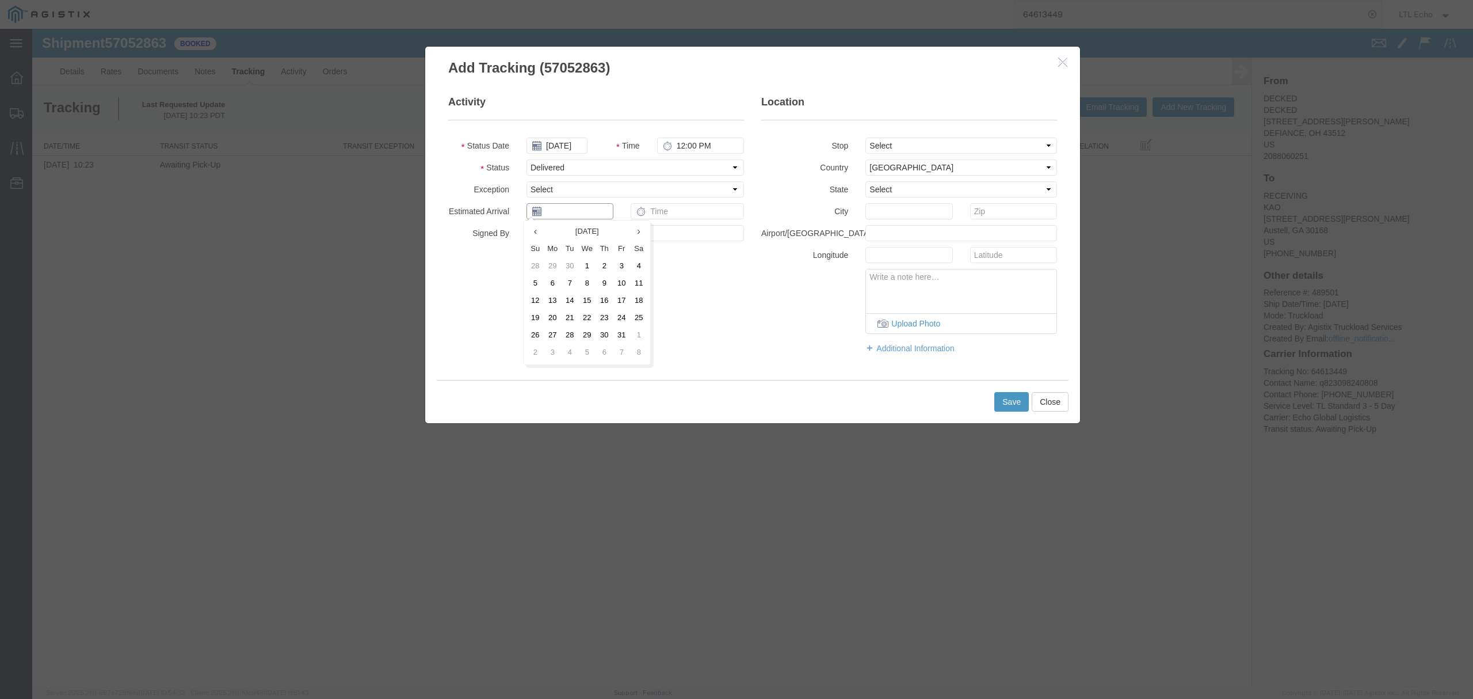
click at [574, 219] on body "Shipment 57052863 1 of 1 Booked Details Rates Documents Notes Tracking Activity…" at bounding box center [752, 338] width 1441 height 619
click at [549, 299] on td "13" at bounding box center [552, 300] width 17 height 17
type input "[DATE]"
click at [647, 216] on input "text" at bounding box center [687, 211] width 113 height 16
click at [856, 368] on div "Activity Status Date [DATE] Time 12:00 PM Status Select Arrival Notice Availabl…" at bounding box center [752, 229] width 655 height 302
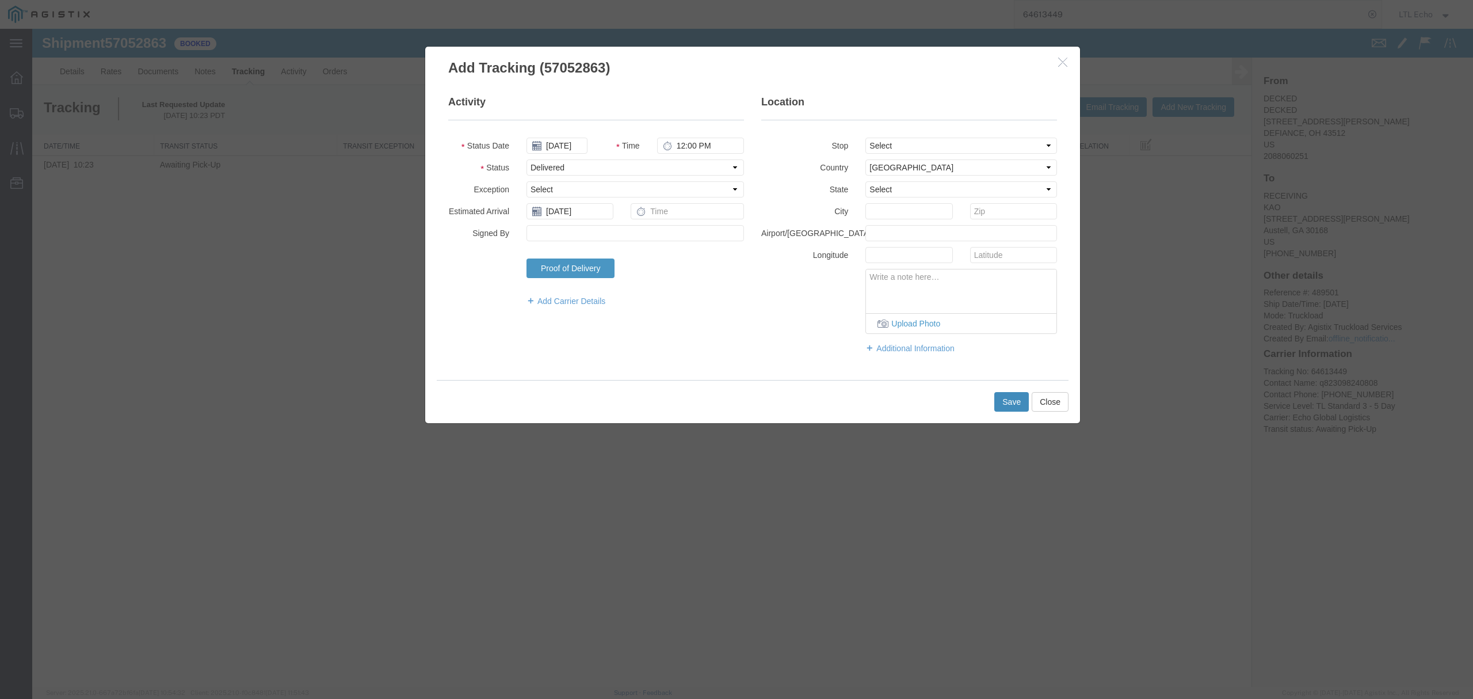
click at [1013, 401] on button "Save" at bounding box center [1011, 402] width 35 height 20
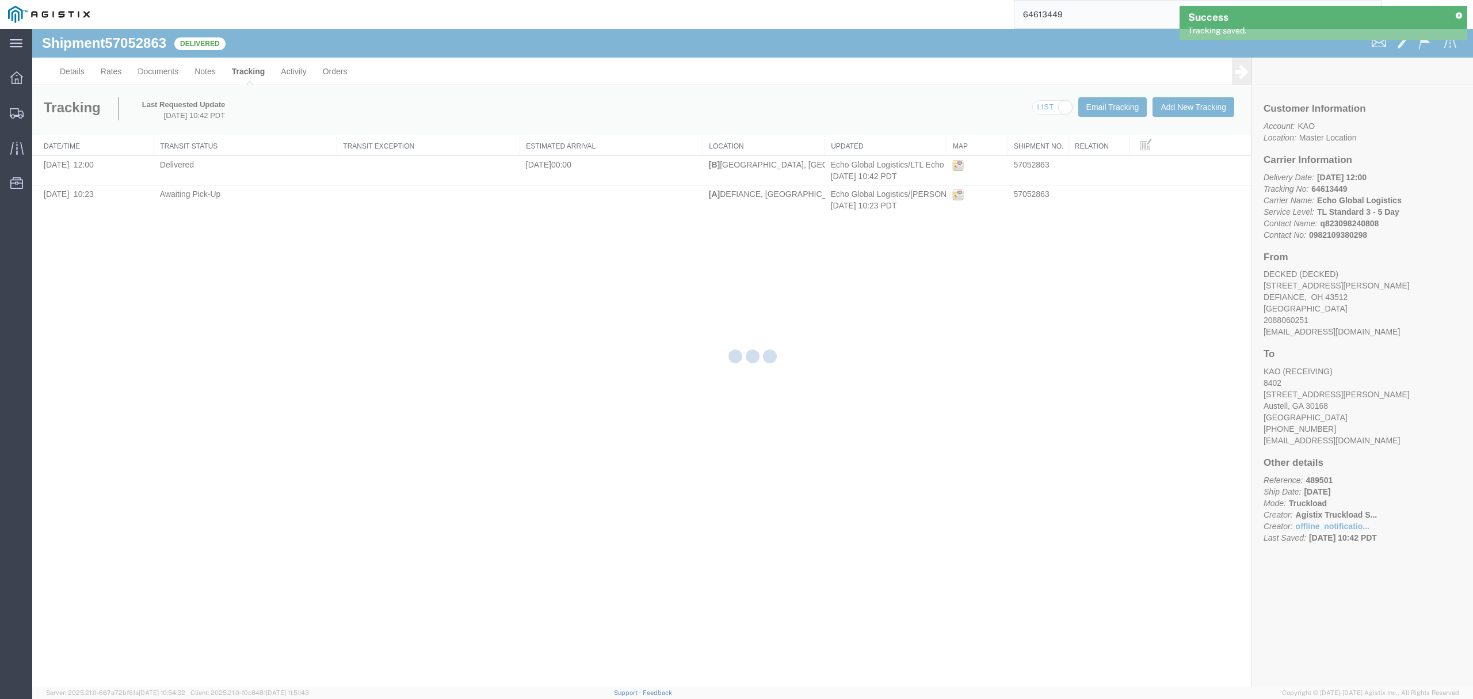
click at [1011, 401] on div at bounding box center [752, 358] width 1441 height 658
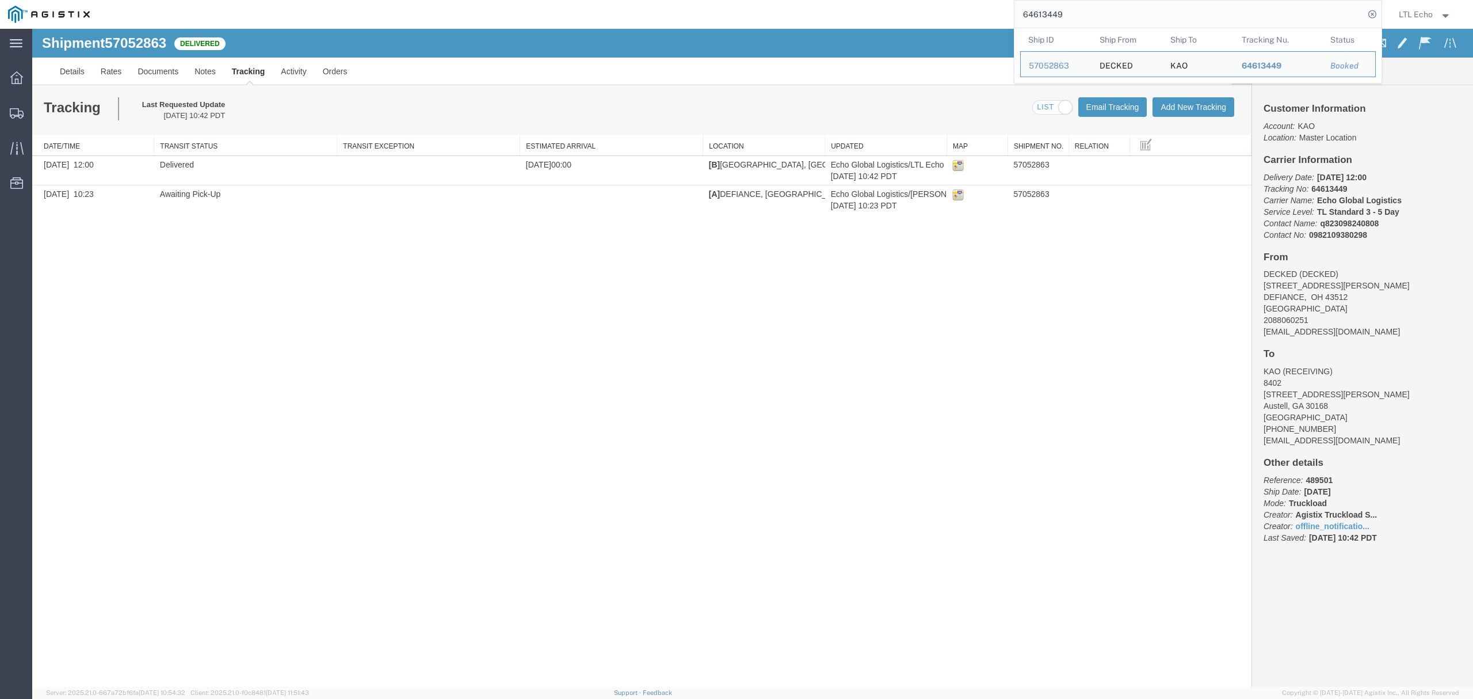
drag, startPoint x: 1112, startPoint y: 41, endPoint x: 500, endPoint y: 107, distance: 615.8
paste input "21620"
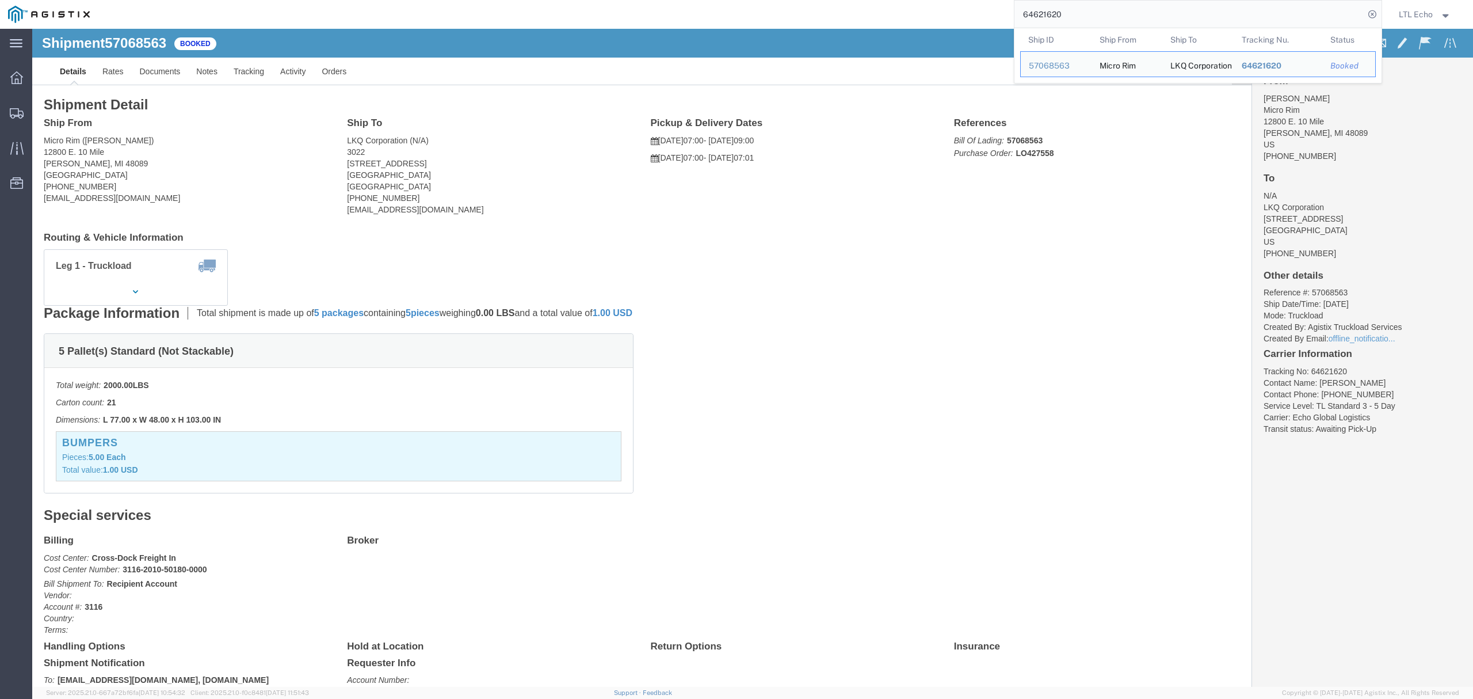
drag, startPoint x: 1099, startPoint y: 7, endPoint x: 830, endPoint y: 10, distance: 268.8
click at [876, 21] on div "64621620 Ship ID Ship From Ship To Tracking Nu. Status Ship ID 57068563 Ship Fr…" at bounding box center [740, 14] width 1284 height 29
paste input "64416897"
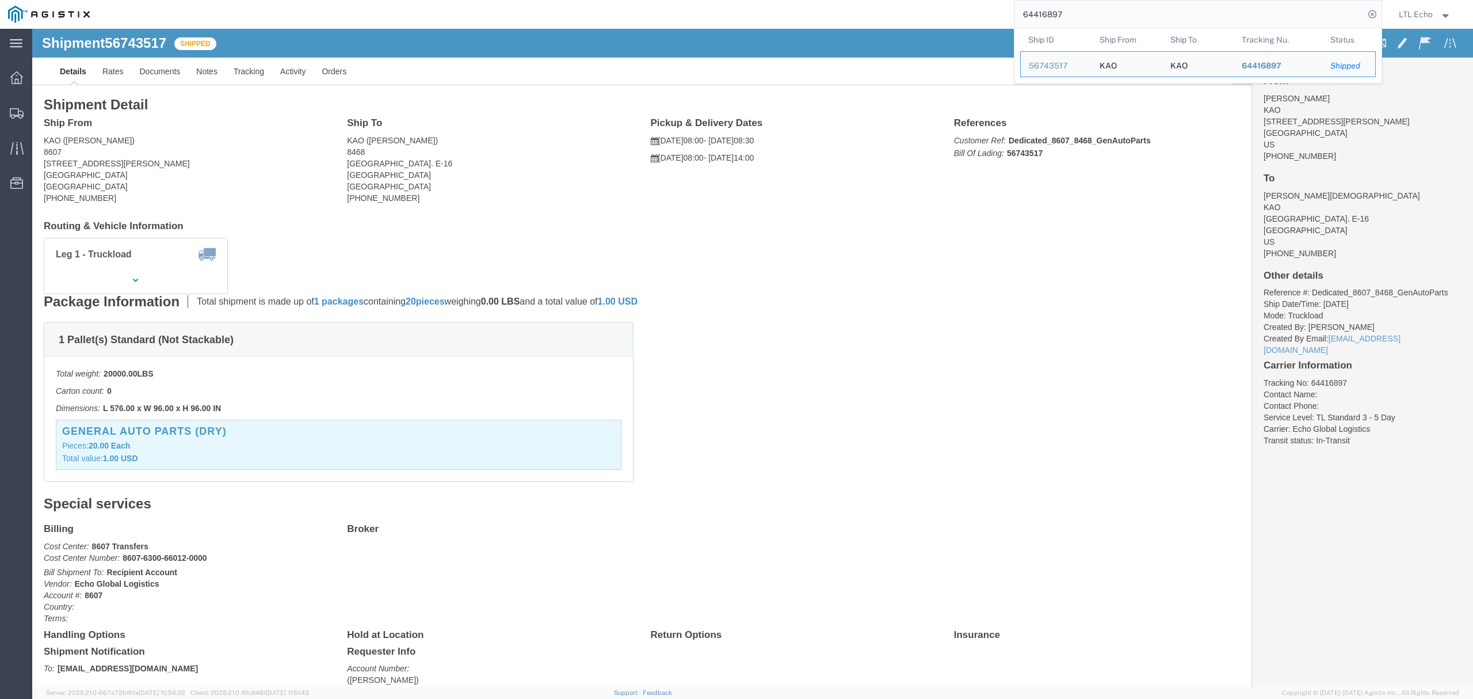
drag, startPoint x: 1088, startPoint y: 14, endPoint x: 867, endPoint y: 7, distance: 221.1
click at [914, 12] on div "64416897 Ship ID Ship From Ship To Tracking Nu. Status Ship ID 56743517 Ship Fr…" at bounding box center [740, 14] width 1284 height 29
paste input "523165"
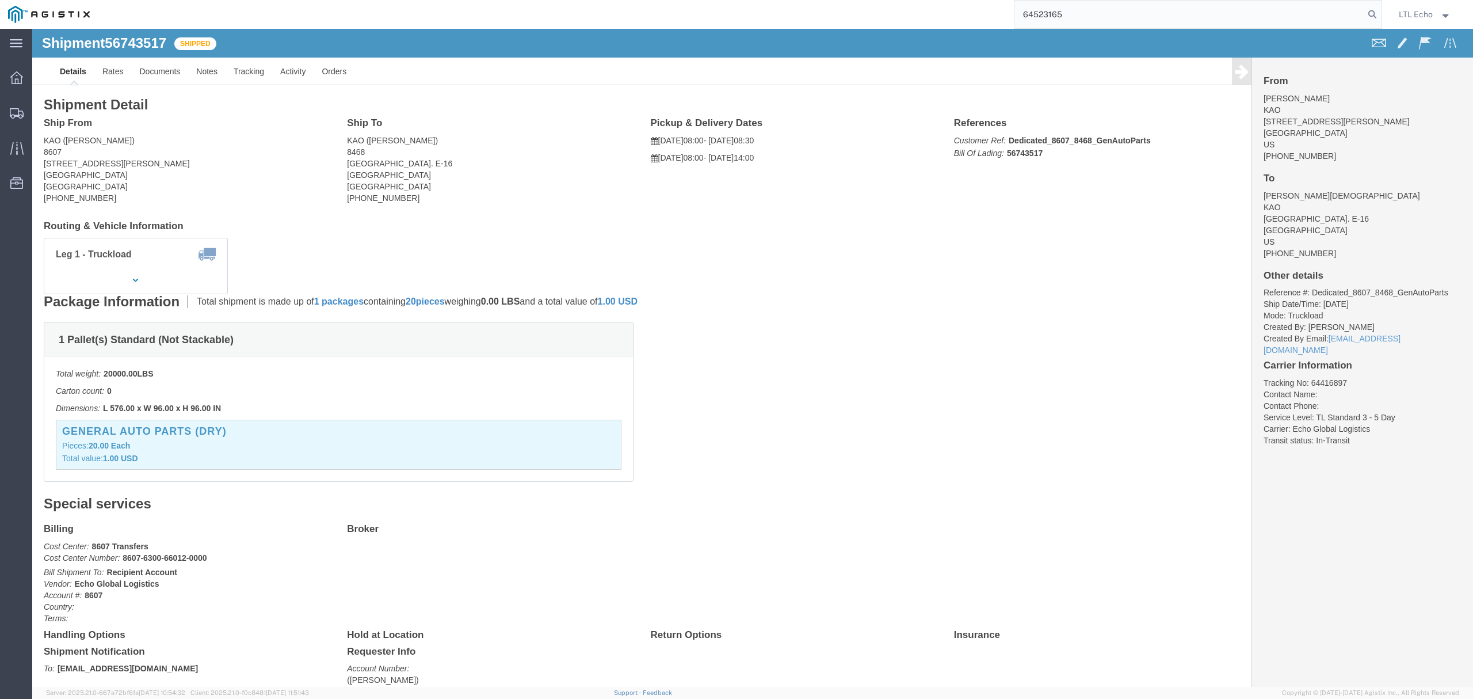
type input "64523165"
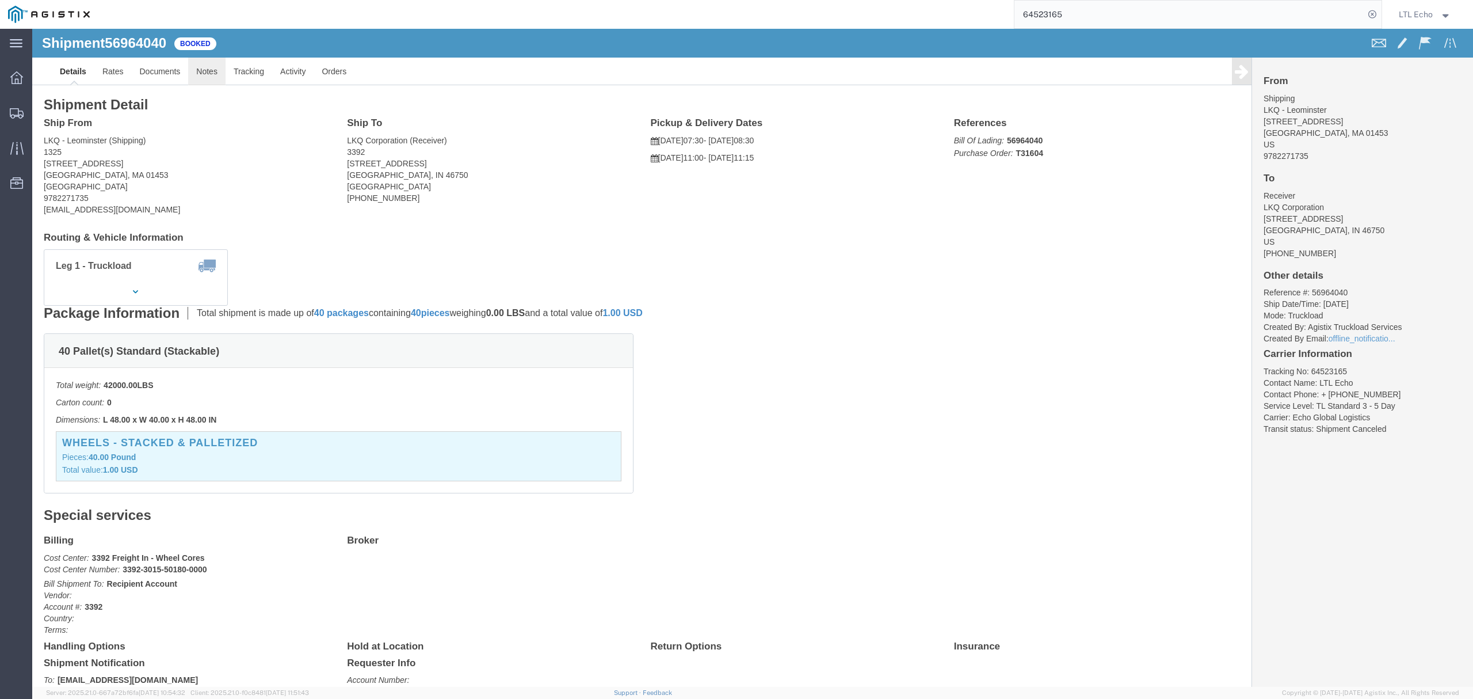
click link "Notes"
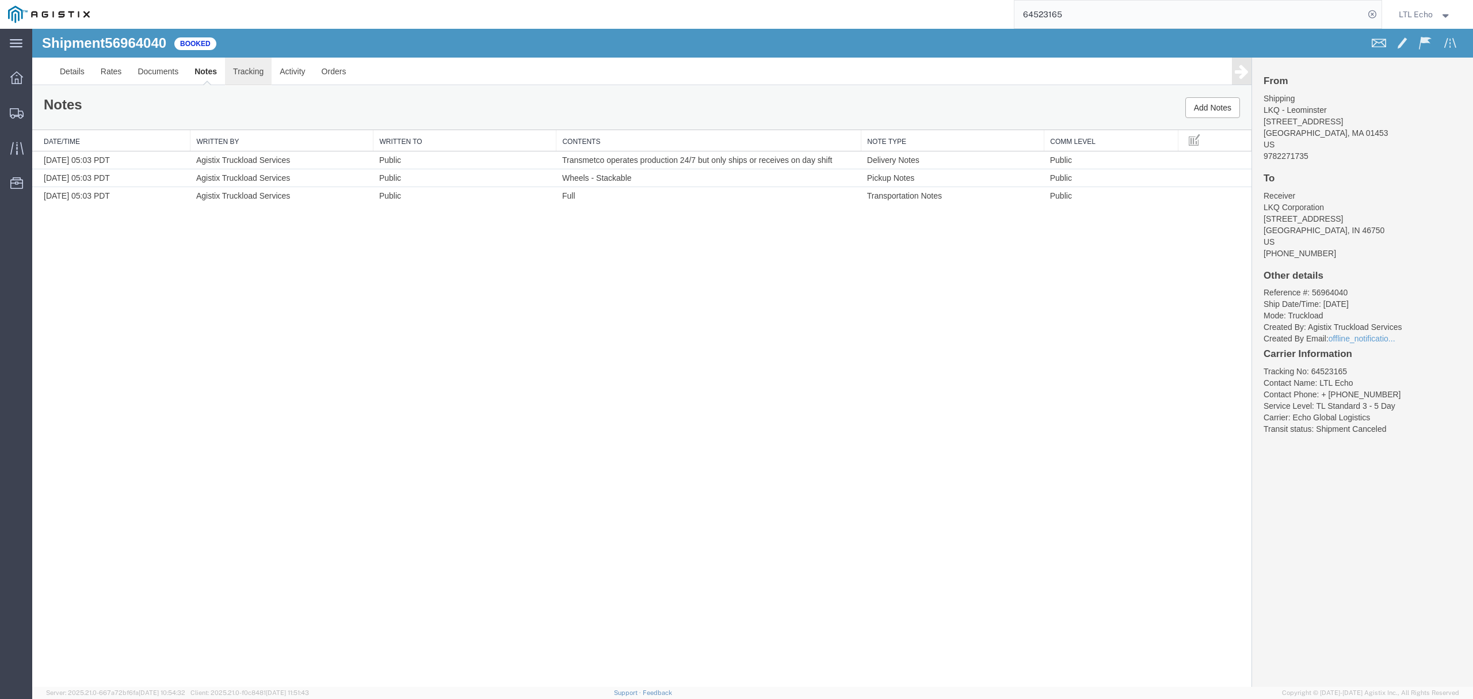
click at [252, 69] on link "Tracking" at bounding box center [248, 72] width 47 height 28
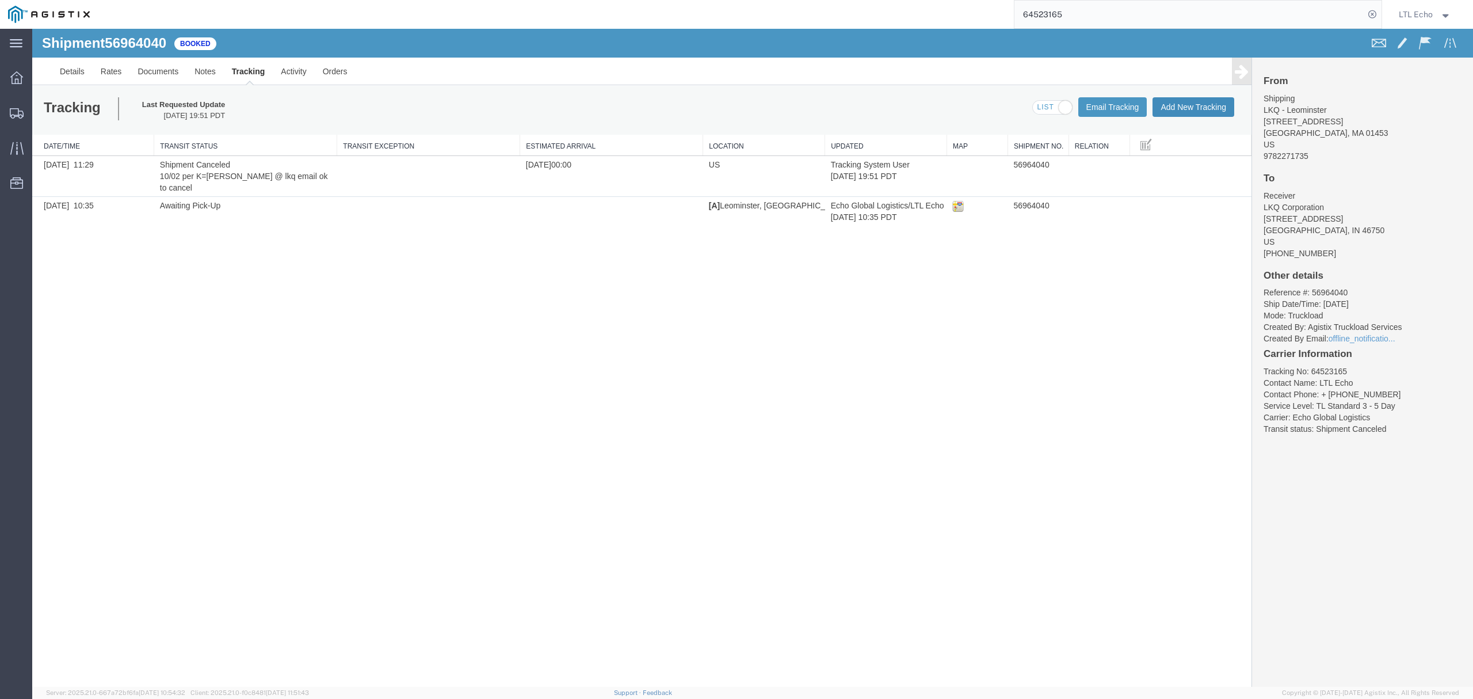
click at [1198, 104] on button "Add New Tracking" at bounding box center [1194, 107] width 82 height 20
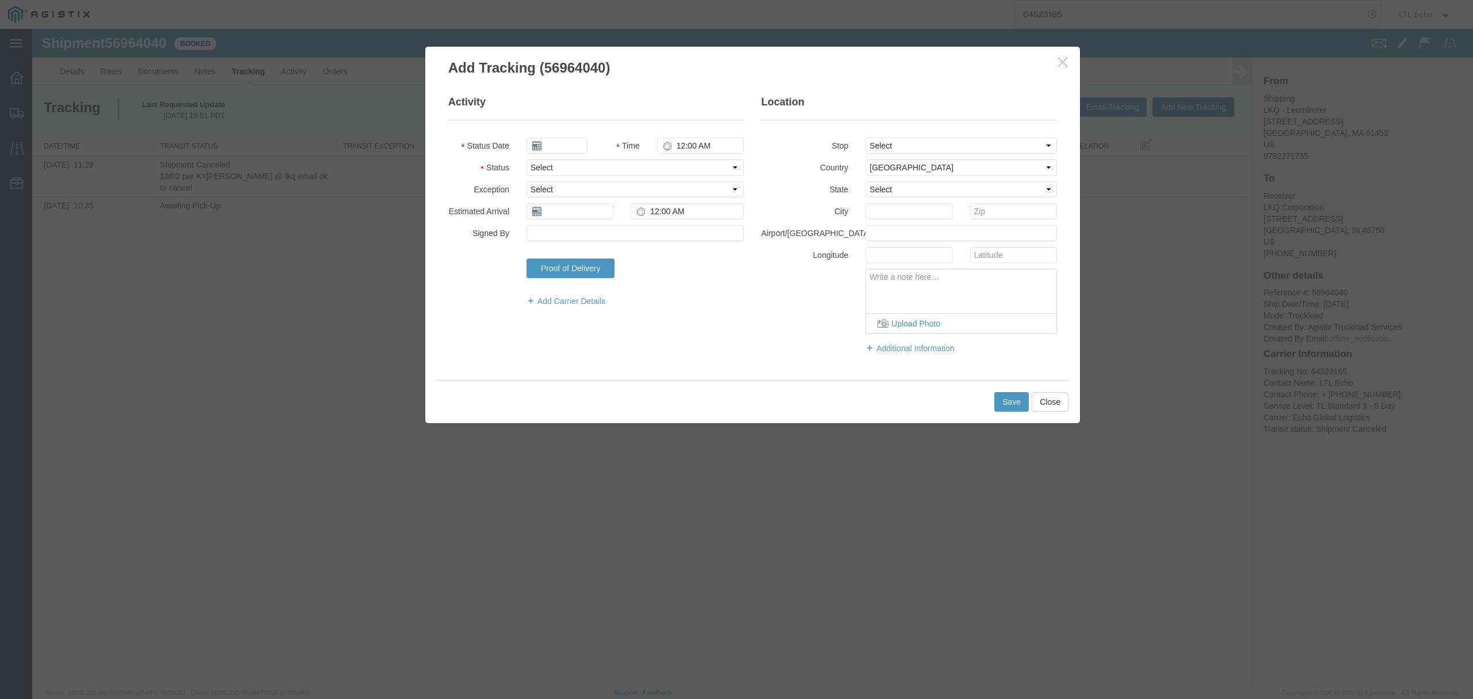
type input "[DATE]"
type input "12:00 PM"
click at [683, 169] on select "Select Arrival Notice Available Arrival Notice Imported Arrive at Delivery Loca…" at bounding box center [636, 167] width 218 height 16
click at [777, 132] on fieldset "Location Stop Select From: [STREET_ADDRESS] To: [STREET_ADDRESS] Country Select…" at bounding box center [909, 230] width 296 height 270
click at [1058, 58] on icon "button" at bounding box center [1062, 62] width 9 height 10
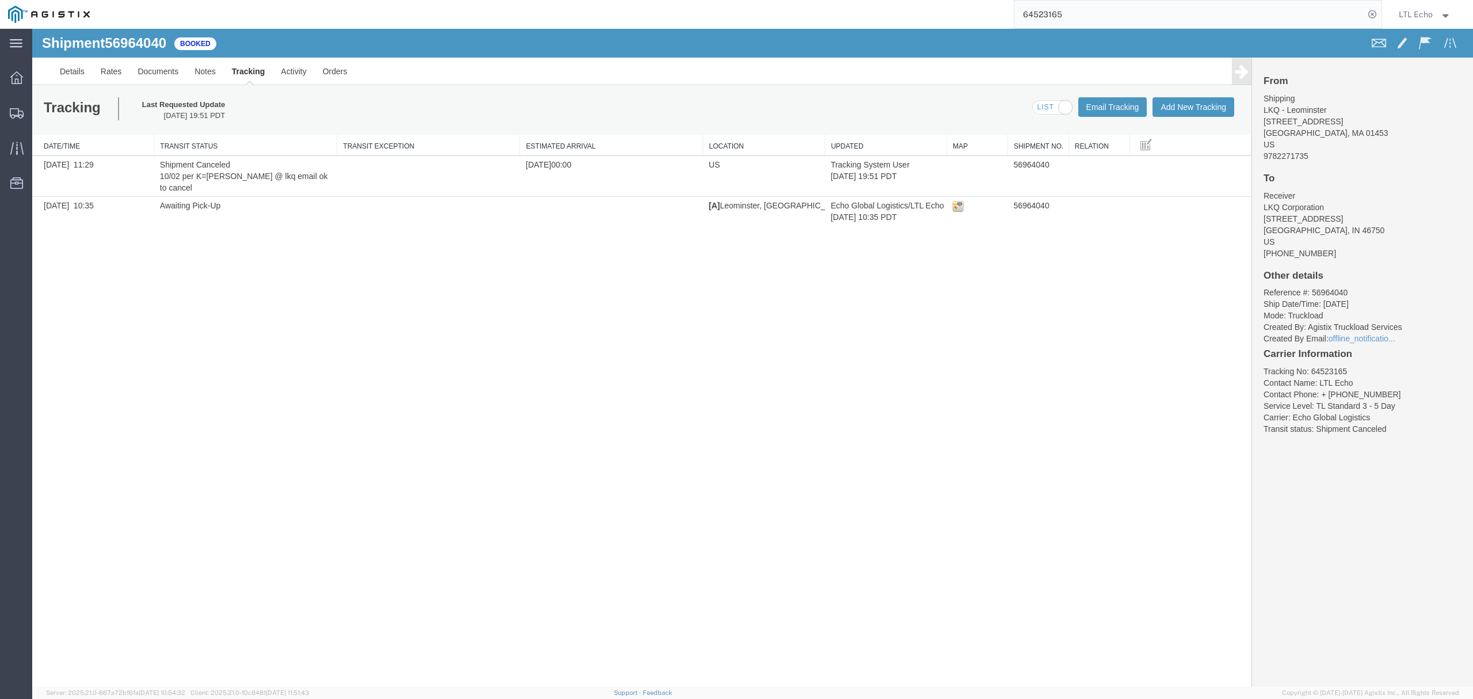
click at [942, 343] on div "Shipment 56964040 2 of 2 Booked Details Rates Documents Notes Tracking Activity…" at bounding box center [752, 358] width 1441 height 658
click at [942, 344] on div "Shipment 56964040 2 of 2 Booked Details Rates Documents Notes Tracking Activity…" at bounding box center [752, 358] width 1441 height 658
click at [77, 61] on link "Details" at bounding box center [72, 72] width 41 height 28
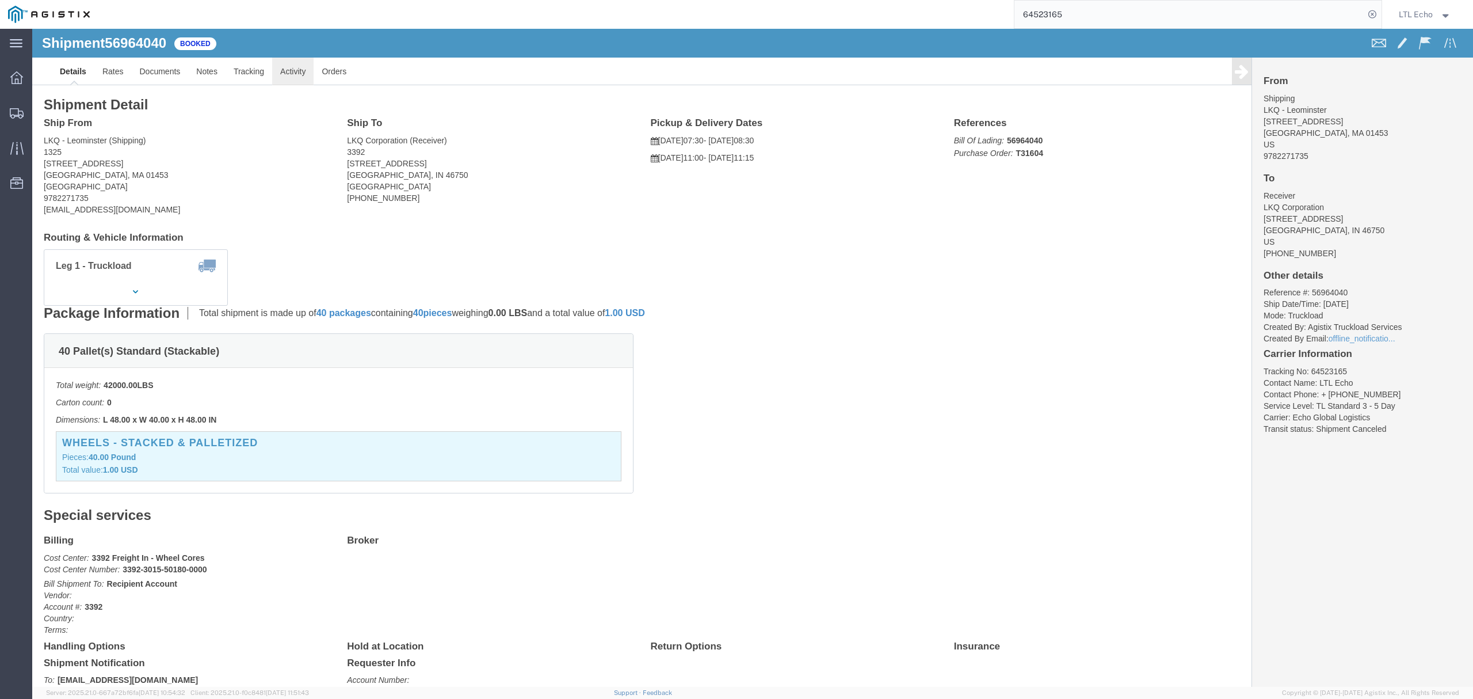
click link "Activity"
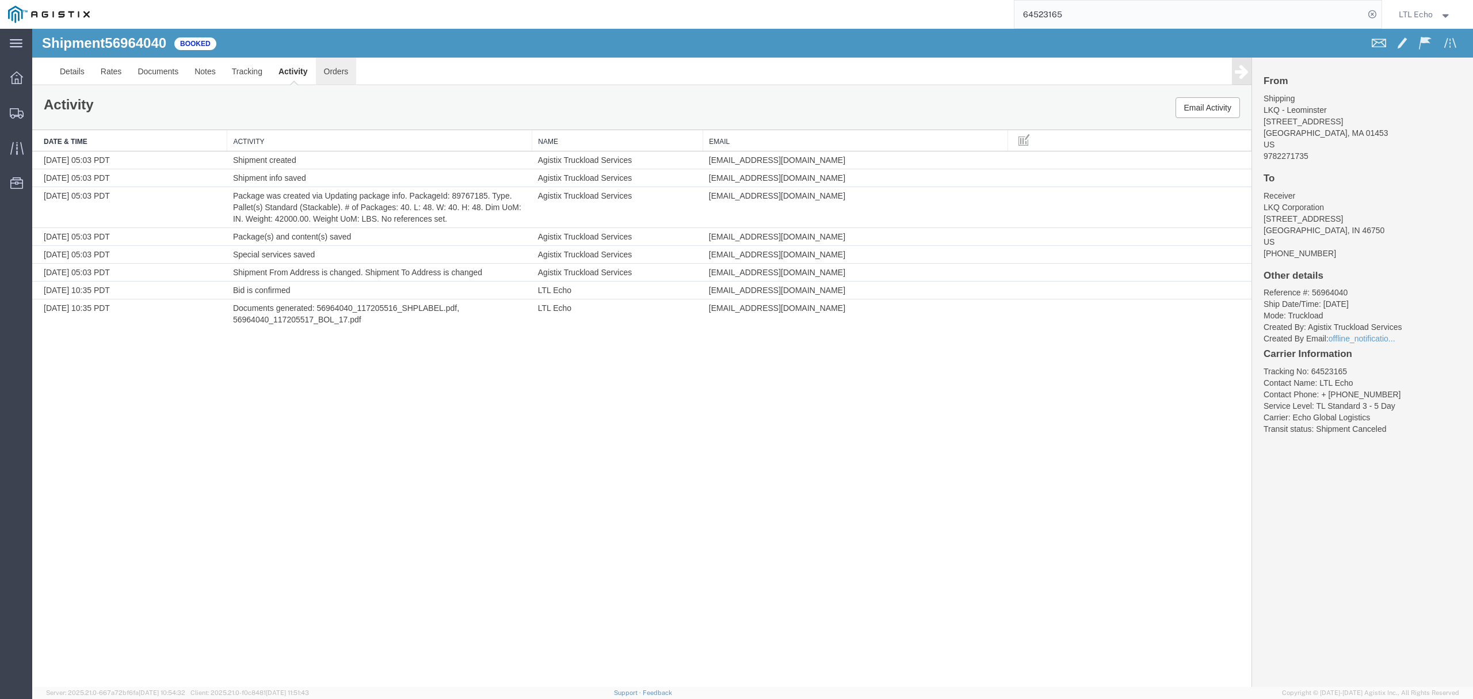
click at [337, 68] on link "Orders" at bounding box center [336, 72] width 41 height 28
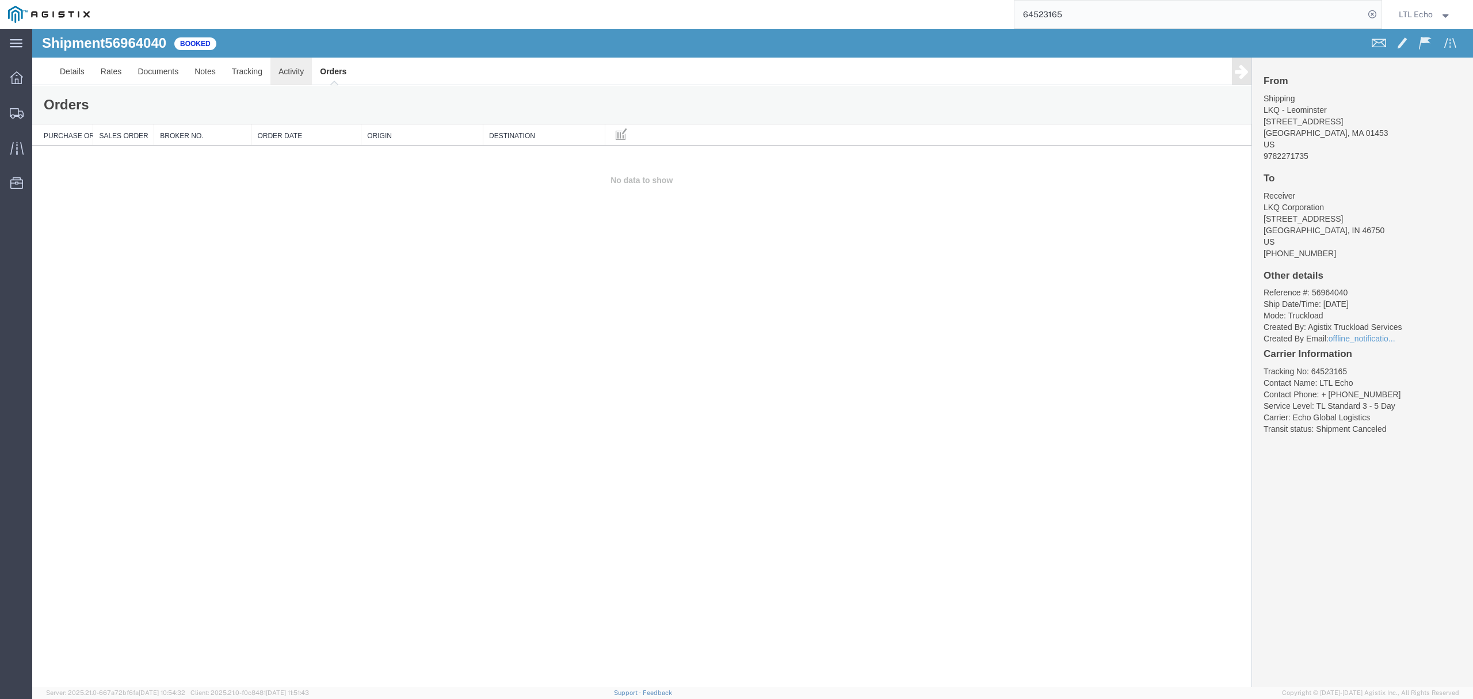
click at [298, 75] on link "Activity" at bounding box center [290, 72] width 41 height 28
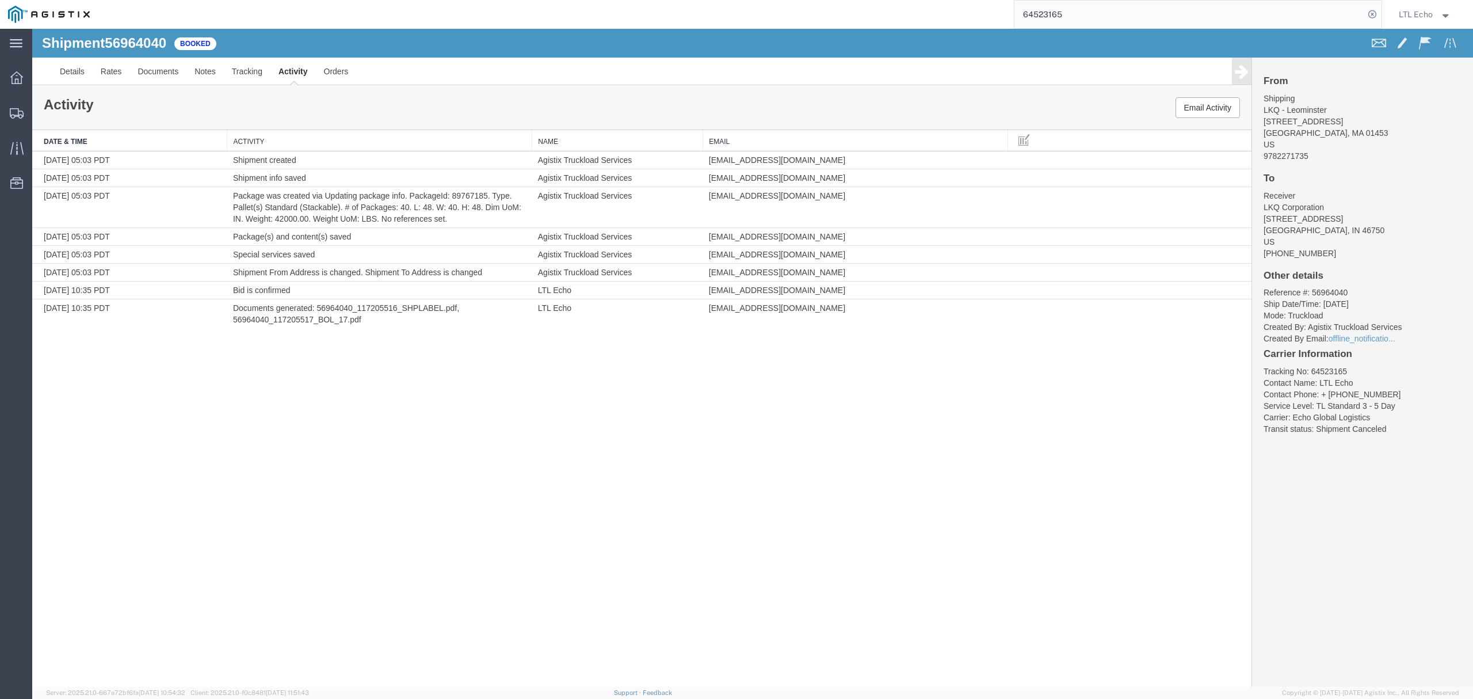
click at [219, 81] on link "Notes" at bounding box center [204, 72] width 37 height 28
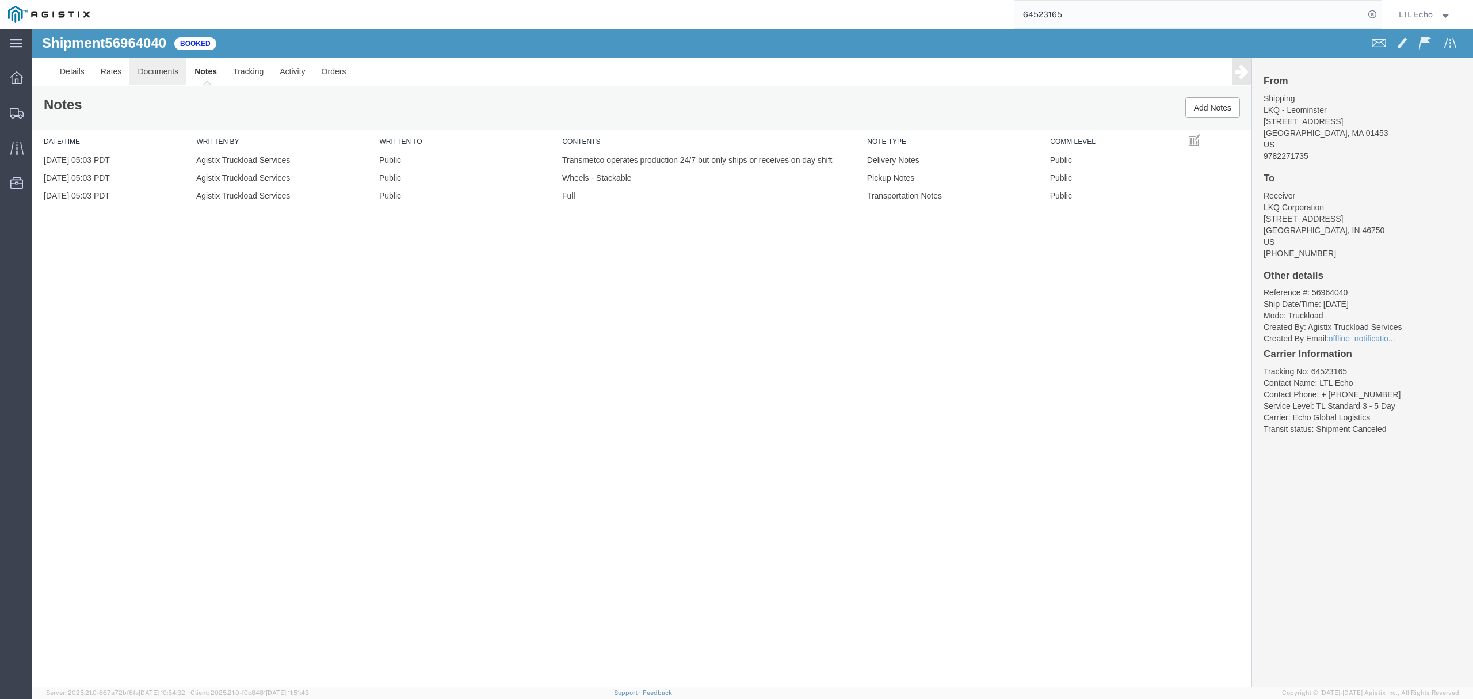
click at [157, 82] on link "Documents" at bounding box center [157, 72] width 57 height 28
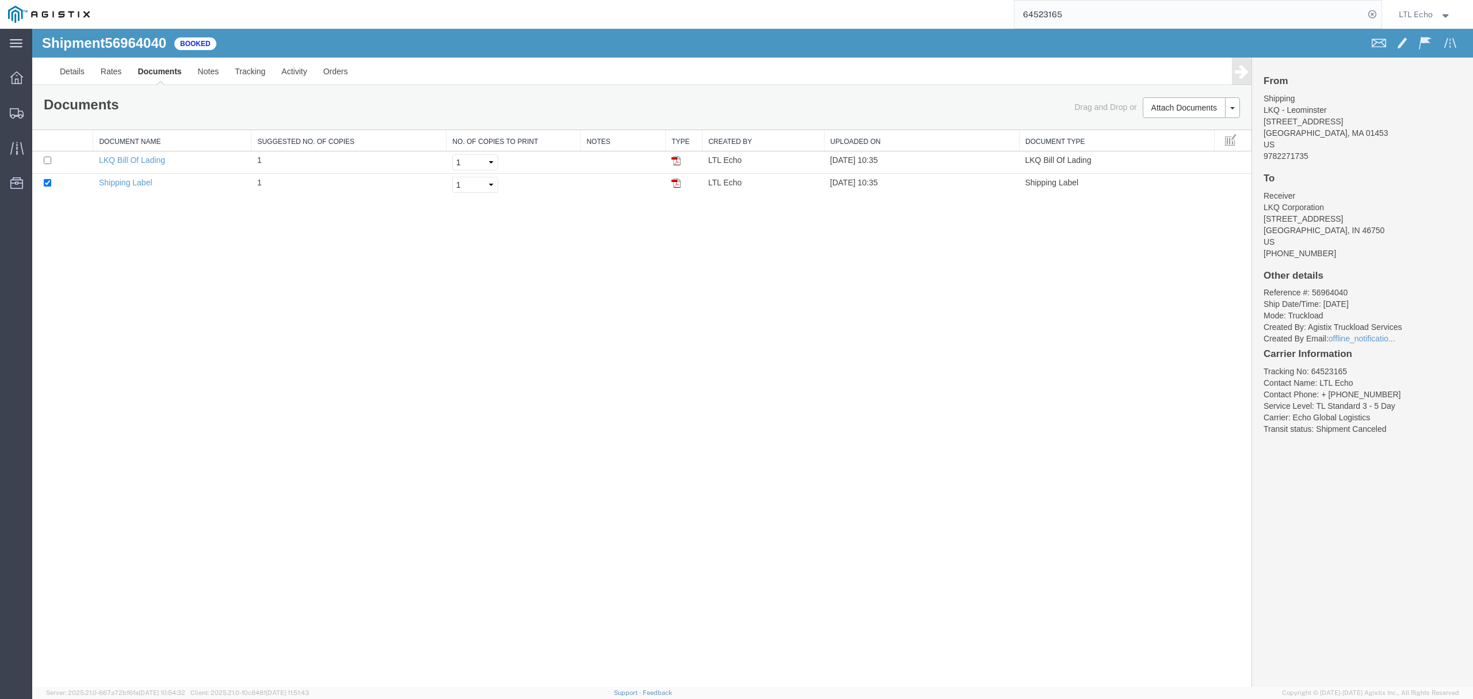
click at [157, 69] on link "Documents" at bounding box center [159, 72] width 60 height 28
click at [120, 69] on link "Rates" at bounding box center [111, 72] width 37 height 28
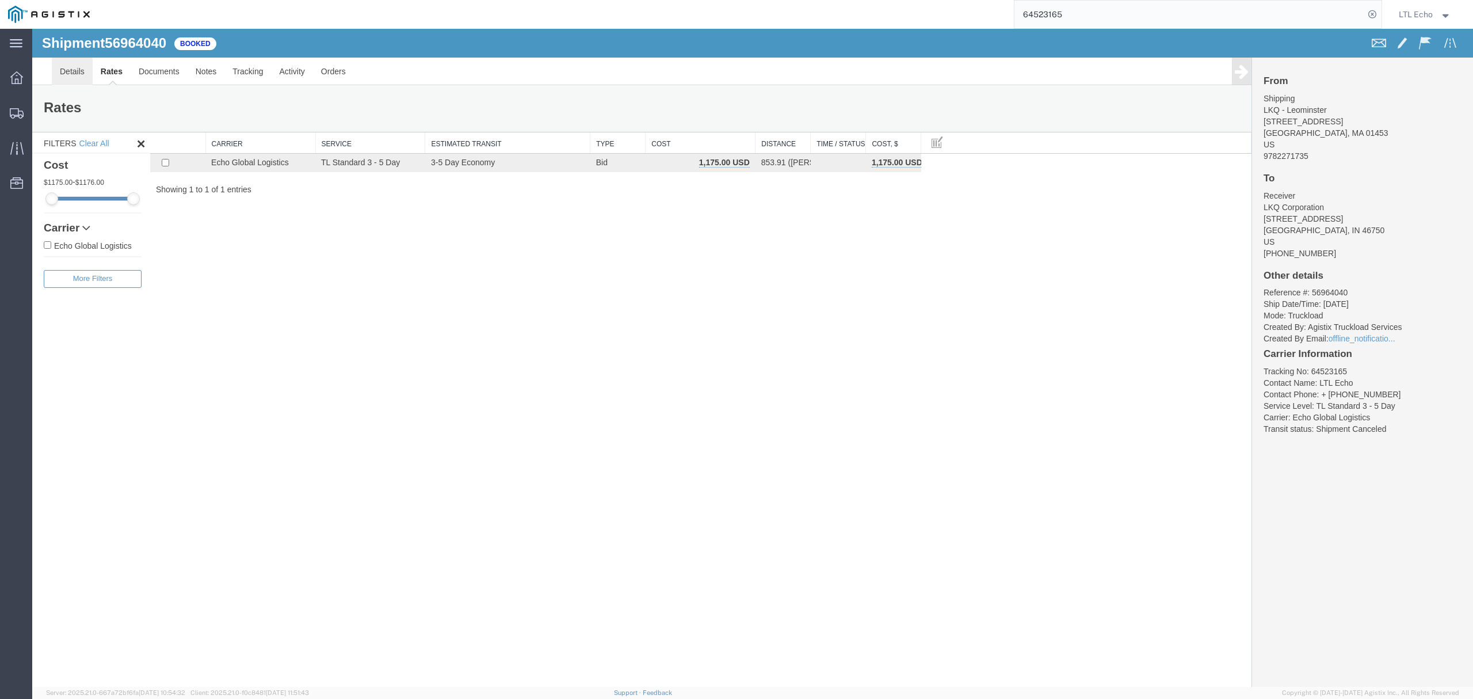
click at [70, 75] on link "Details" at bounding box center [72, 72] width 41 height 28
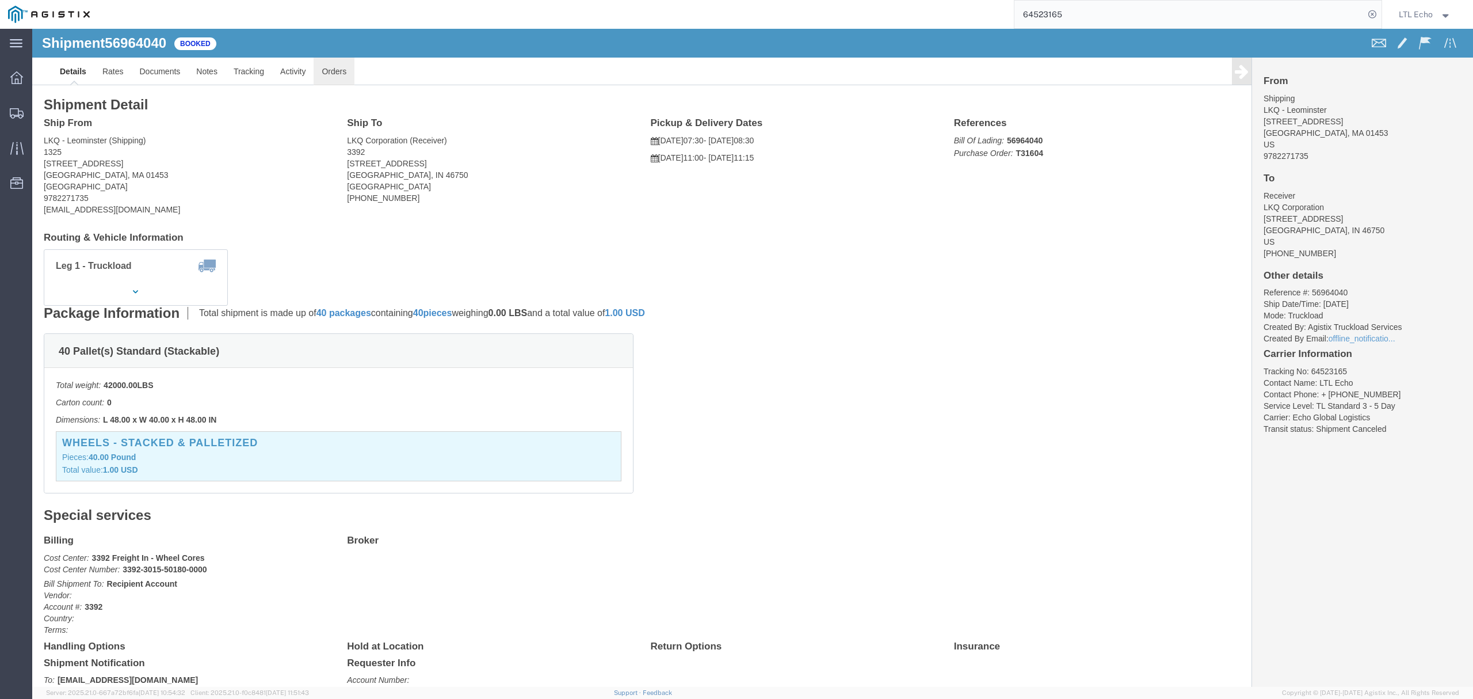
click link "Orders"
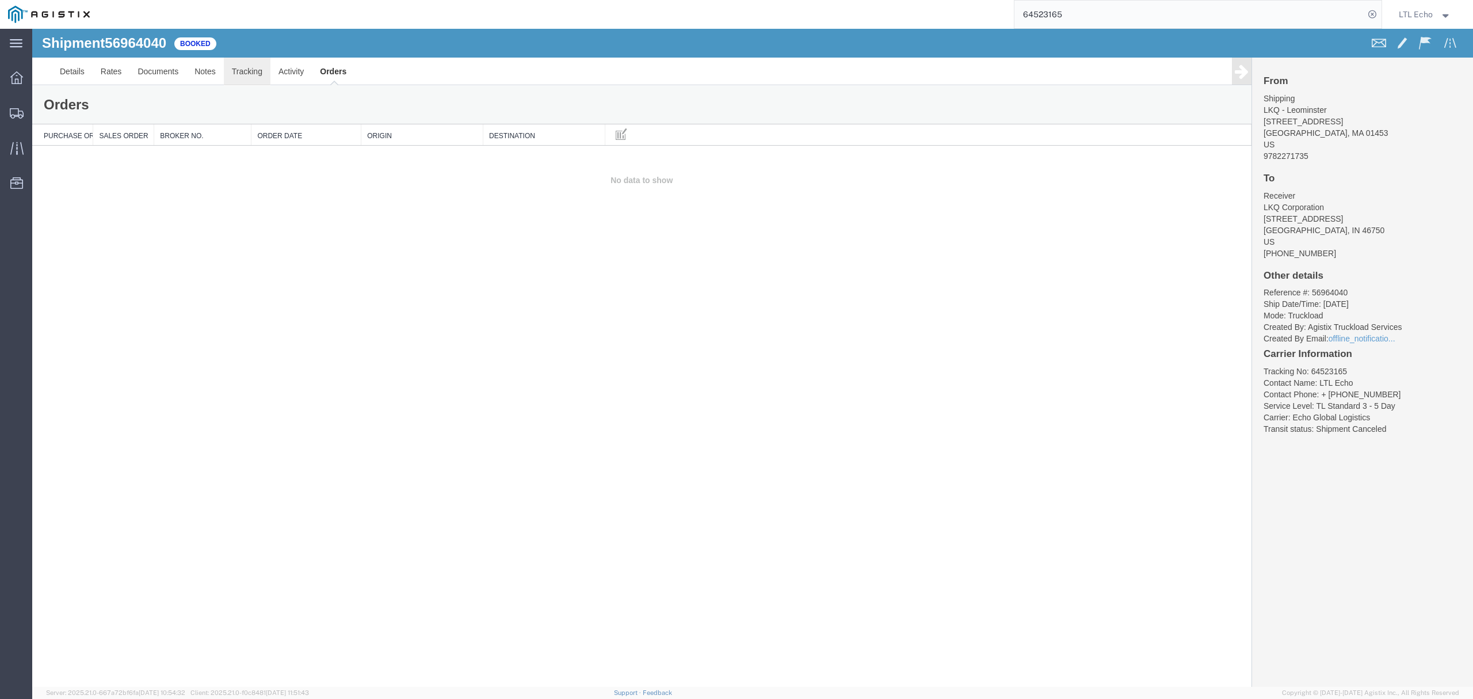
click at [264, 68] on link "Tracking" at bounding box center [247, 72] width 47 height 28
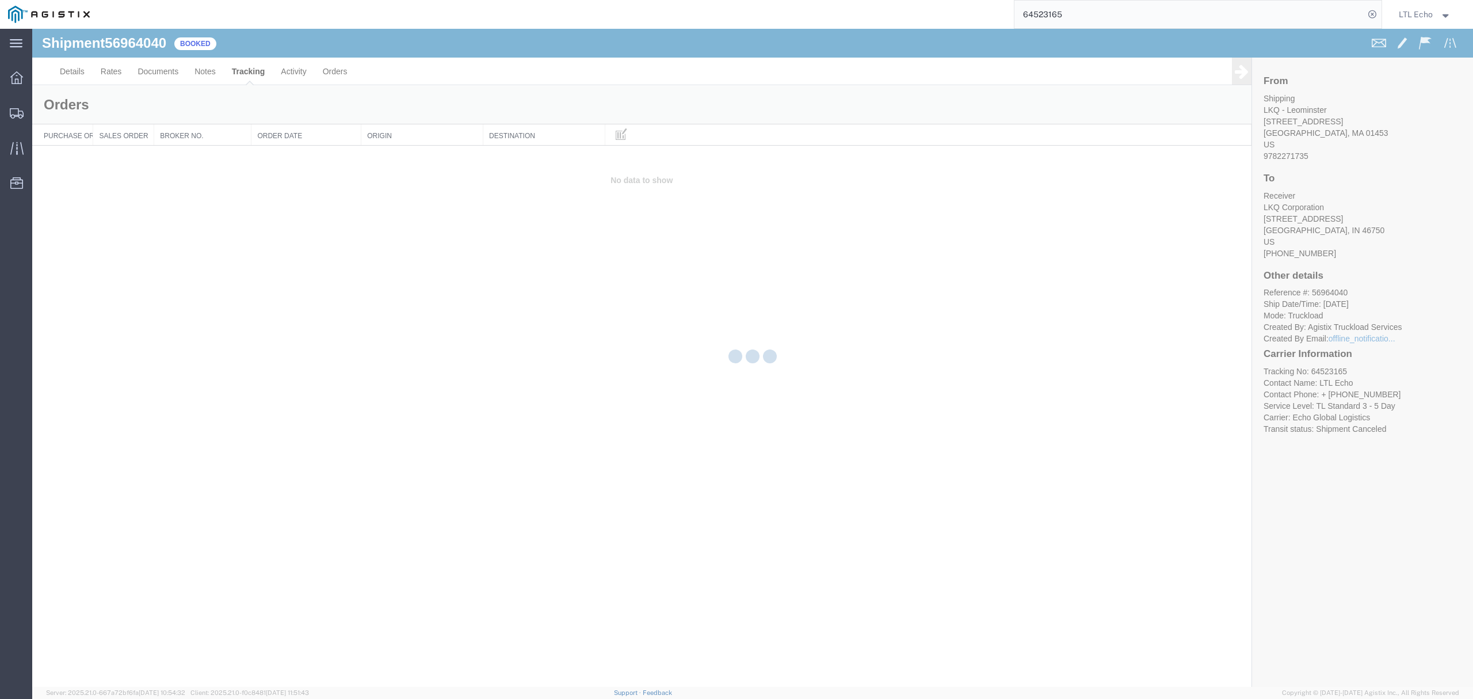
click at [293, 71] on div at bounding box center [752, 358] width 1441 height 658
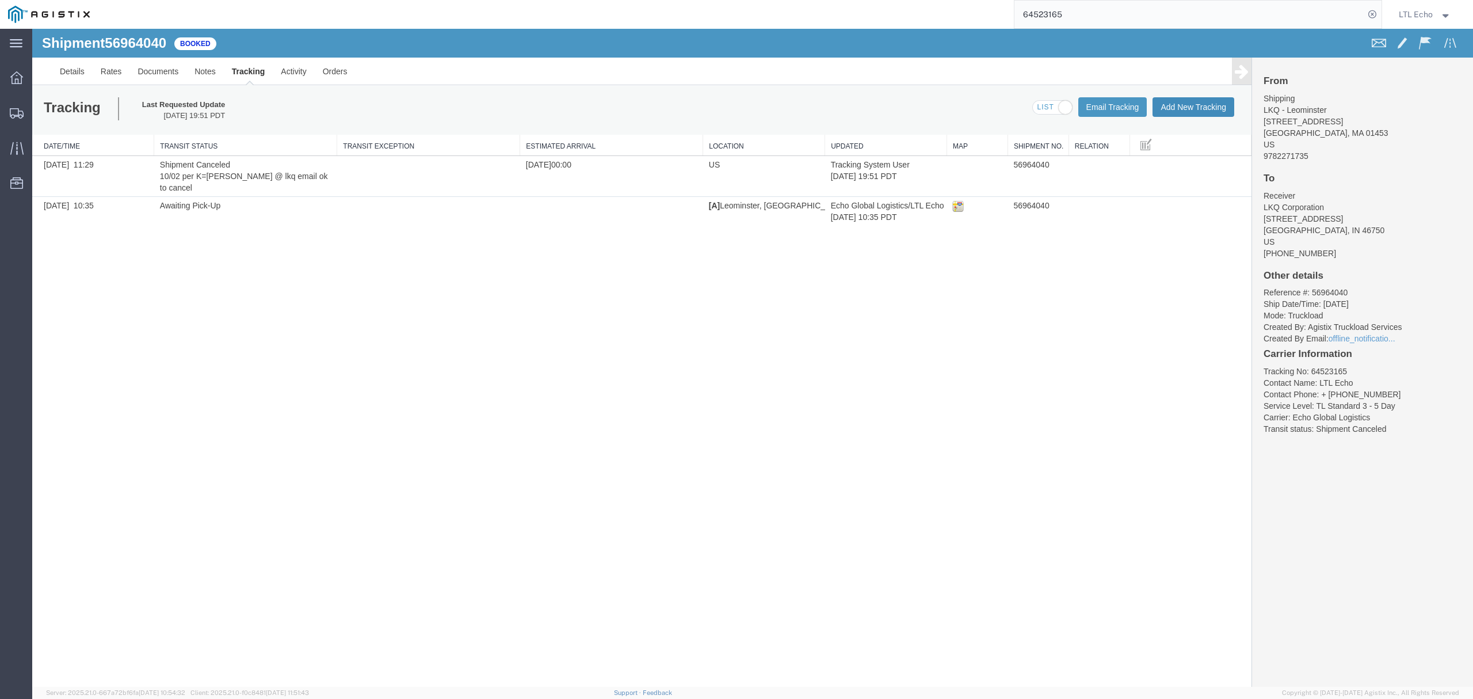
click at [1198, 108] on button "Add New Tracking" at bounding box center [1194, 107] width 82 height 20
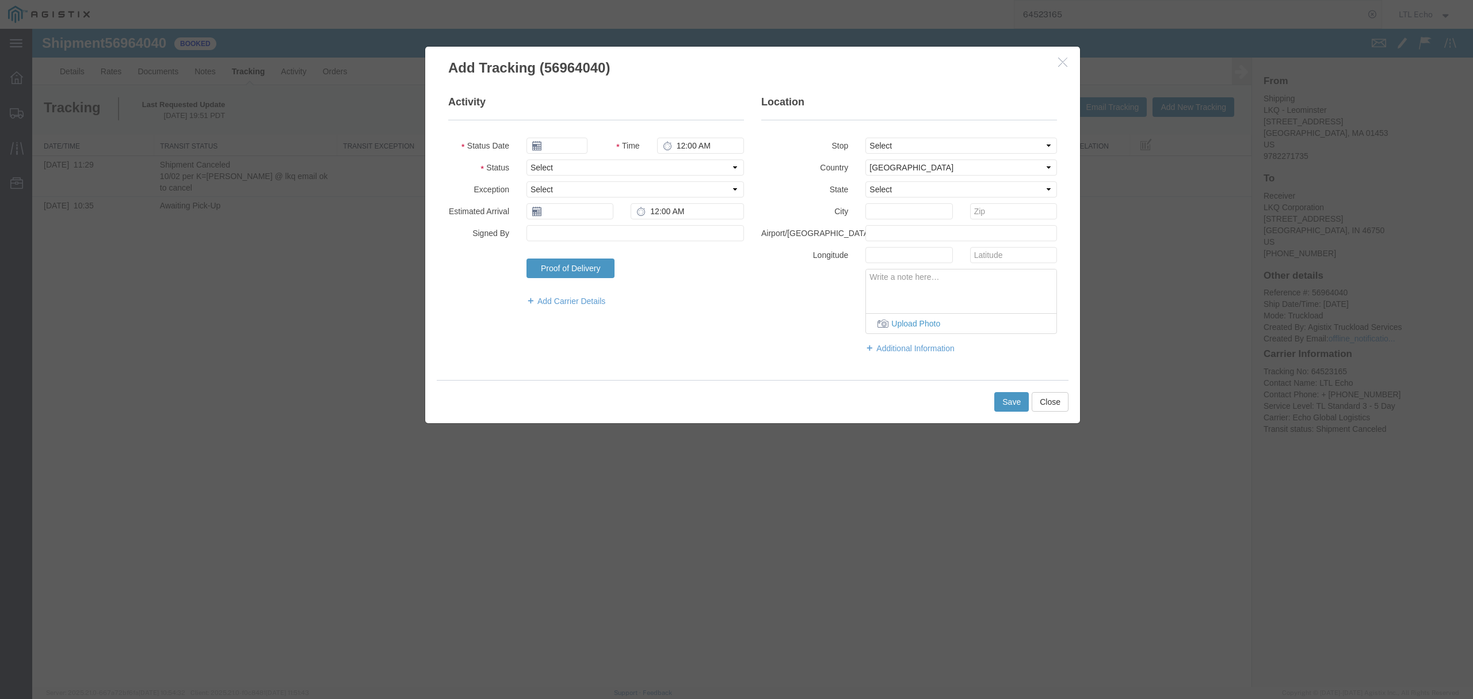
type input "[DATE]"
type input "12:00 PM"
click at [607, 164] on select "Select Arrival Notice Available Arrival Notice Imported Arrive at Delivery Loca…" at bounding box center [636, 167] width 218 height 16
click at [1042, 399] on button "Close" at bounding box center [1050, 402] width 37 height 20
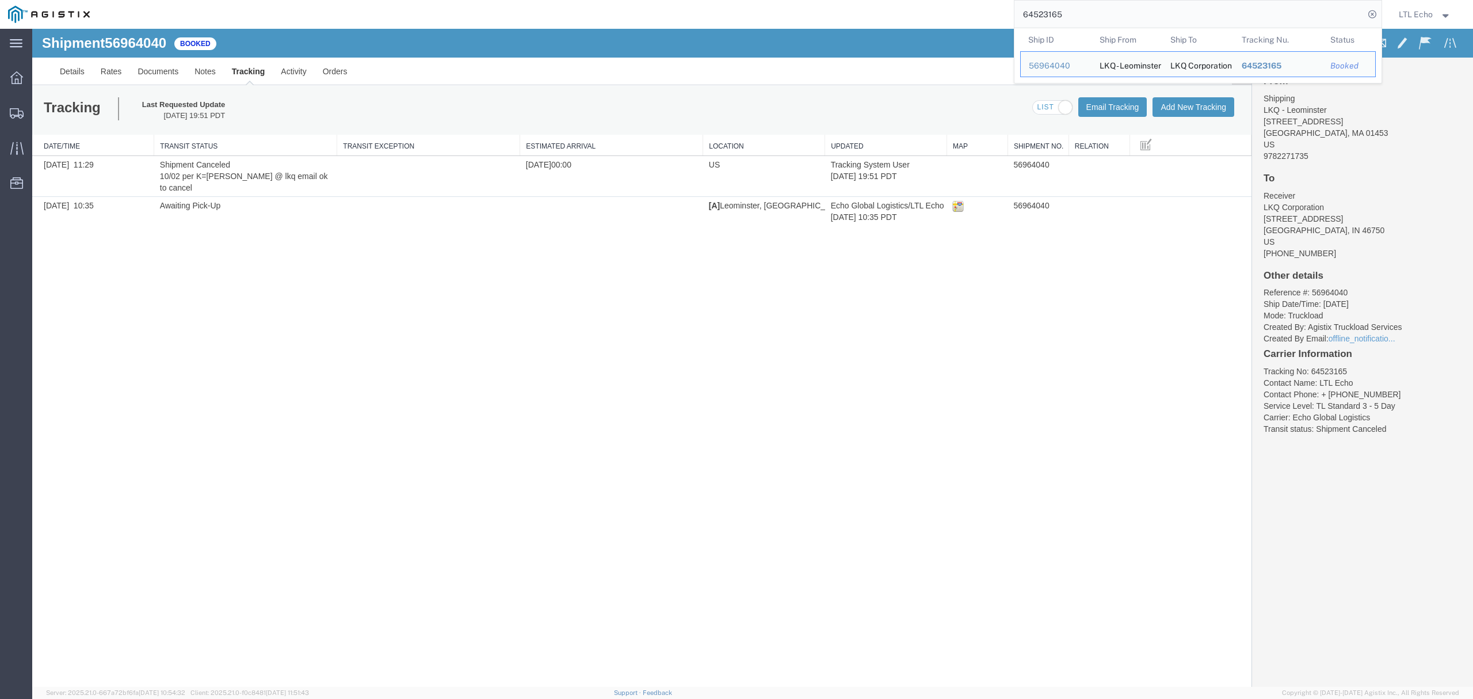
drag, startPoint x: 1089, startPoint y: 10, endPoint x: 611, endPoint y: 23, distance: 477.8
click at [792, 0] on html "main_menu Created with Sketch. Collapse Menu Dashboard Shipments Traffic Resour…" at bounding box center [736, 349] width 1473 height 699
paste input "61720"
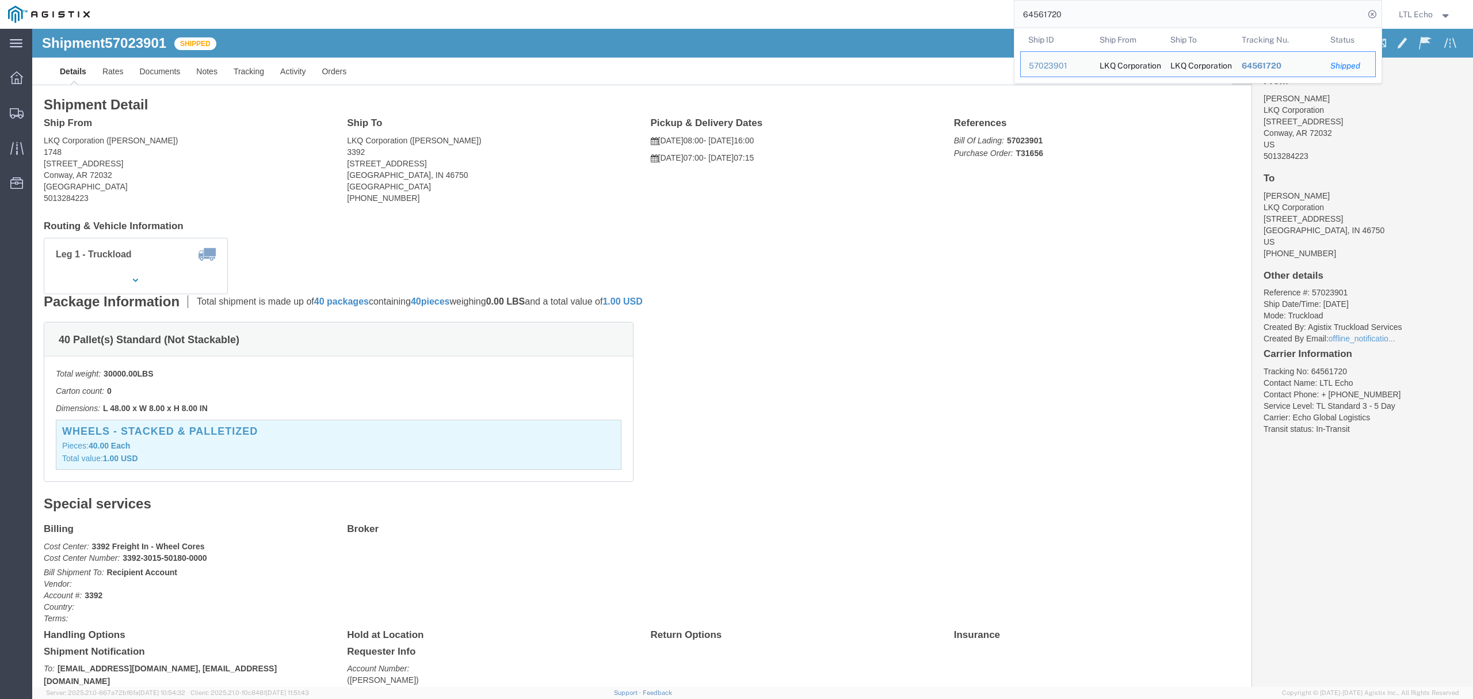
drag, startPoint x: 1123, startPoint y: 10, endPoint x: 643, endPoint y: 22, distance: 480.7
click at [739, 14] on div "64561720 Ship ID Ship From Ship To Tracking Nu. Status Ship ID 57023901 Ship Fr…" at bounding box center [740, 14] width 1284 height 29
paste input "90263"
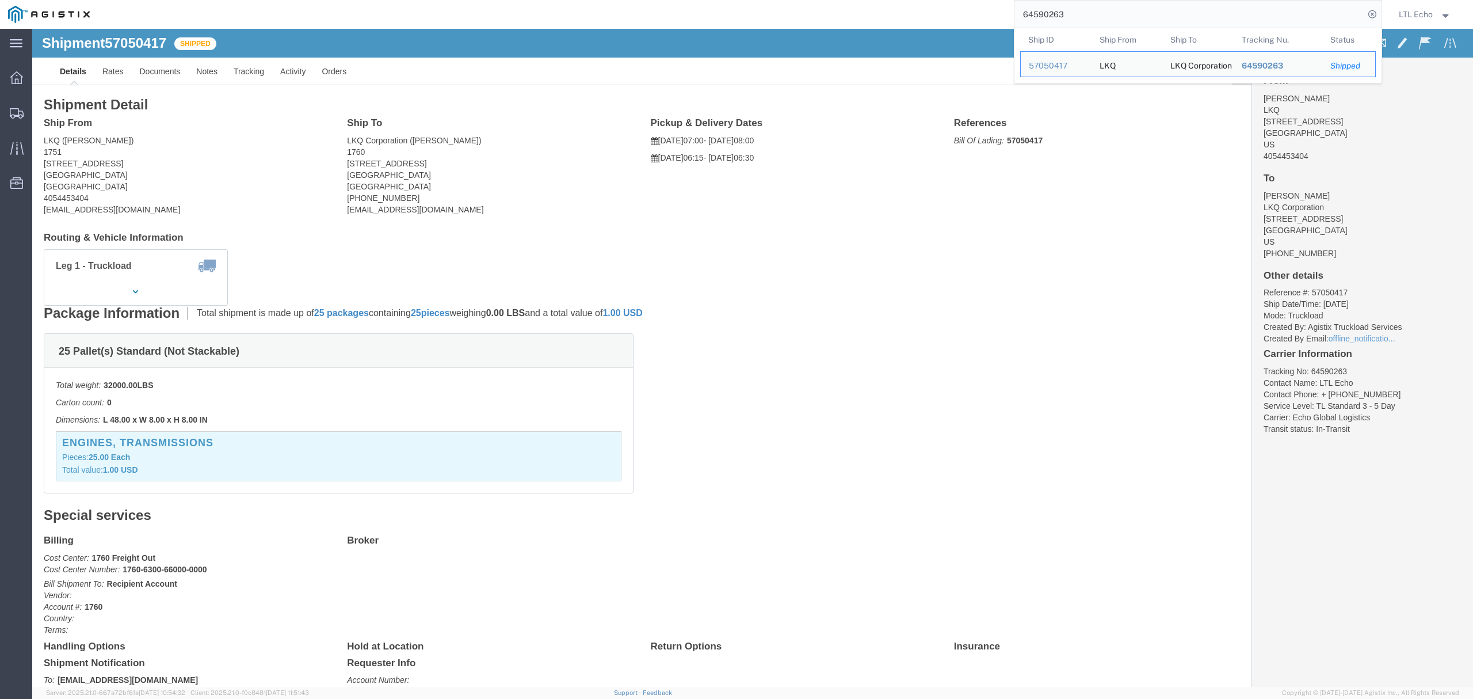
drag, startPoint x: 1105, startPoint y: 19, endPoint x: 751, endPoint y: 24, distance: 354.5
click at [817, 20] on div "64590263 Ship ID Ship From Ship To Tracking Nu. Status Ship ID 57050417 Ship Fr…" at bounding box center [740, 14] width 1284 height 29
paste input "64609227"
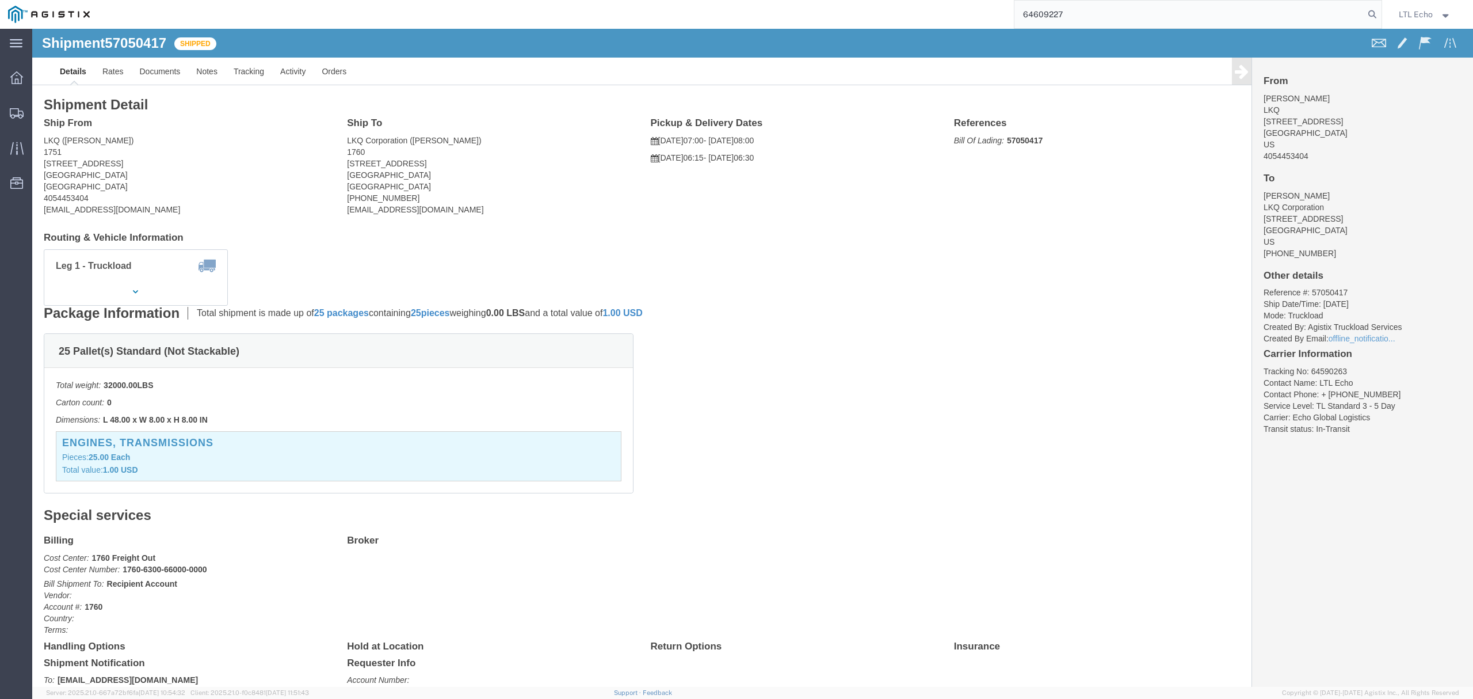
type input "64609227"
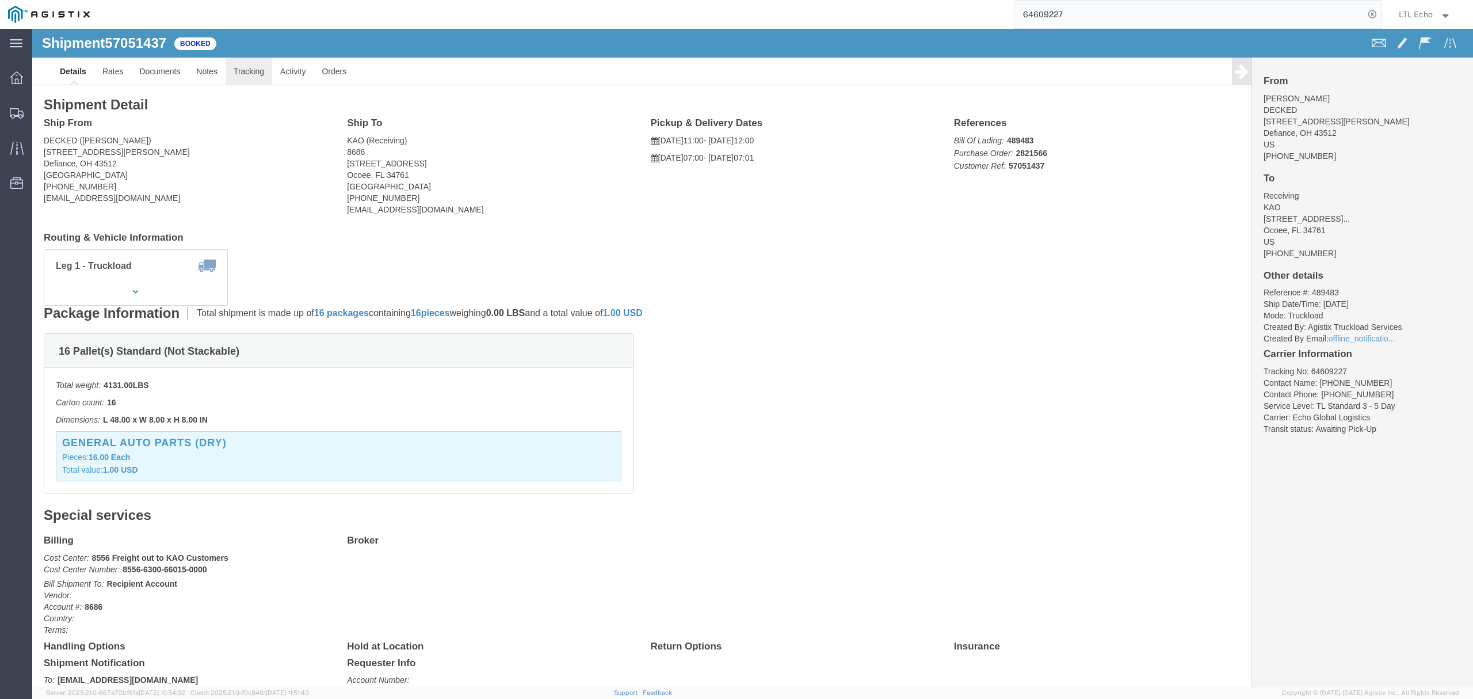
click link "Tracking"
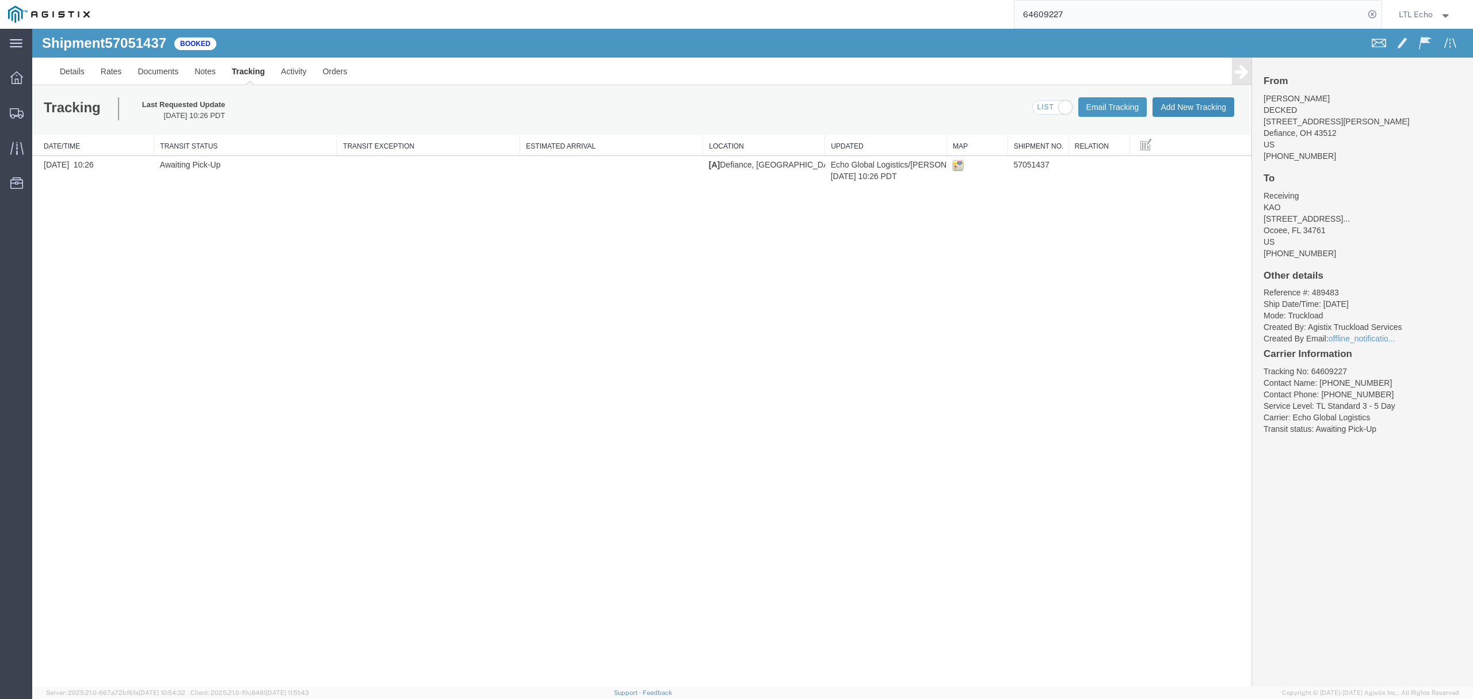
click at [1196, 105] on button "Add New Tracking" at bounding box center [1194, 107] width 82 height 20
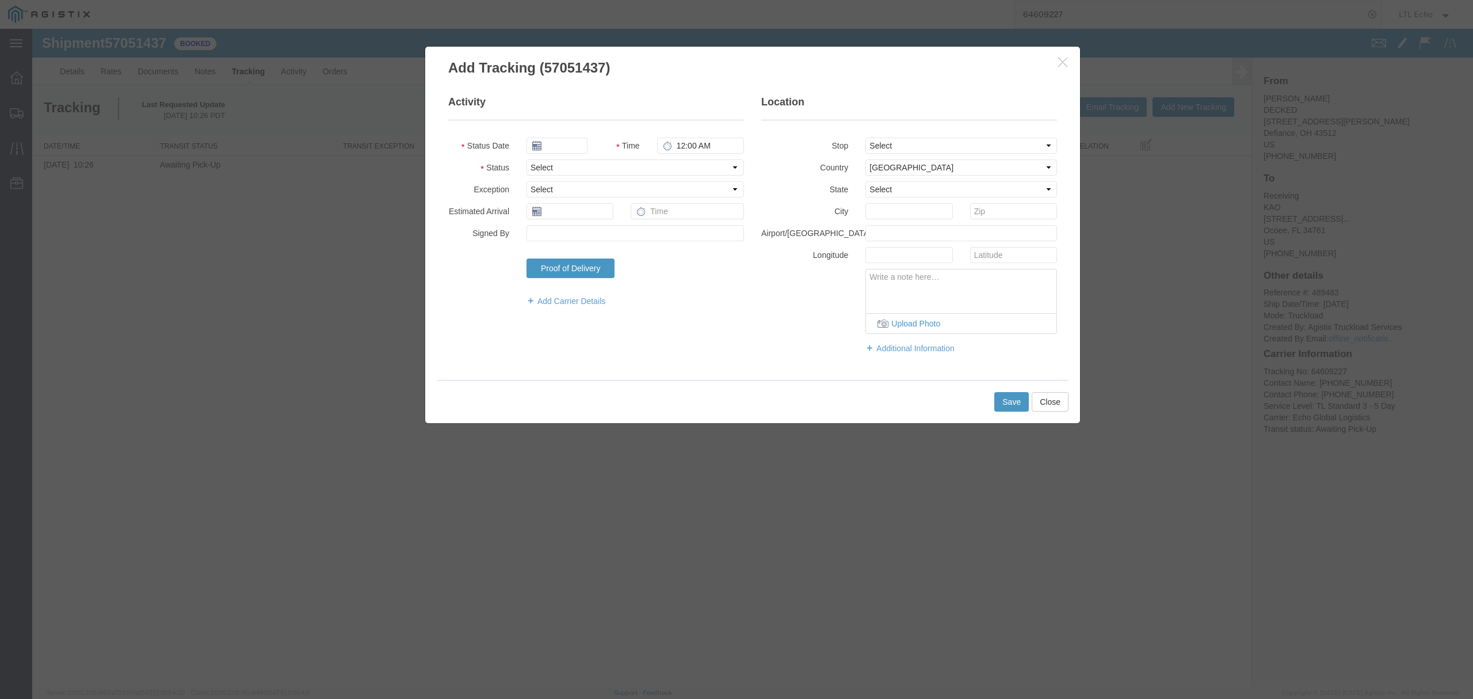
type input "[DATE]"
type input "12:00 PM"
click at [574, 146] on input "[DATE]" at bounding box center [557, 146] width 61 height 16
click at [623, 217] on td "10" at bounding box center [621, 217] width 17 height 17
type input "[DATE]"
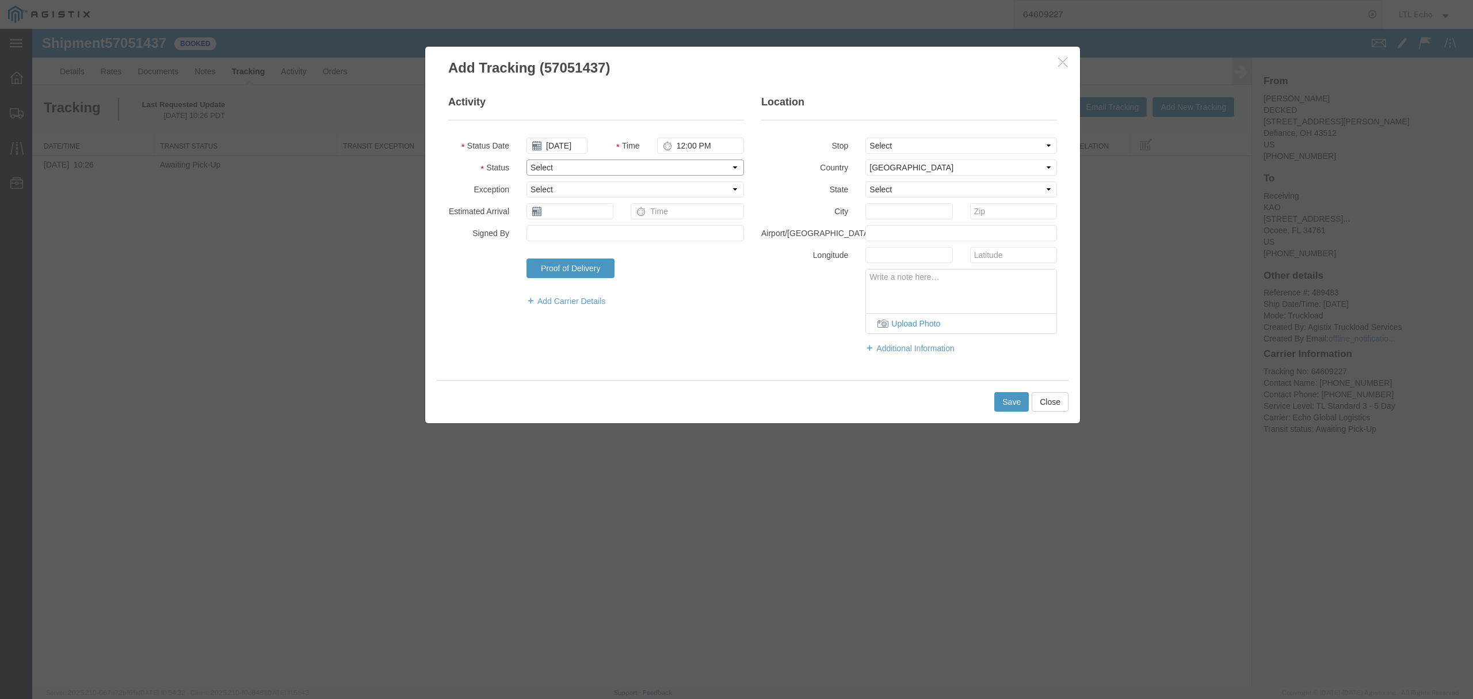
click at [575, 168] on select "Select Arrival Notice Available Arrival Notice Imported Arrive at Delivery Loca…" at bounding box center [636, 167] width 218 height 16
select select "PICKEDUP"
click at [527, 159] on select "Select Arrival Notice Available Arrival Notice Imported Arrive at Delivery Loca…" at bounding box center [636, 167] width 218 height 16
click at [579, 210] on input "text" at bounding box center [570, 211] width 87 height 16
click at [587, 300] on td "15" at bounding box center [586, 300] width 17 height 17
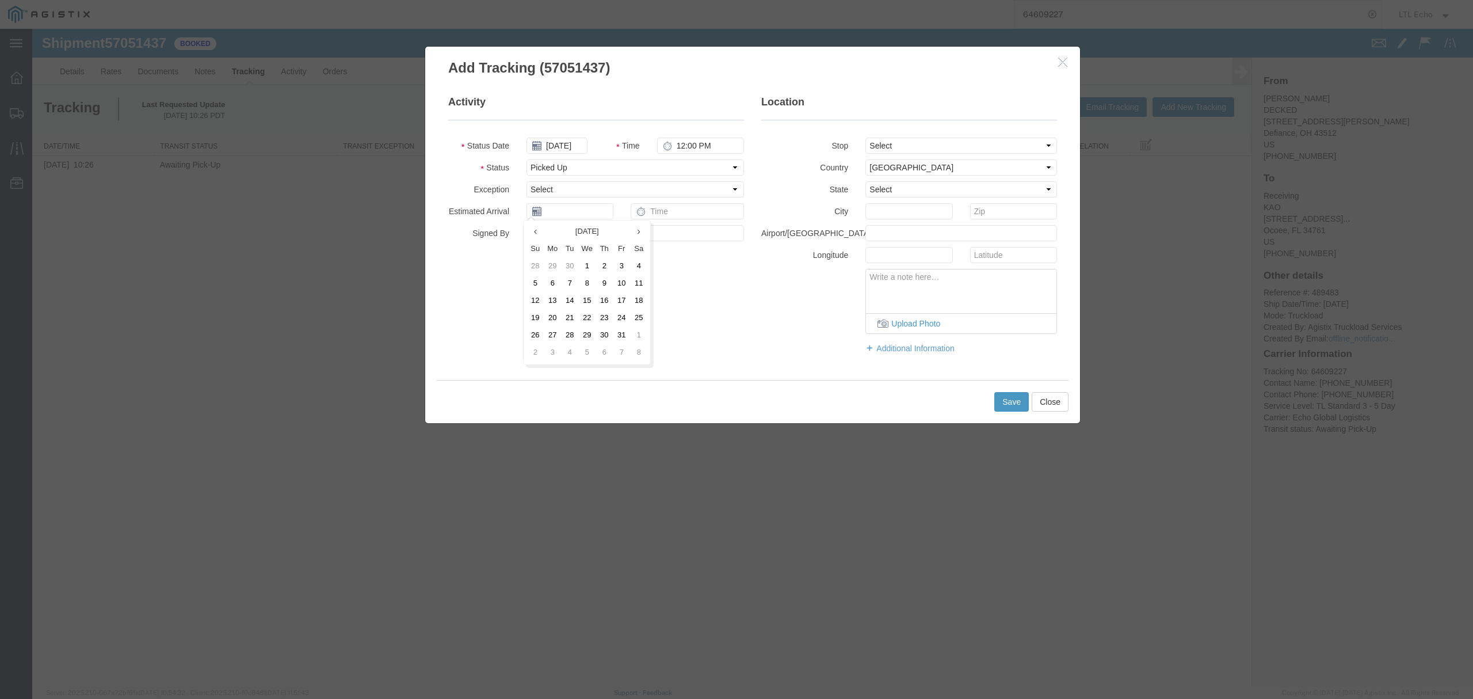
type input "[DATE]"
click at [1019, 405] on button "Save" at bounding box center [1011, 402] width 35 height 20
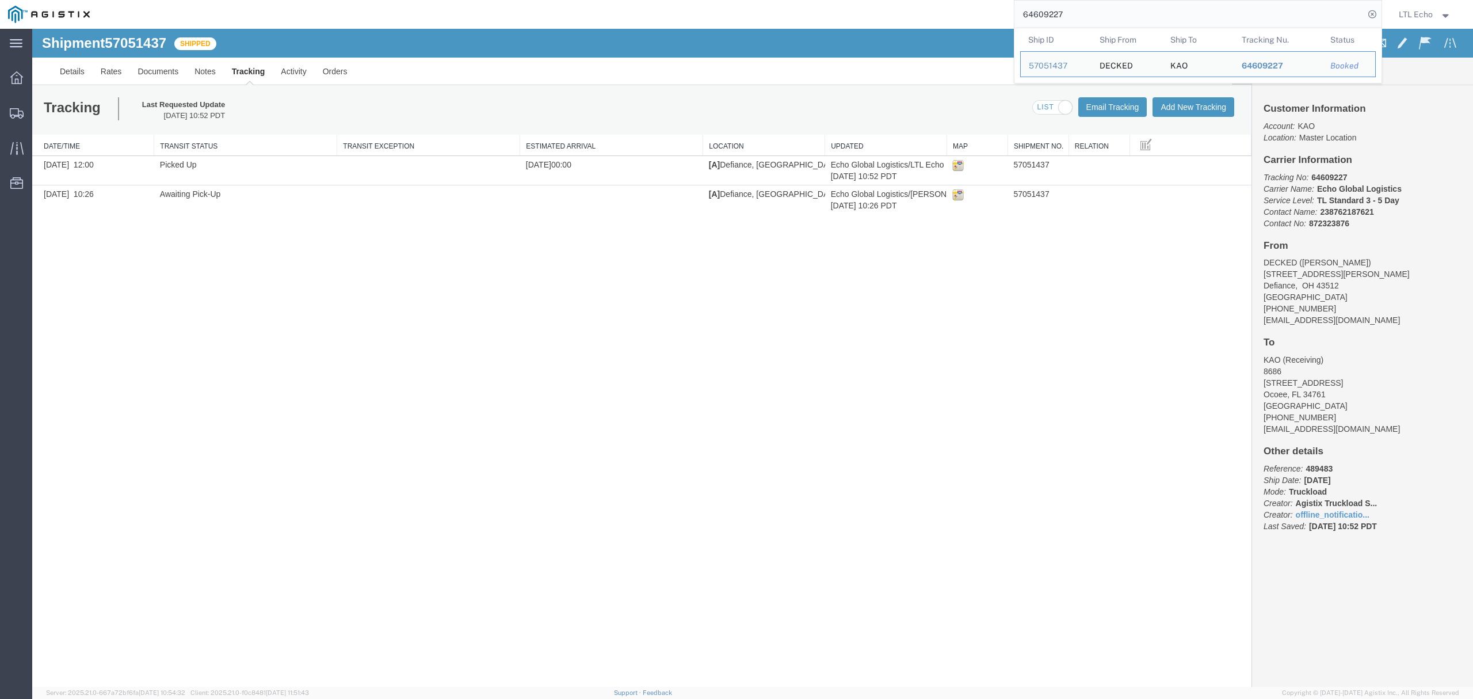
drag, startPoint x: 1087, startPoint y: 17, endPoint x: 845, endPoint y: 16, distance: 241.7
click at [866, 13] on div "64609227 Ship ID Ship From Ship To Tracking Nu. Status Ship ID 57051437 Ship Fr…" at bounding box center [740, 14] width 1284 height 29
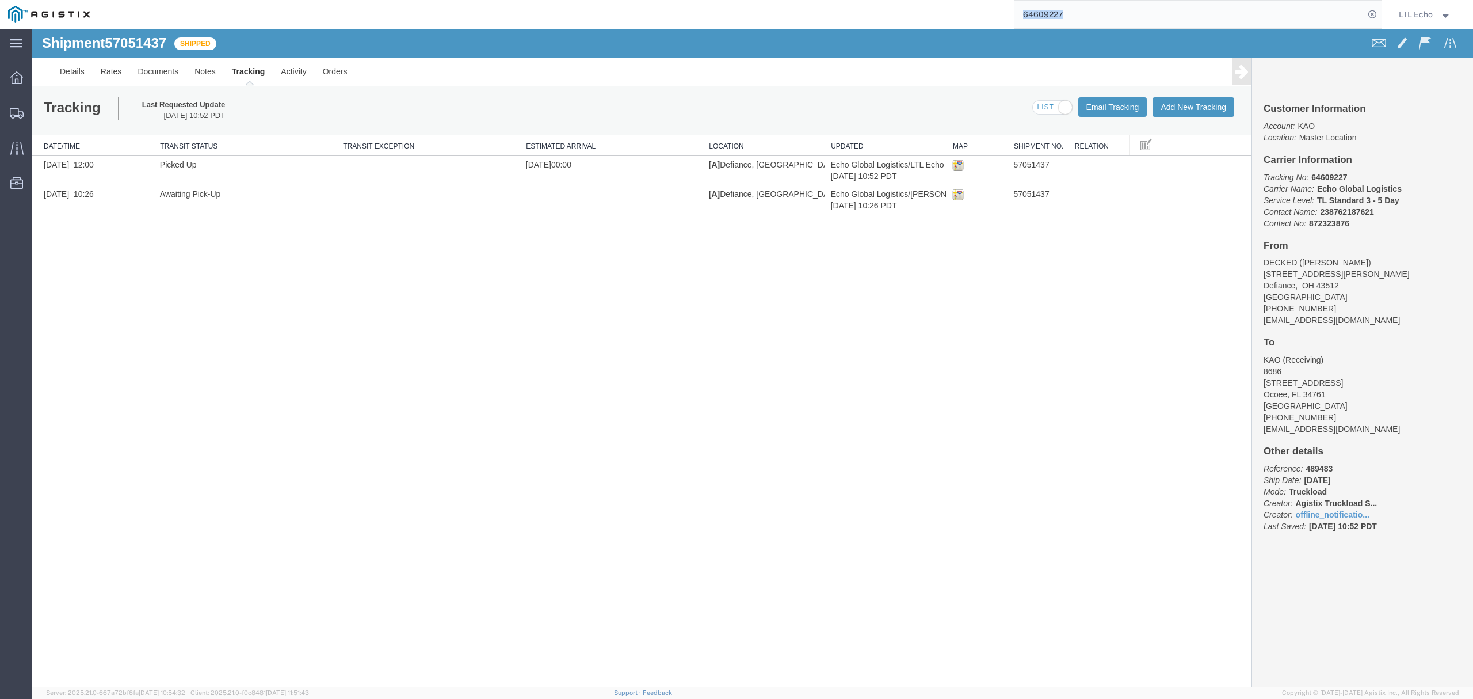
click at [1092, 26] on form "64609227" at bounding box center [1198, 14] width 368 height 29
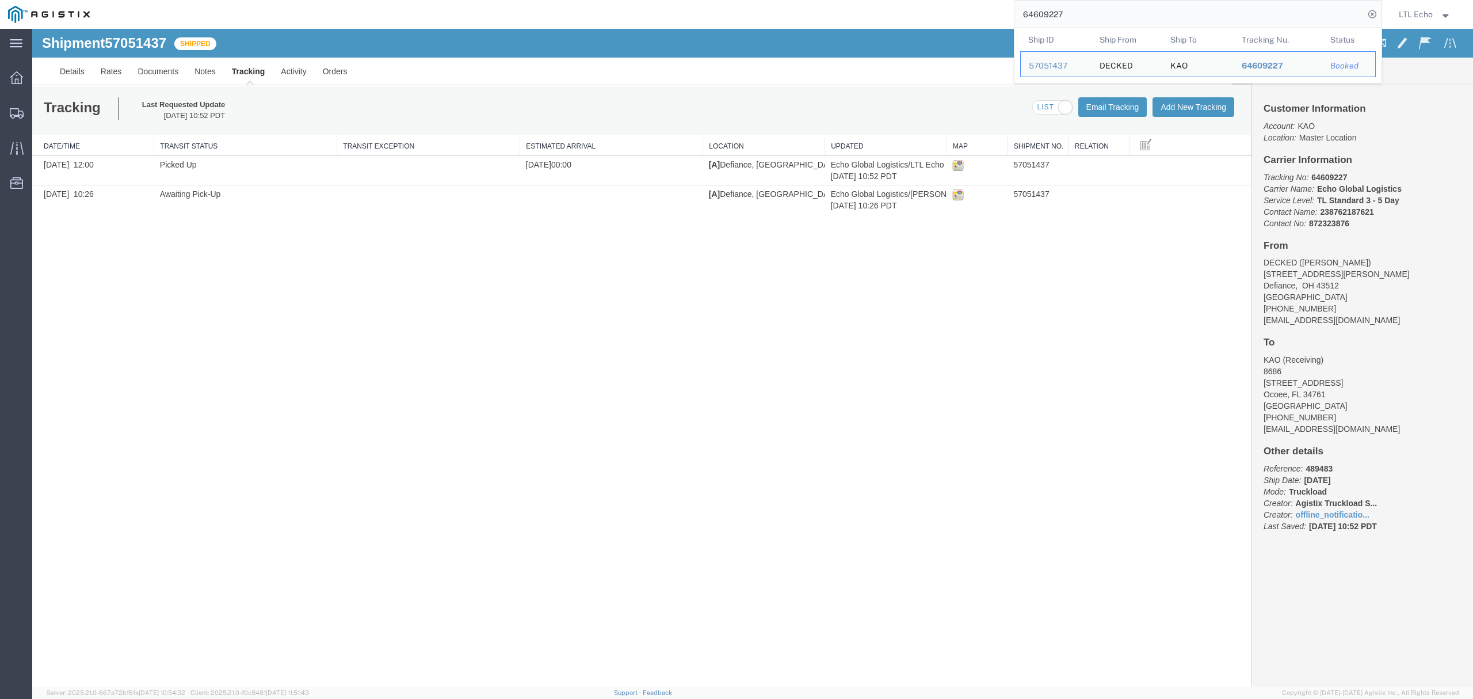
drag, startPoint x: 1097, startPoint y: 17, endPoint x: 843, endPoint y: 23, distance: 253.9
click at [885, 21] on div "64609227 Ship ID Ship From Ship To Tracking Nu. Status Ship ID 57051437 Ship Fr…" at bounding box center [740, 14] width 1284 height 29
paste input "64628072"
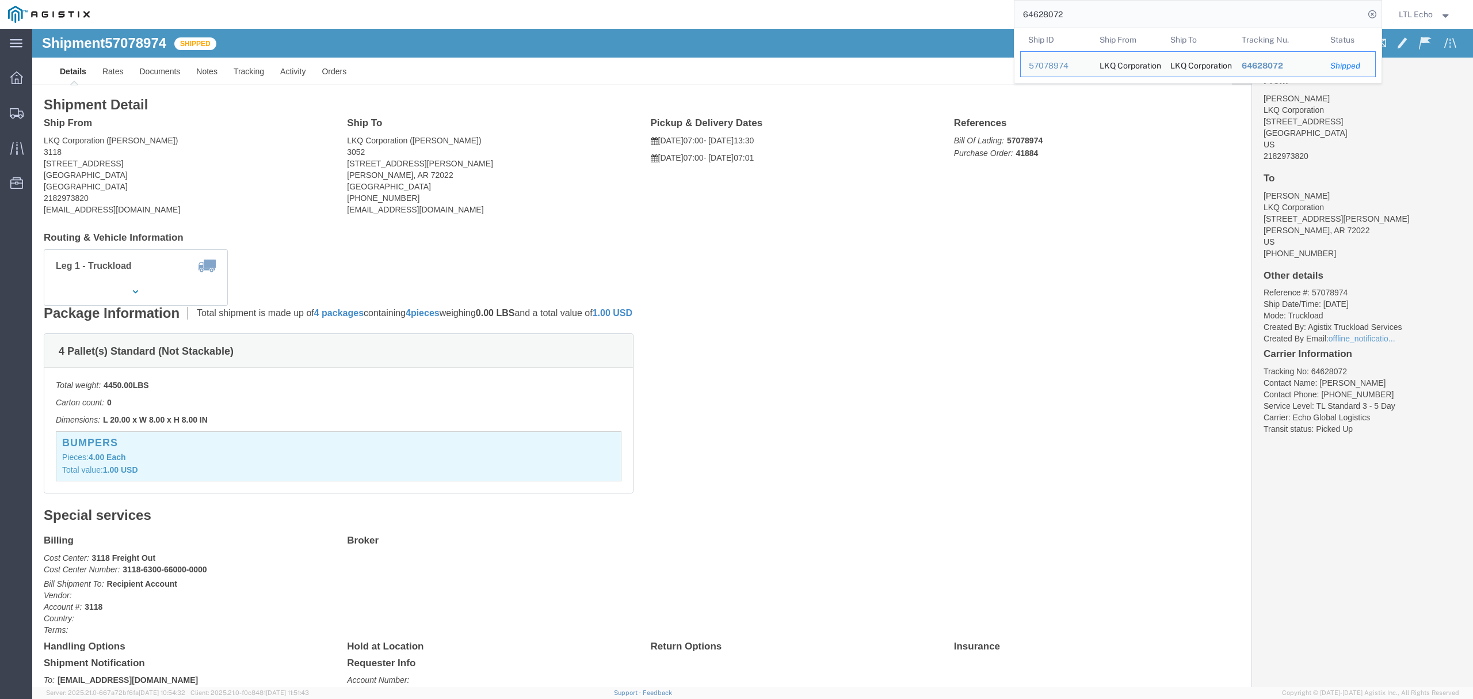
drag, startPoint x: 1046, startPoint y: 12, endPoint x: 833, endPoint y: 5, distance: 213.0
click at [833, 5] on div "64628072 Ship ID Ship From Ship To Tracking Nu. Status Ship ID 57078974 Ship Fr…" at bounding box center [740, 14] width 1284 height 29
paste input "64540545"
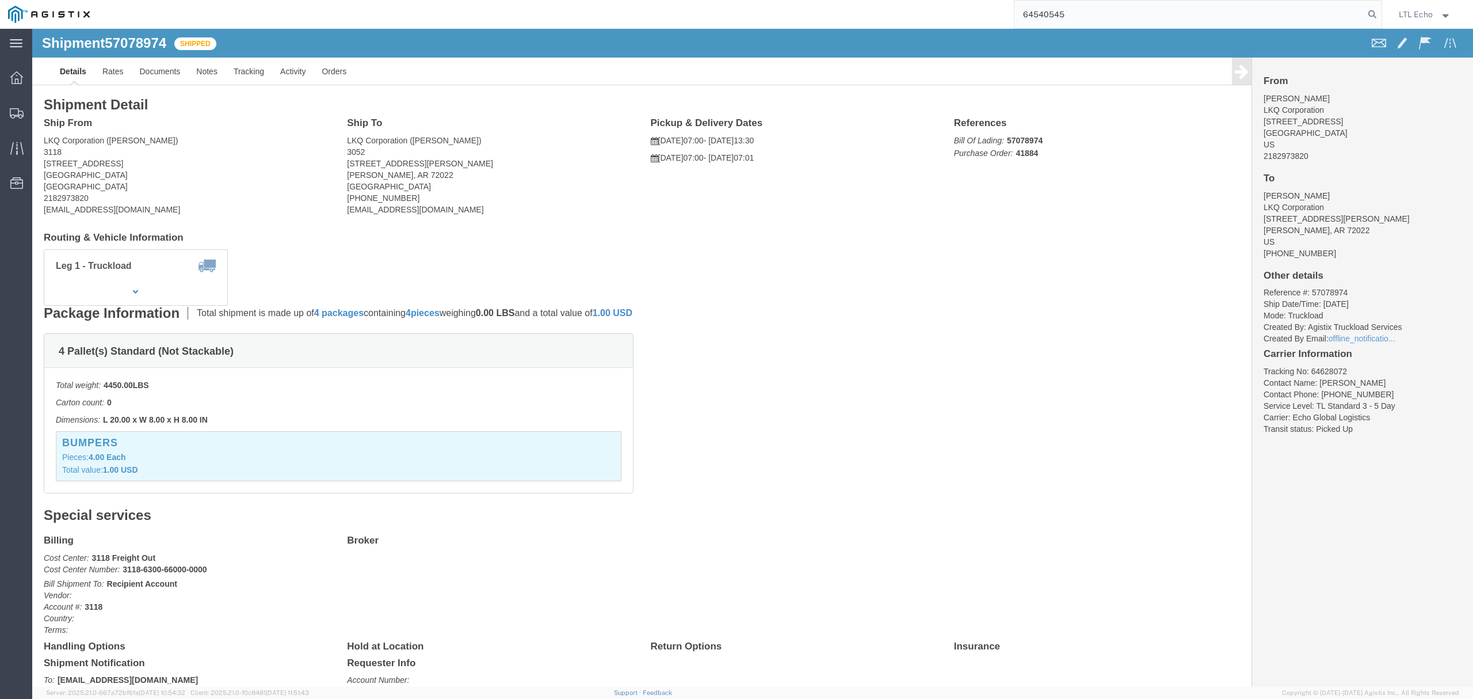
type input "64540545"
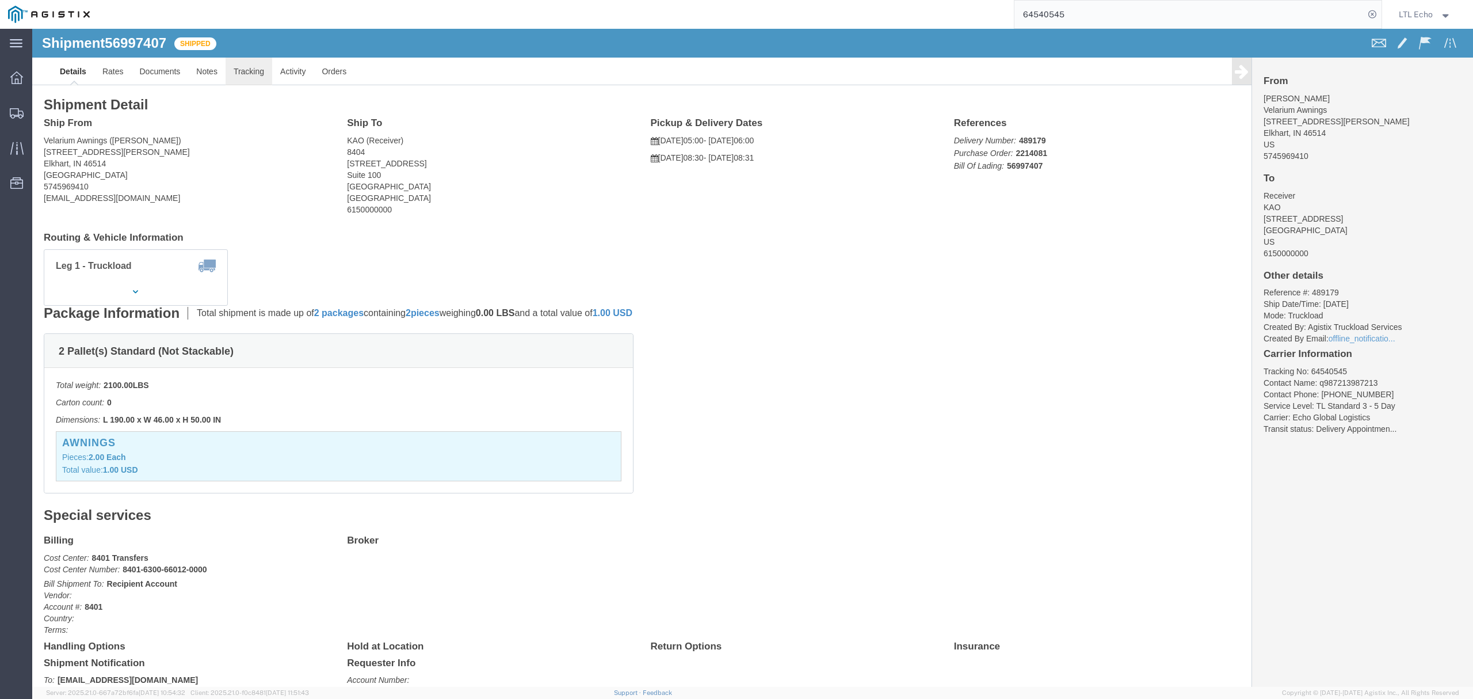
click link "Tracking"
